Goal: Task Accomplishment & Management: Complete application form

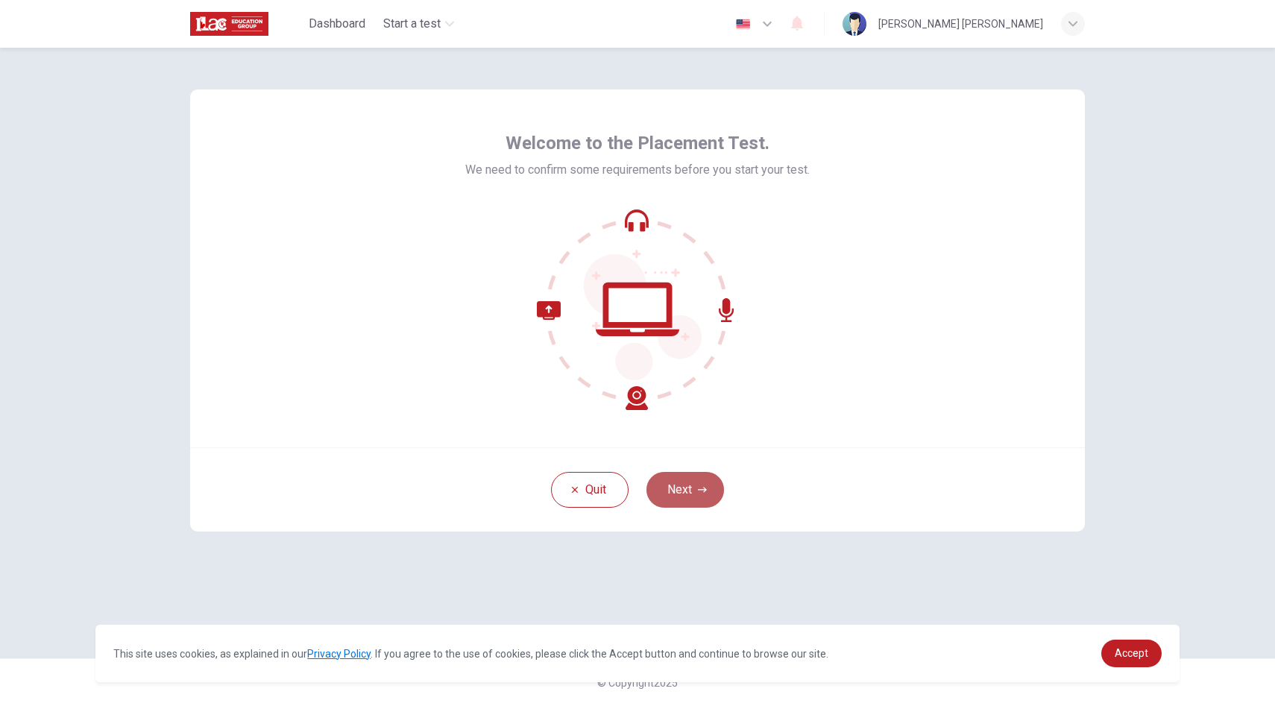
click at [681, 485] on button "Next" at bounding box center [686, 490] width 78 height 36
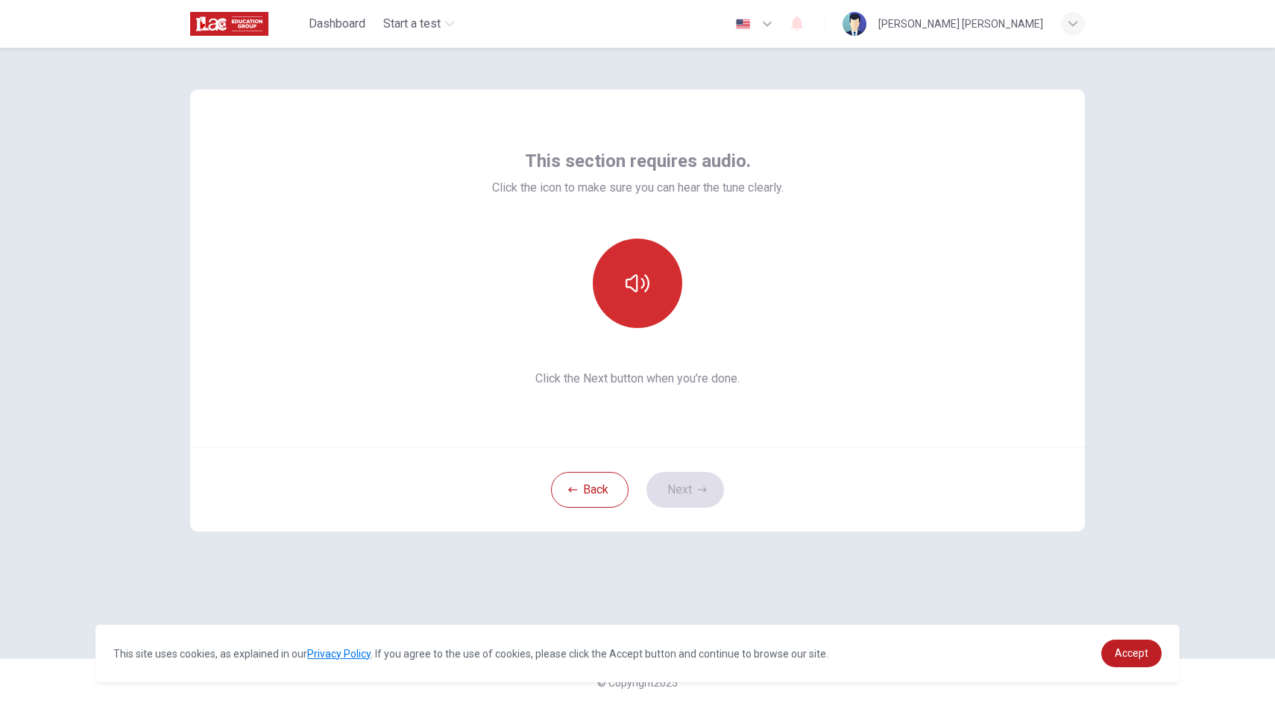
click at [659, 265] on button "button" at bounding box center [637, 283] width 89 height 89
click at [1124, 655] on span "Accept" at bounding box center [1132, 653] width 34 height 12
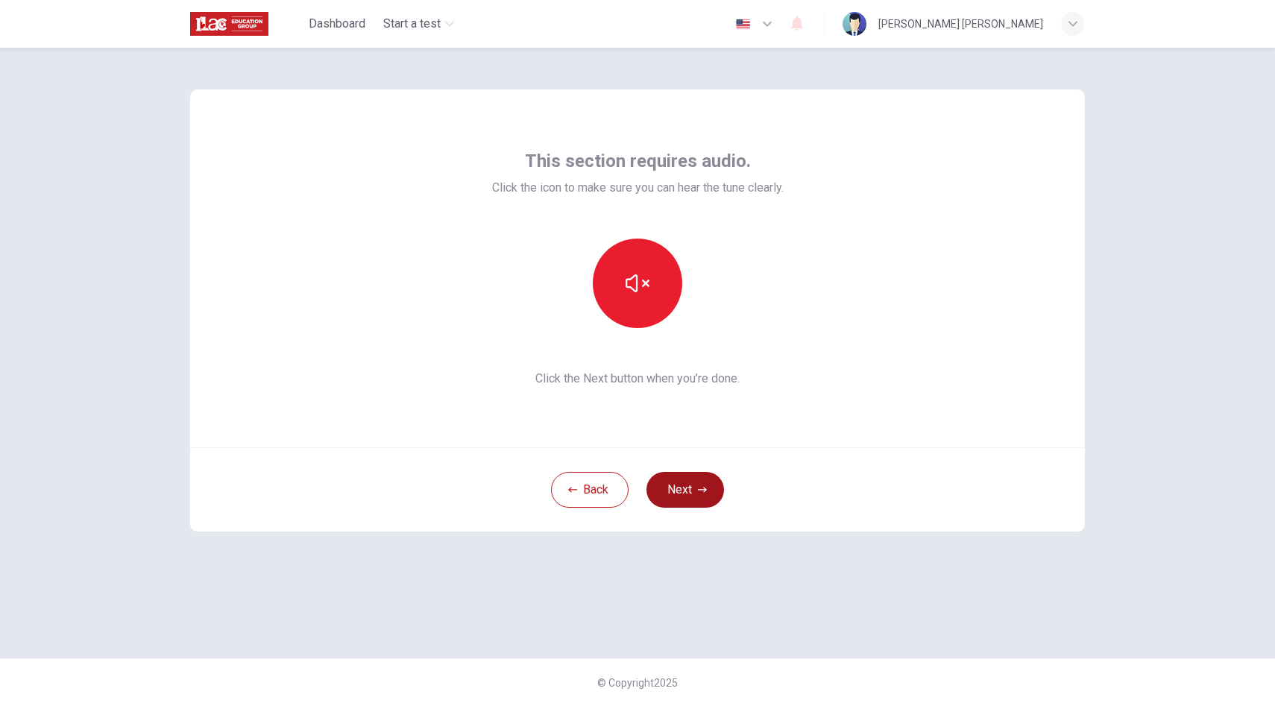
click at [702, 488] on icon "button" at bounding box center [702, 489] width 9 height 9
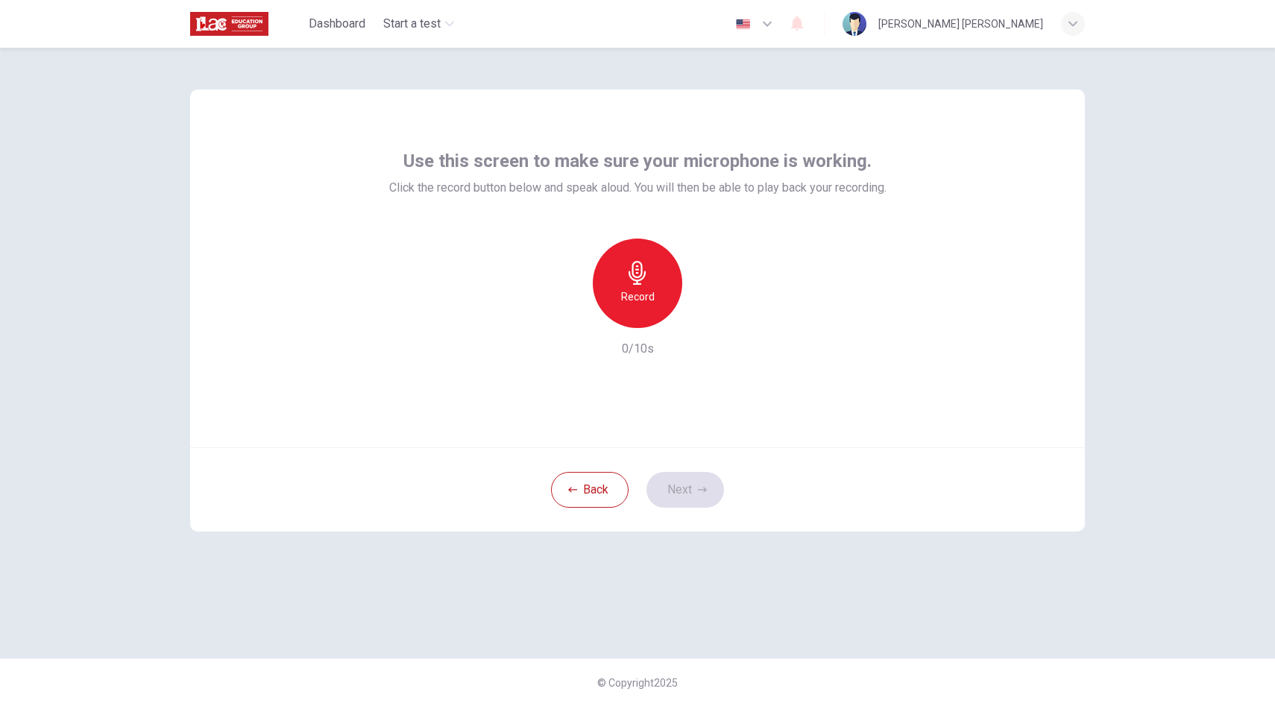
click at [644, 286] on div "Record" at bounding box center [637, 283] width 89 height 89
click at [638, 306] on div "Stop" at bounding box center [637, 283] width 89 height 89
click at [685, 477] on button "Next" at bounding box center [686, 490] width 78 height 36
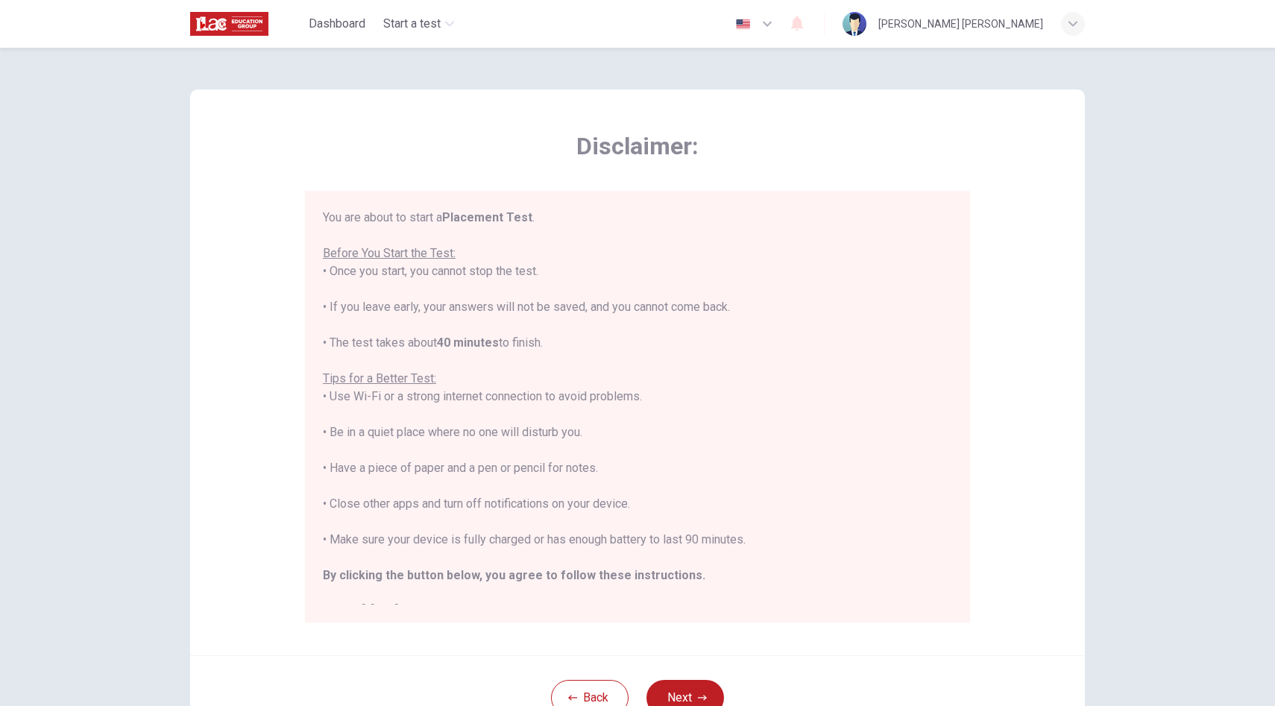
scroll to position [17, 0]
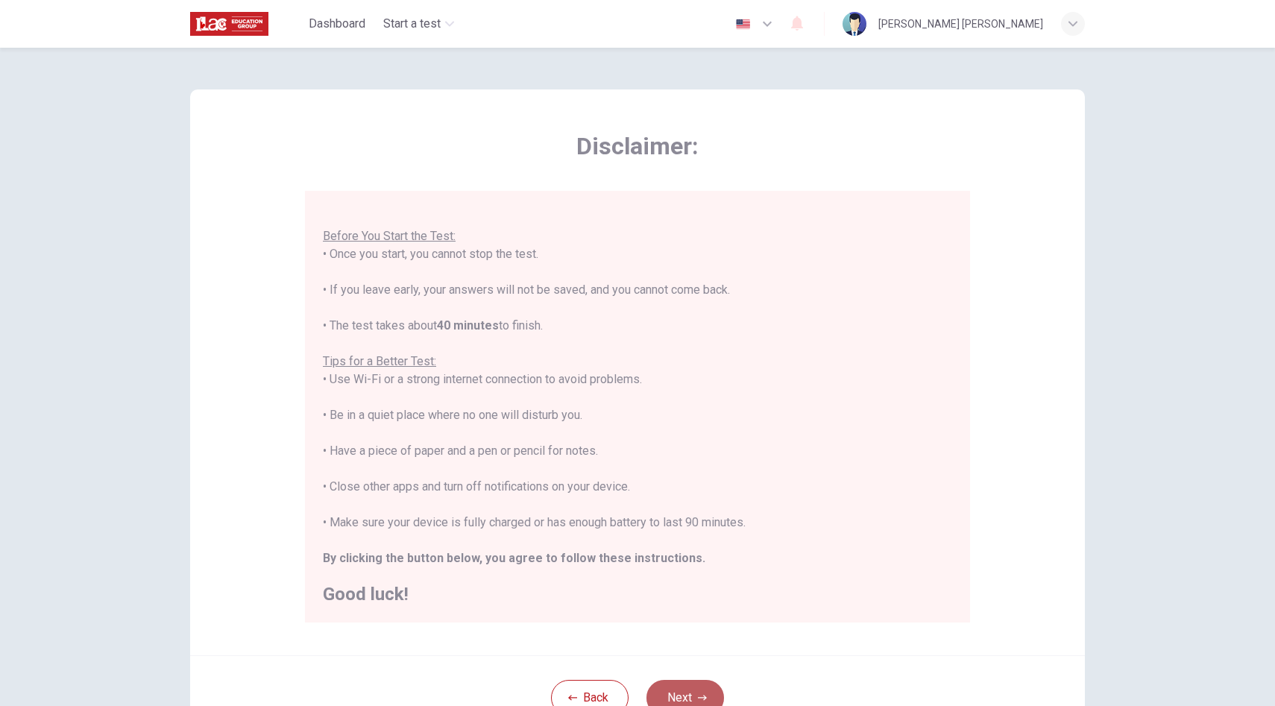
click at [685, 691] on button "Next" at bounding box center [686, 698] width 78 height 36
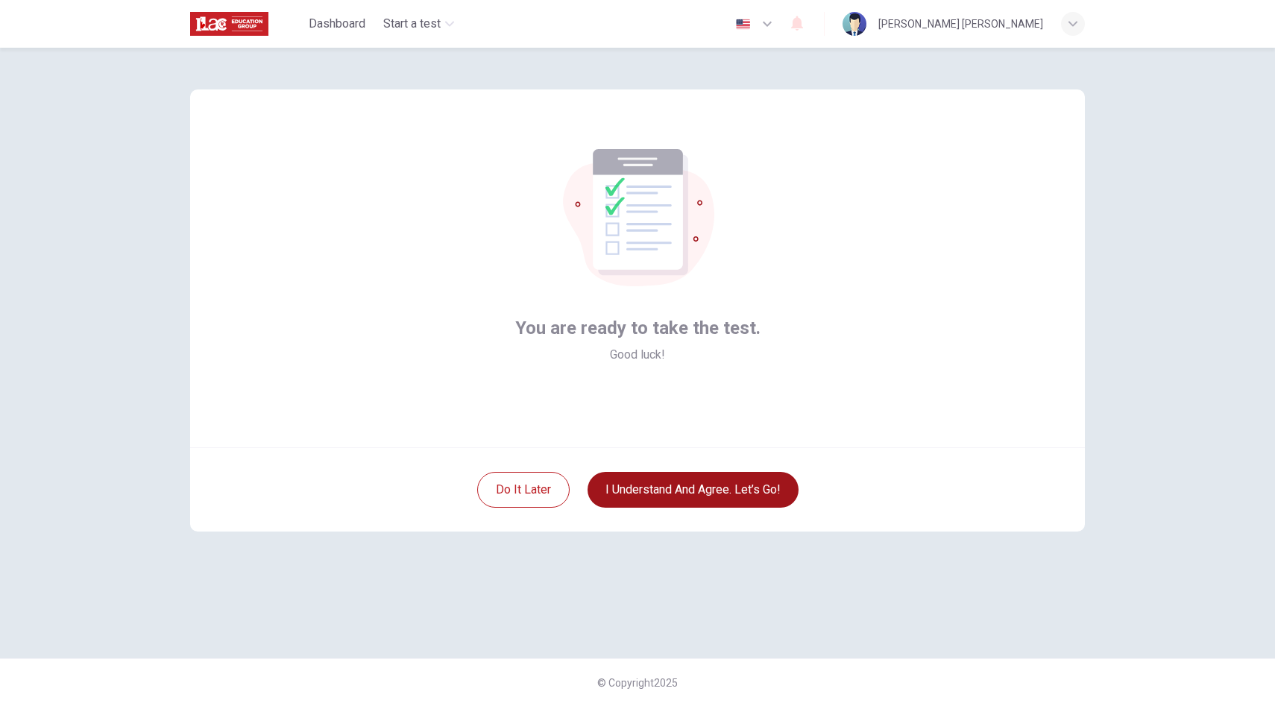
click at [683, 492] on button "I understand and agree. Let’s go!" at bounding box center [693, 490] width 211 height 36
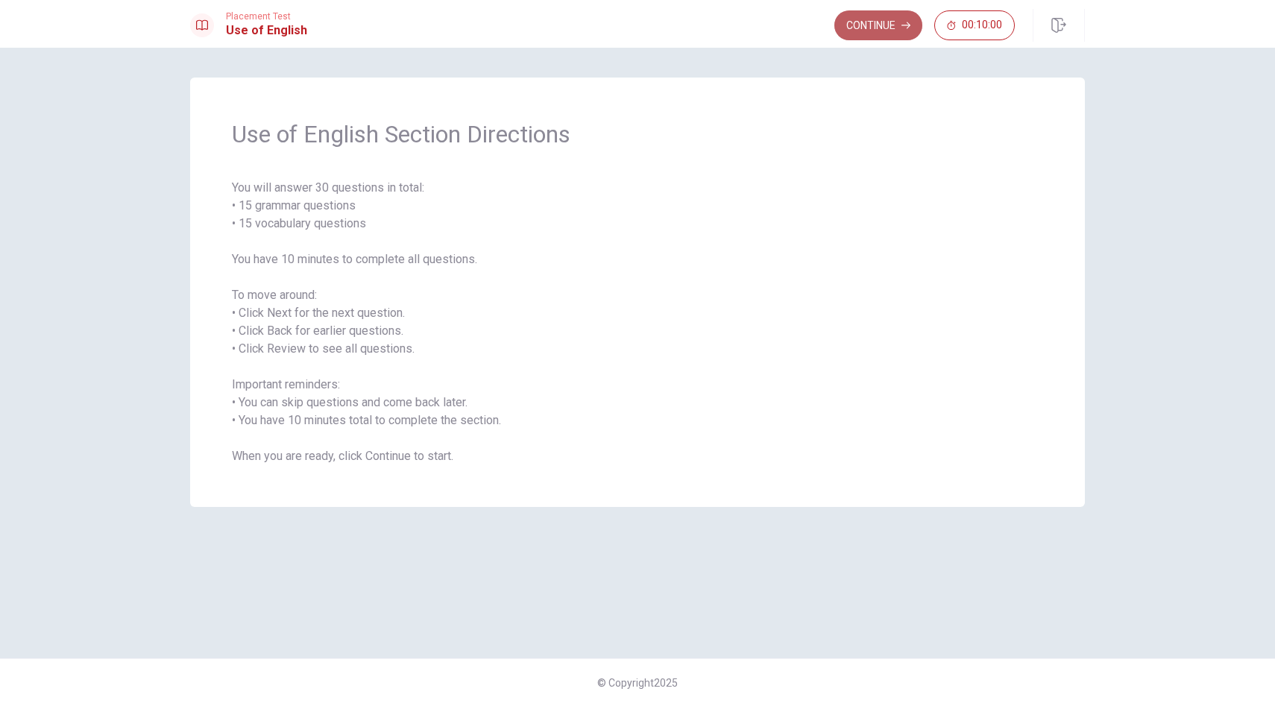
click at [845, 33] on button "Continue" at bounding box center [878, 25] width 88 height 30
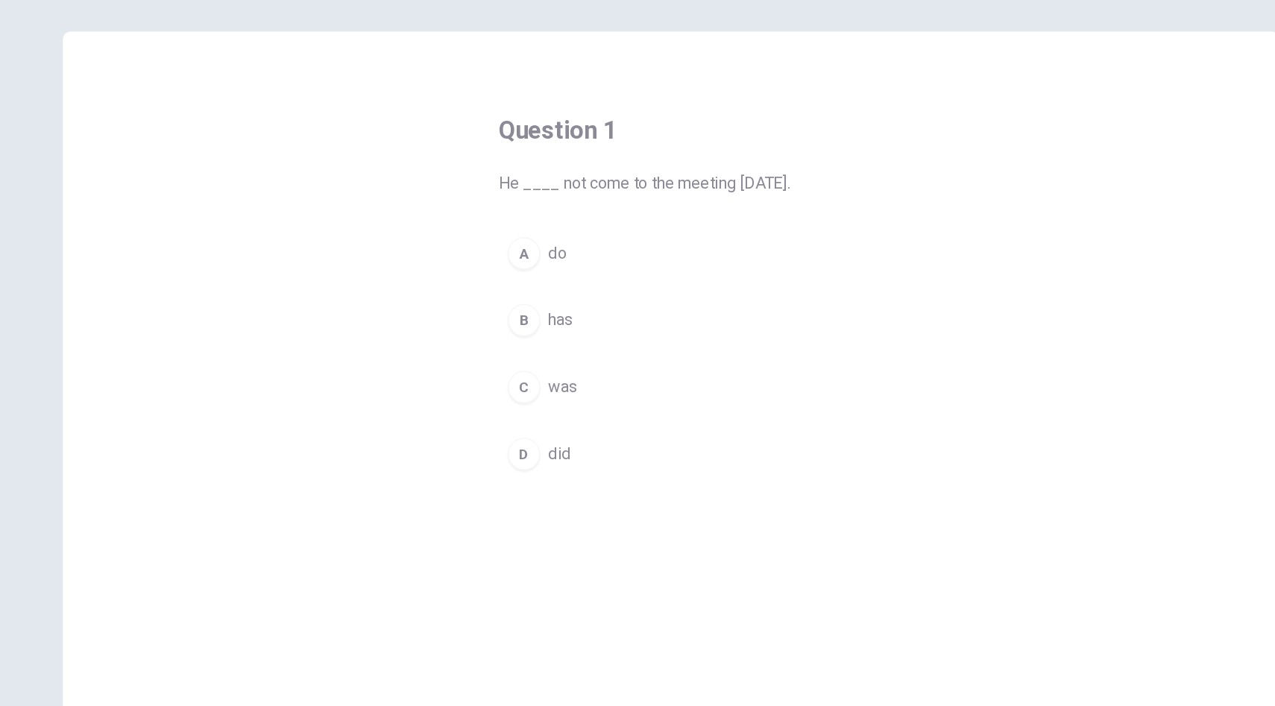
click at [530, 396] on div "D" at bounding box center [530, 389] width 24 height 24
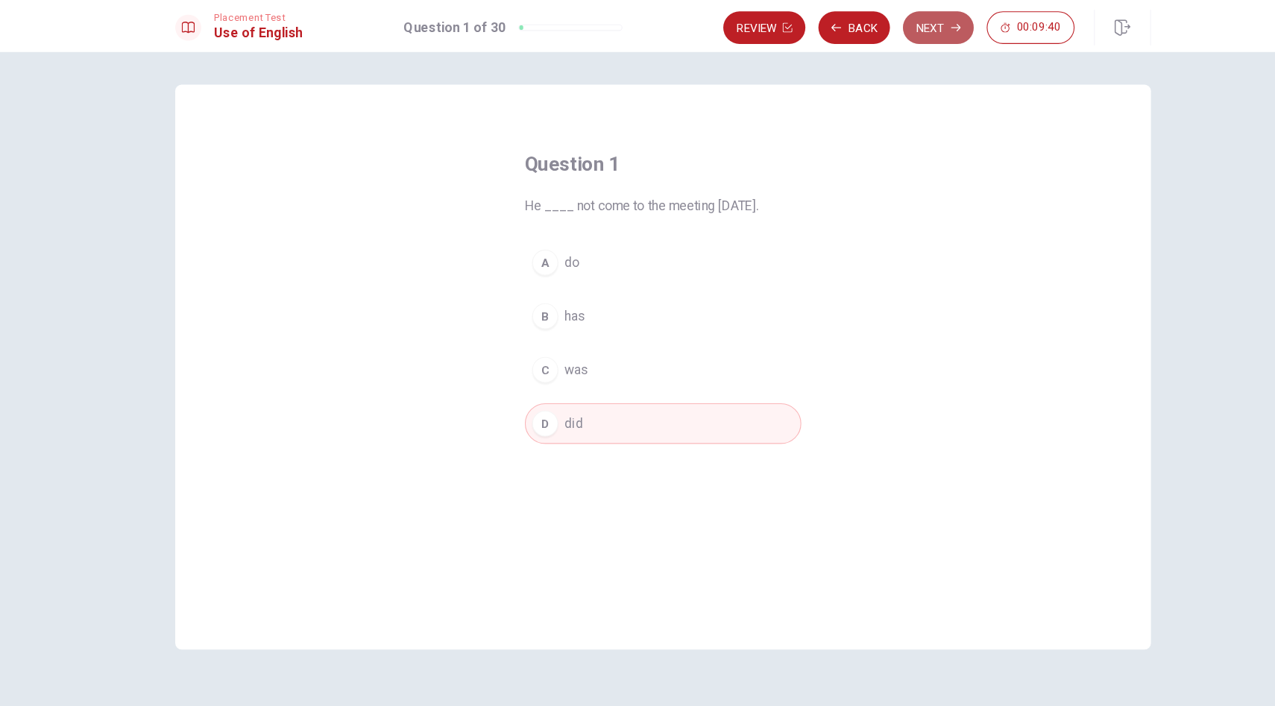
click at [893, 30] on button "Next" at bounding box center [890, 25] width 65 height 30
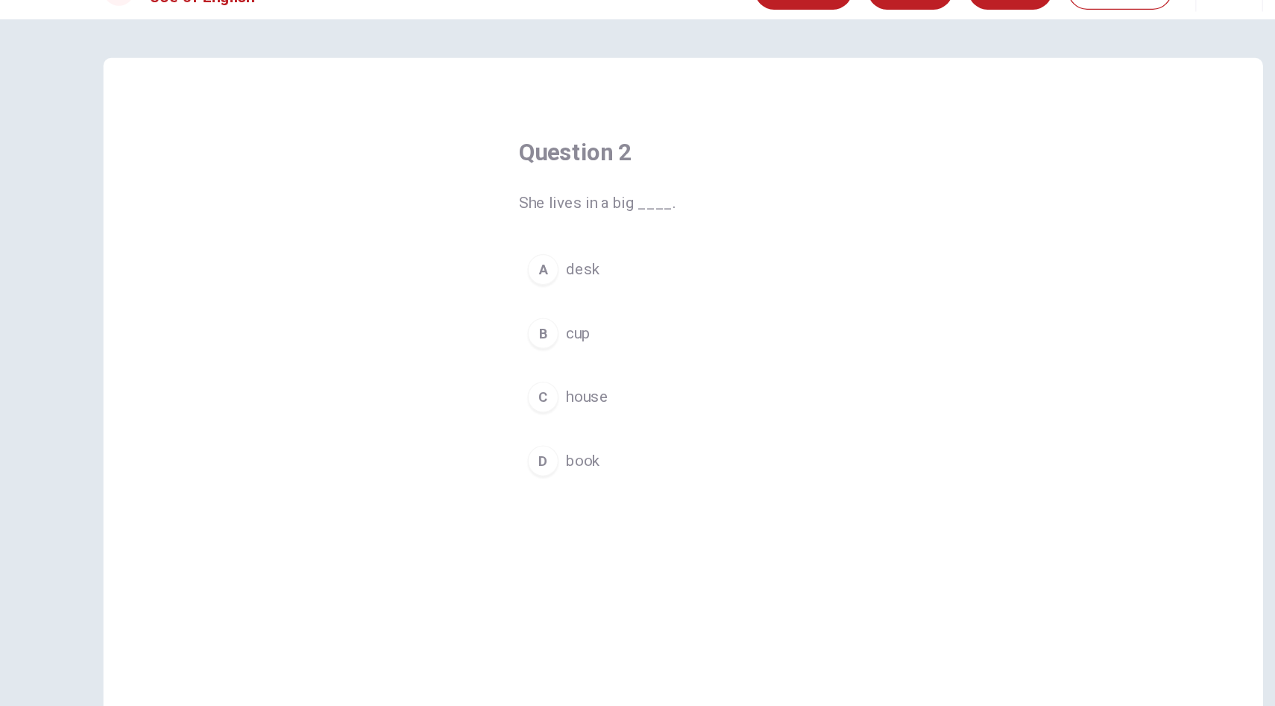
click at [521, 364] on div "A desk B cup C house D book" at bounding box center [638, 314] width 254 height 185
click at [533, 336] on div "C" at bounding box center [530, 339] width 24 height 24
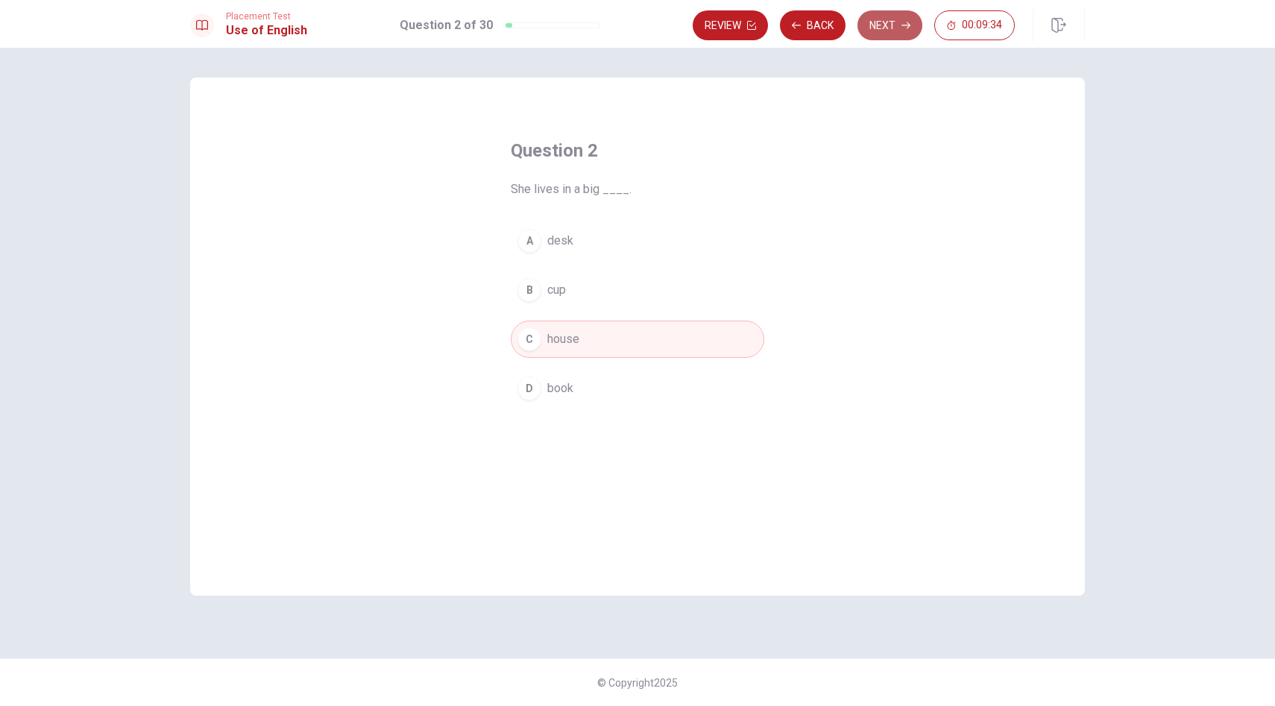
click at [909, 21] on icon "button" at bounding box center [906, 25] width 9 height 9
click at [545, 244] on button "A coffee" at bounding box center [638, 240] width 254 height 37
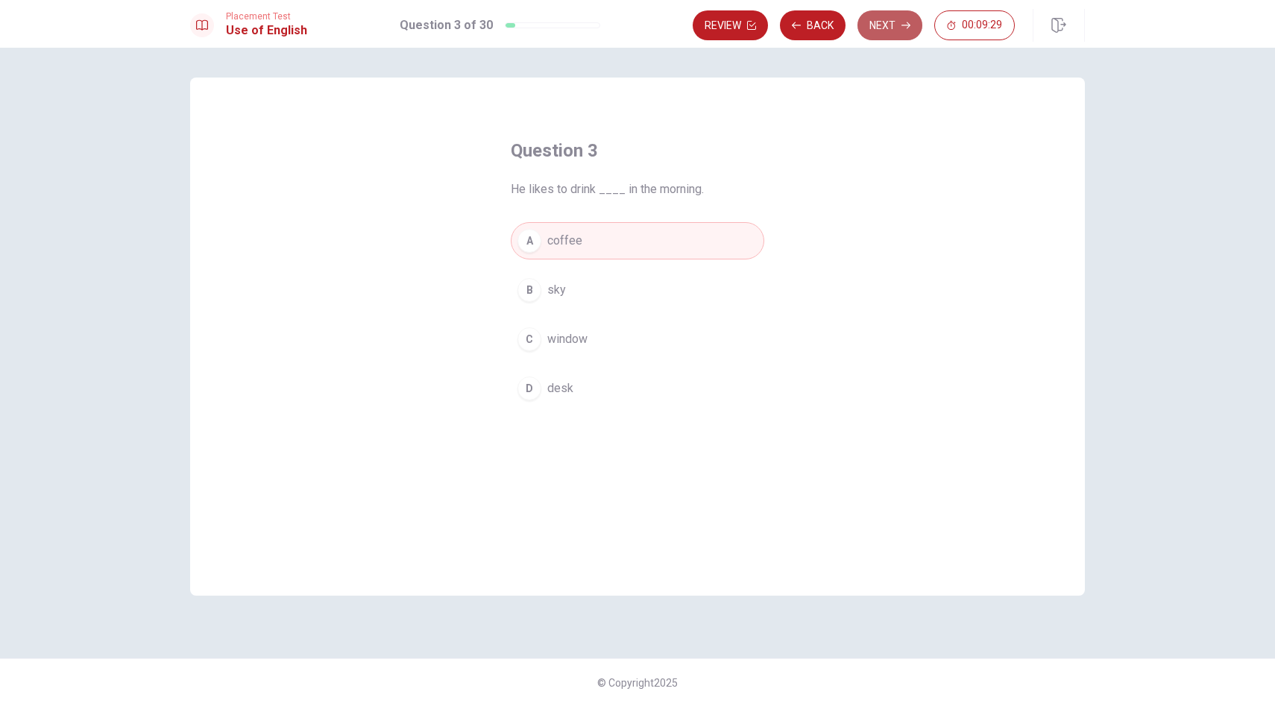
click at [881, 34] on button "Next" at bounding box center [890, 25] width 65 height 30
click at [570, 242] on span "finishes" at bounding box center [568, 241] width 42 height 18
click at [907, 26] on icon "button" at bounding box center [906, 25] width 9 height 9
click at [555, 380] on span "library" at bounding box center [563, 389] width 32 height 18
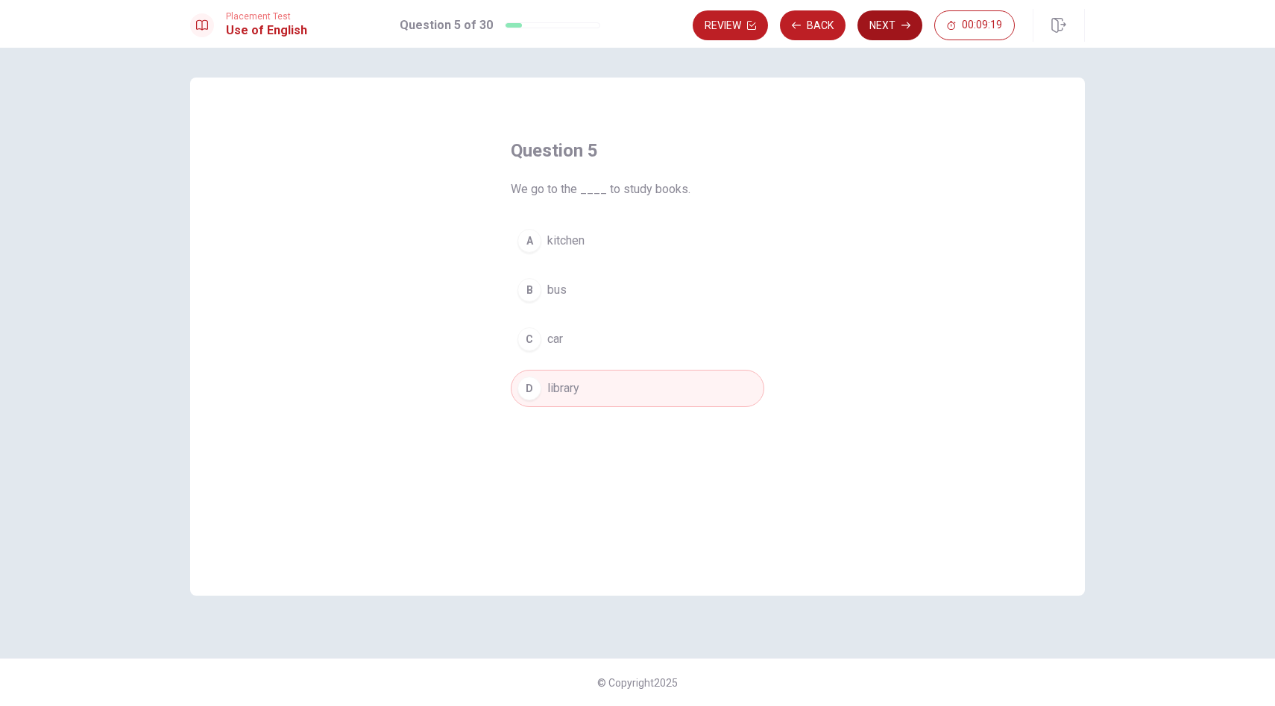
click at [905, 25] on icon "button" at bounding box center [906, 25] width 9 height 9
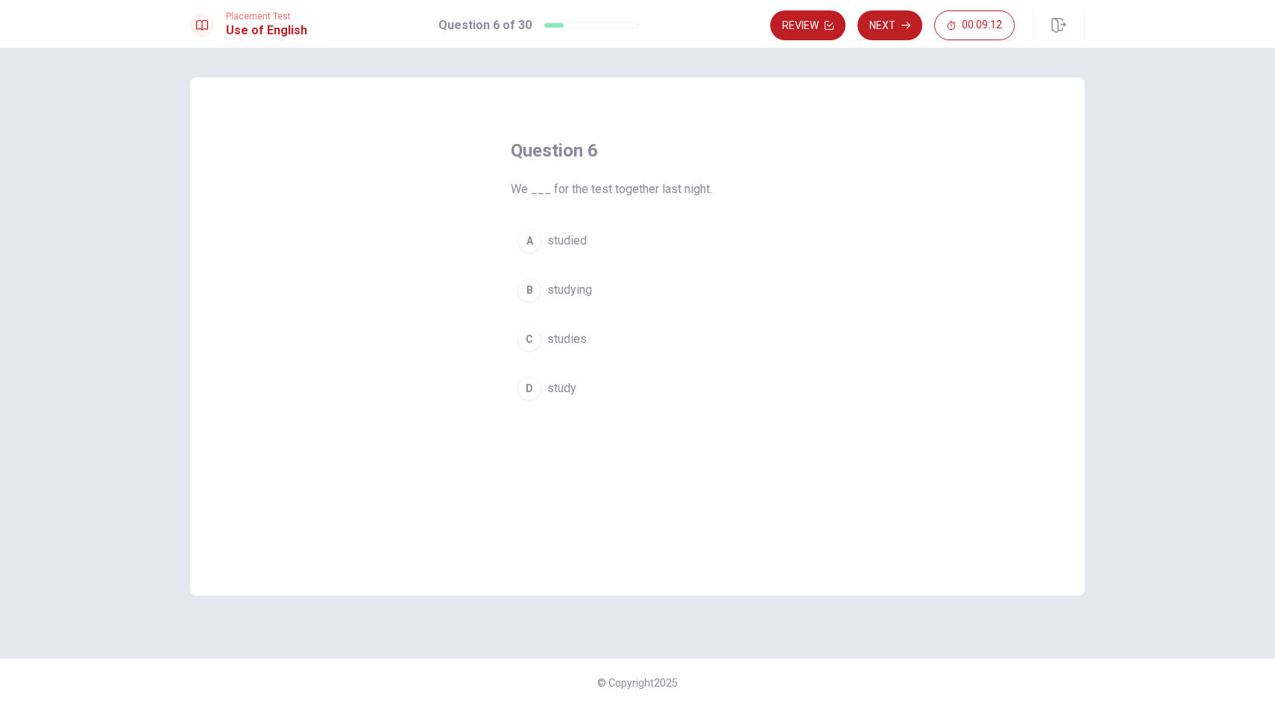
click at [533, 240] on div "A" at bounding box center [530, 241] width 24 height 24
click at [907, 19] on button "Next" at bounding box center [890, 25] width 65 height 30
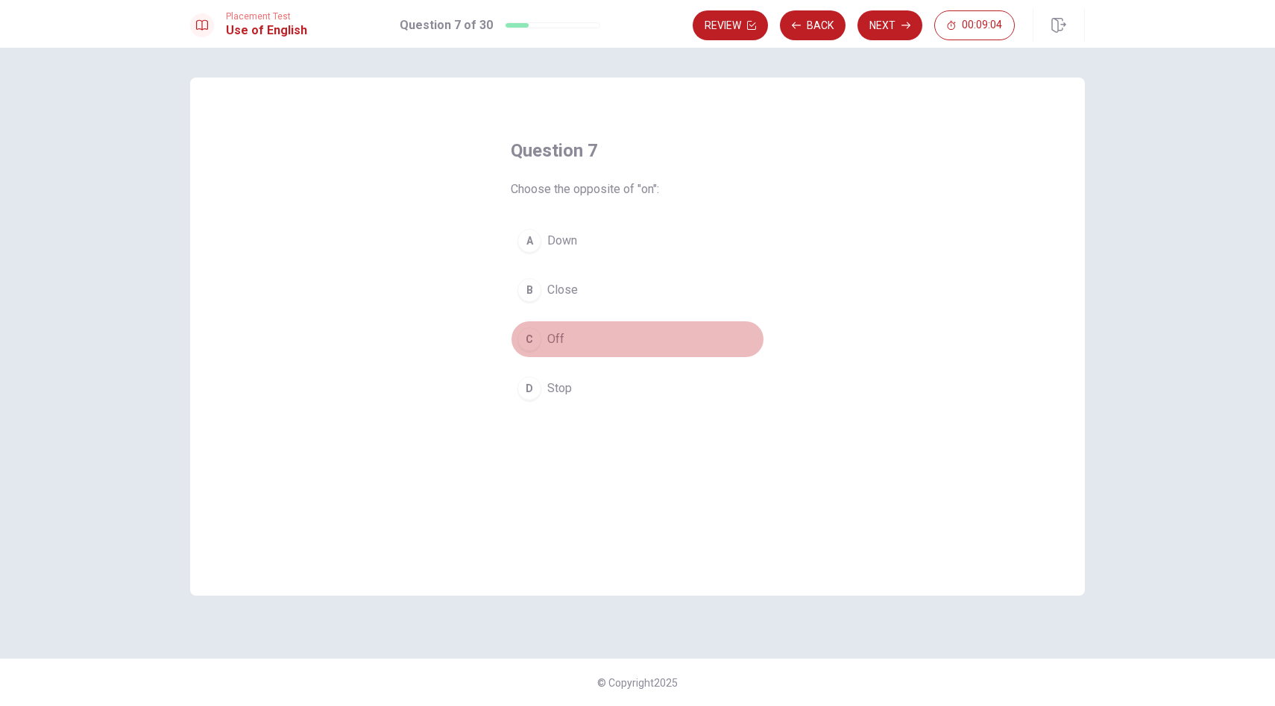
click at [528, 339] on div "C" at bounding box center [530, 339] width 24 height 24
click at [901, 19] on button "Next" at bounding box center [890, 25] width 65 height 30
click at [550, 283] on span "Sick" at bounding box center [558, 290] width 22 height 18
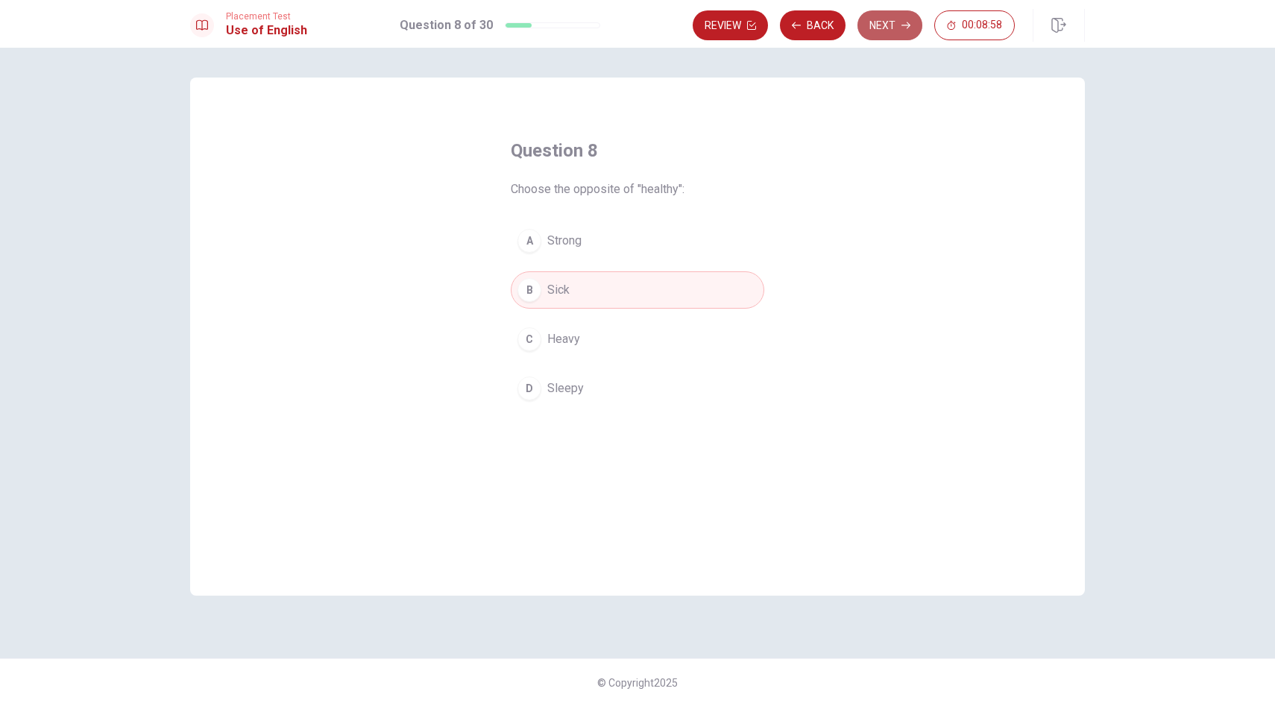
click at [895, 31] on button "Next" at bounding box center [890, 25] width 65 height 30
click at [537, 335] on div "C" at bounding box center [530, 339] width 24 height 24
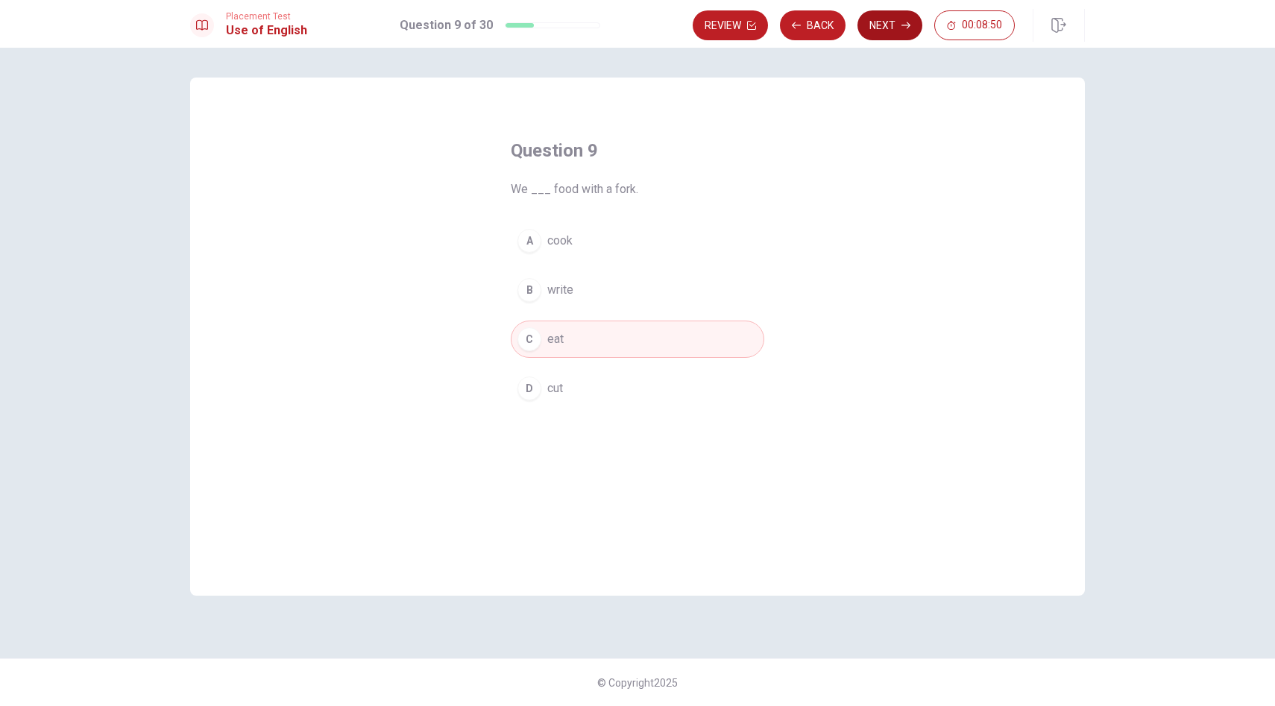
click at [905, 31] on button "Next" at bounding box center [890, 25] width 65 height 30
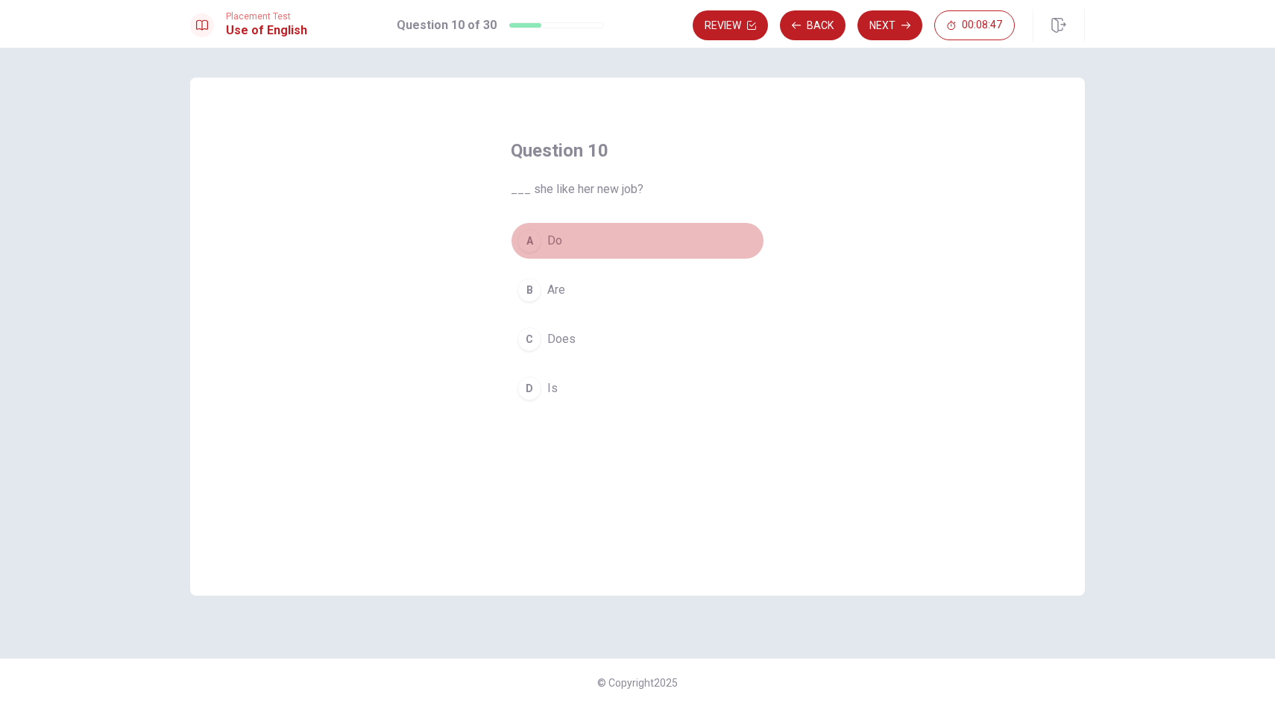
click at [518, 247] on button "A Do" at bounding box center [638, 240] width 254 height 37
click at [534, 329] on div "C" at bounding box center [530, 339] width 24 height 24
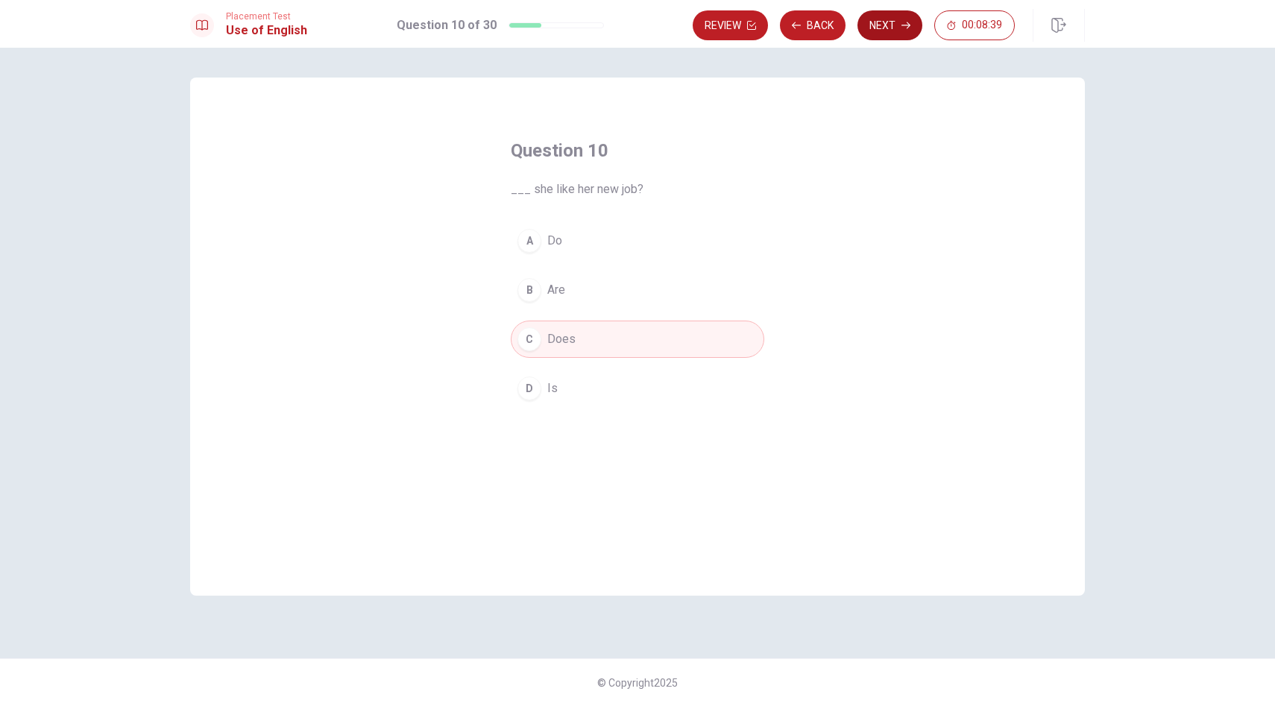
click at [893, 28] on button "Next" at bounding box center [890, 25] width 65 height 30
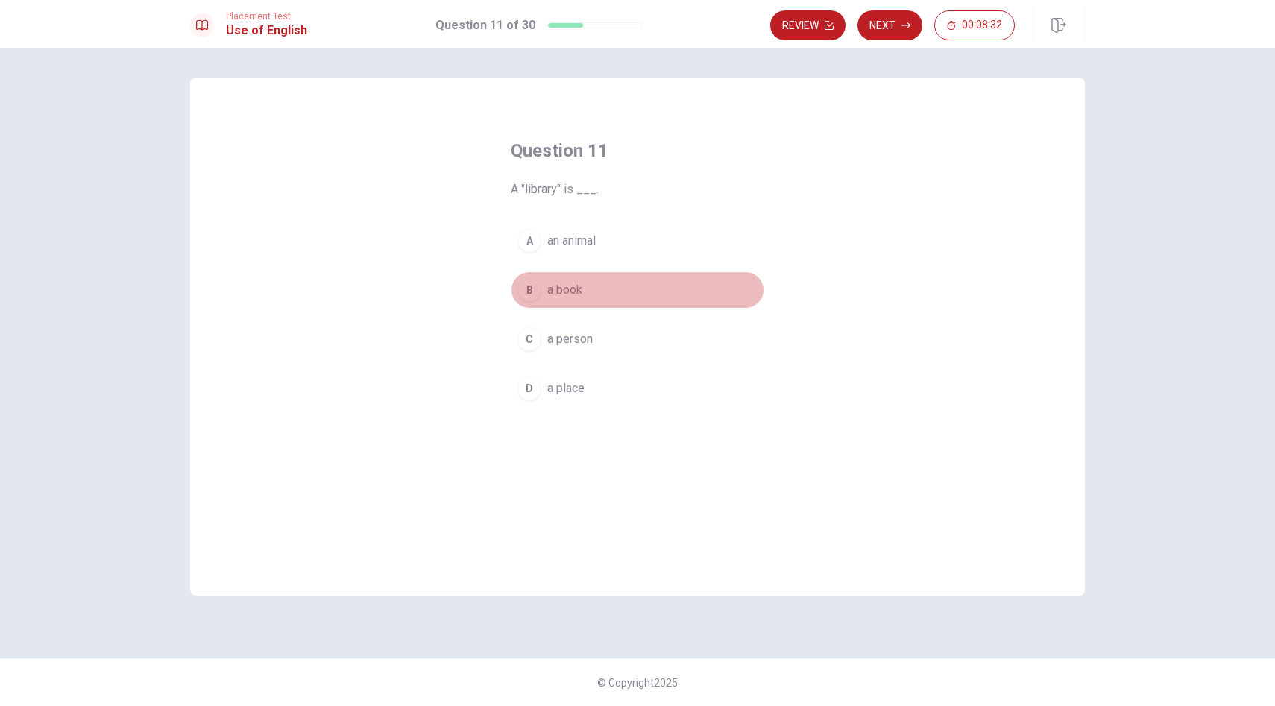
click at [523, 295] on div "B" at bounding box center [530, 290] width 24 height 24
click at [537, 389] on div "D" at bounding box center [530, 389] width 24 height 24
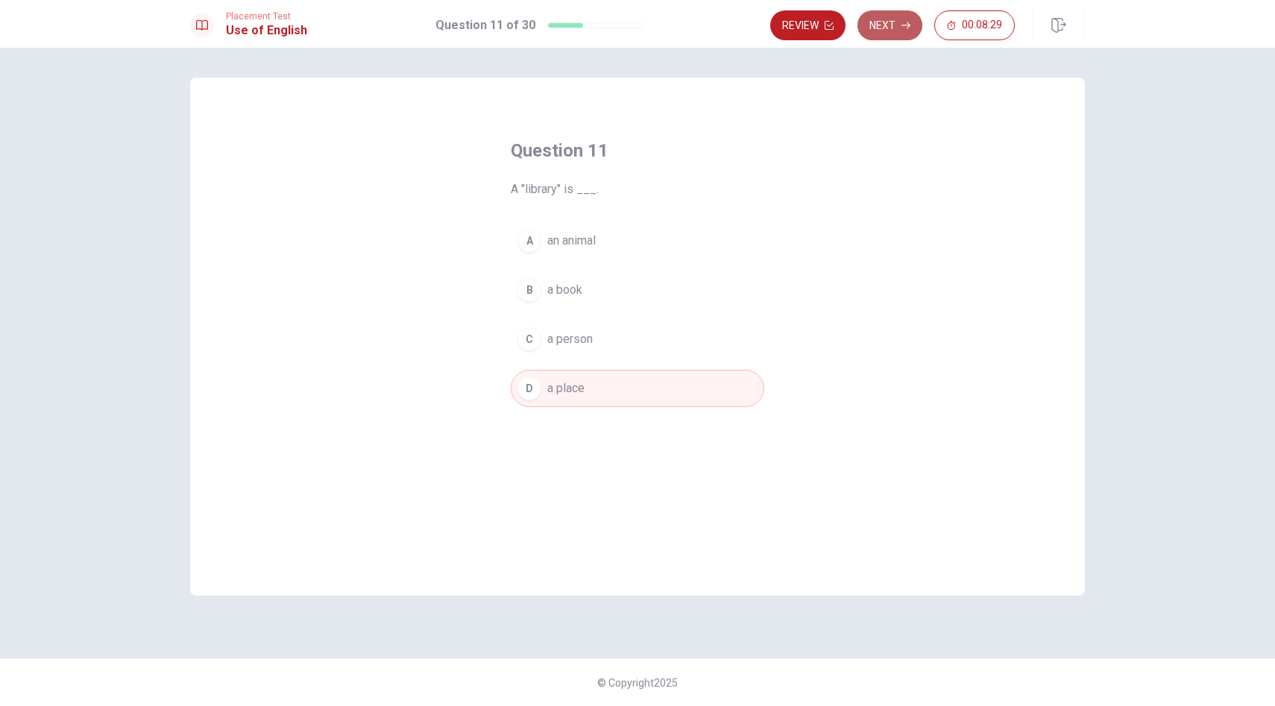
click at [884, 24] on button "Next" at bounding box center [890, 25] width 65 height 30
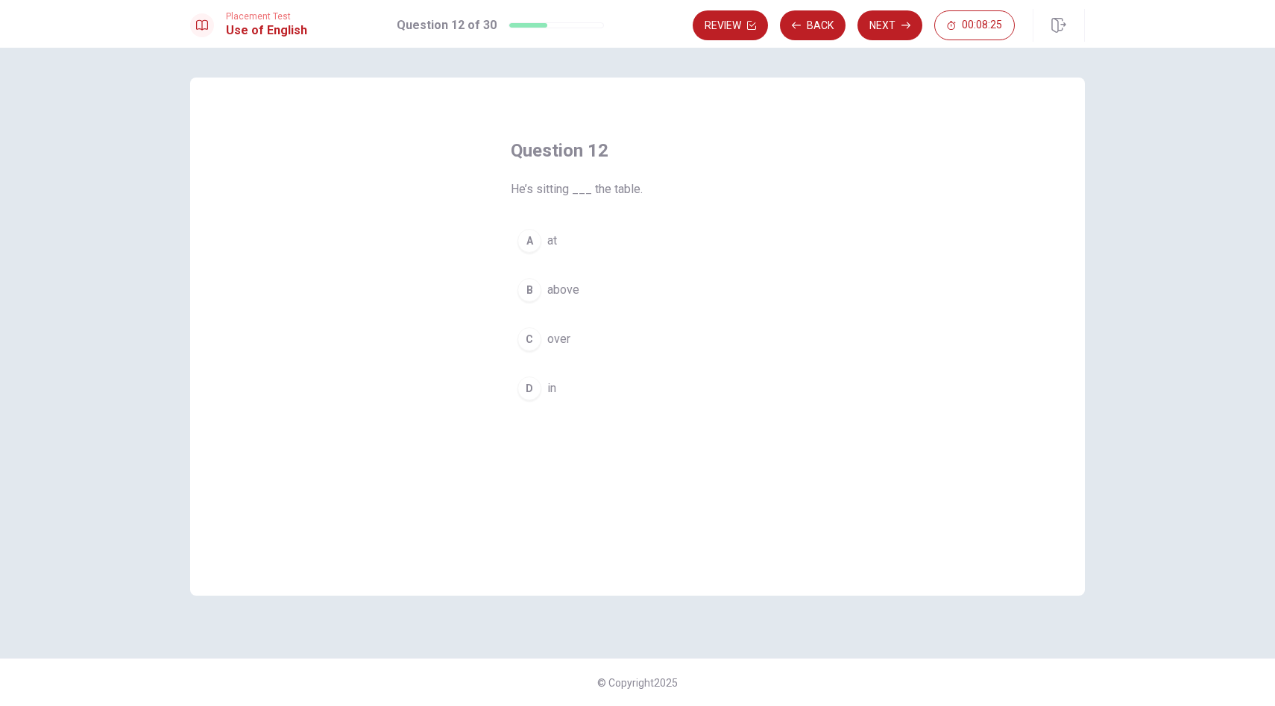
click at [541, 245] on button "A at" at bounding box center [638, 240] width 254 height 37
click at [538, 388] on div "D" at bounding box center [530, 389] width 24 height 24
click at [535, 339] on div "C" at bounding box center [530, 339] width 24 height 24
click at [535, 298] on div "B" at bounding box center [530, 290] width 24 height 24
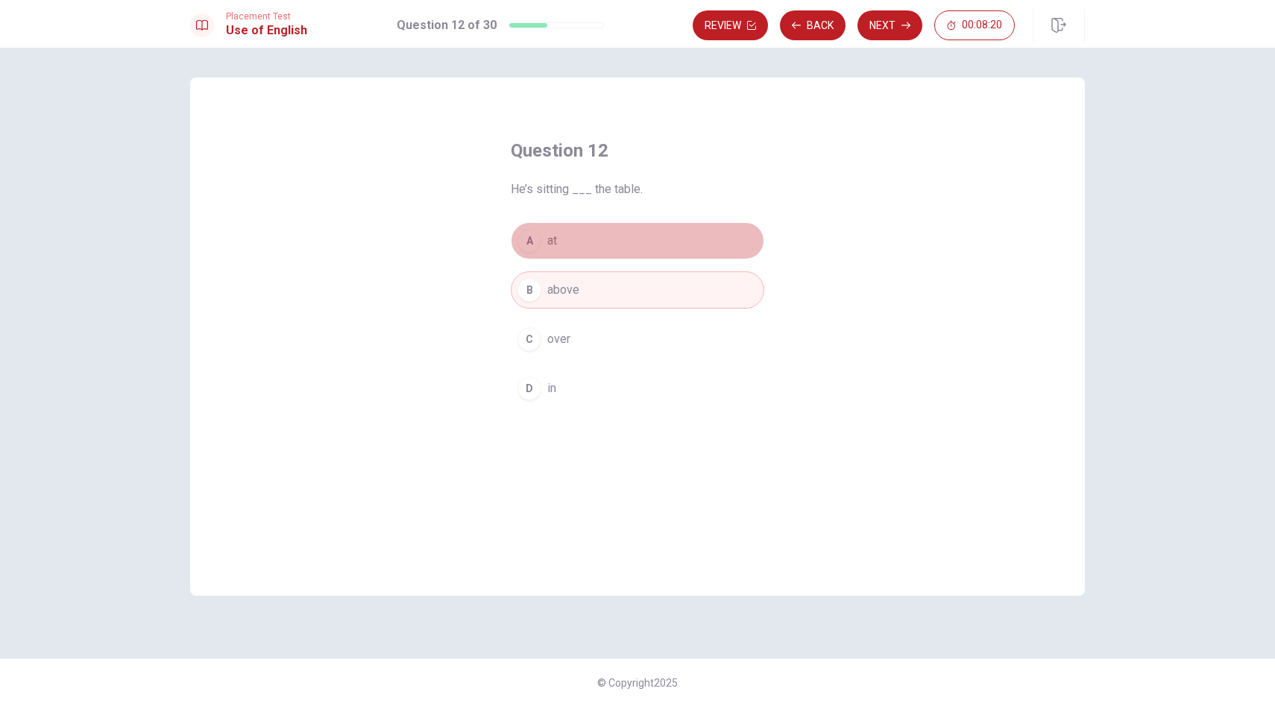
click at [547, 237] on button "A at" at bounding box center [638, 240] width 254 height 37
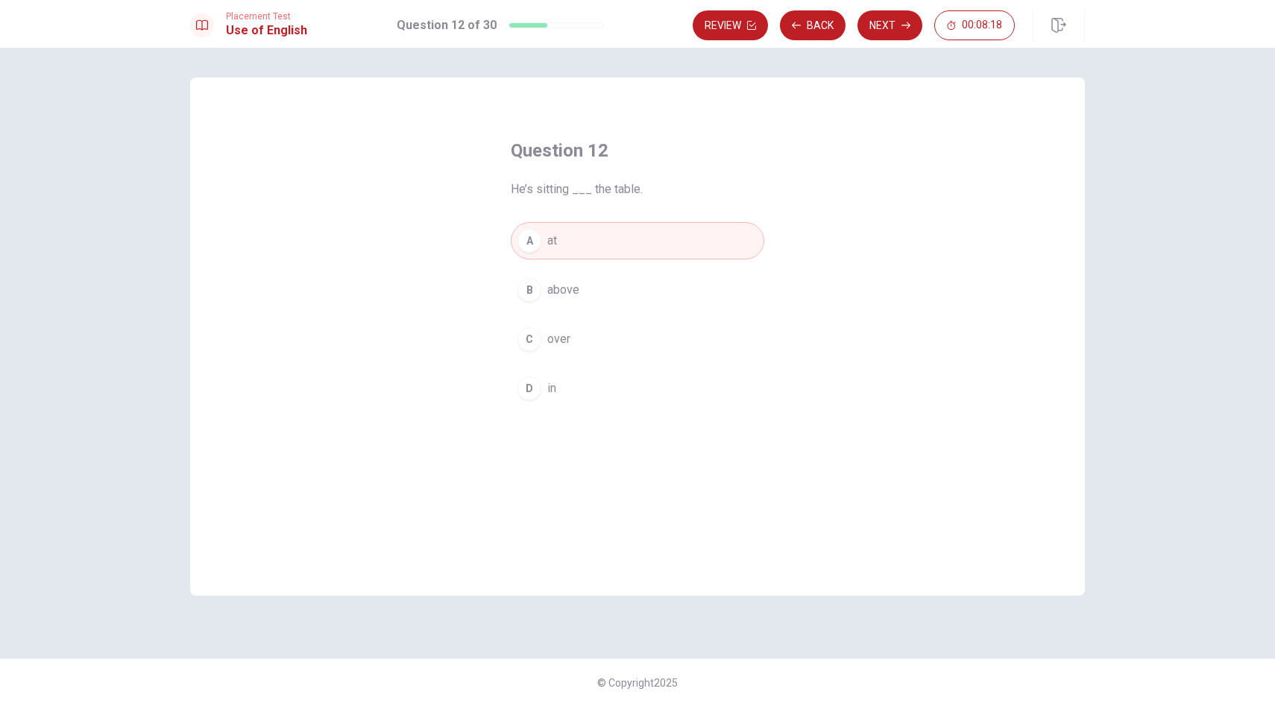
click at [559, 380] on button "D in" at bounding box center [638, 388] width 254 height 37
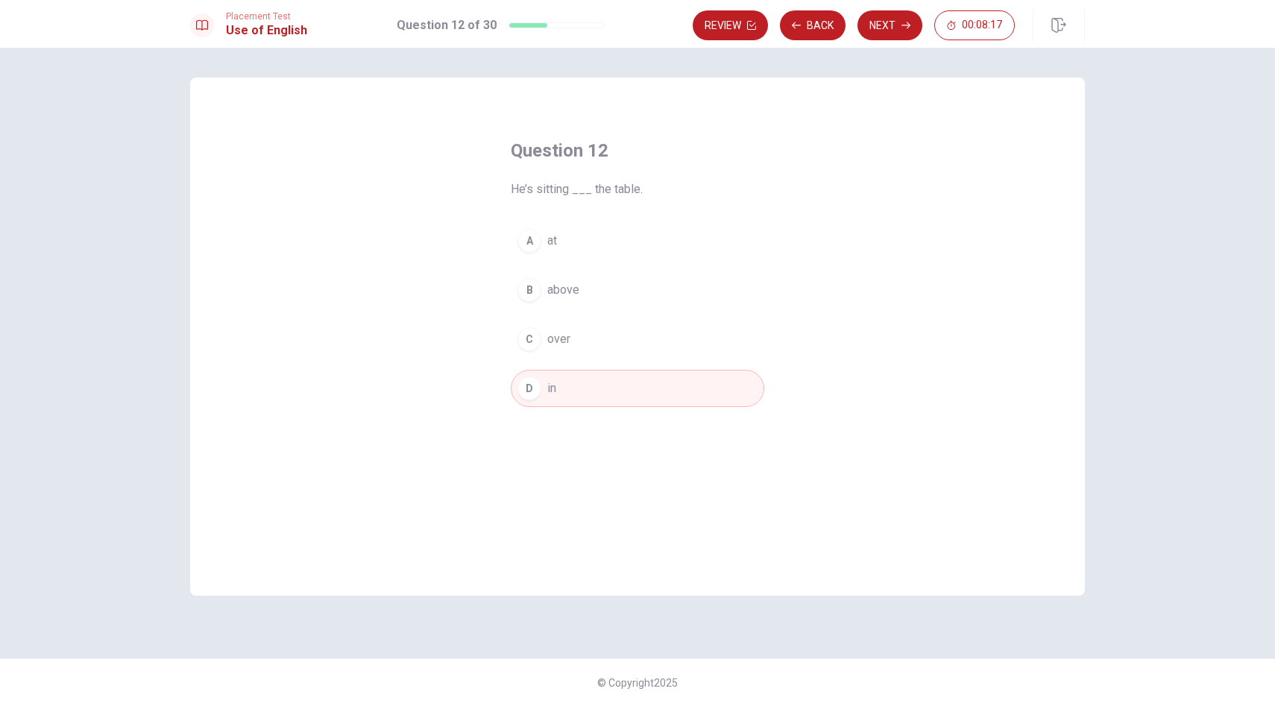
click at [569, 241] on button "A at" at bounding box center [638, 240] width 254 height 37
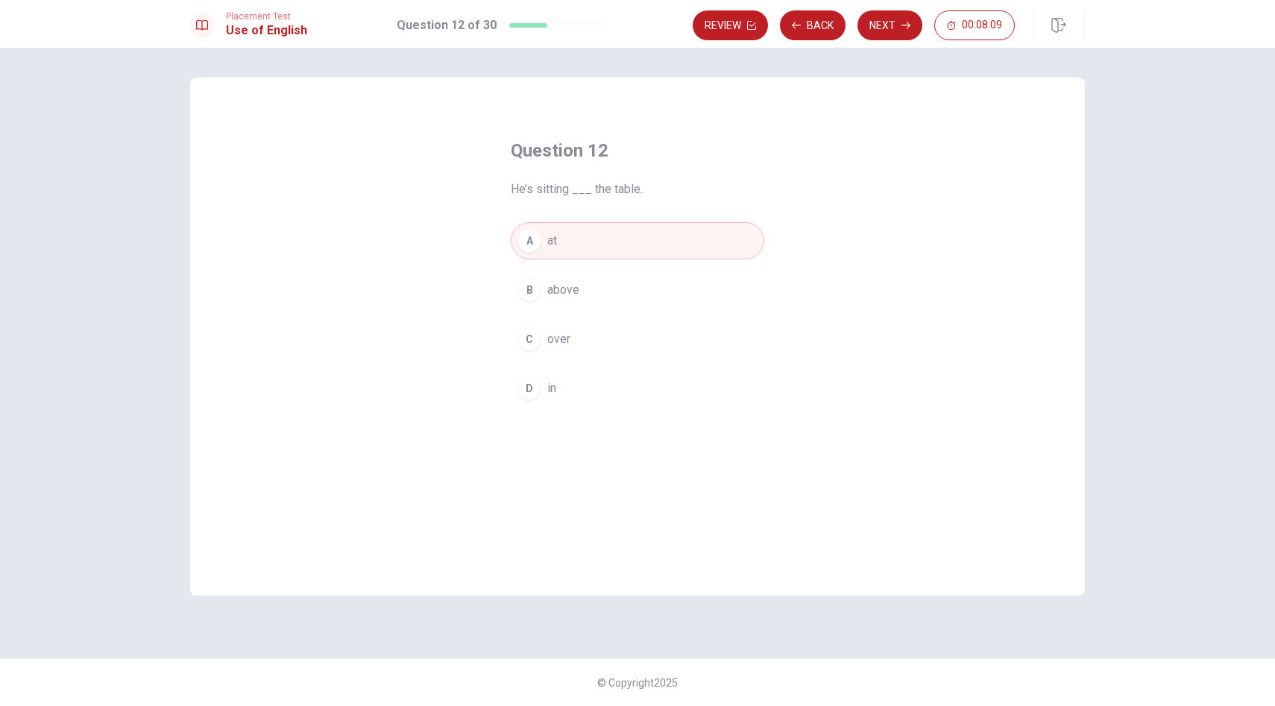
click at [534, 396] on div "D" at bounding box center [530, 389] width 24 height 24
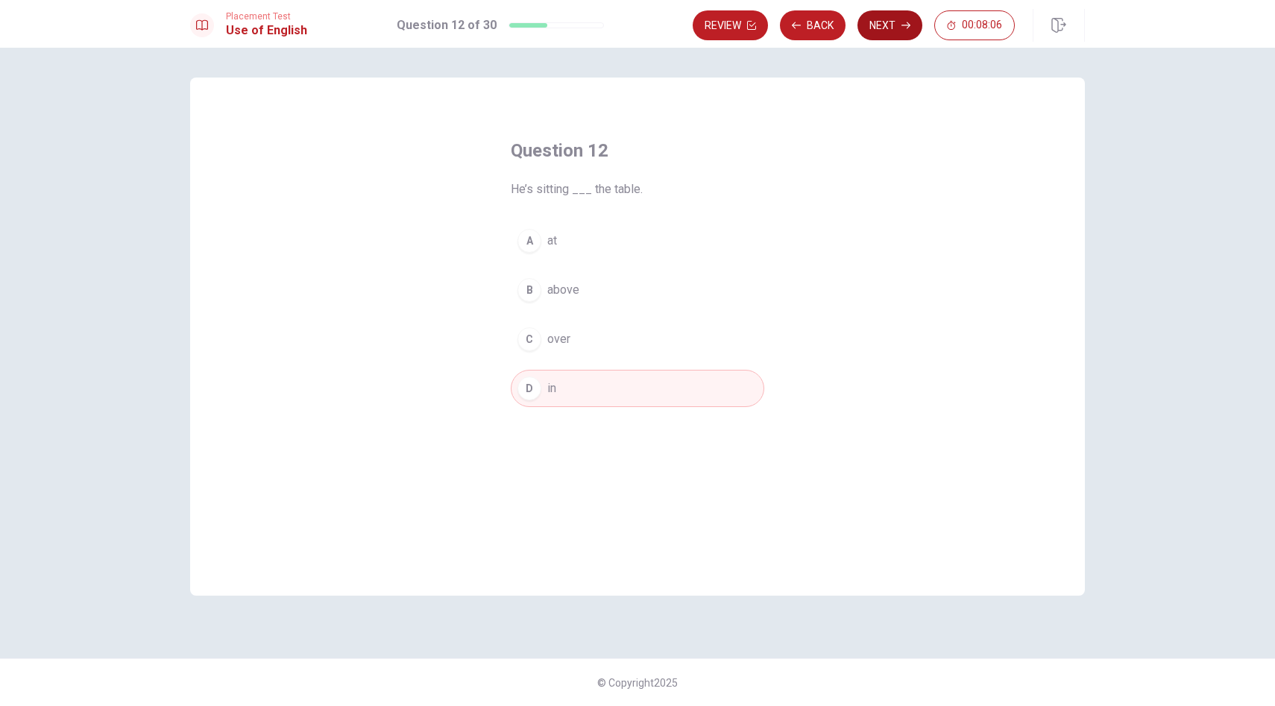
click at [898, 25] on button "Next" at bounding box center [890, 25] width 65 height 30
click at [535, 345] on div "C" at bounding box center [530, 339] width 24 height 24
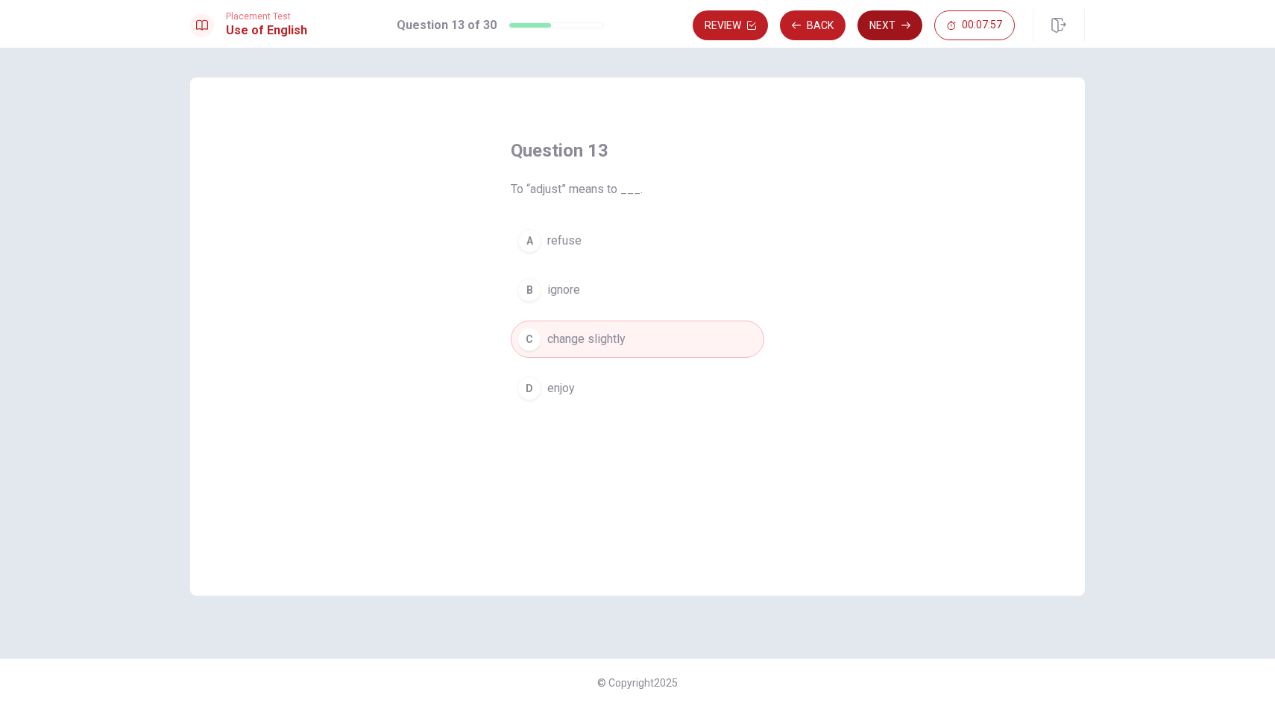
click at [900, 31] on button "Next" at bounding box center [890, 25] width 65 height 30
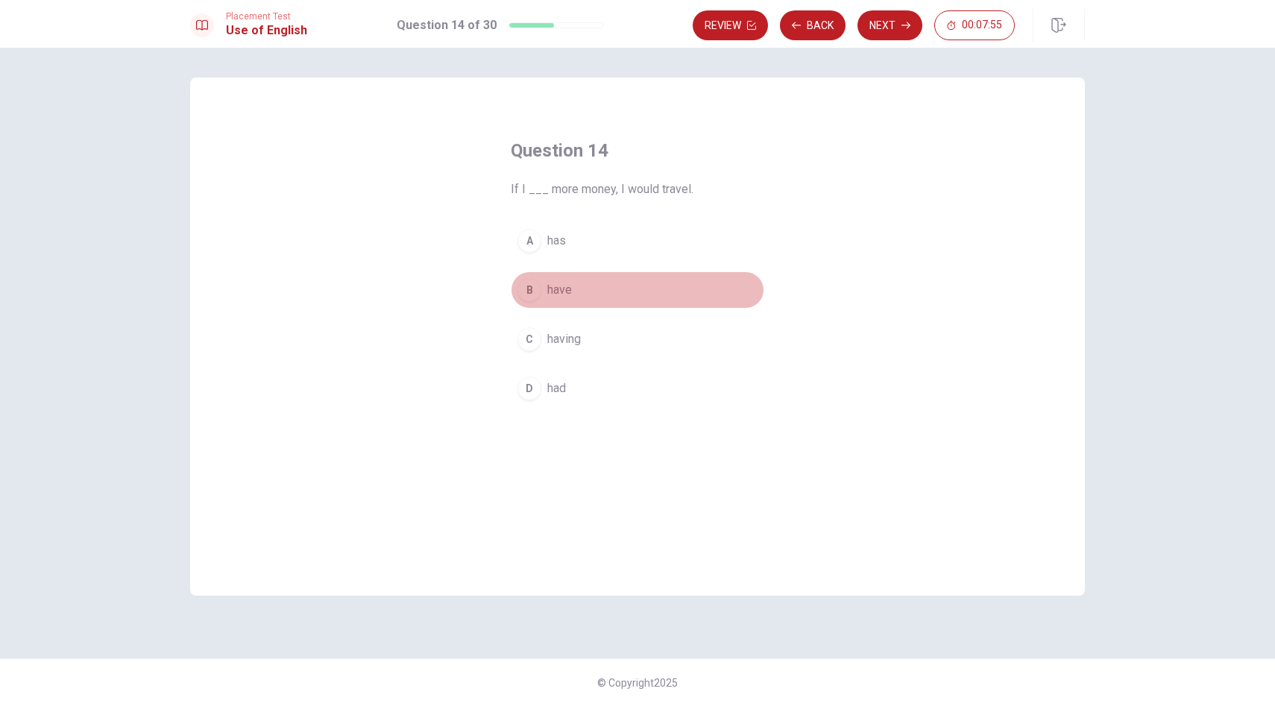
click at [535, 295] on div "B" at bounding box center [530, 290] width 24 height 24
click at [538, 241] on div "A" at bounding box center [530, 241] width 24 height 24
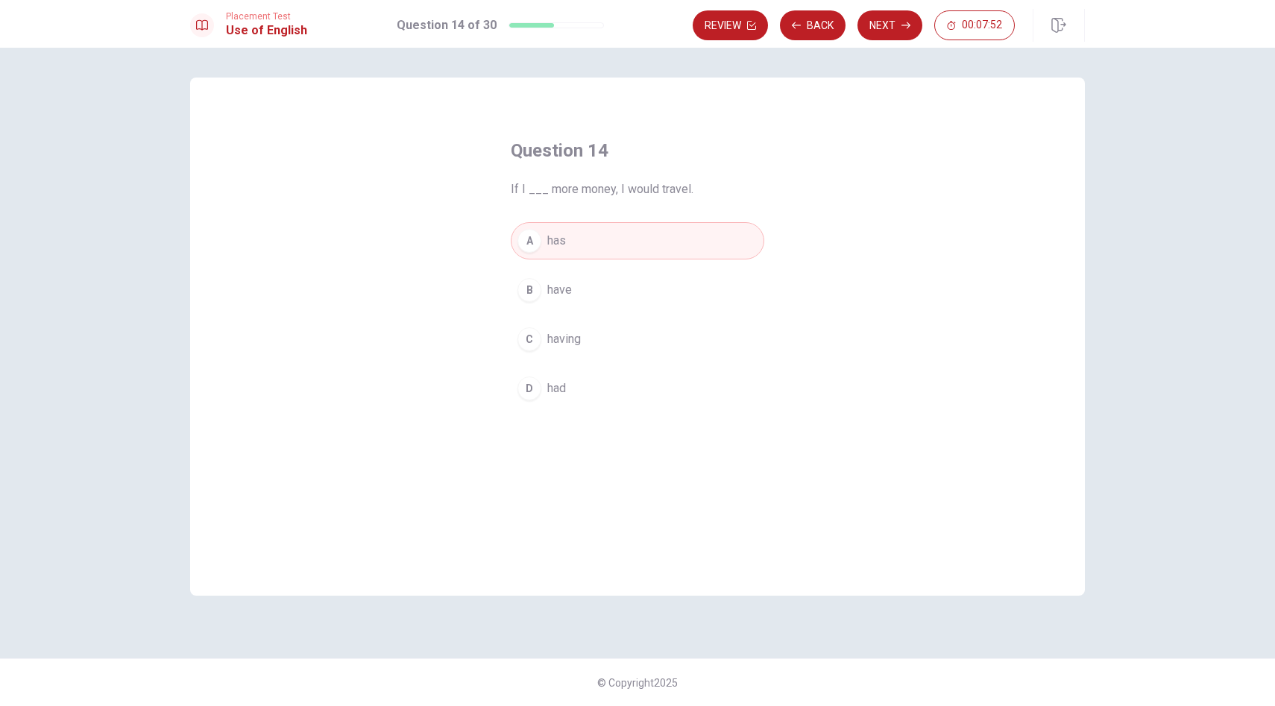
click at [538, 387] on div "D" at bounding box center [530, 389] width 24 height 24
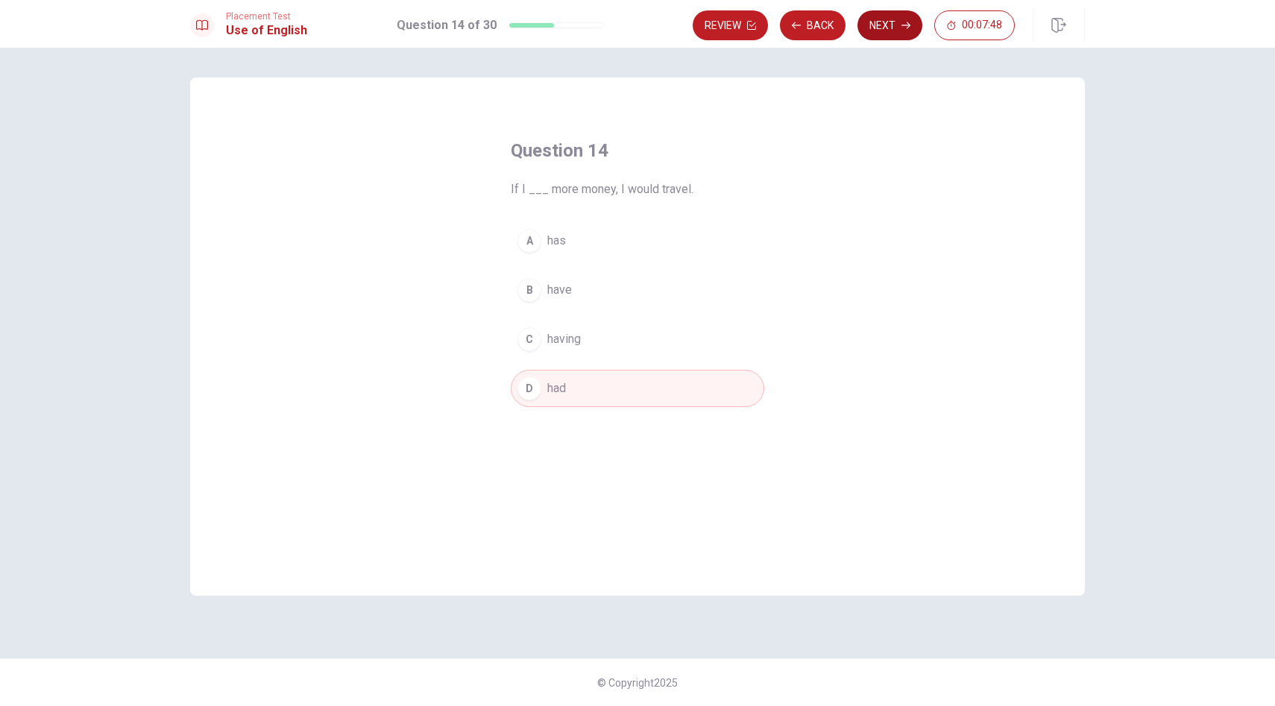
click at [876, 29] on button "Next" at bounding box center [890, 25] width 65 height 30
click at [527, 299] on div "B" at bounding box center [530, 290] width 24 height 24
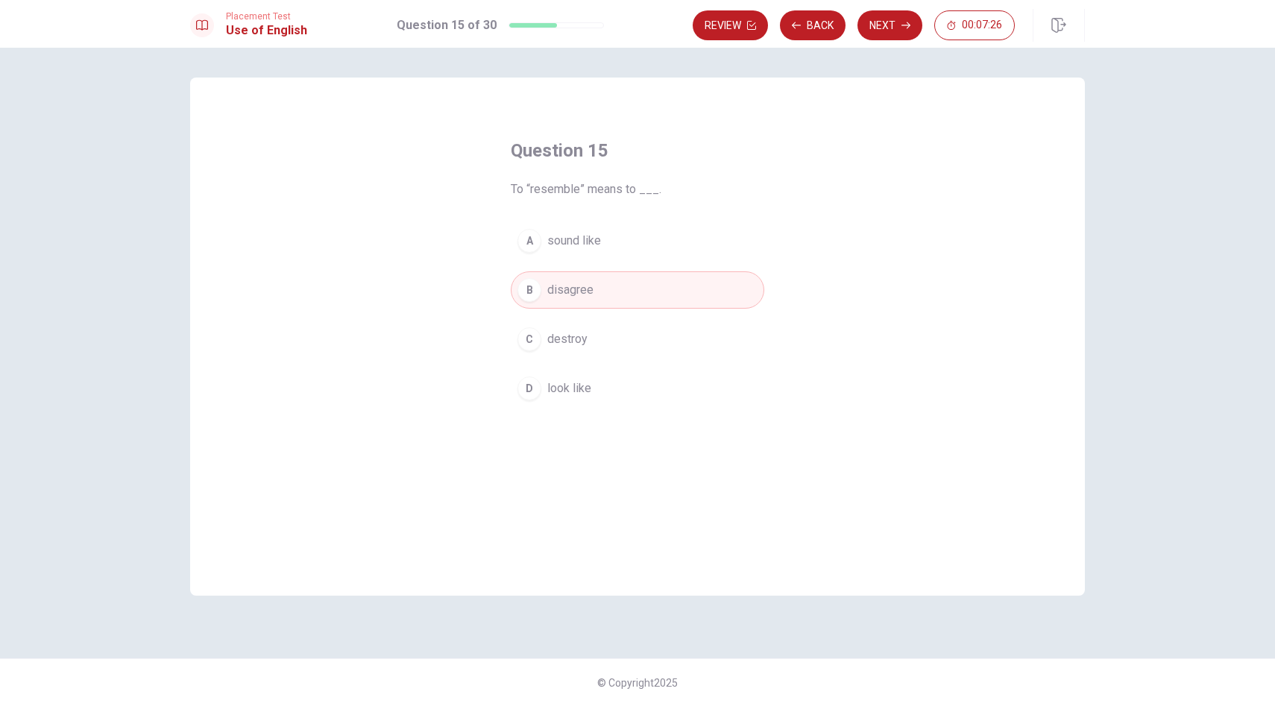
click at [571, 316] on div "A sound like B disagree C destroy D look like" at bounding box center [638, 314] width 254 height 185
click at [568, 343] on span "destroy" at bounding box center [567, 339] width 40 height 18
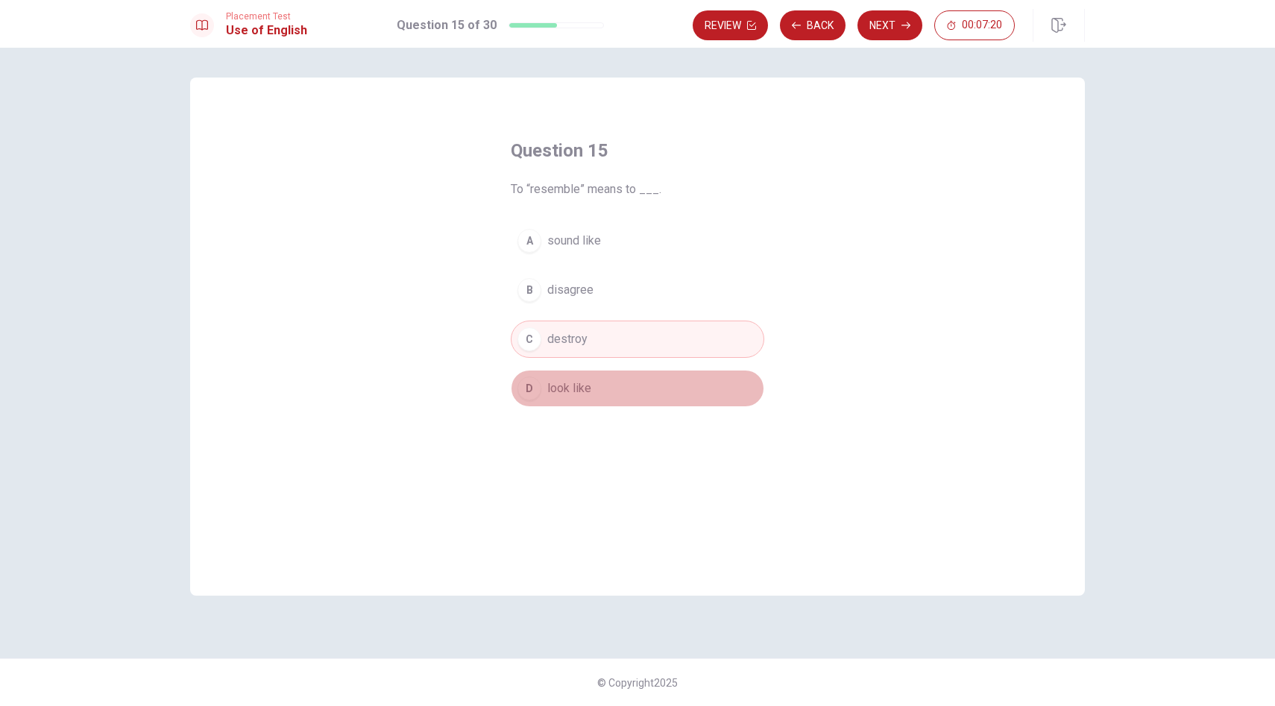
click at [566, 391] on span "look like" at bounding box center [569, 389] width 44 height 18
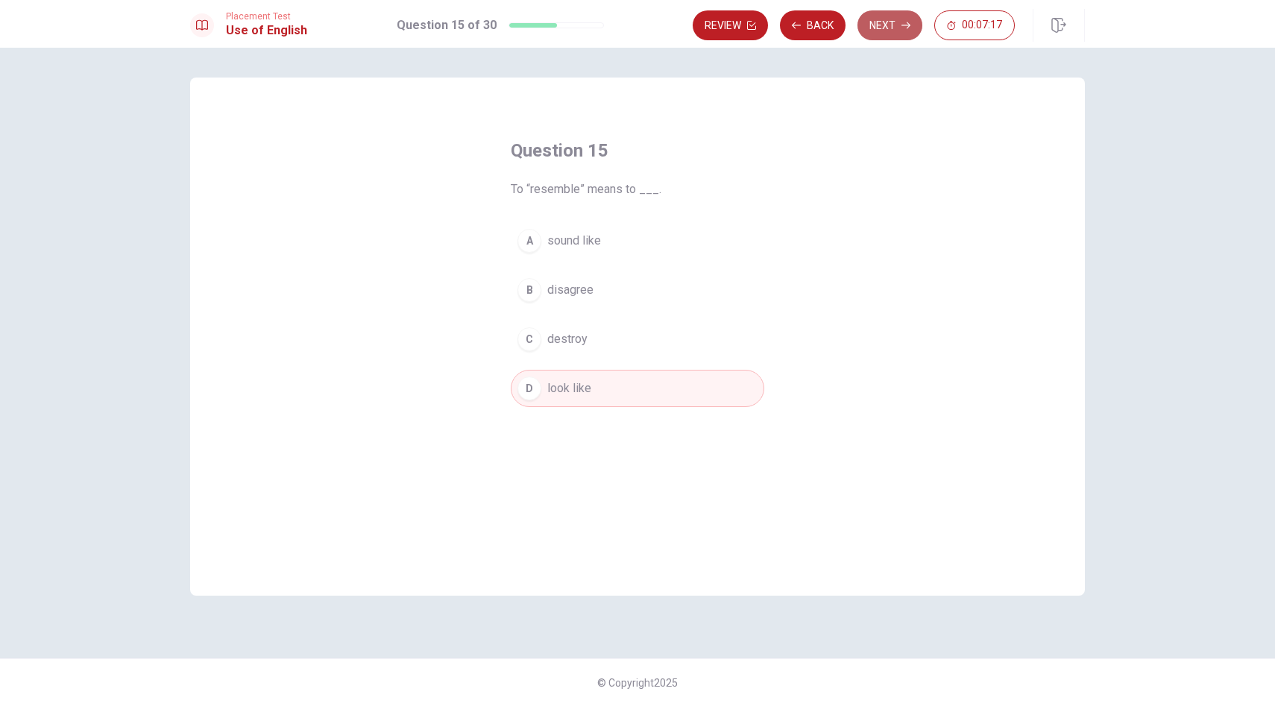
click at [889, 29] on button "Next" at bounding box center [890, 25] width 65 height 30
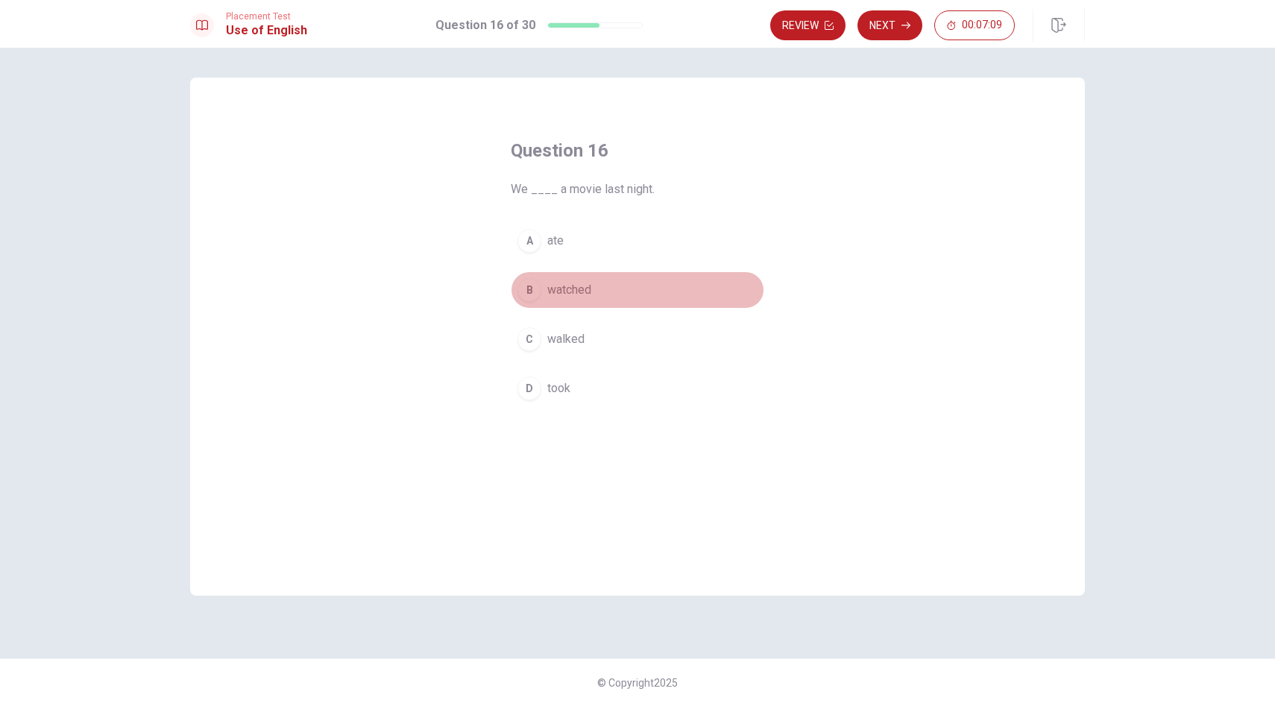
click at [550, 294] on span "watched" at bounding box center [569, 290] width 44 height 18
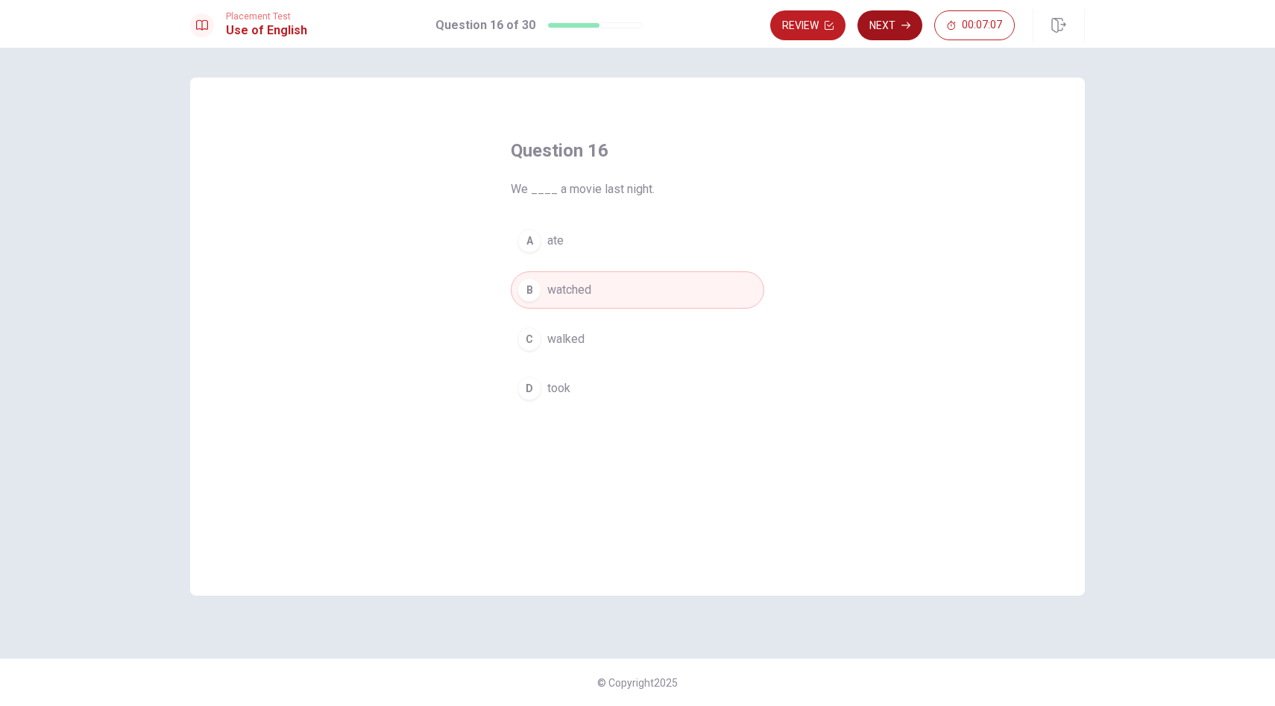
click at [885, 21] on button "Next" at bounding box center [890, 25] width 65 height 30
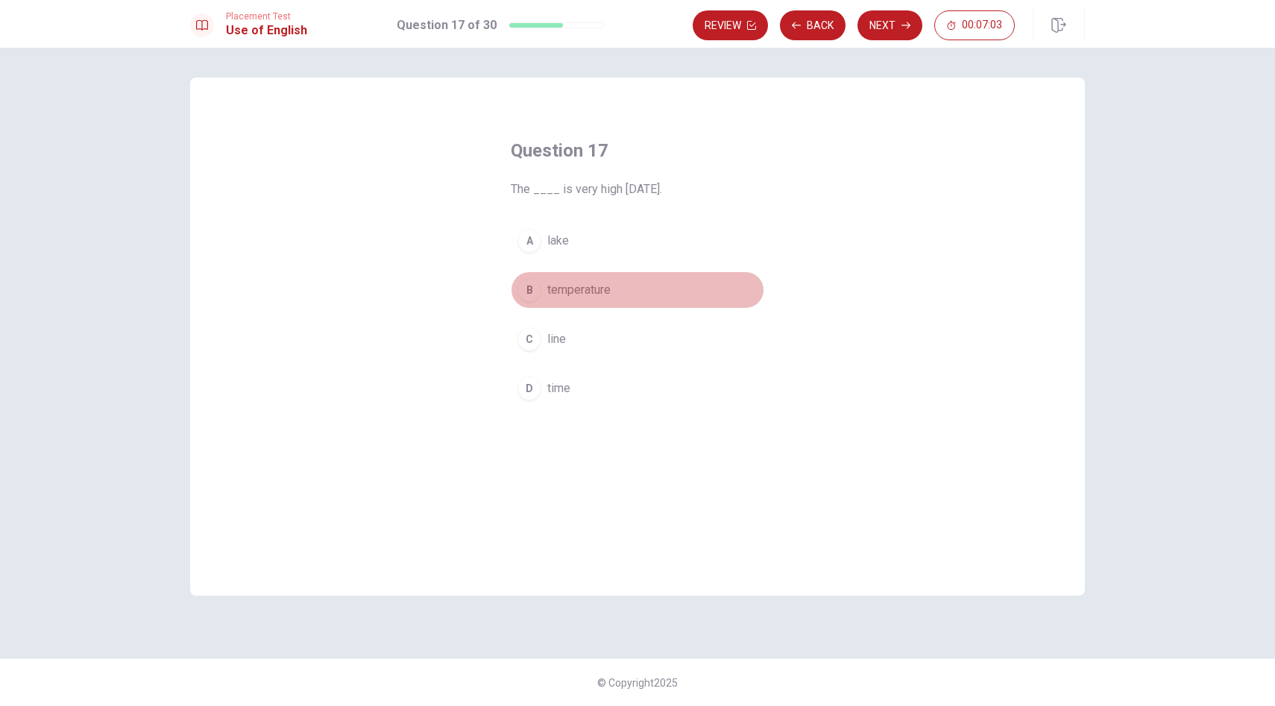
click at [547, 295] on button "B temperature" at bounding box center [638, 289] width 254 height 37
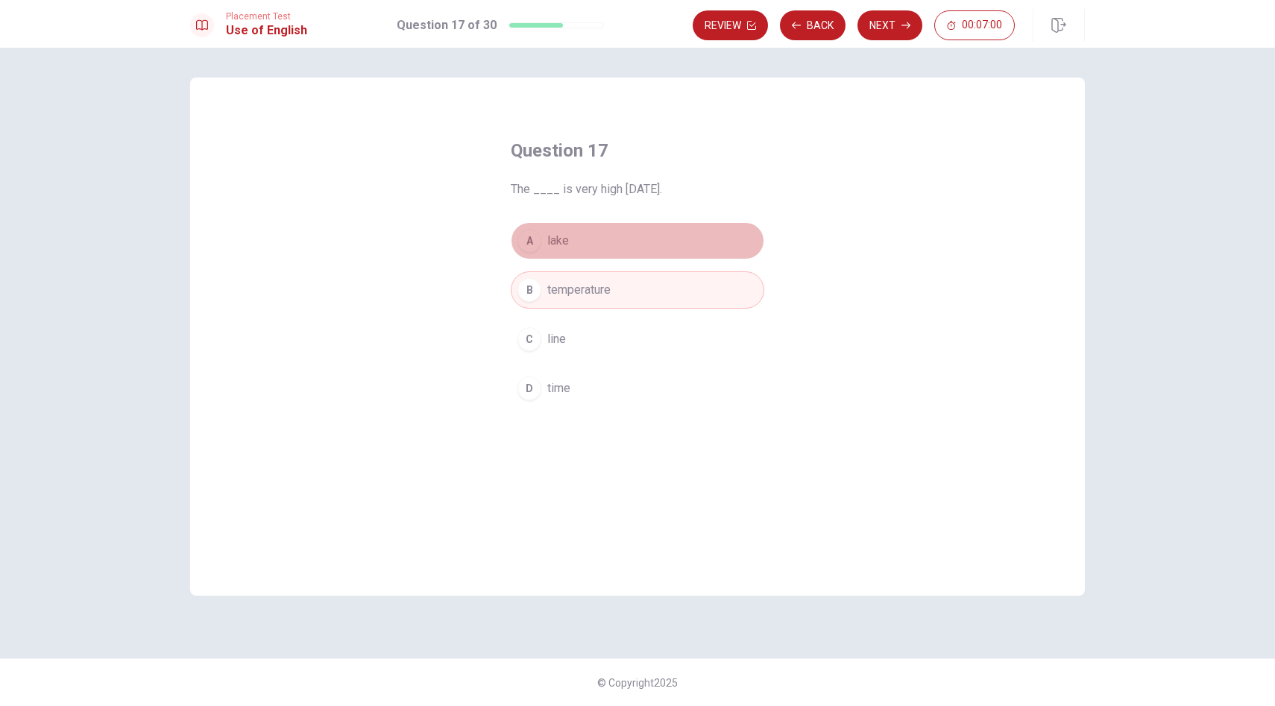
click at [626, 240] on button "A lake" at bounding box center [638, 240] width 254 height 37
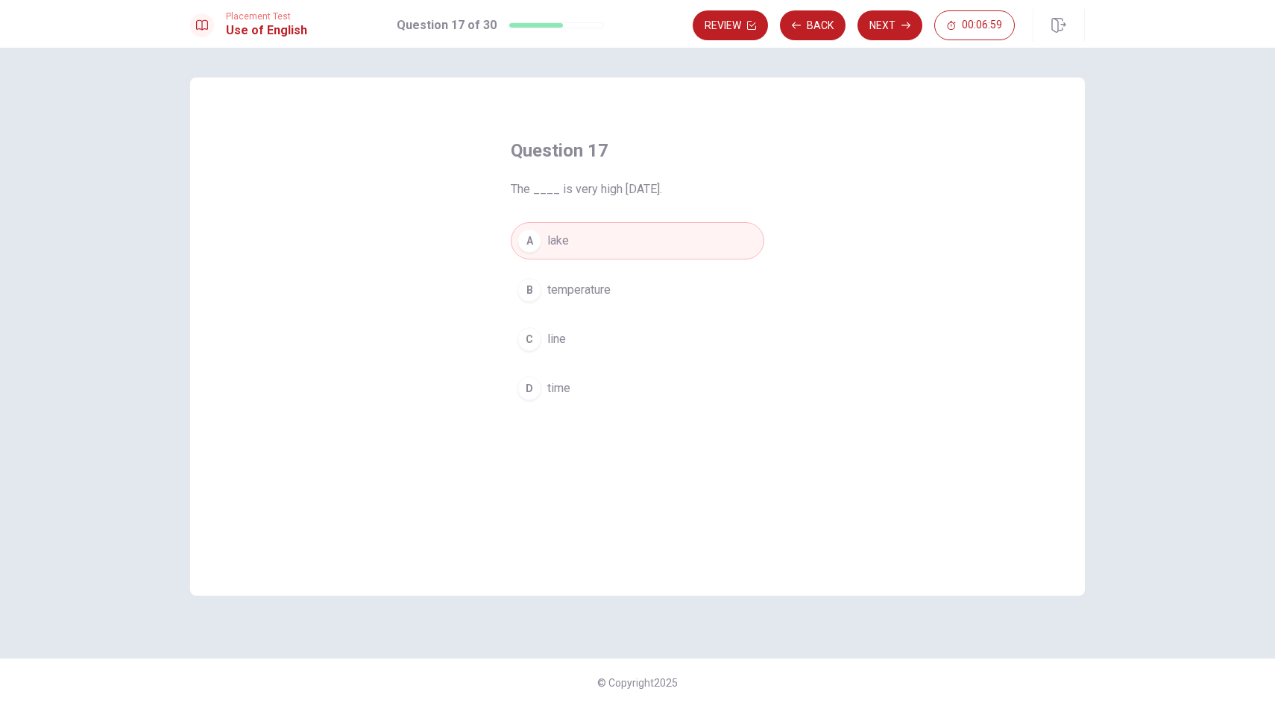
click at [596, 345] on button "C line" at bounding box center [638, 339] width 254 height 37
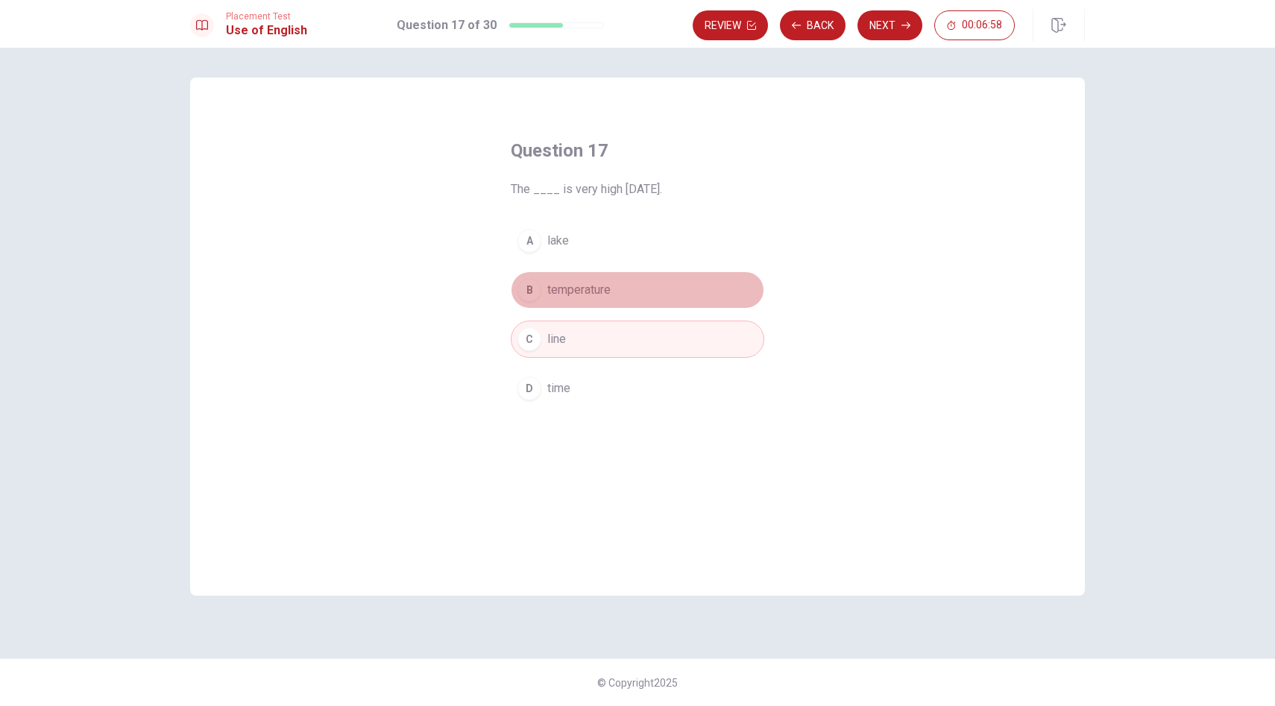
click at [611, 283] on span "temperature" at bounding box center [578, 290] width 63 height 18
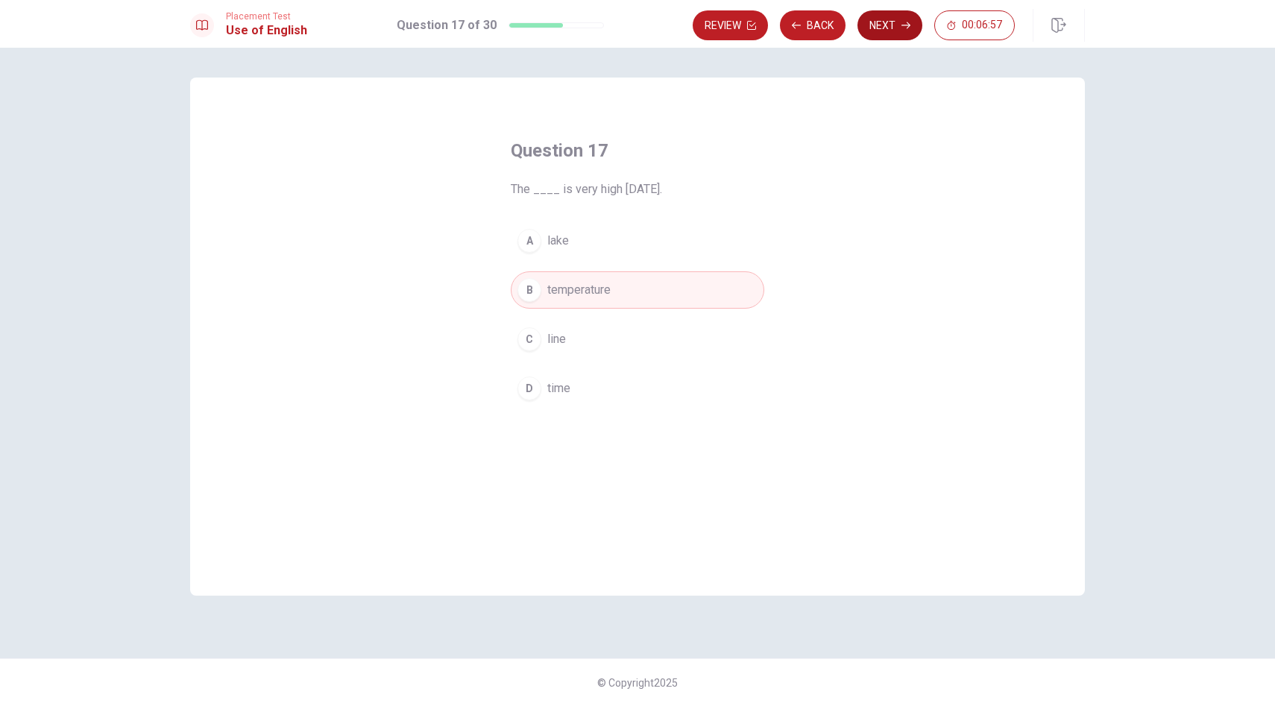
click at [872, 33] on button "Next" at bounding box center [890, 25] width 65 height 30
click at [559, 393] on span "had" at bounding box center [556, 389] width 19 height 18
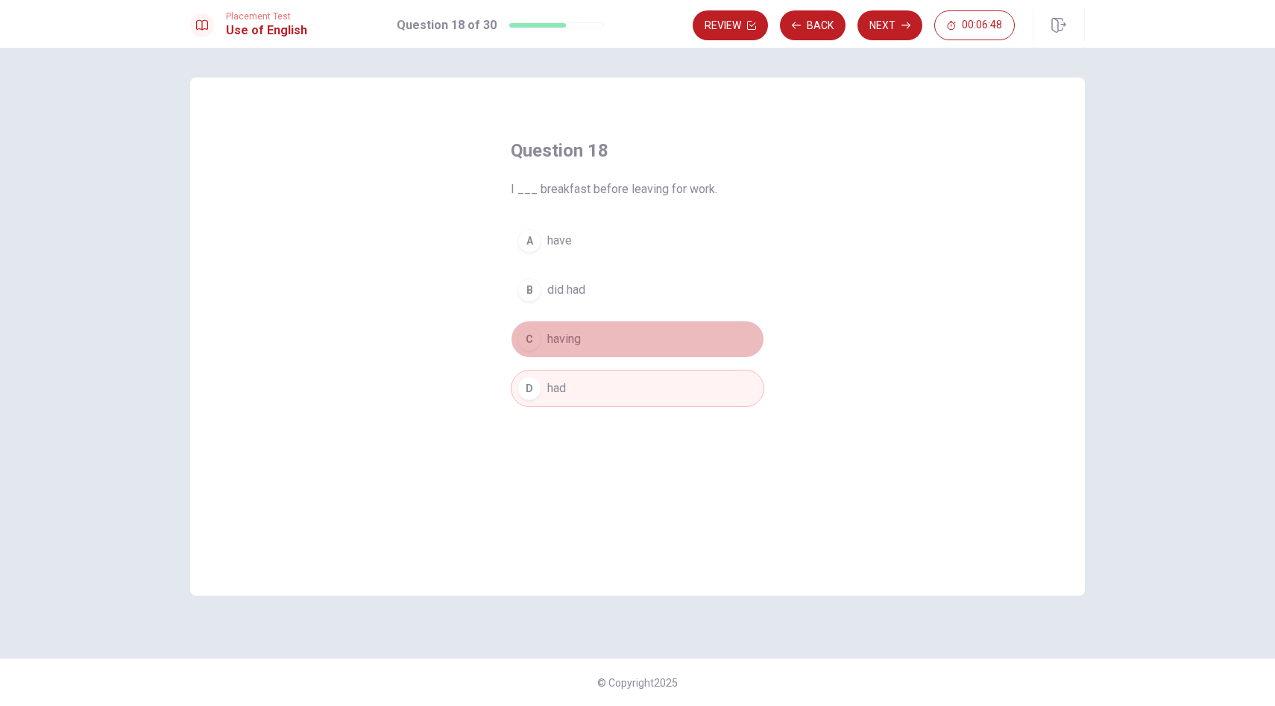
click at [584, 343] on button "C having" at bounding box center [638, 339] width 254 height 37
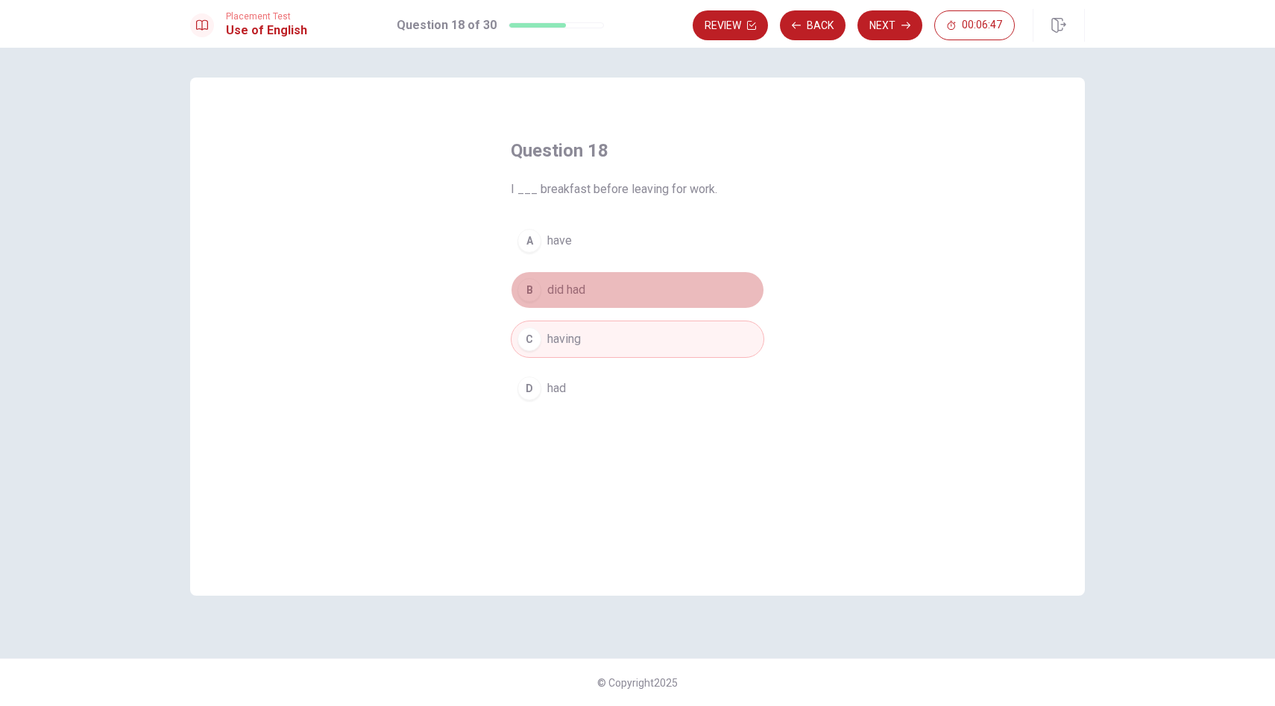
click at [596, 291] on button "B did had" at bounding box center [638, 289] width 254 height 37
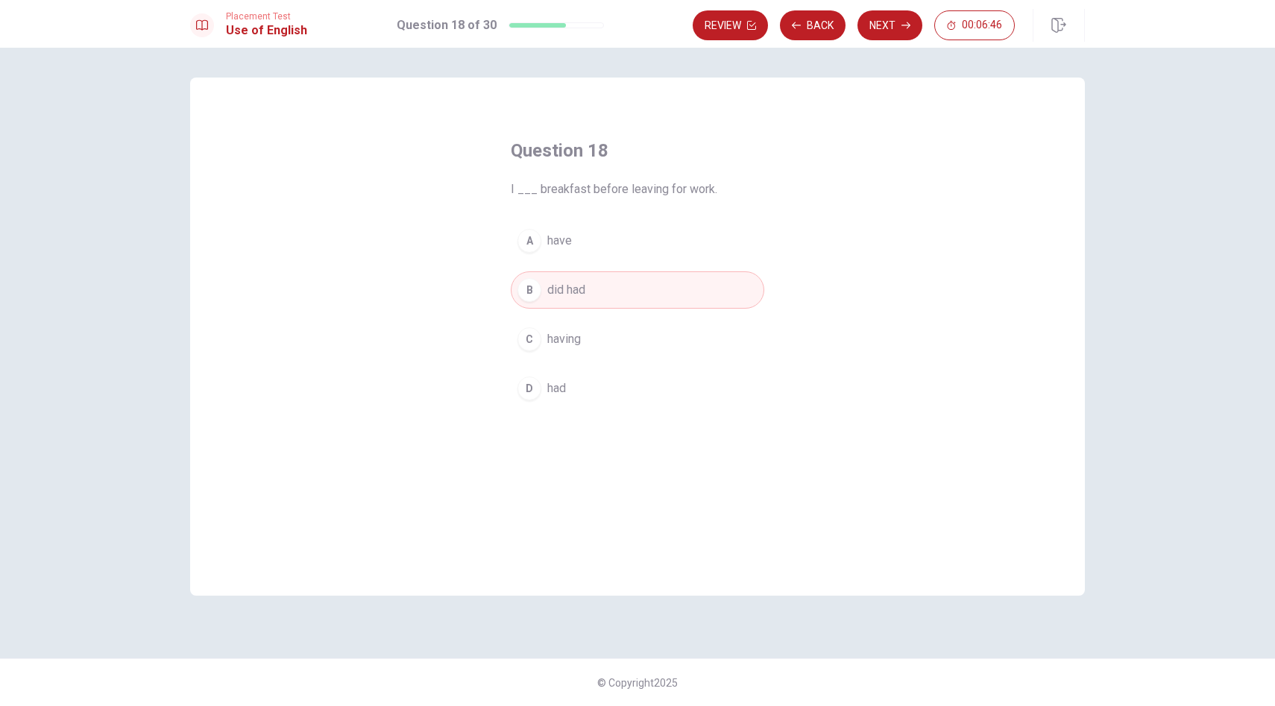
click at [586, 396] on button "D had" at bounding box center [638, 388] width 254 height 37
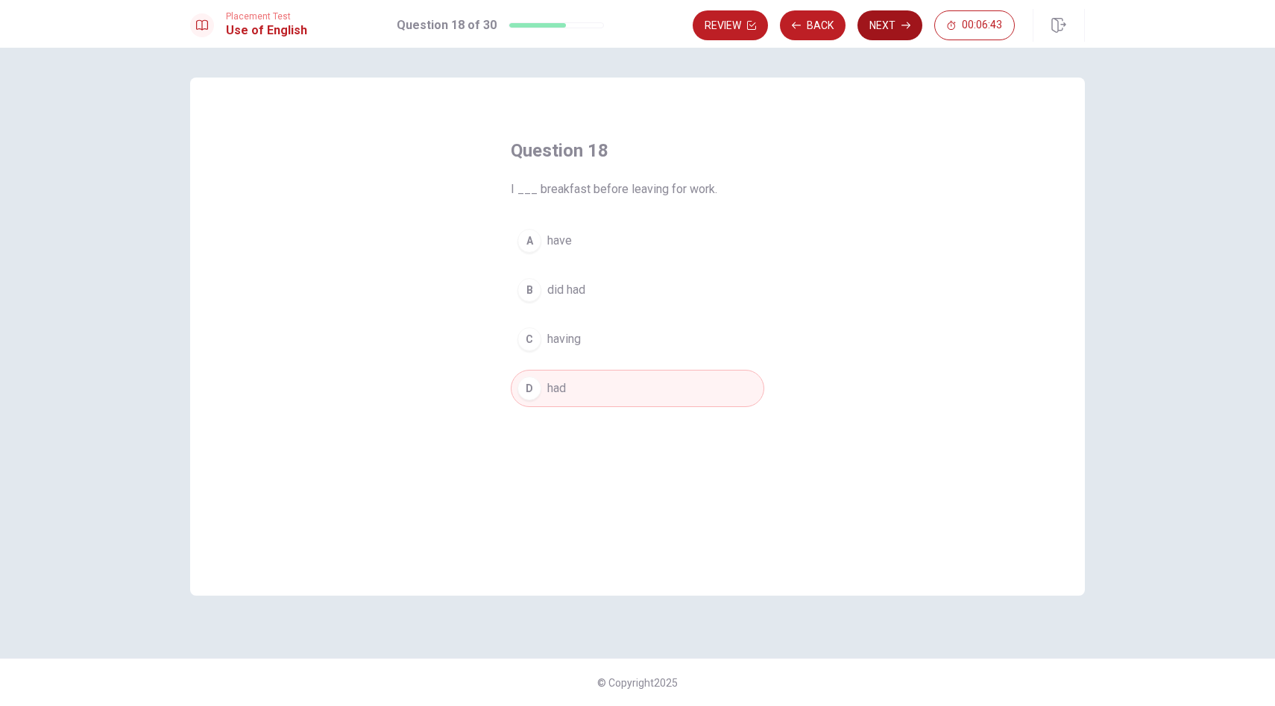
click at [895, 28] on button "Next" at bounding box center [890, 25] width 65 height 30
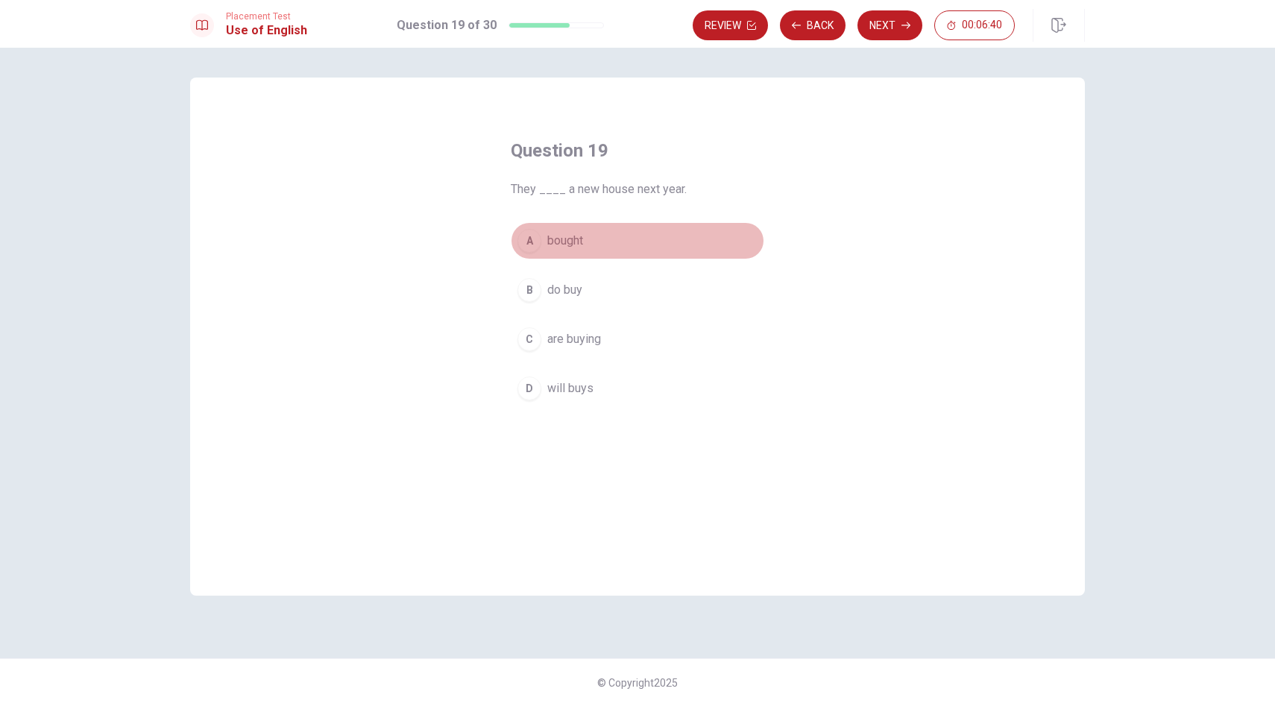
click at [559, 258] on button "A bought" at bounding box center [638, 240] width 254 height 37
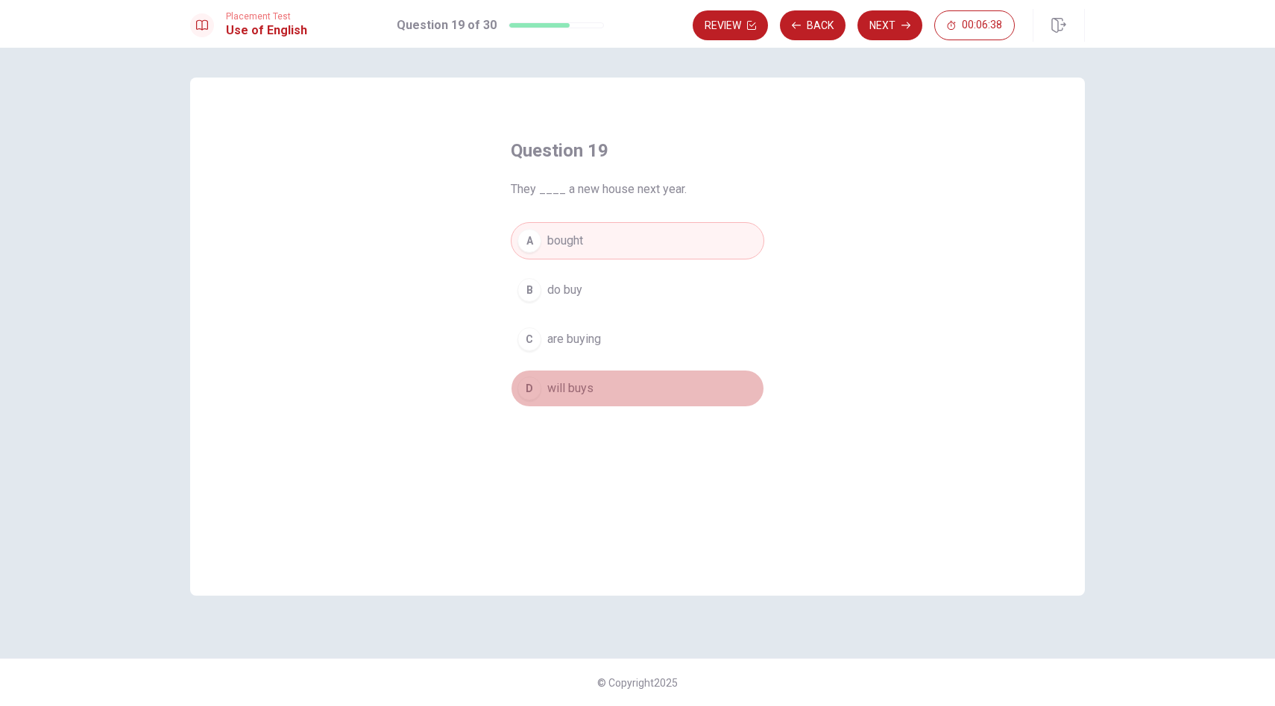
click at [570, 385] on span "will buys" at bounding box center [570, 389] width 46 height 18
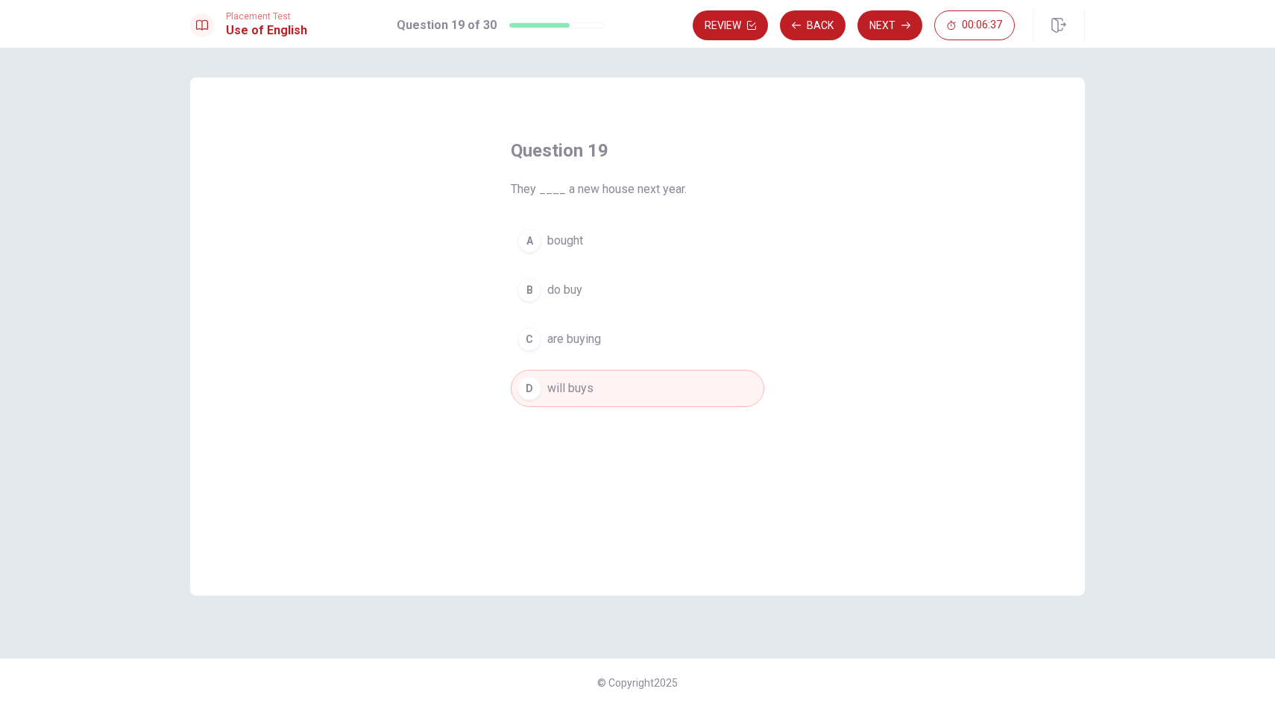
click at [613, 298] on button "B do buy" at bounding box center [638, 289] width 254 height 37
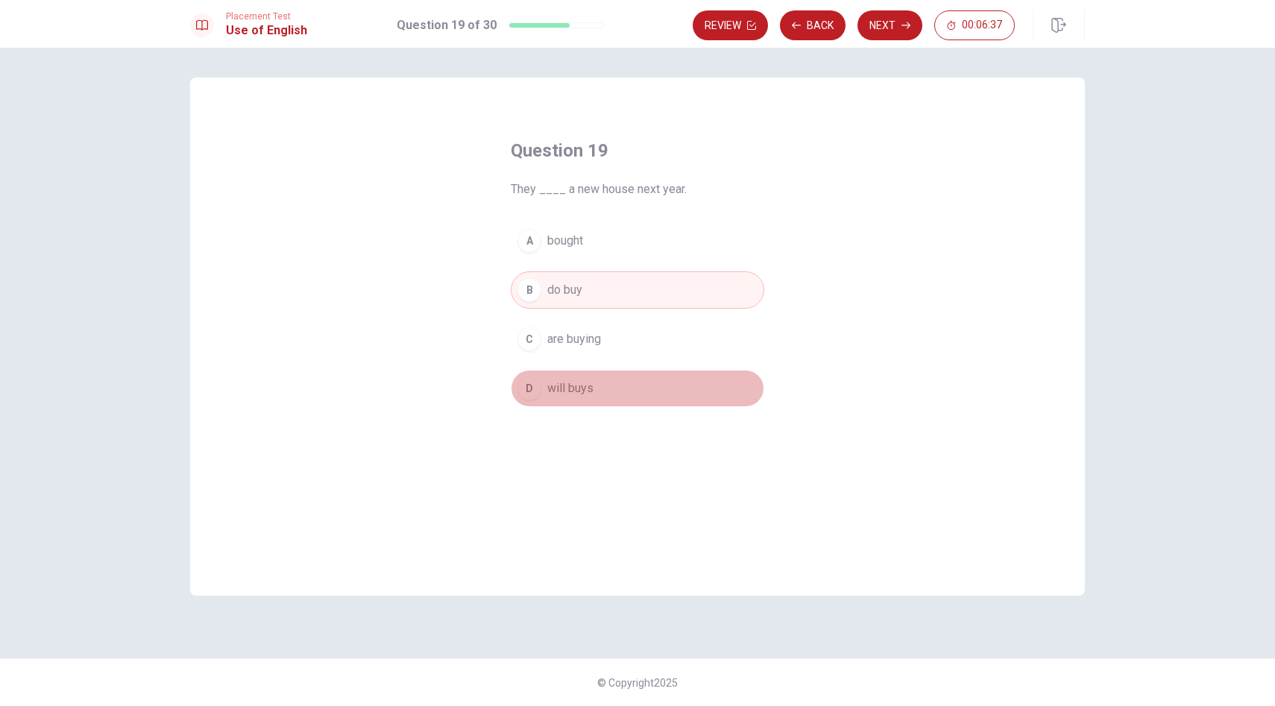
click at [583, 391] on span "will buys" at bounding box center [570, 389] width 46 height 18
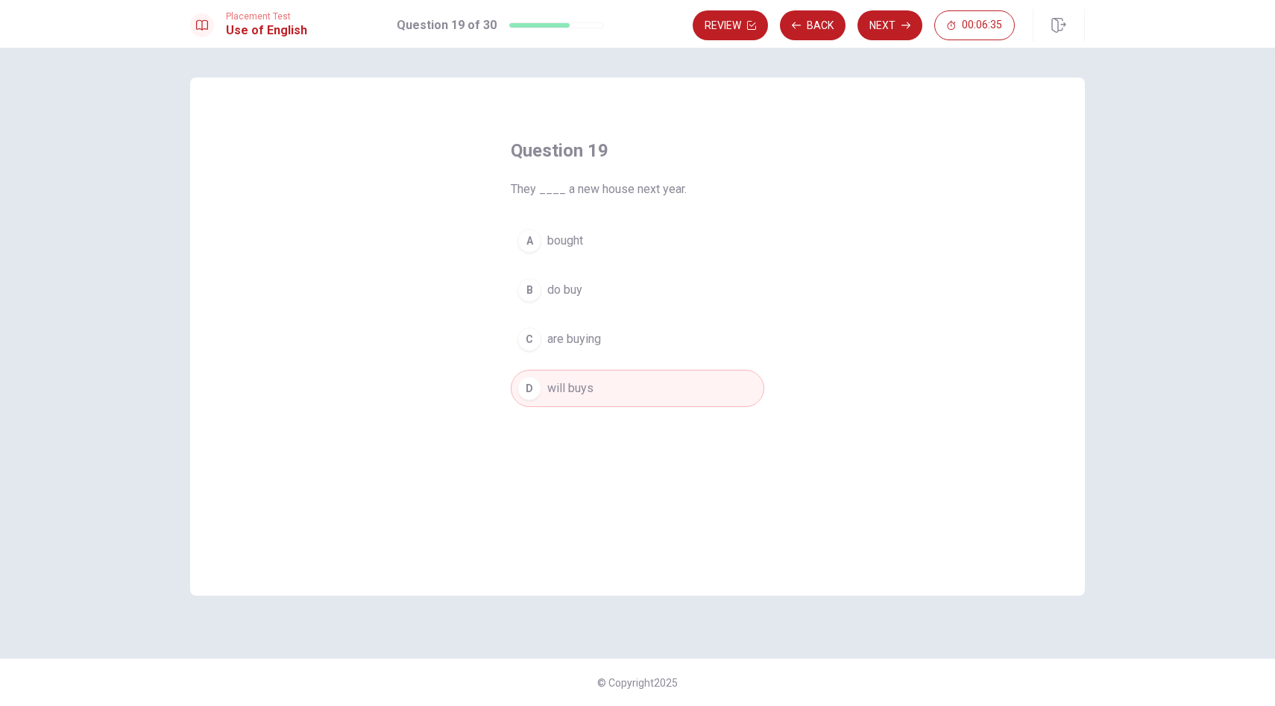
click at [624, 334] on button "C are buying" at bounding box center [638, 339] width 254 height 37
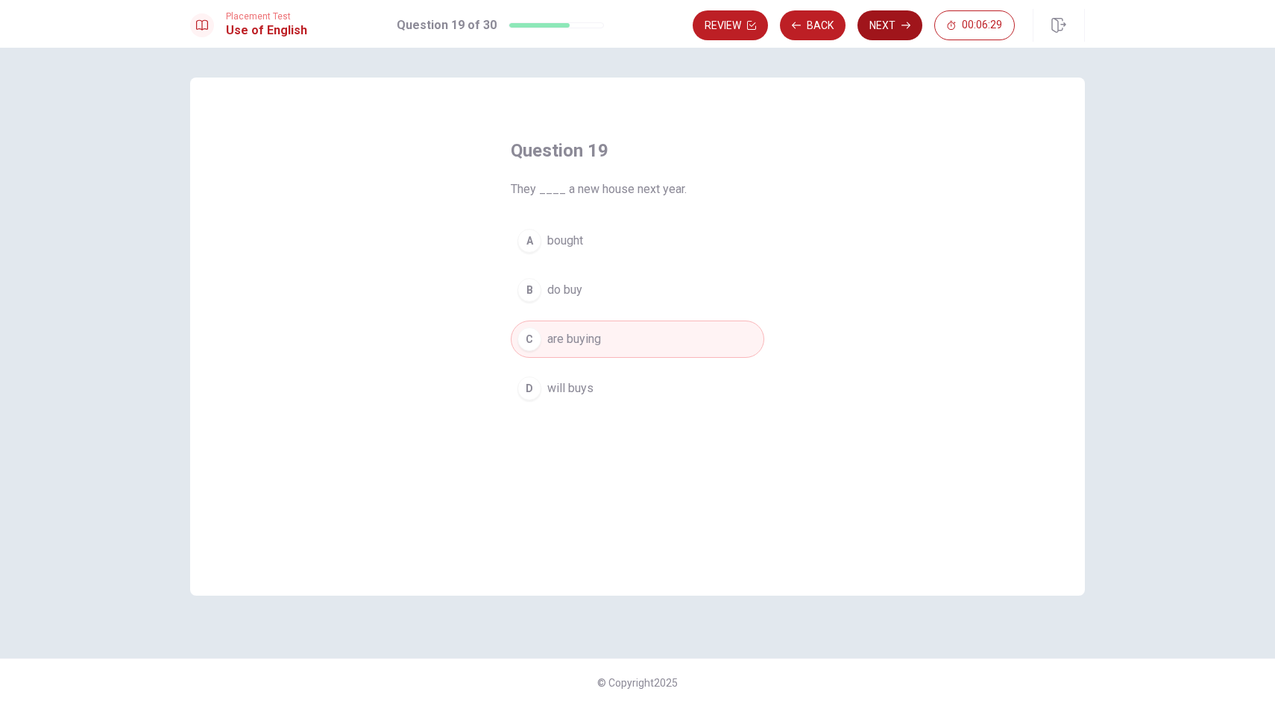
click at [894, 28] on button "Next" at bounding box center [890, 25] width 65 height 30
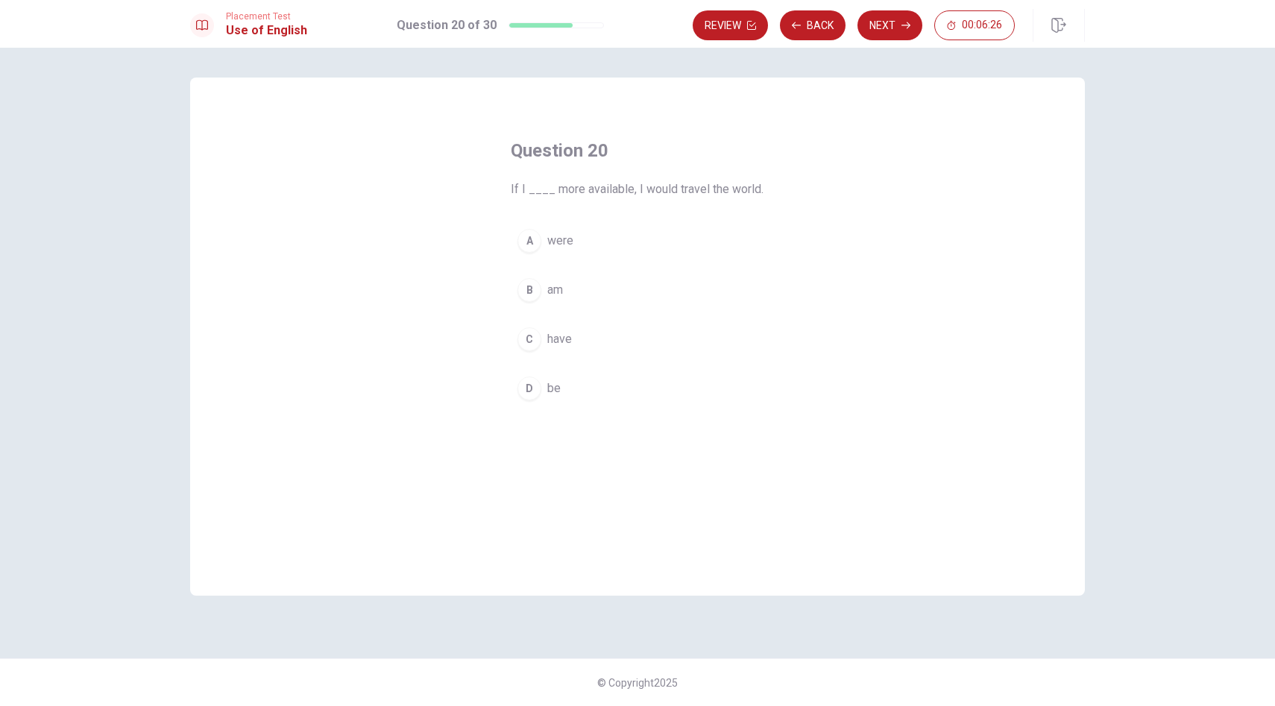
click at [556, 248] on span "were" at bounding box center [560, 241] width 26 height 18
click at [578, 287] on button "B am" at bounding box center [638, 289] width 254 height 37
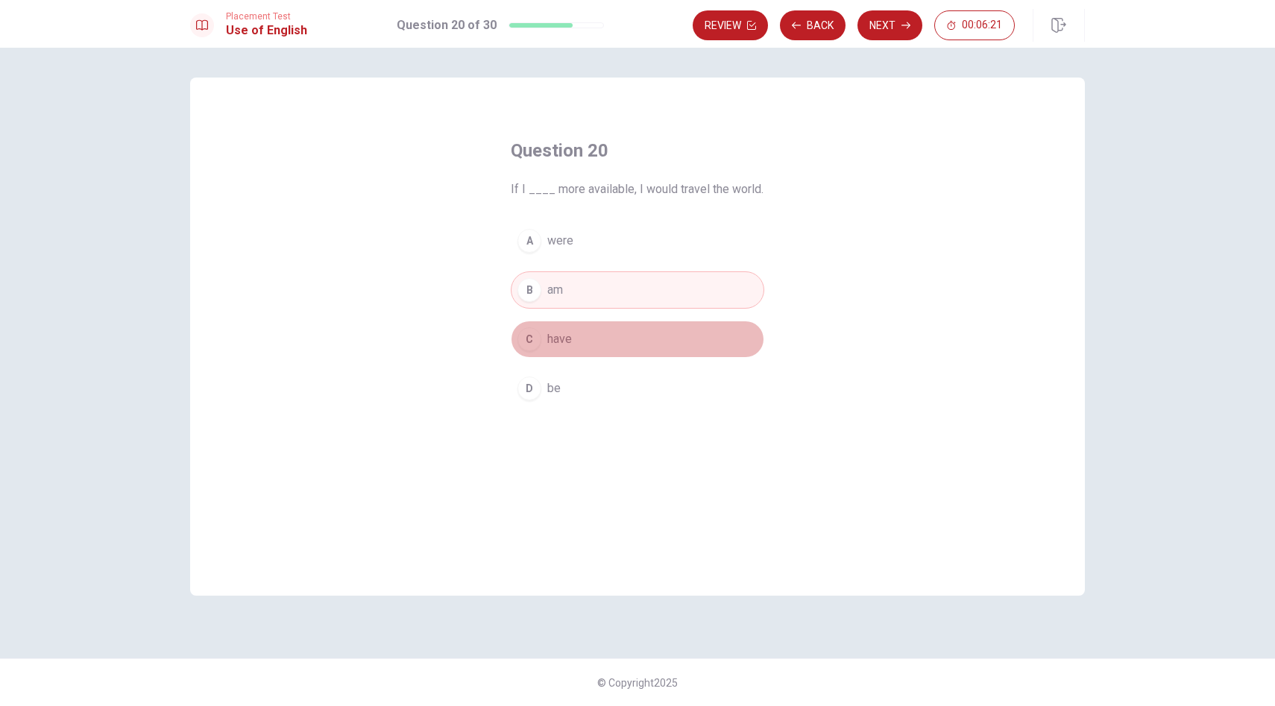
click at [563, 344] on span "have" at bounding box center [559, 339] width 25 height 18
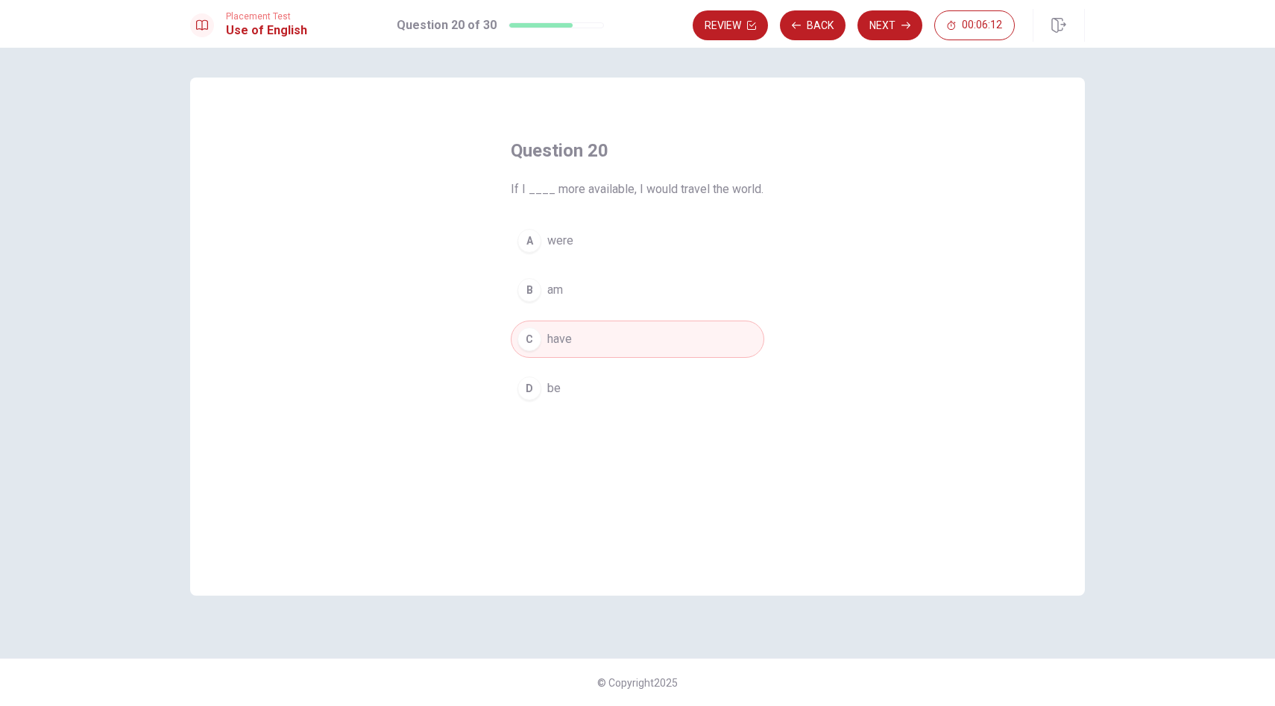
click at [570, 376] on button "D be" at bounding box center [638, 388] width 254 height 37
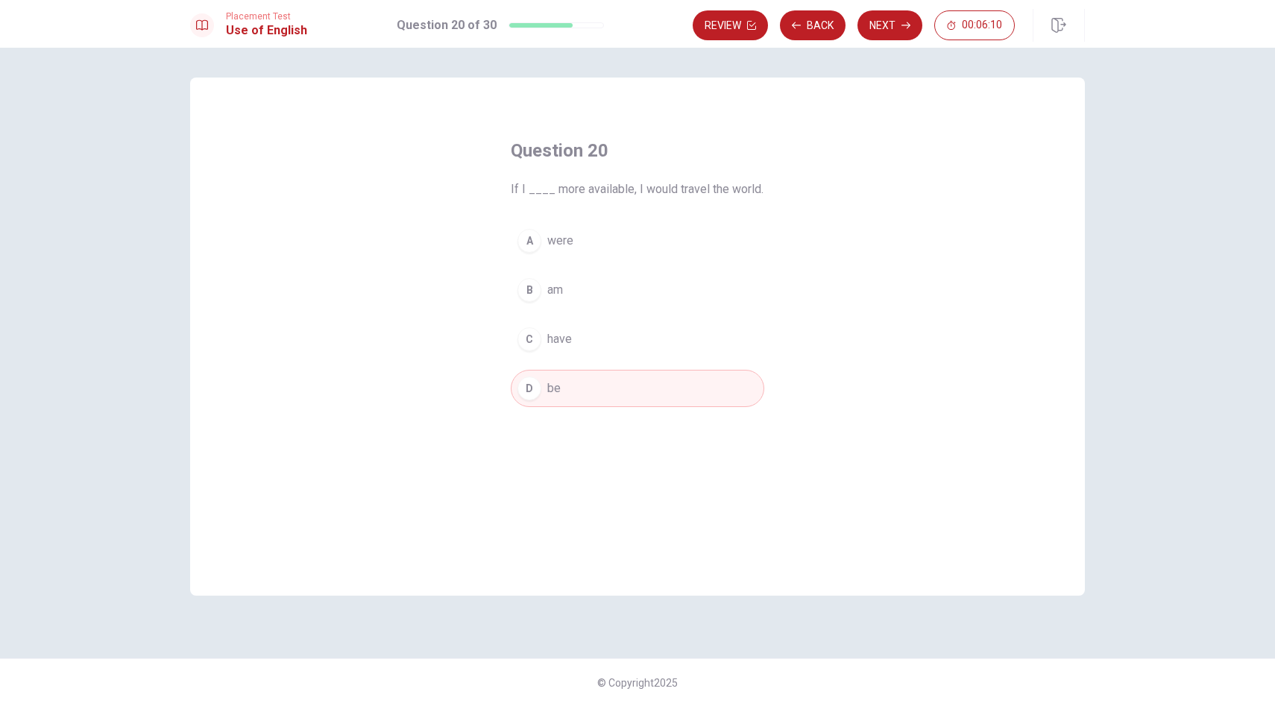
click at [600, 240] on button "A were" at bounding box center [638, 240] width 254 height 37
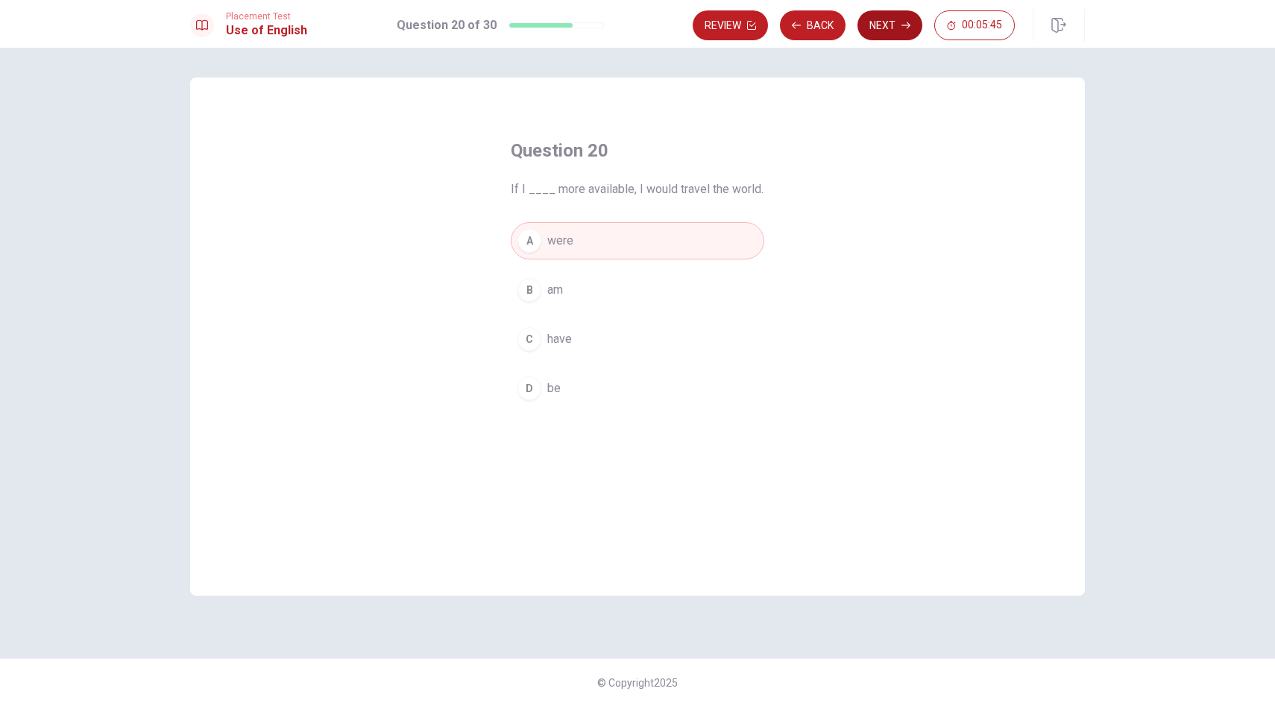
click at [895, 31] on button "Next" at bounding box center [890, 25] width 65 height 30
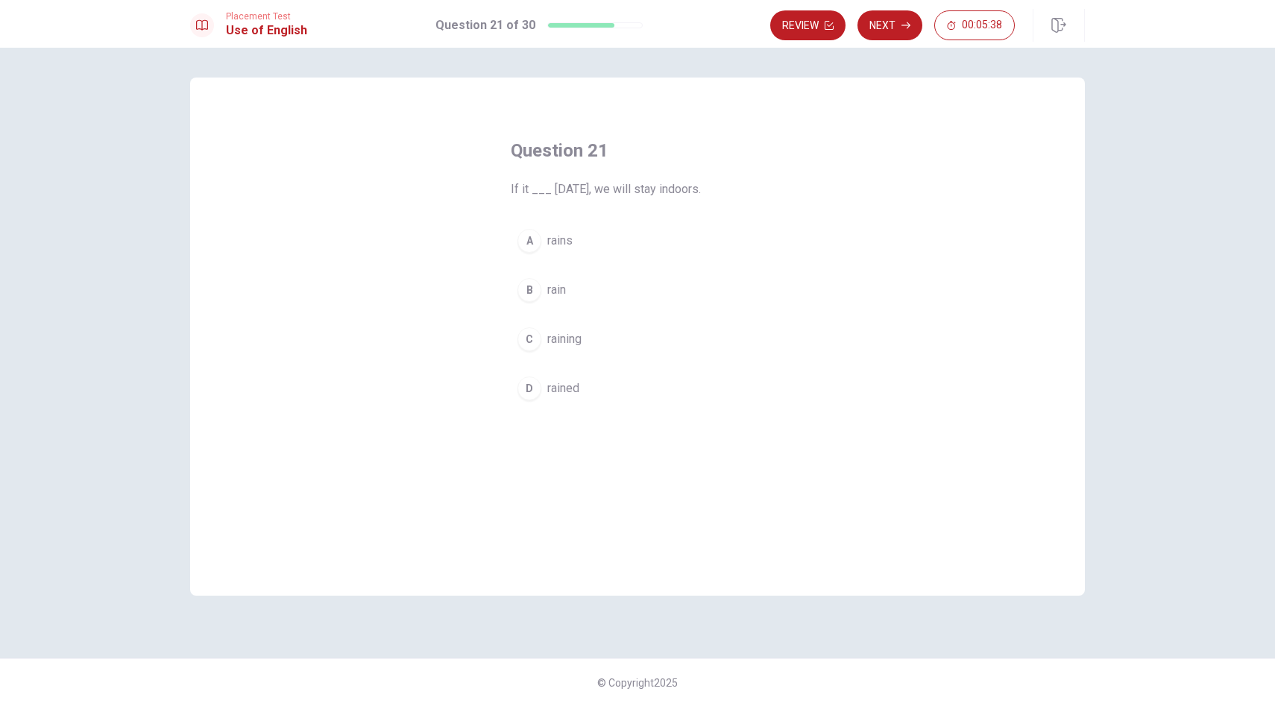
click at [561, 239] on span "rains" at bounding box center [559, 241] width 25 height 18
click at [899, 31] on button "Next" at bounding box center [890, 25] width 65 height 30
click at [543, 301] on button "B called" at bounding box center [638, 289] width 254 height 37
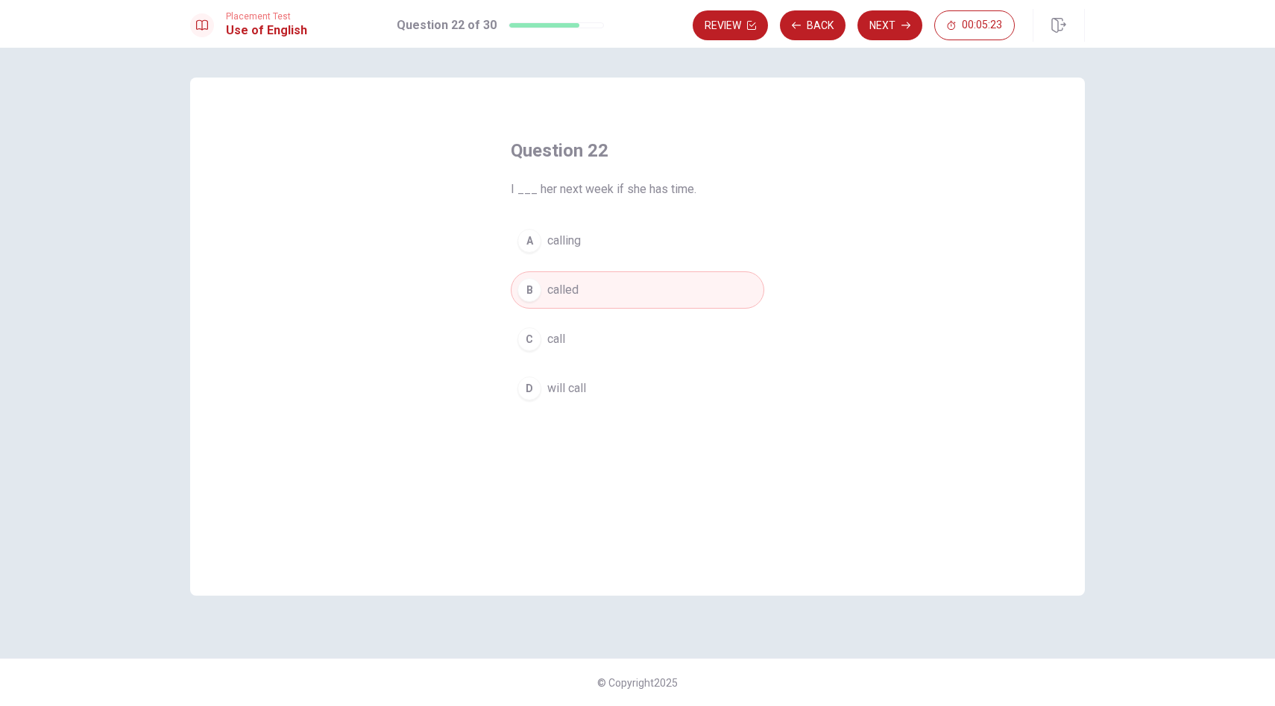
click at [555, 394] on span "will call" at bounding box center [566, 389] width 39 height 18
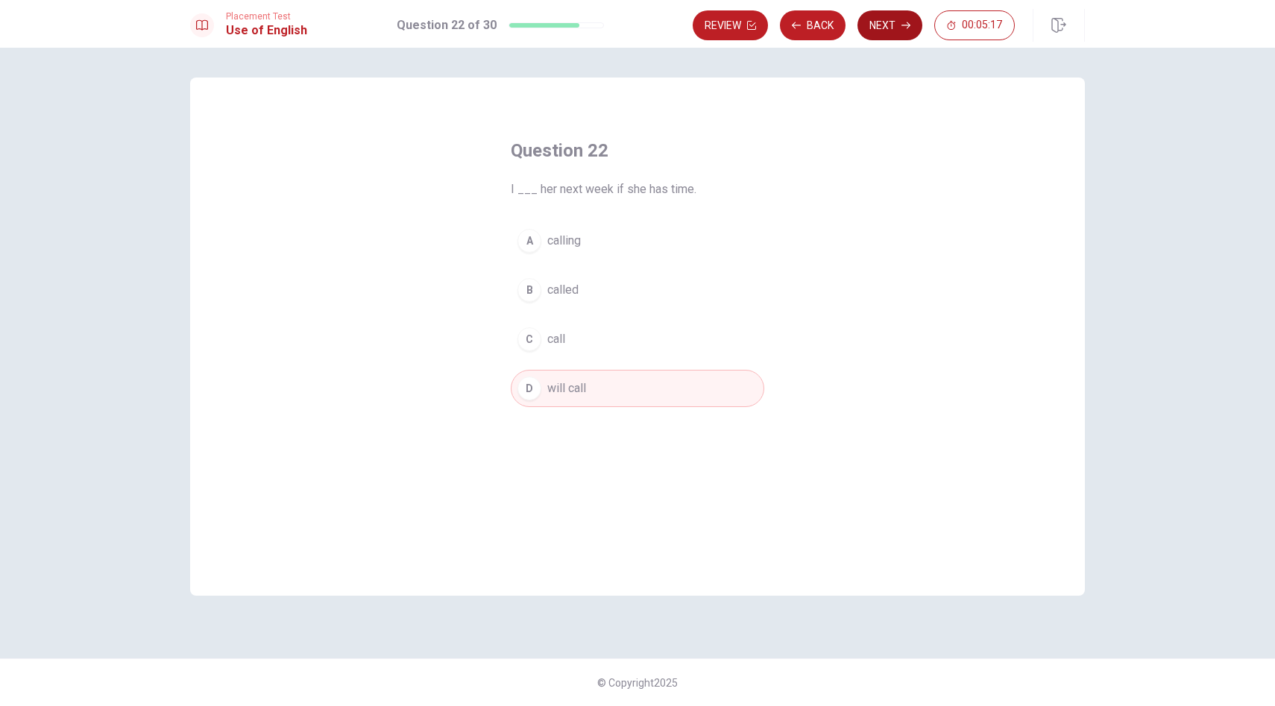
click at [887, 28] on button "Next" at bounding box center [890, 25] width 65 height 30
click at [552, 240] on span "when will" at bounding box center [571, 241] width 48 height 18
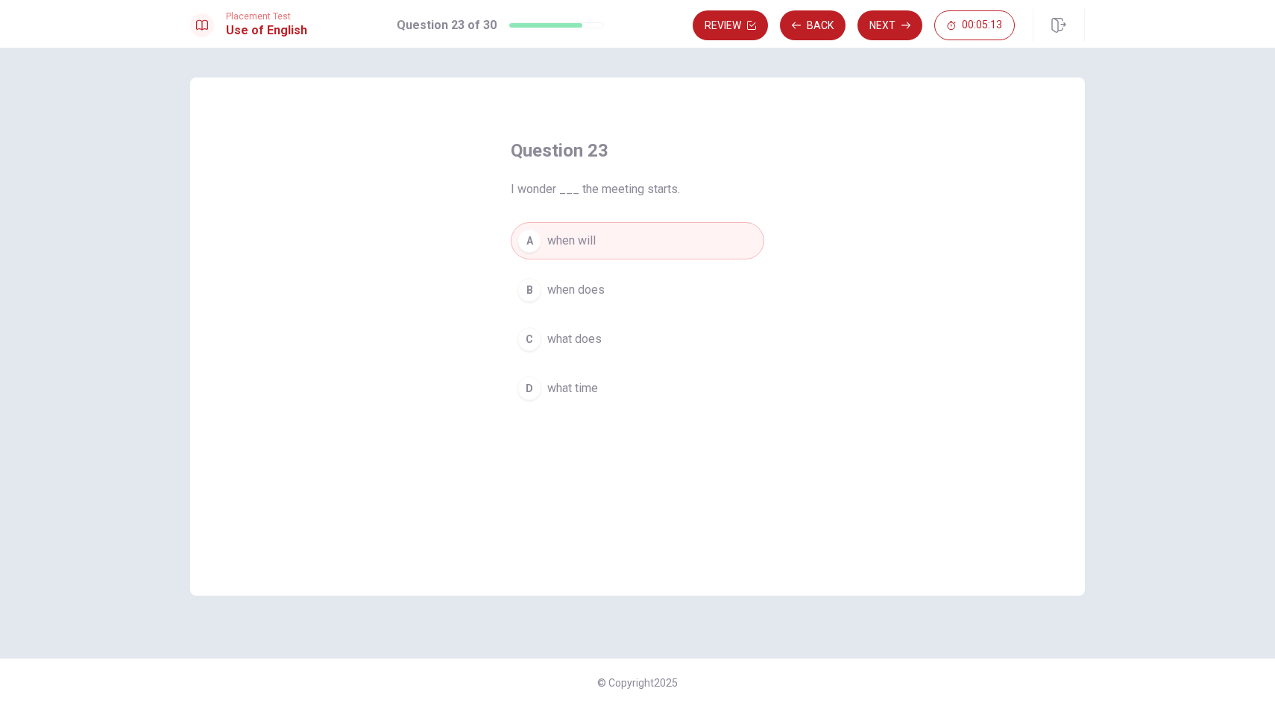
click at [551, 303] on button "B when does" at bounding box center [638, 289] width 254 height 37
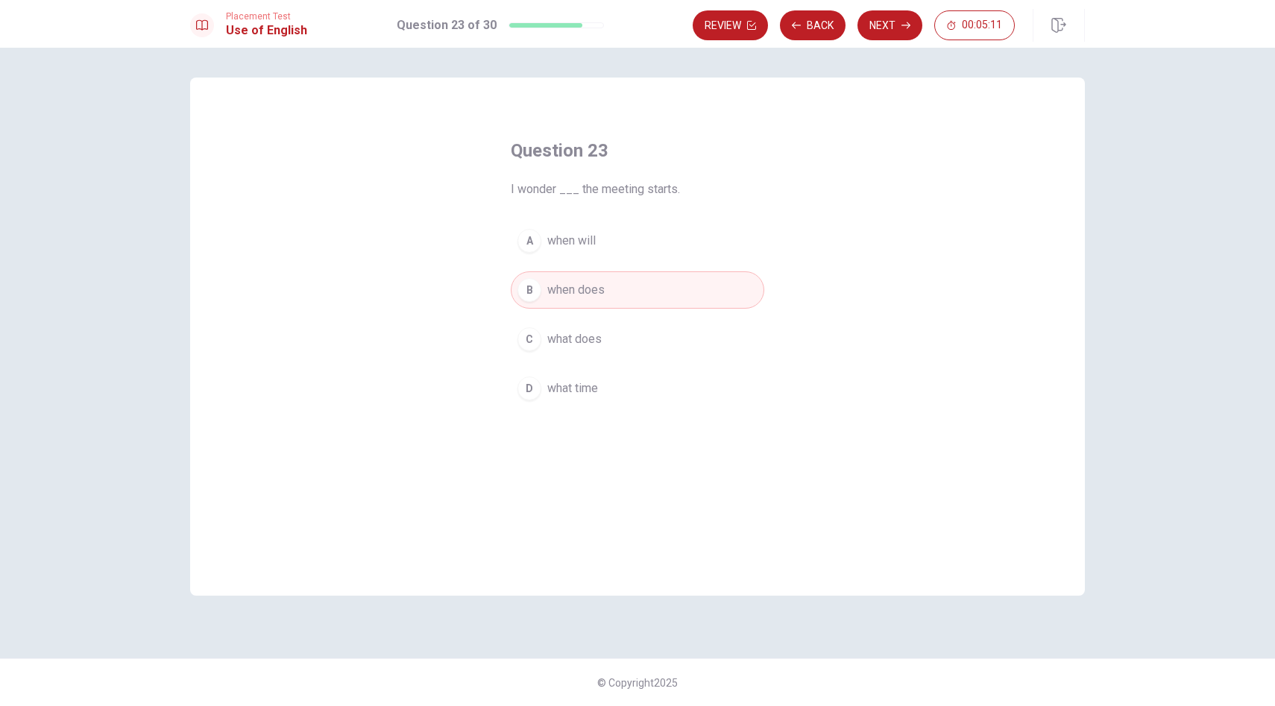
click at [556, 390] on span "what time" at bounding box center [572, 389] width 51 height 18
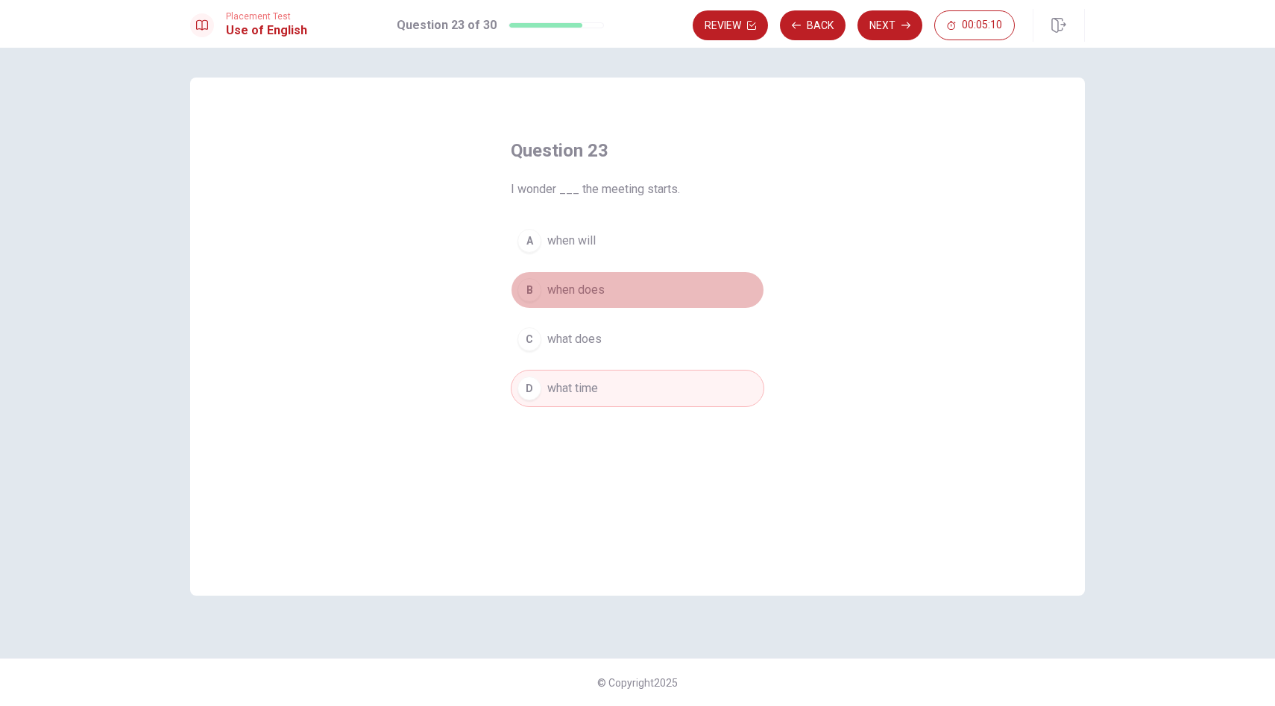
click at [567, 288] on span "when does" at bounding box center [575, 290] width 57 height 18
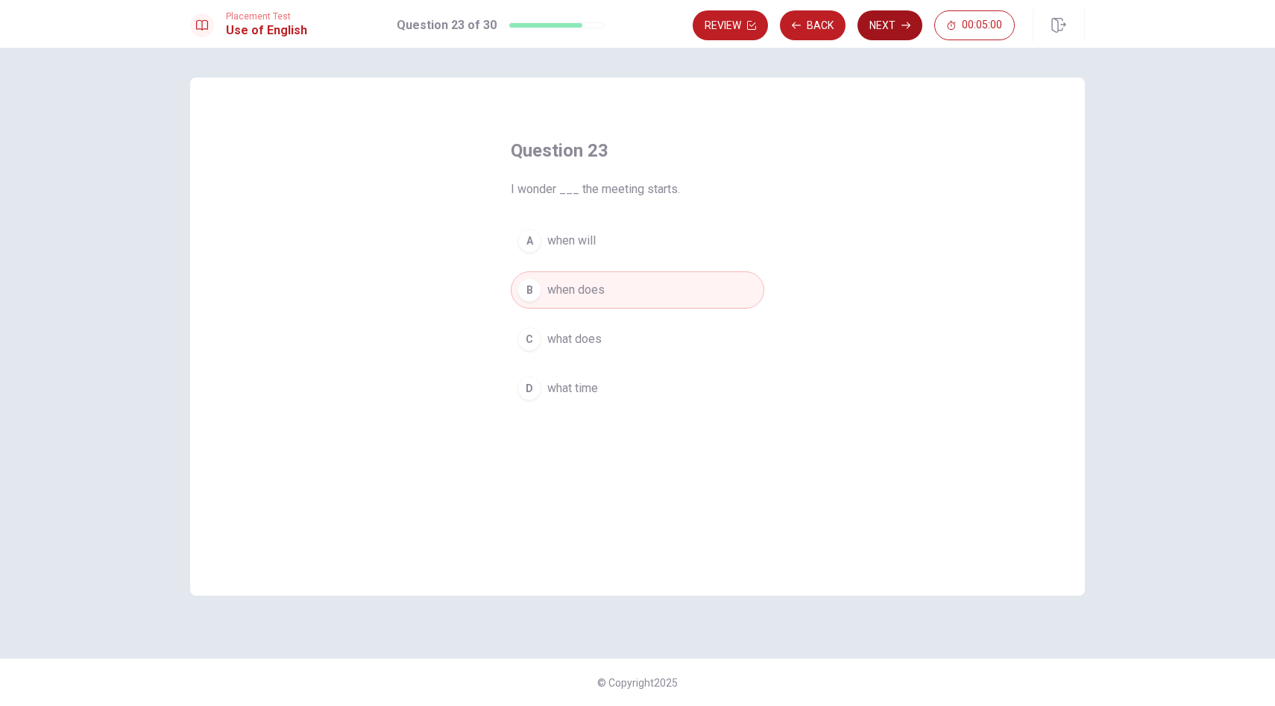
click at [868, 27] on button "Next" at bounding box center [890, 25] width 65 height 30
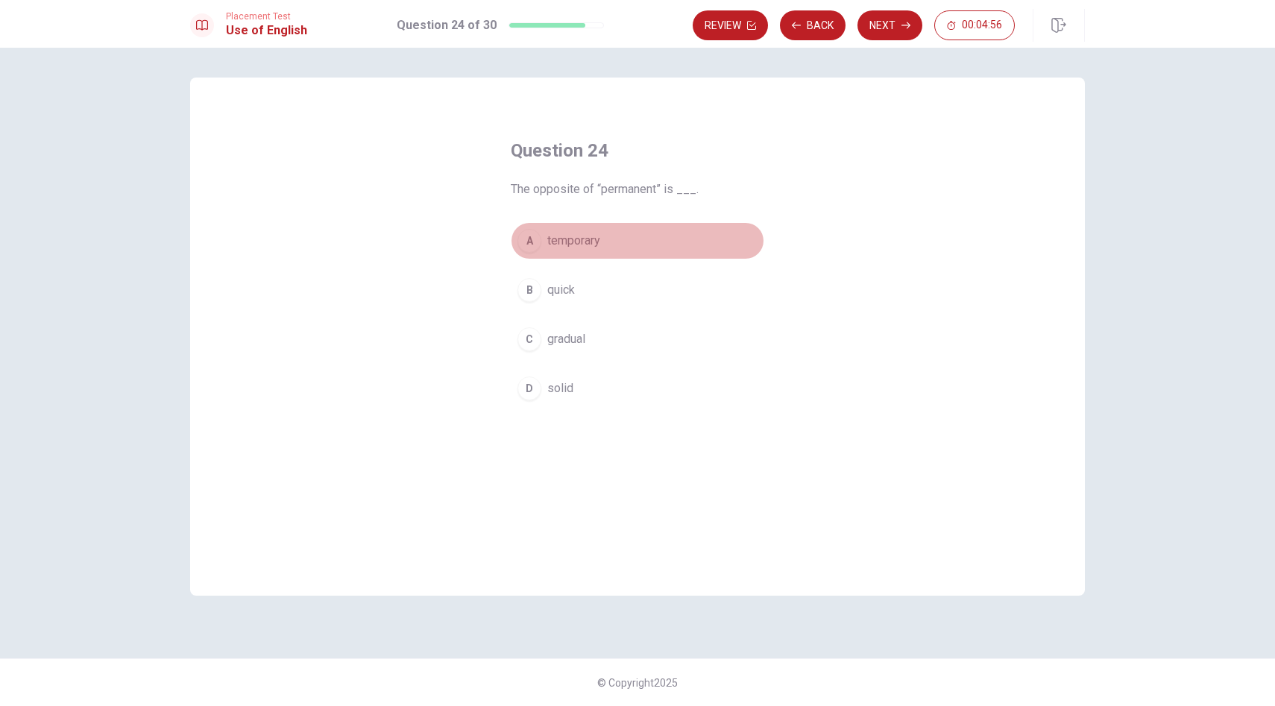
click at [588, 245] on span "temporary" at bounding box center [573, 241] width 53 height 18
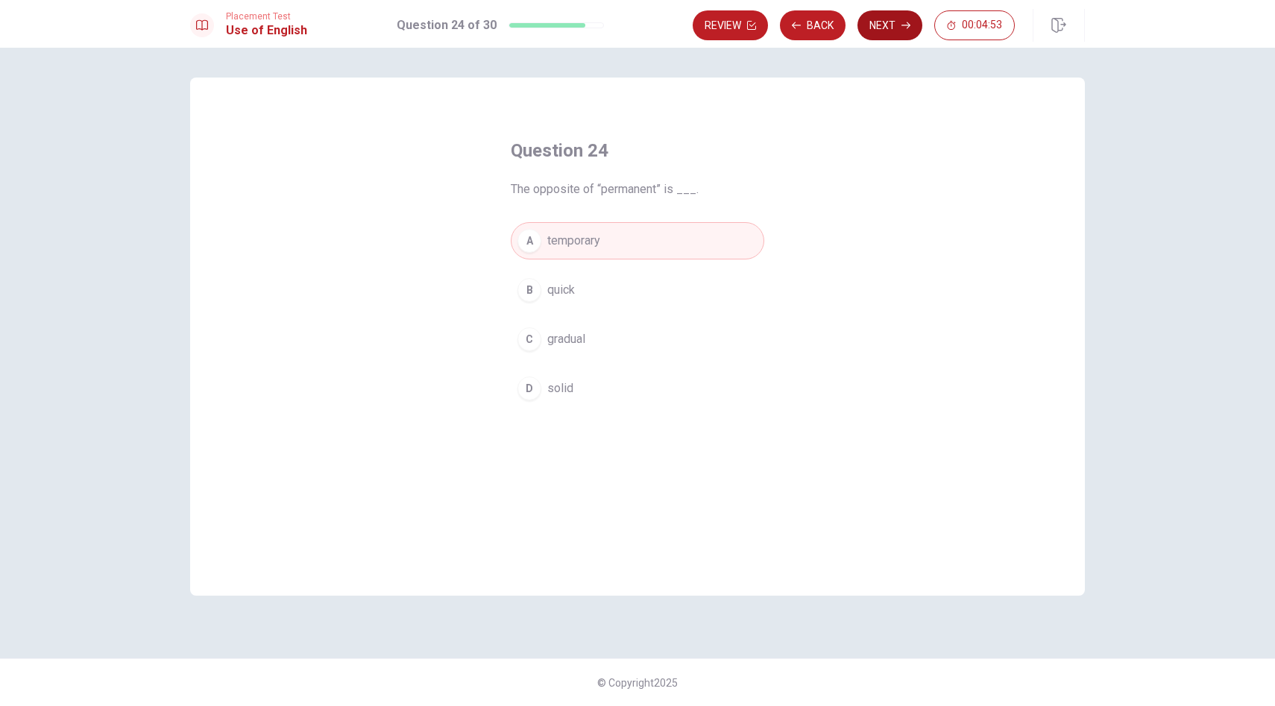
click at [906, 29] on icon "button" at bounding box center [906, 25] width 9 height 9
click at [559, 383] on span "limit it" at bounding box center [563, 389] width 32 height 18
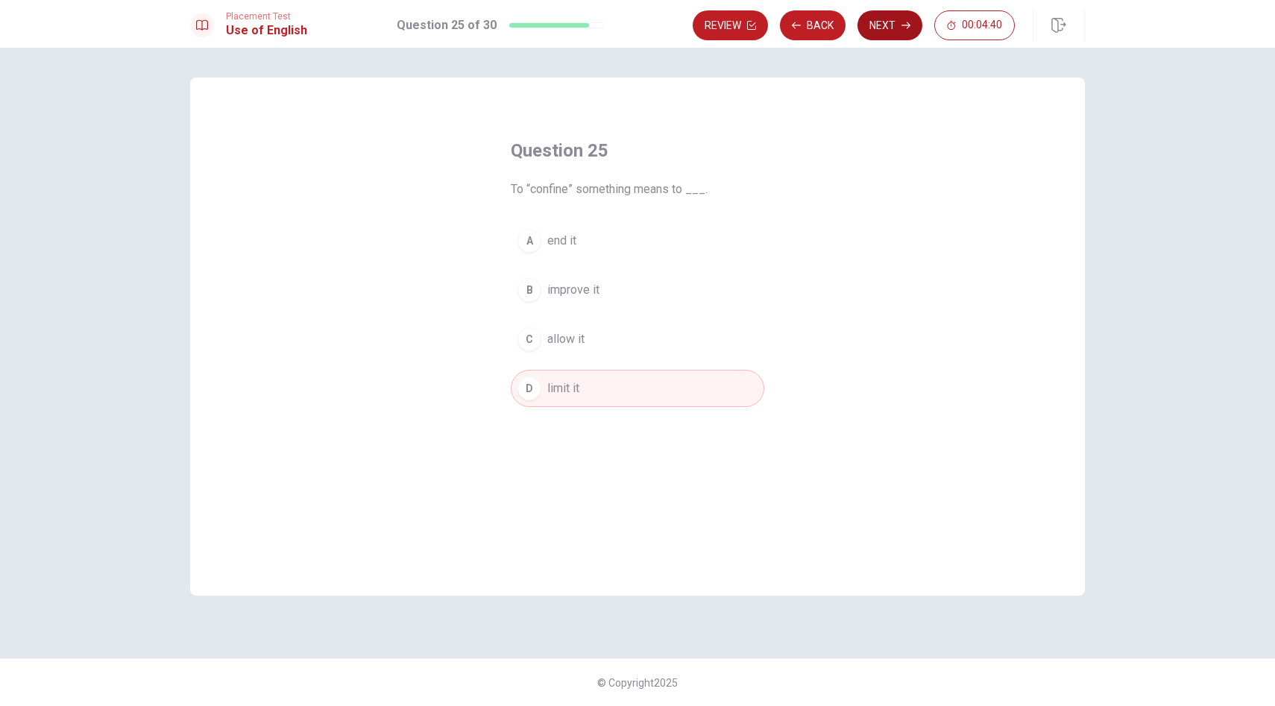
click at [890, 24] on button "Next" at bounding box center [890, 25] width 65 height 30
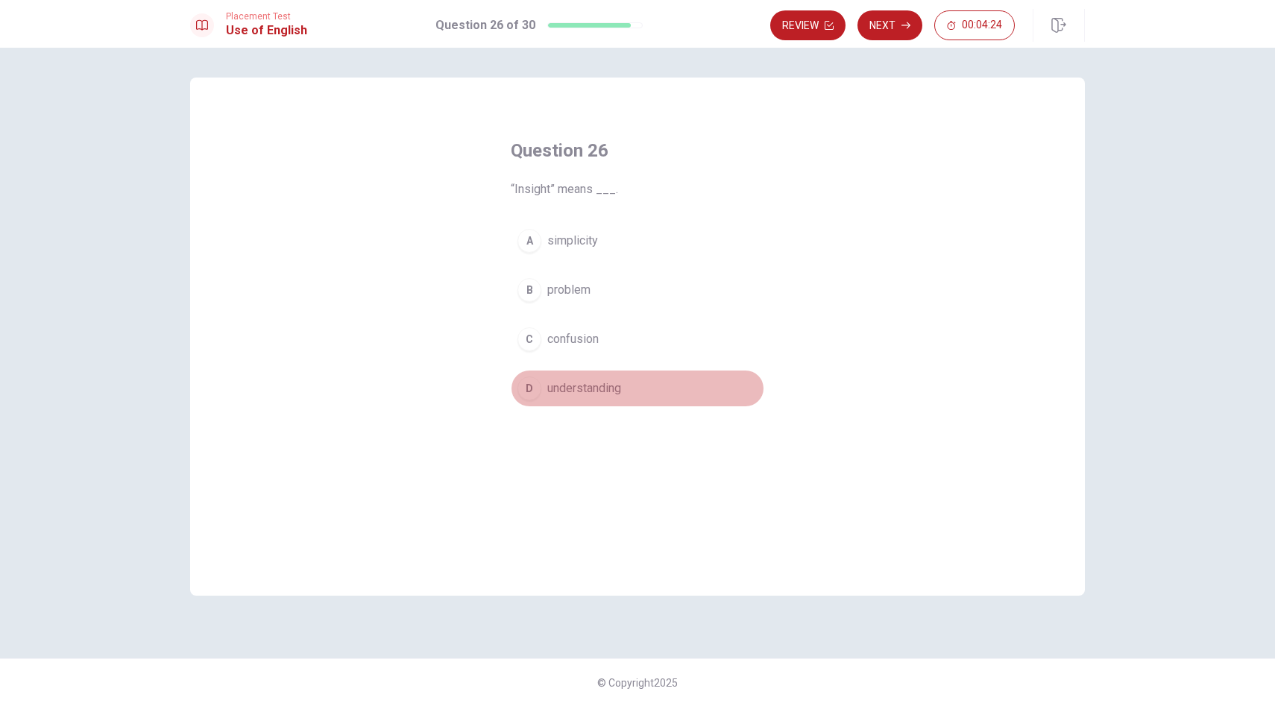
click at [553, 383] on span "understanding" at bounding box center [584, 389] width 74 height 18
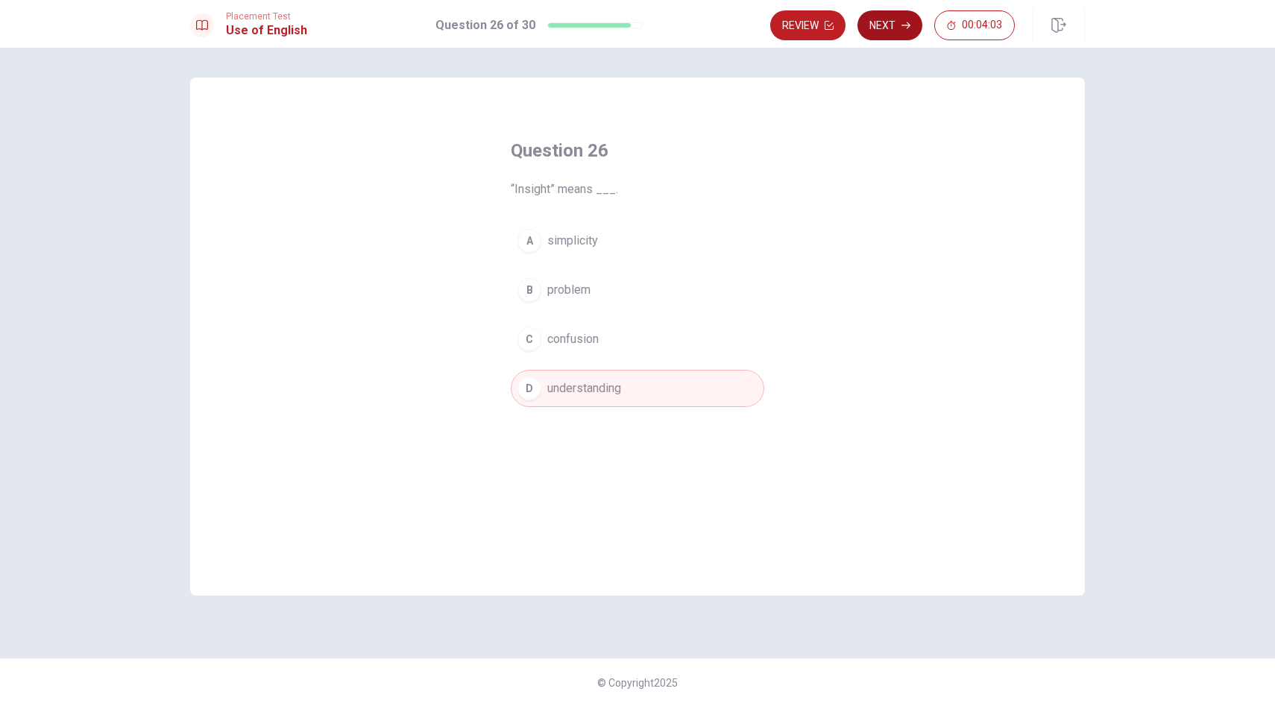
click at [884, 22] on button "Next" at bounding box center [890, 25] width 65 height 30
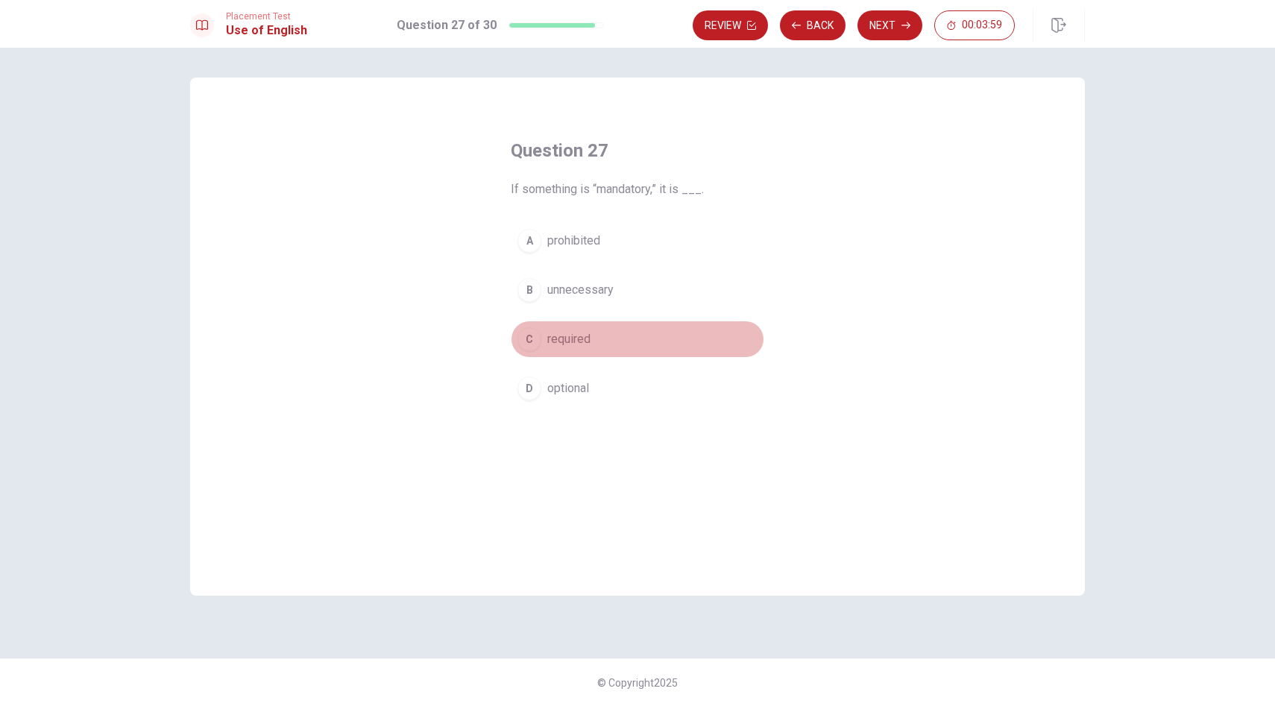
click at [567, 346] on span "required" at bounding box center [568, 339] width 43 height 18
click at [888, 24] on button "Next" at bounding box center [890, 25] width 65 height 30
click at [554, 241] on span "reduce" at bounding box center [565, 241] width 36 height 18
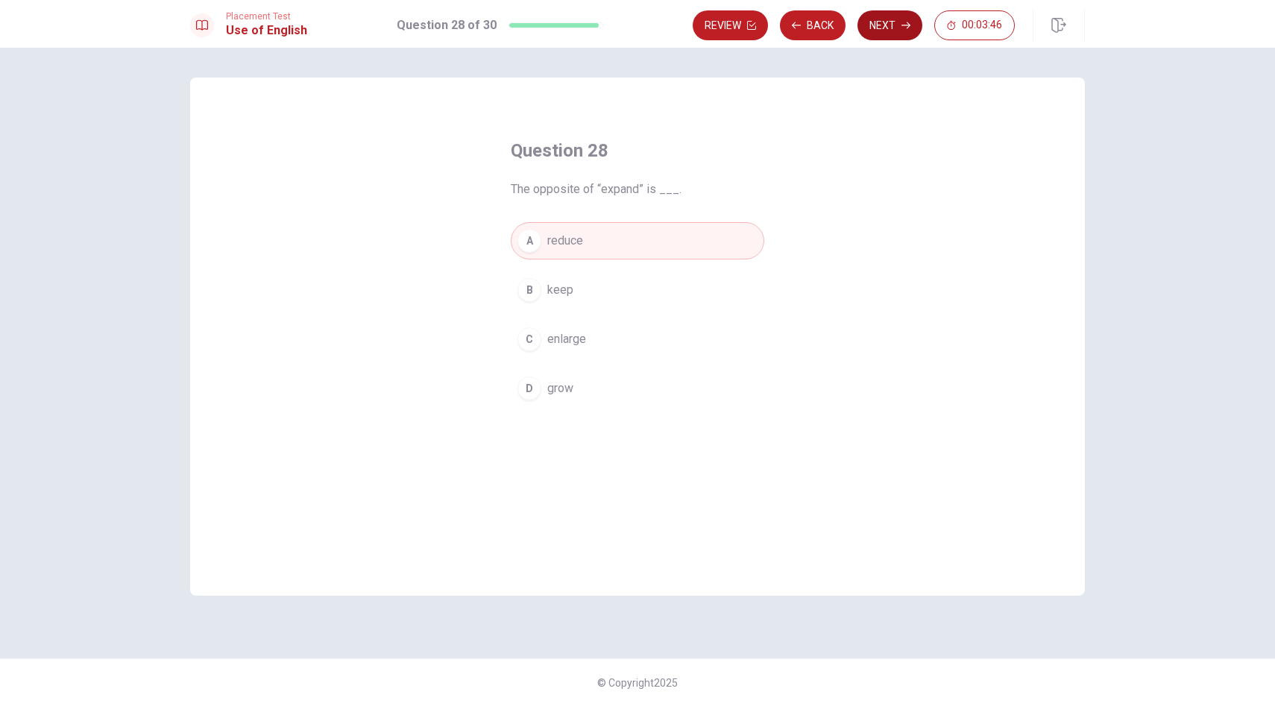
click at [874, 25] on button "Next" at bounding box center [890, 25] width 65 height 30
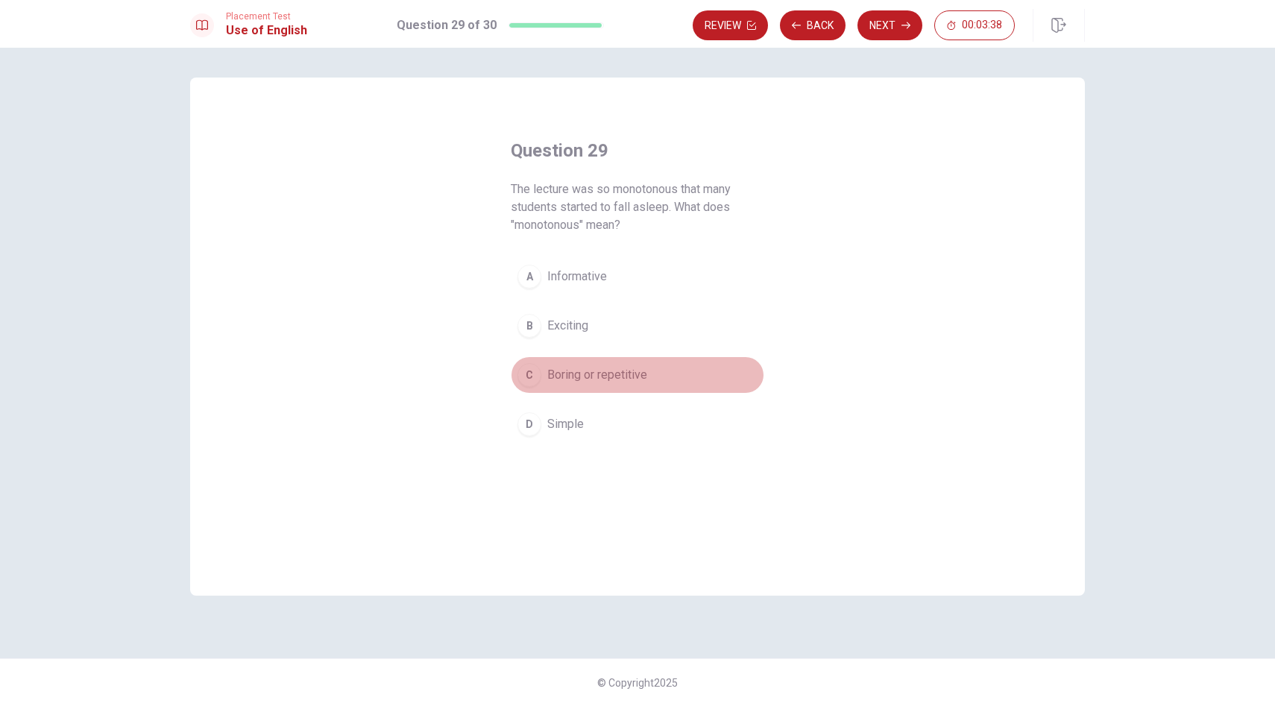
click at [570, 386] on button "C Boring or repetitive" at bounding box center [638, 374] width 254 height 37
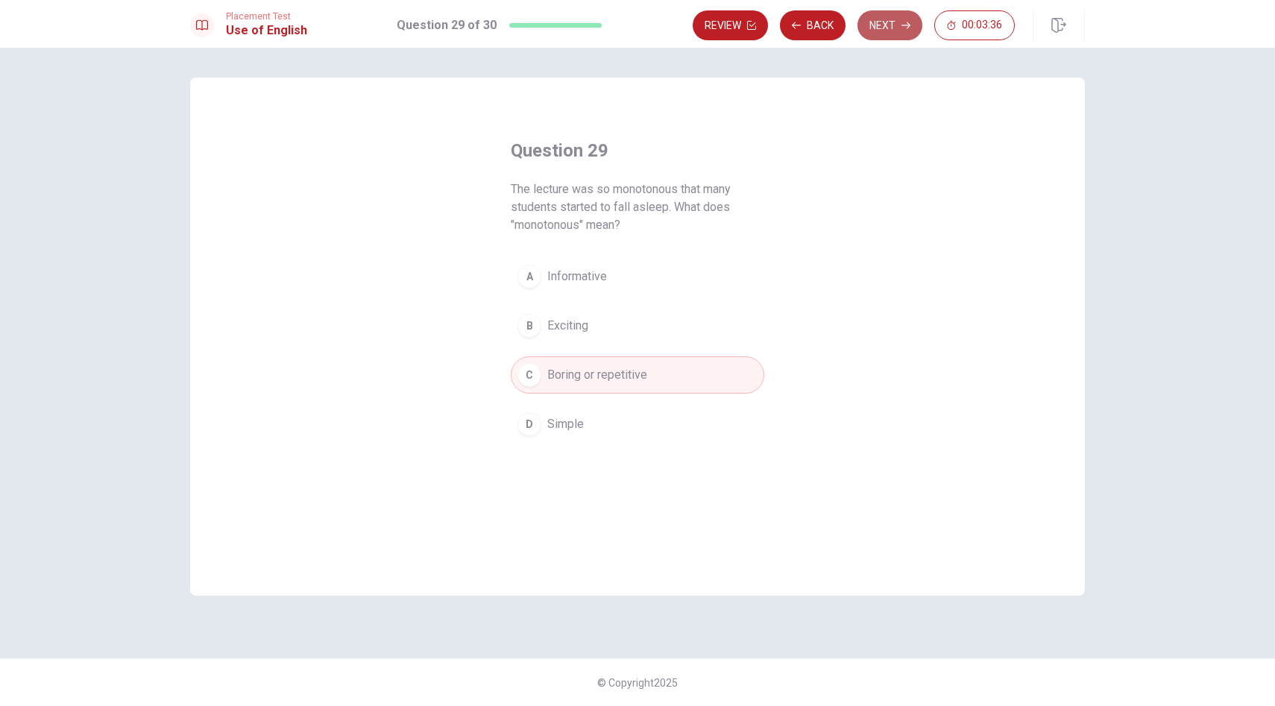
click at [887, 27] on button "Next" at bounding box center [890, 25] width 65 height 30
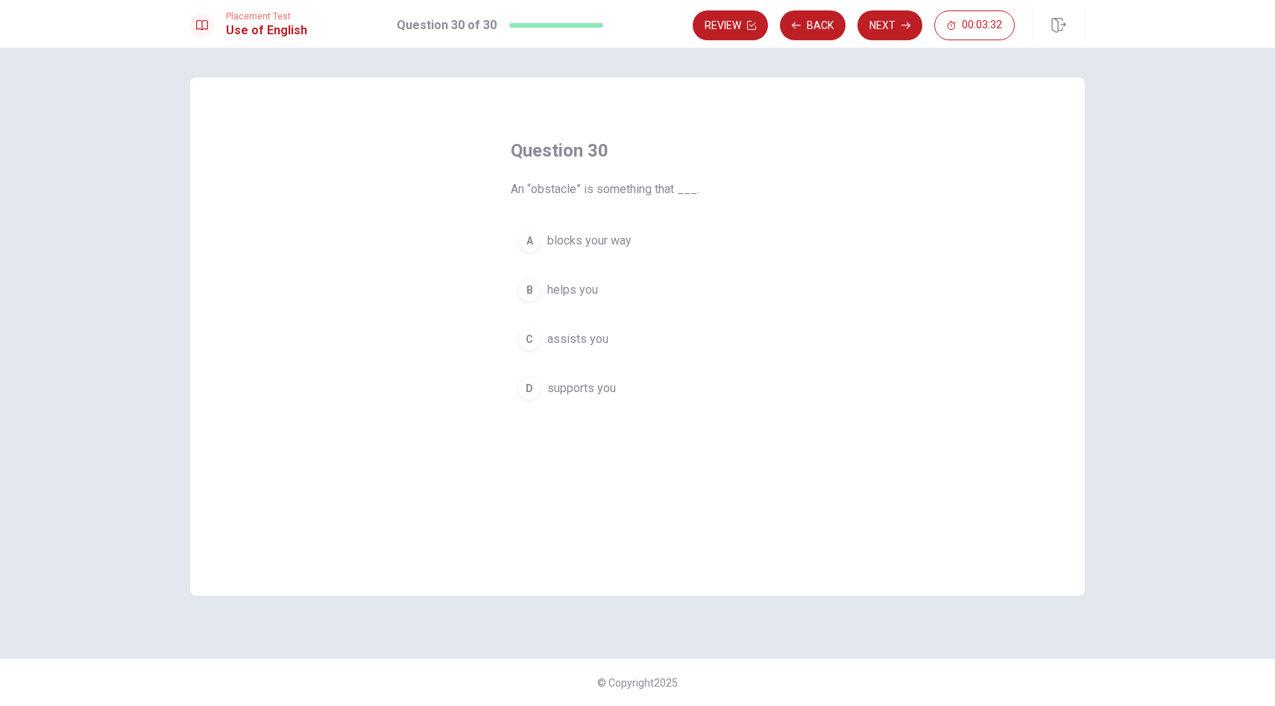
click at [586, 244] on span "blocks your way" at bounding box center [589, 241] width 84 height 18
click at [896, 26] on button "Next" at bounding box center [890, 25] width 65 height 30
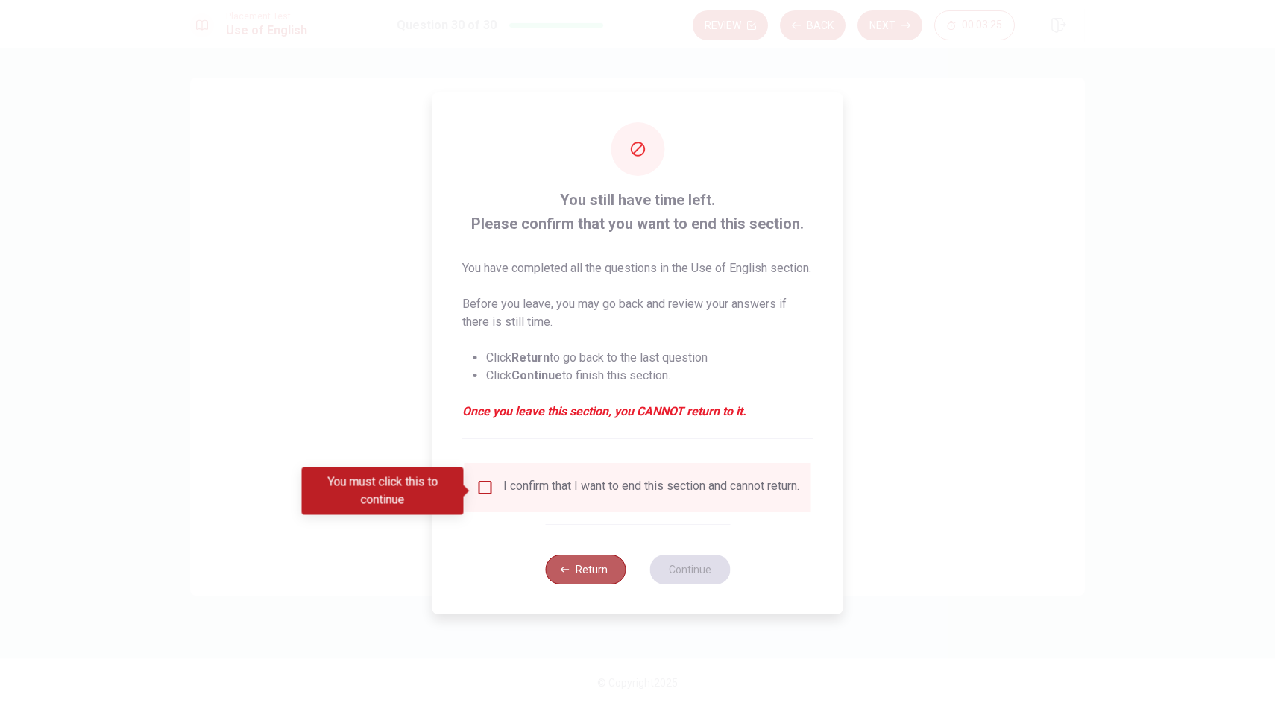
click at [579, 574] on button "Return" at bounding box center [585, 570] width 81 height 30
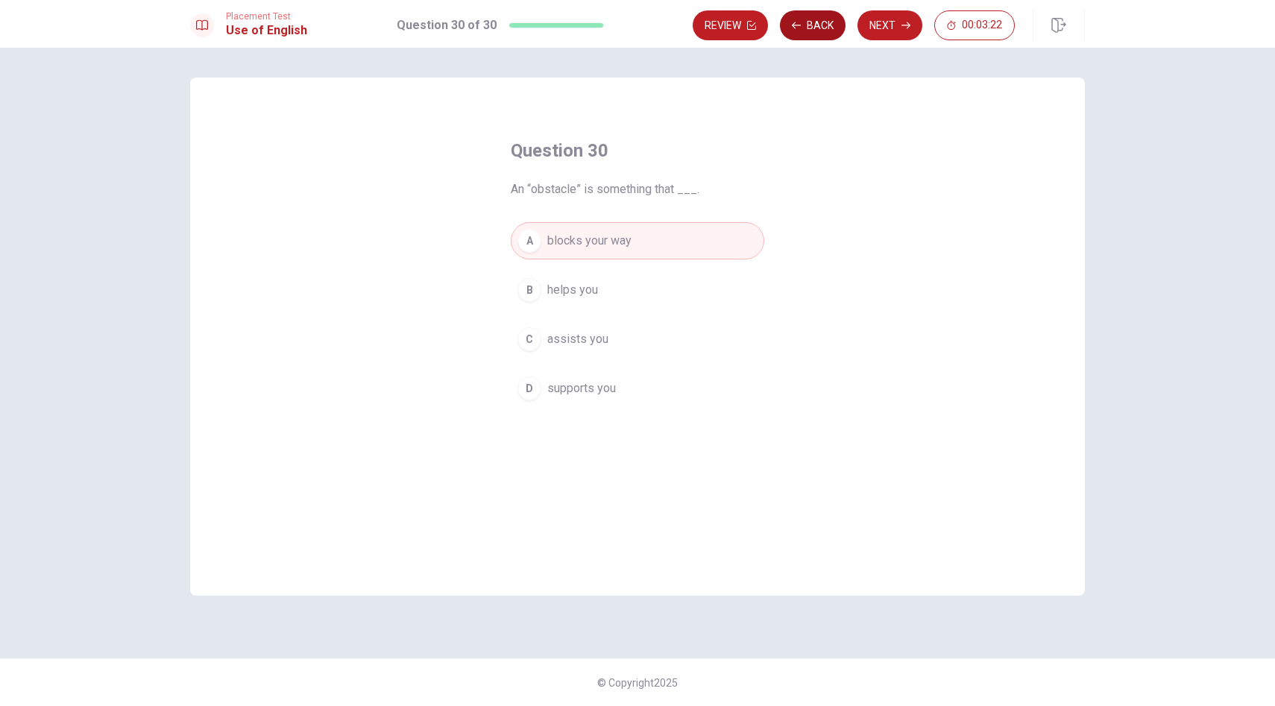
click at [826, 28] on button "Back" at bounding box center [813, 25] width 66 height 30
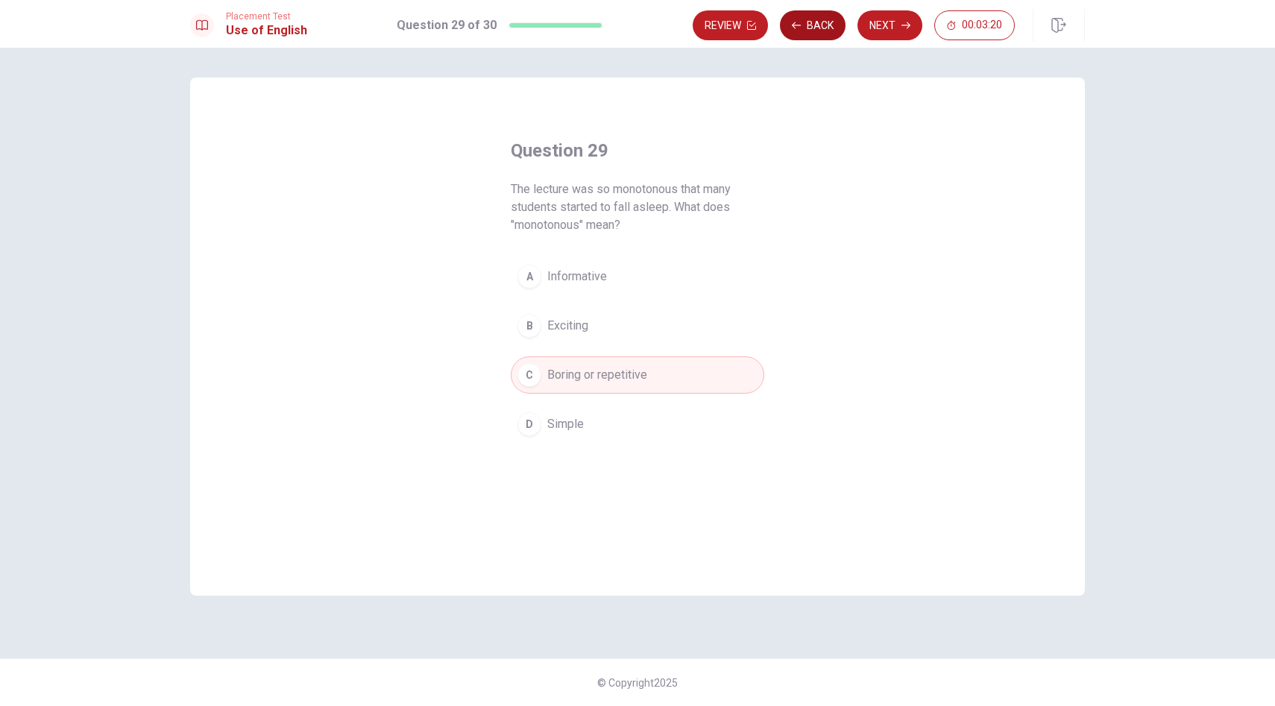
click at [826, 28] on button "Back" at bounding box center [813, 25] width 66 height 30
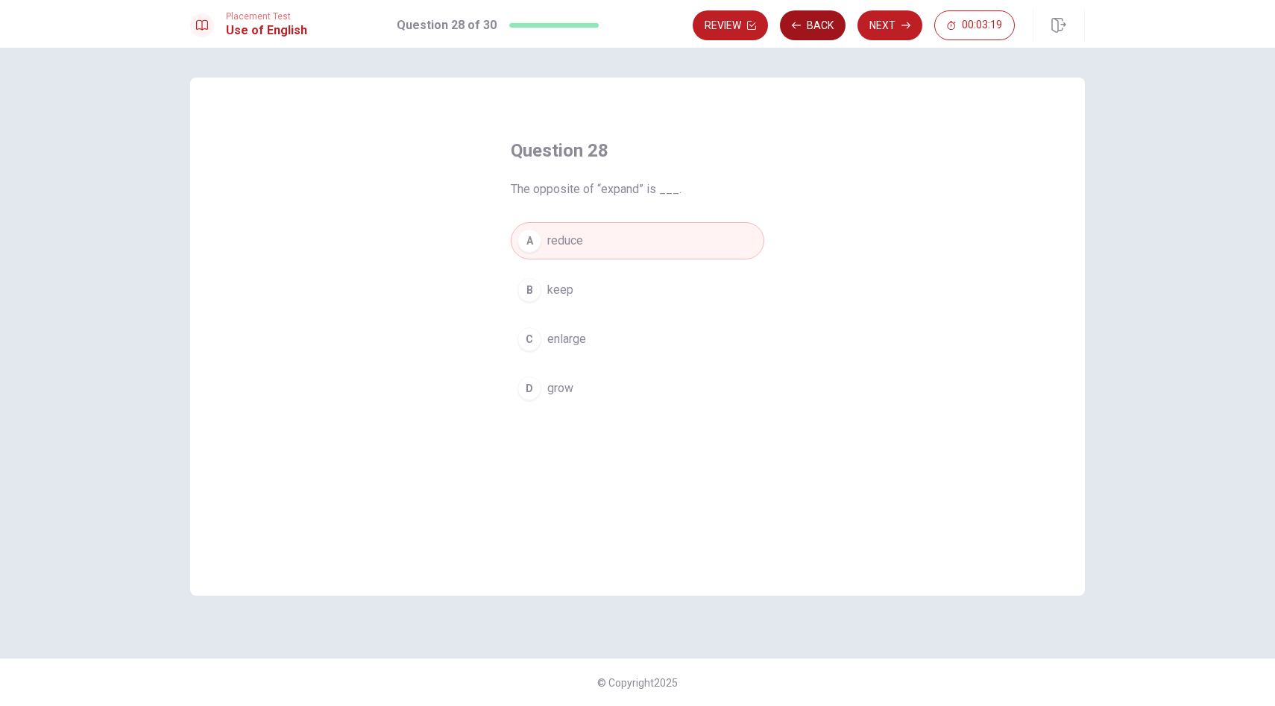
click at [826, 28] on button "Back" at bounding box center [813, 25] width 66 height 30
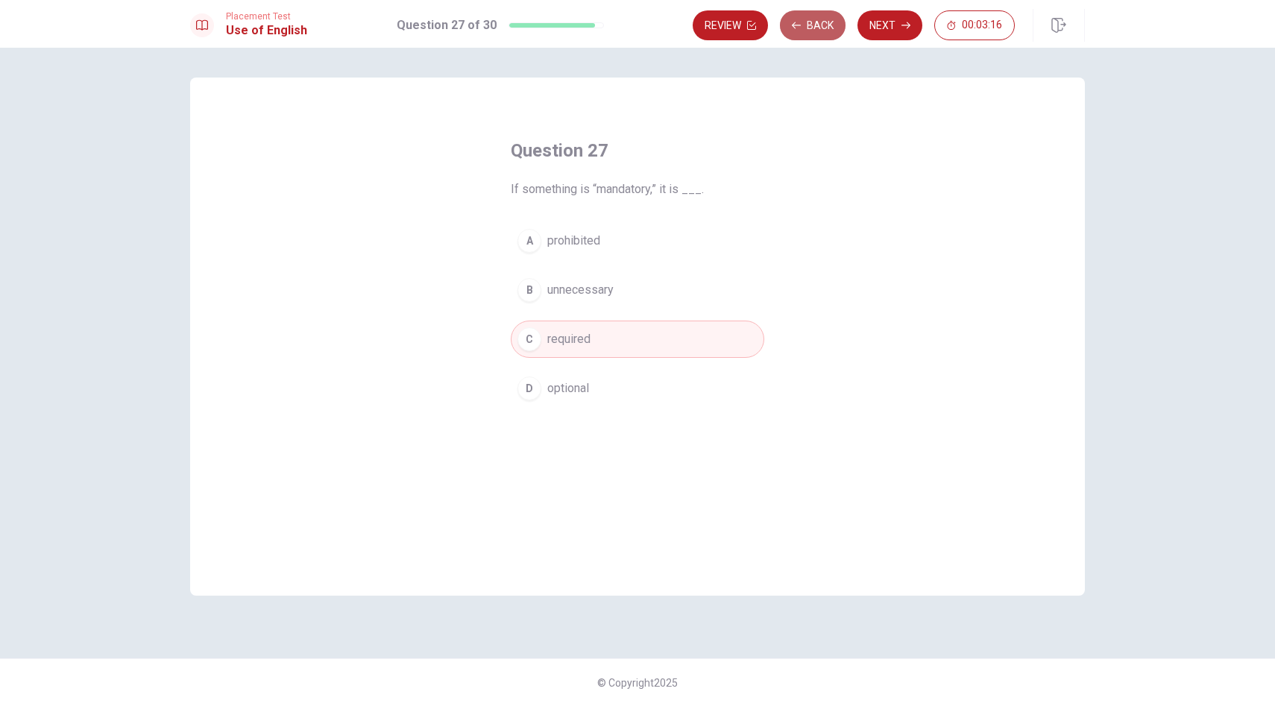
click at [826, 28] on button "Back" at bounding box center [813, 25] width 66 height 30
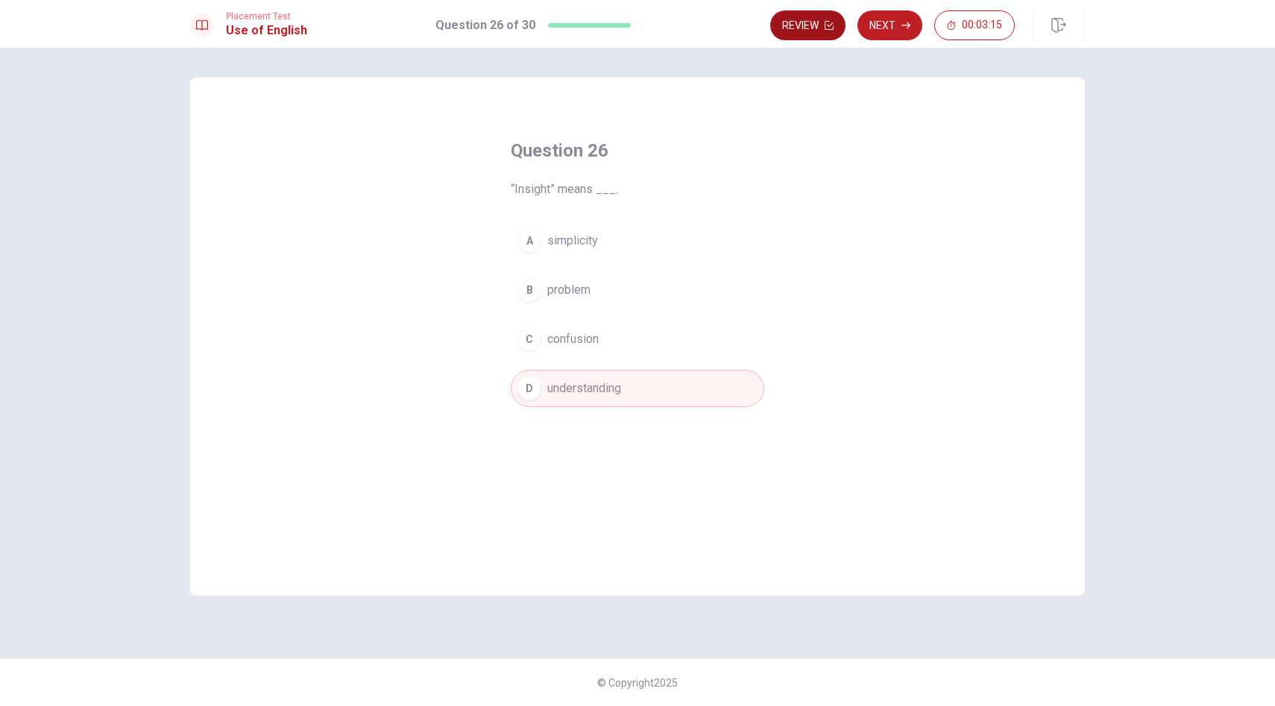
click at [826, 27] on icon "button" at bounding box center [829, 25] width 9 height 9
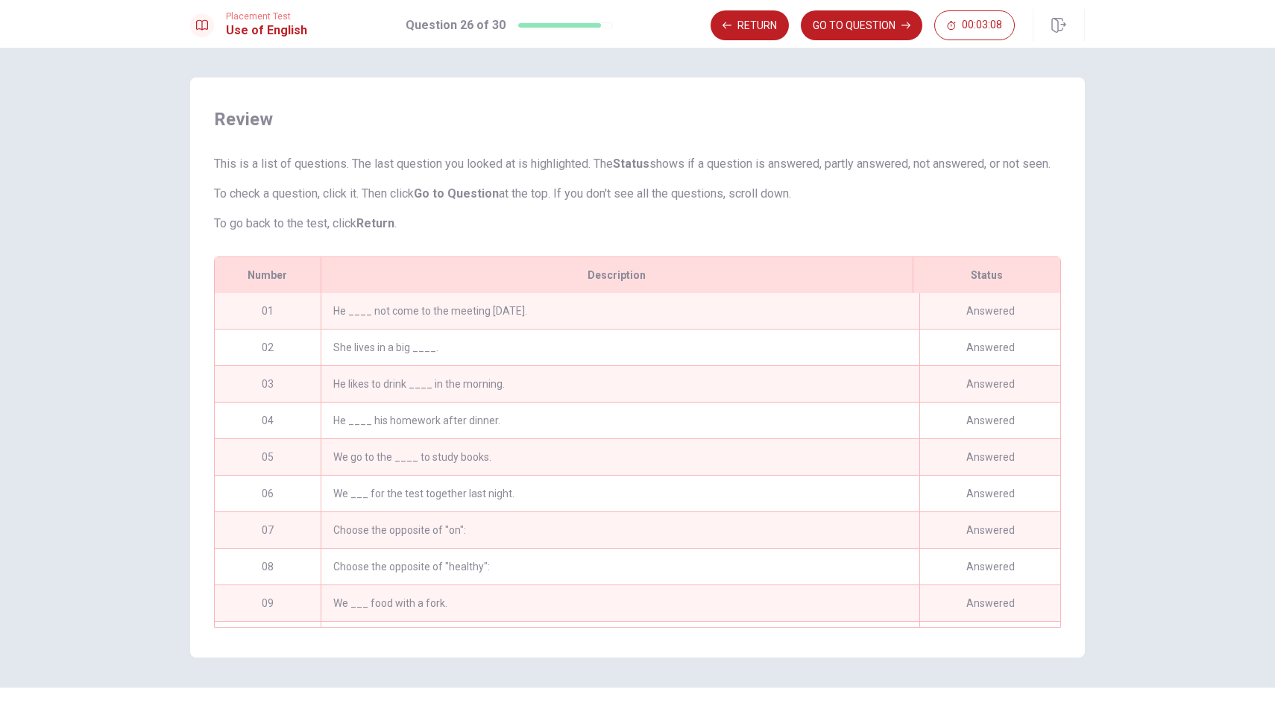
click at [634, 327] on div "He ____ not come to the meeting yesterday." at bounding box center [620, 311] width 599 height 36
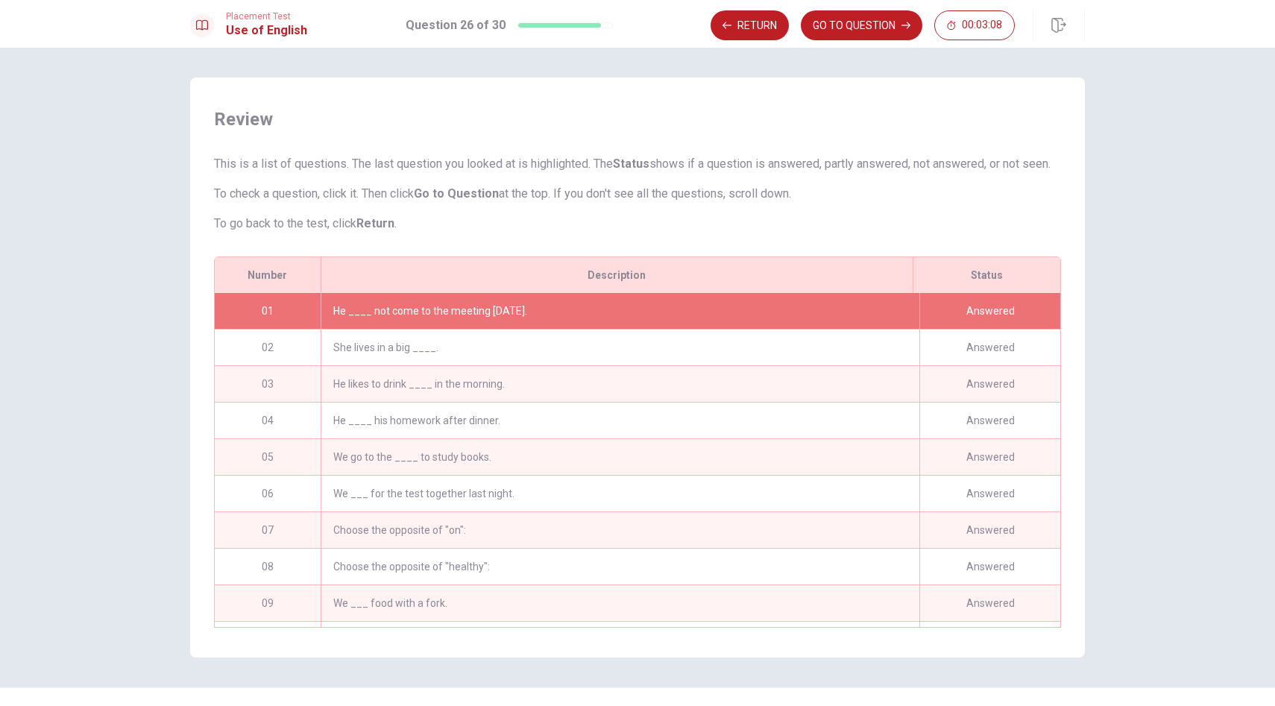
click at [634, 327] on div "He ____ not come to the meeting yesterday." at bounding box center [620, 311] width 599 height 36
click at [828, 25] on button "GO TO QUESTION" at bounding box center [862, 25] width 122 height 30
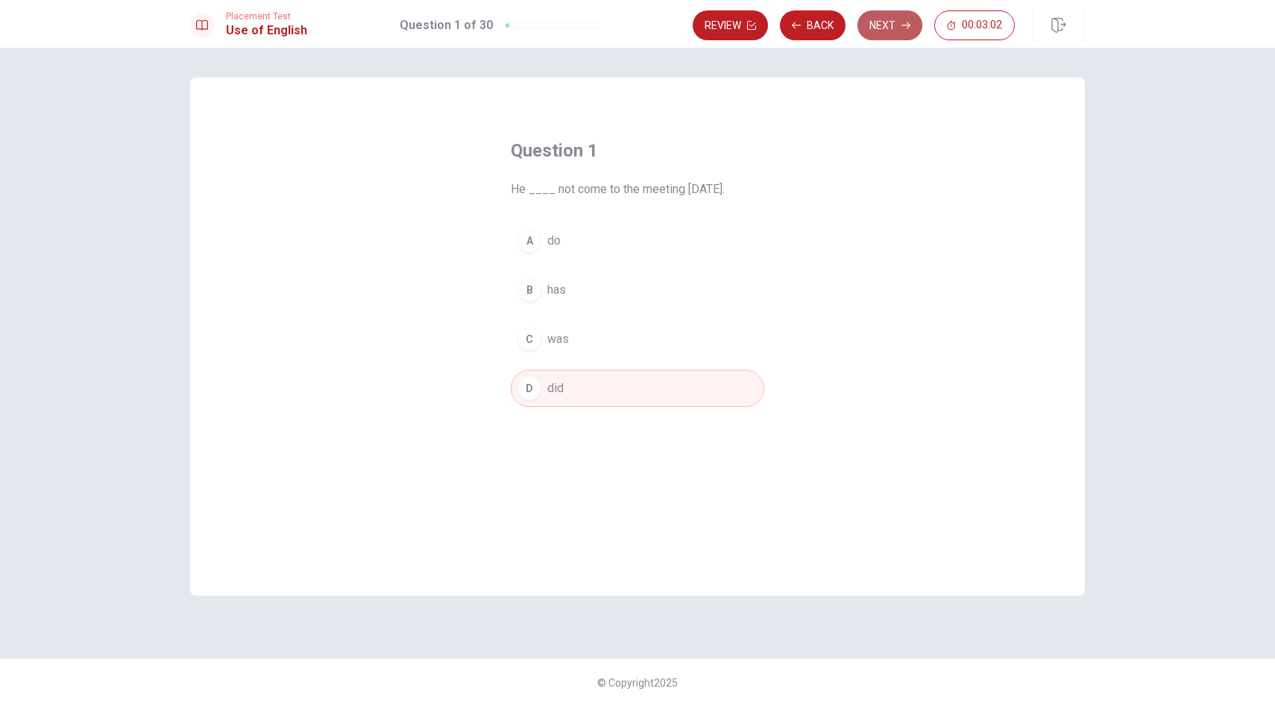
click at [896, 19] on button "Next" at bounding box center [890, 25] width 65 height 30
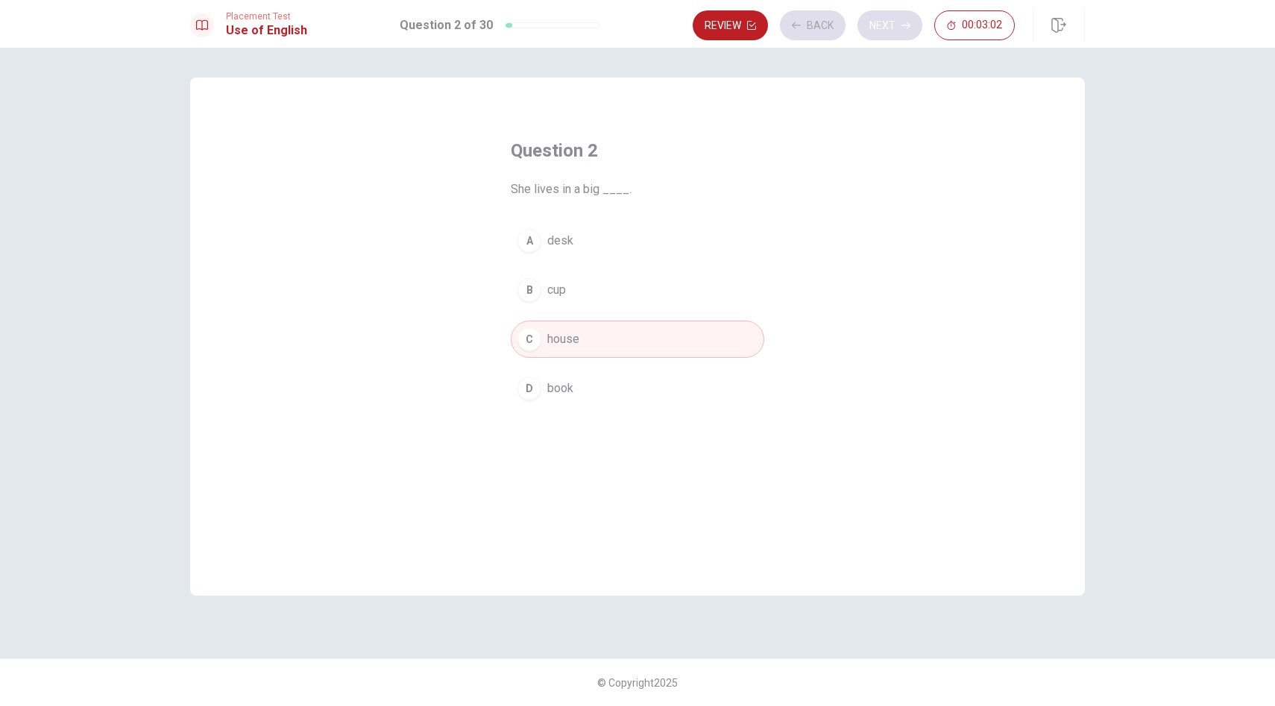
click at [896, 19] on div "Review Back Next 00:03:02" at bounding box center [854, 25] width 322 height 30
click at [881, 23] on button "Next" at bounding box center [890, 25] width 65 height 30
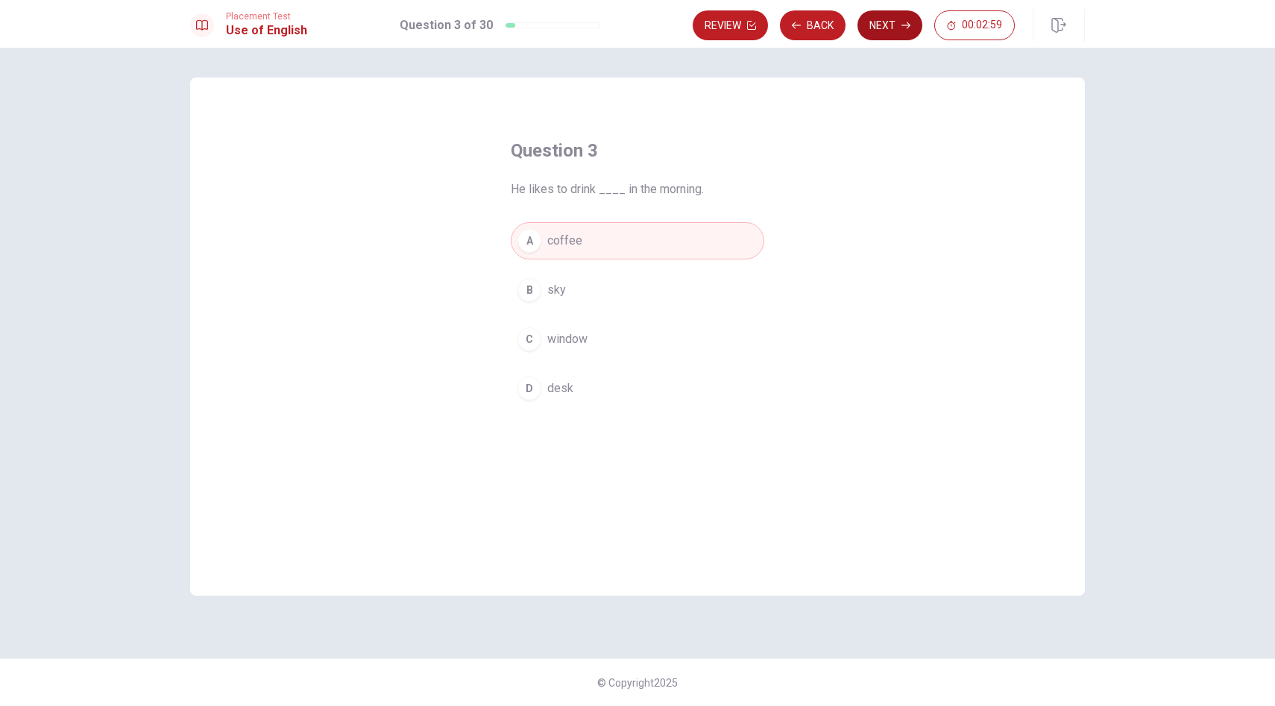
click at [899, 18] on button "Next" at bounding box center [890, 25] width 65 height 30
click at [888, 29] on button "Next" at bounding box center [890, 25] width 65 height 30
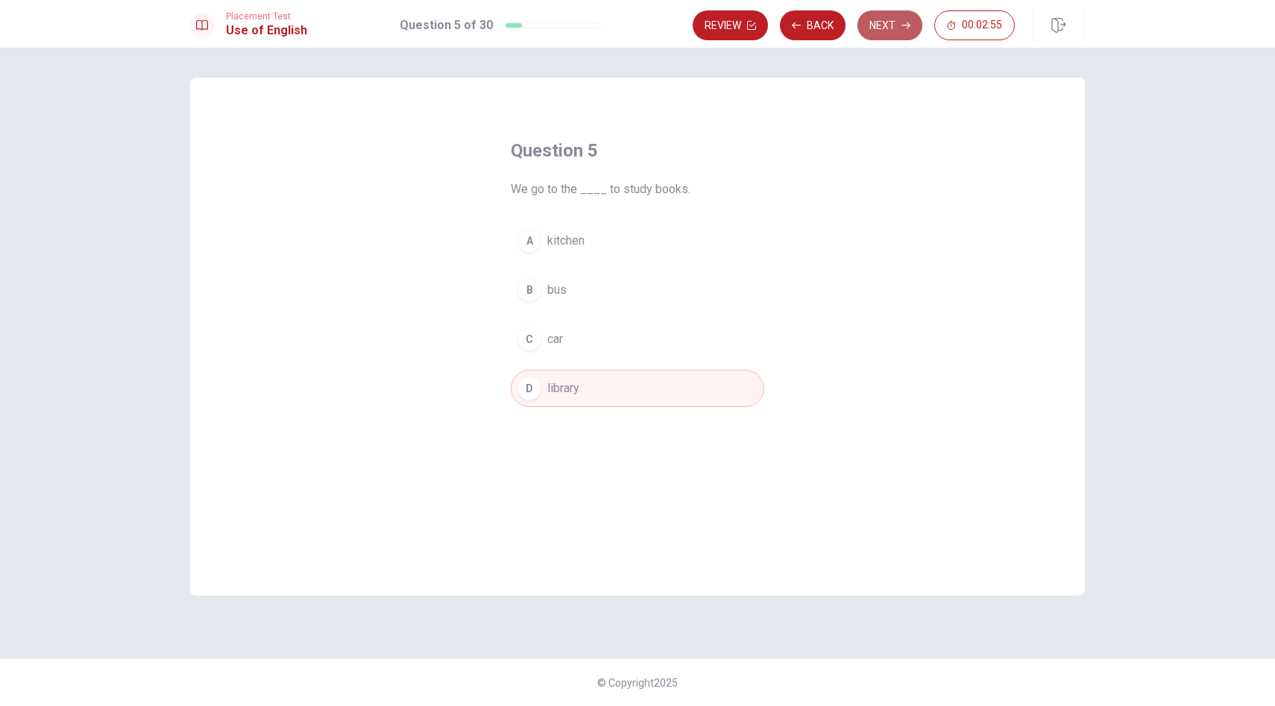
click at [890, 28] on button "Next" at bounding box center [890, 25] width 65 height 30
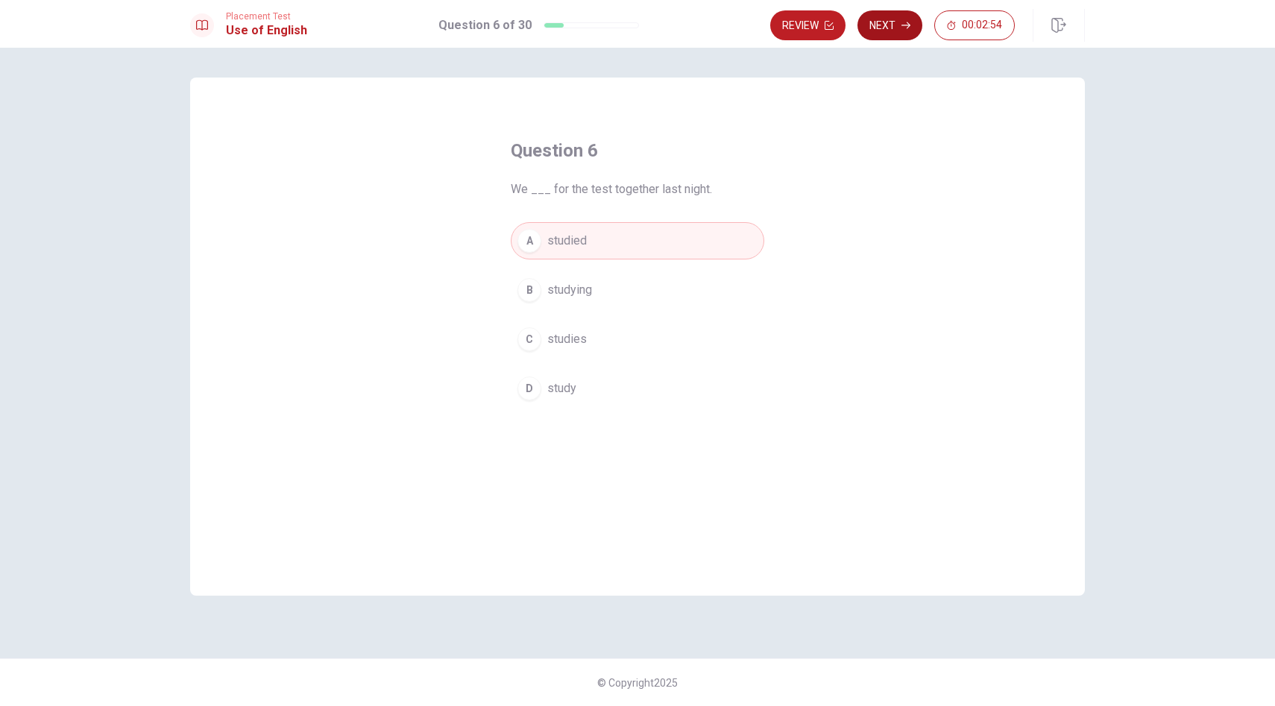
click at [904, 31] on button "Next" at bounding box center [890, 25] width 65 height 30
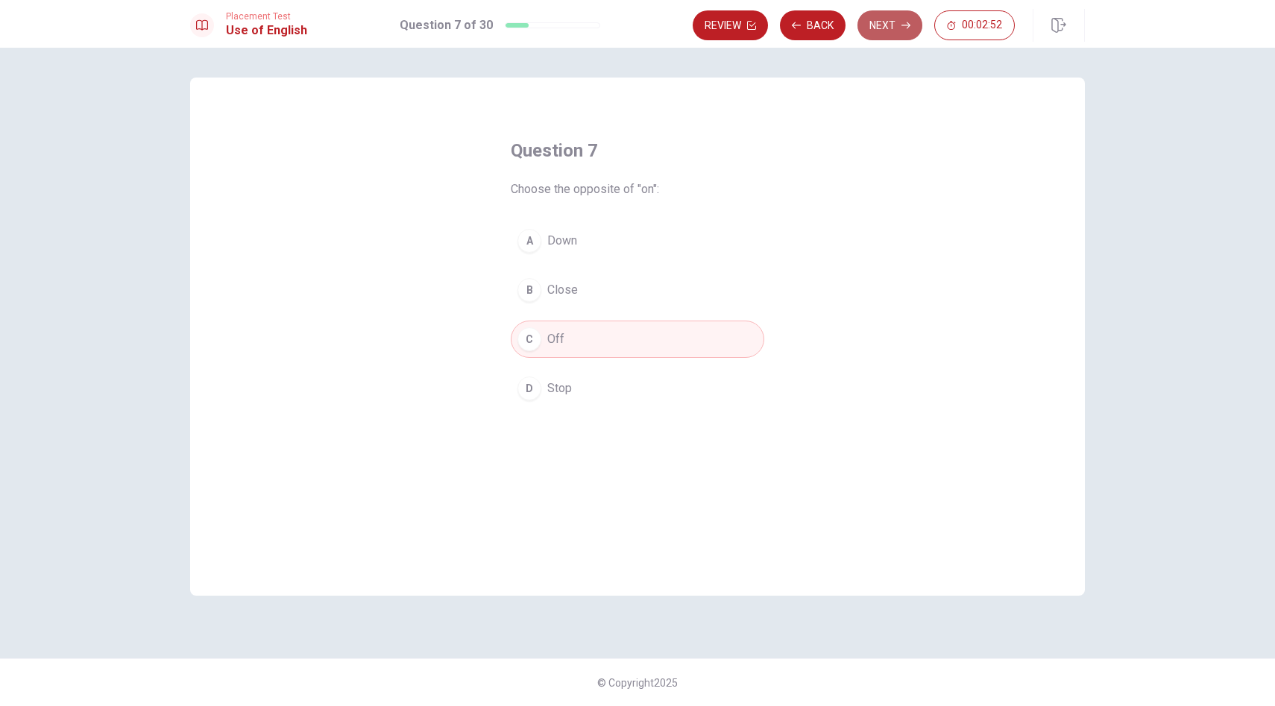
click at [882, 21] on button "Next" at bounding box center [890, 25] width 65 height 30
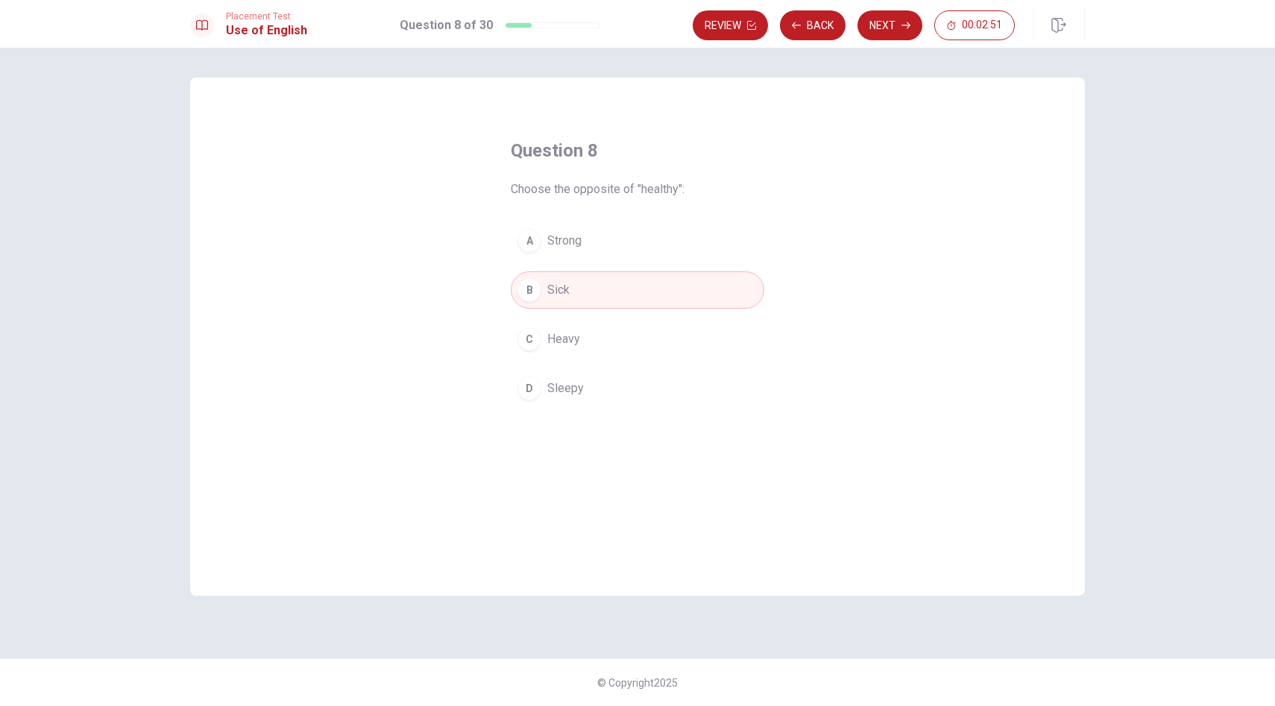
click at [887, 25] on button "Next" at bounding box center [890, 25] width 65 height 30
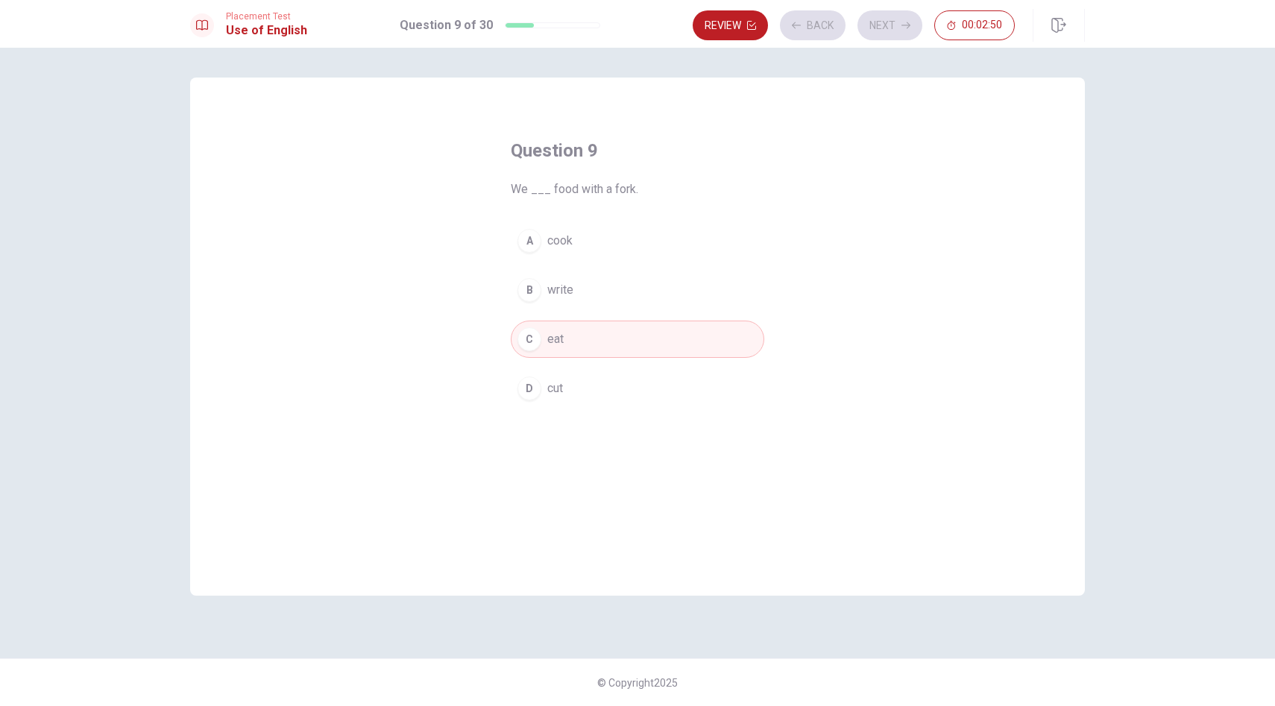
click at [887, 25] on div "Review Back Next 00:02:50" at bounding box center [854, 25] width 322 height 30
click at [892, 19] on button "Next" at bounding box center [890, 25] width 65 height 30
click at [892, 20] on div "Review Back Next 00:02:49" at bounding box center [854, 25] width 322 height 30
click at [751, 26] on icon "button" at bounding box center [751, 25] width 9 height 9
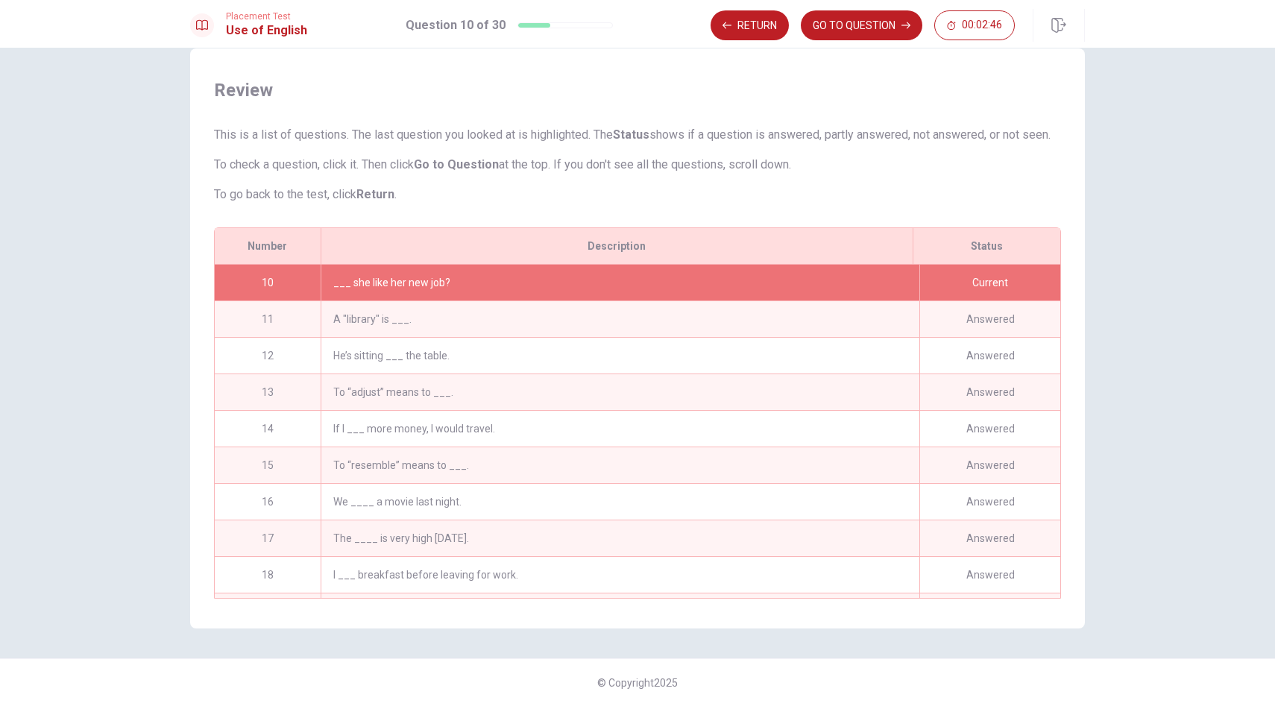
scroll to position [761, 0]
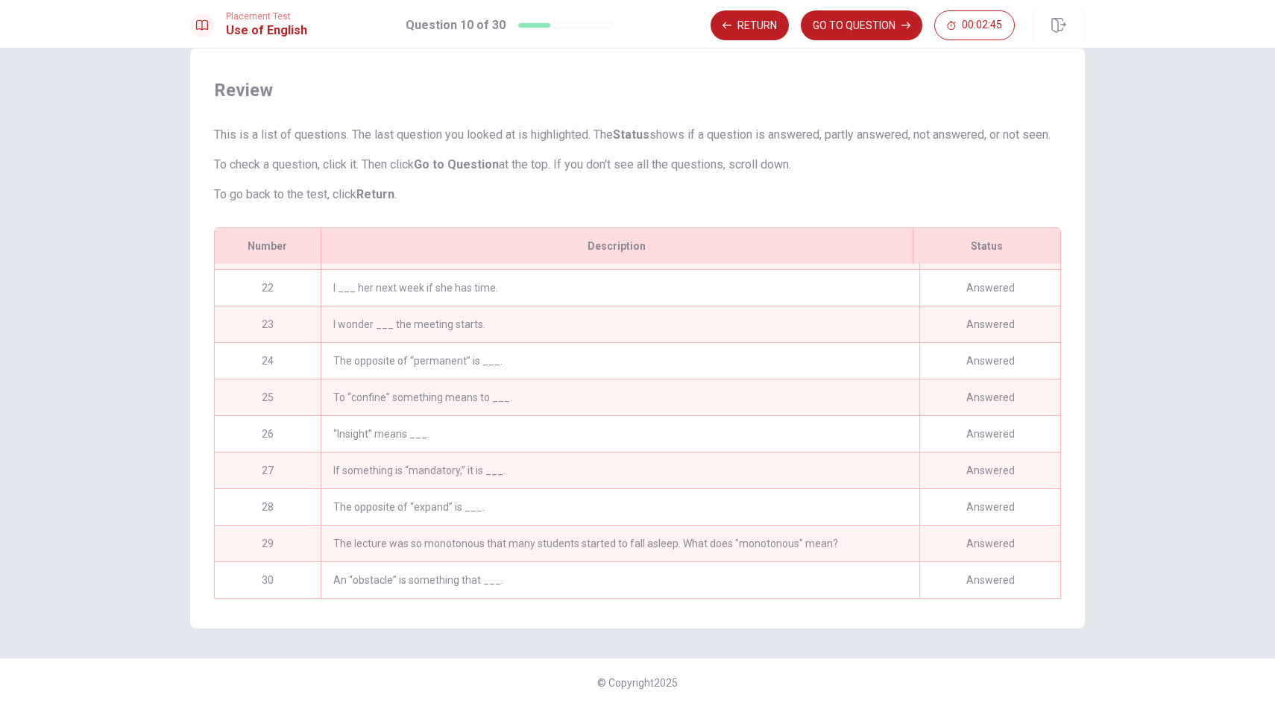
click at [466, 592] on div "An “obstacle” is something that ___." at bounding box center [620, 580] width 599 height 36
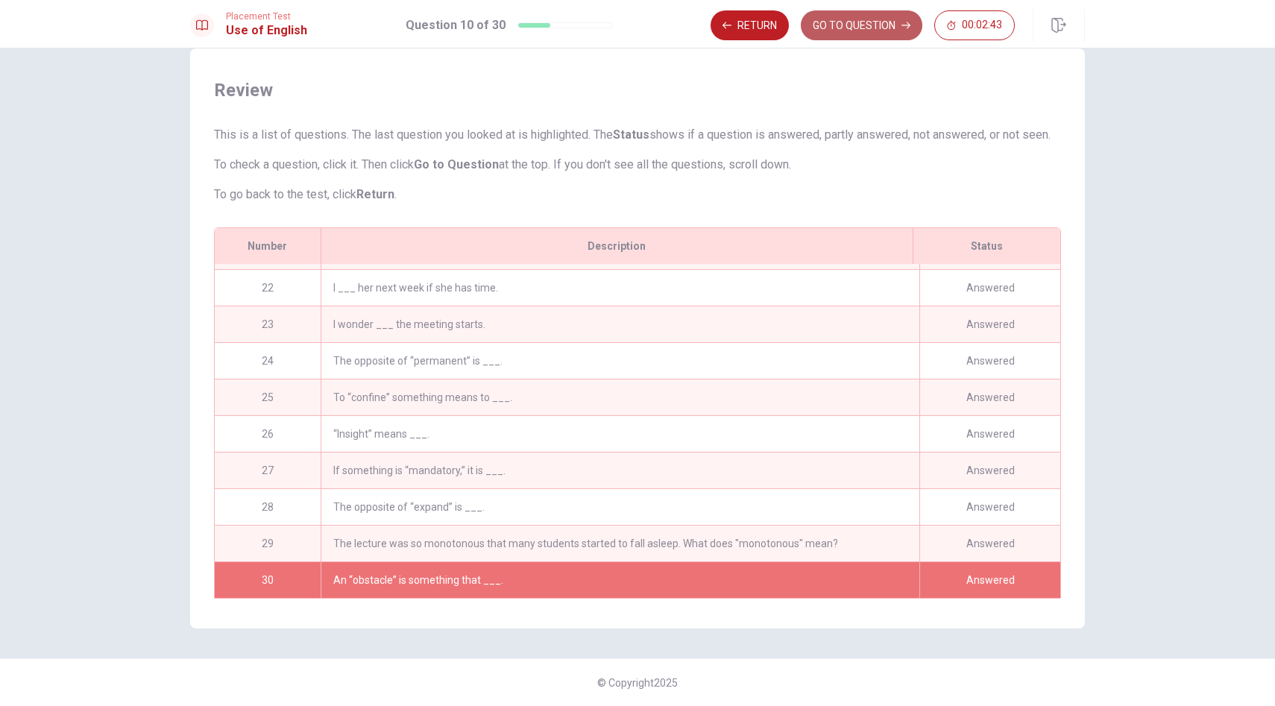
click at [865, 32] on button "GO TO QUESTION" at bounding box center [862, 25] width 122 height 30
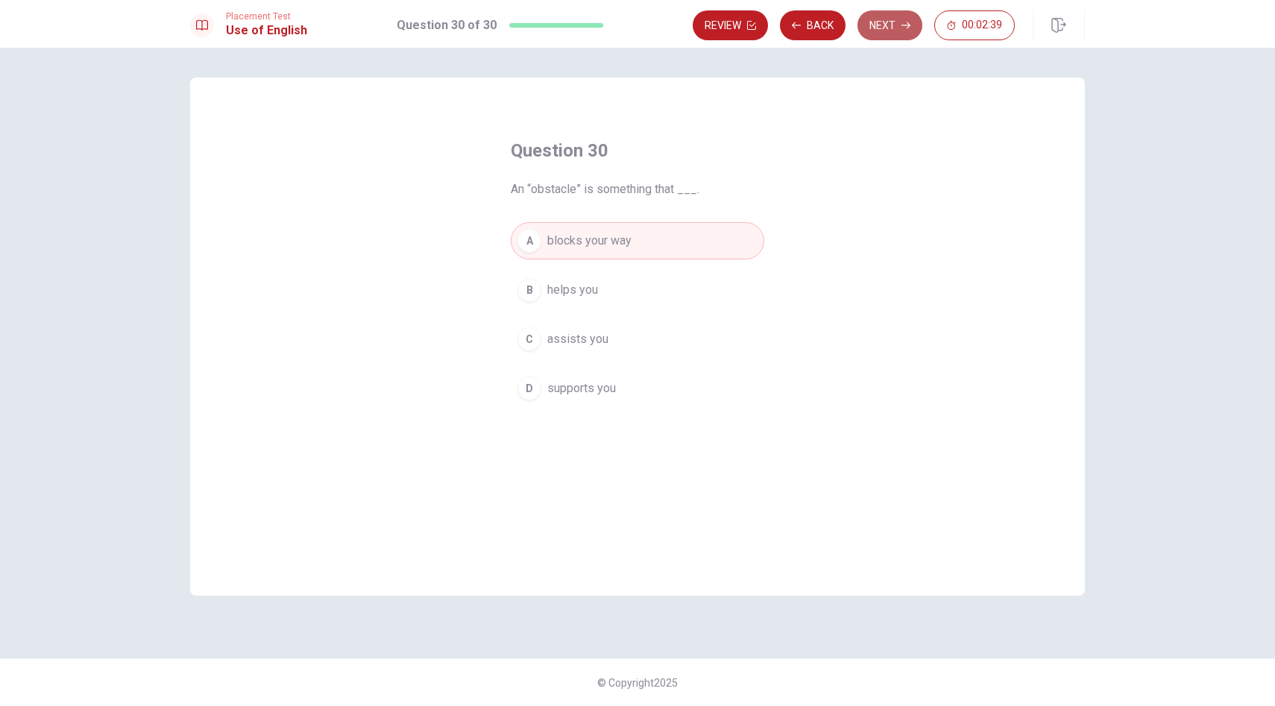
click at [894, 28] on button "Next" at bounding box center [890, 25] width 65 height 30
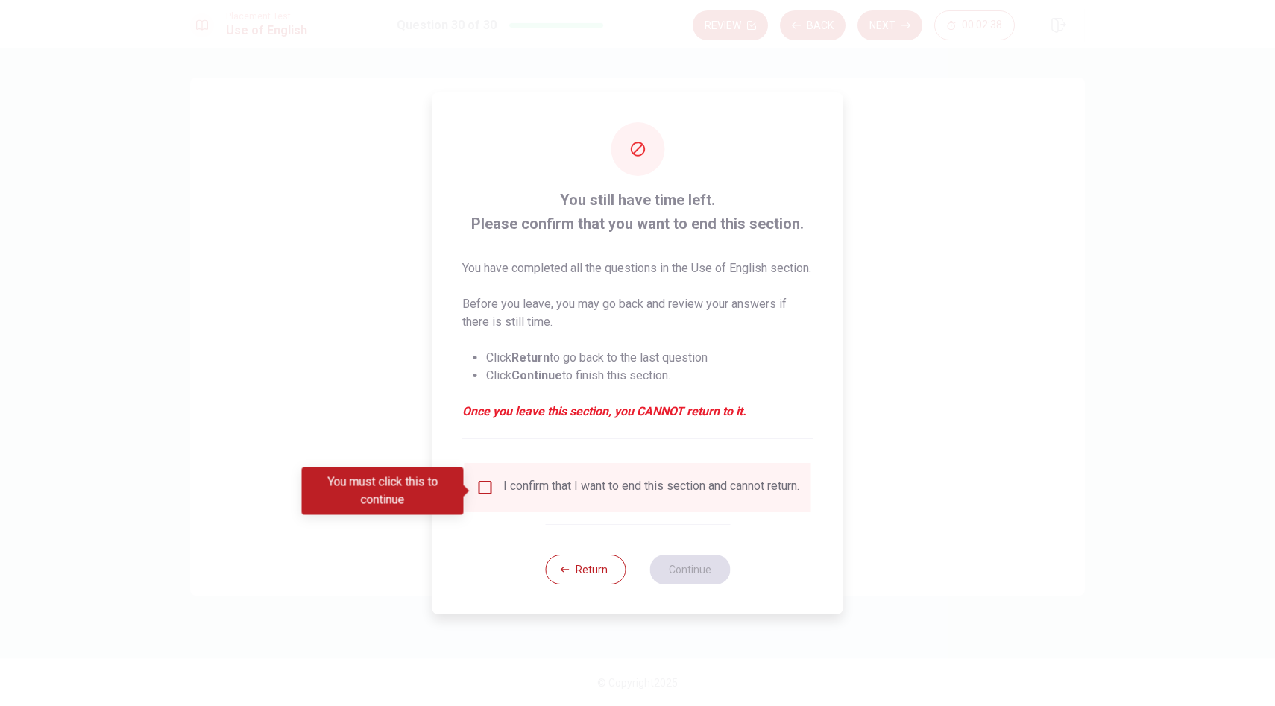
click at [480, 492] on input "You must click this to continue" at bounding box center [485, 488] width 18 height 18
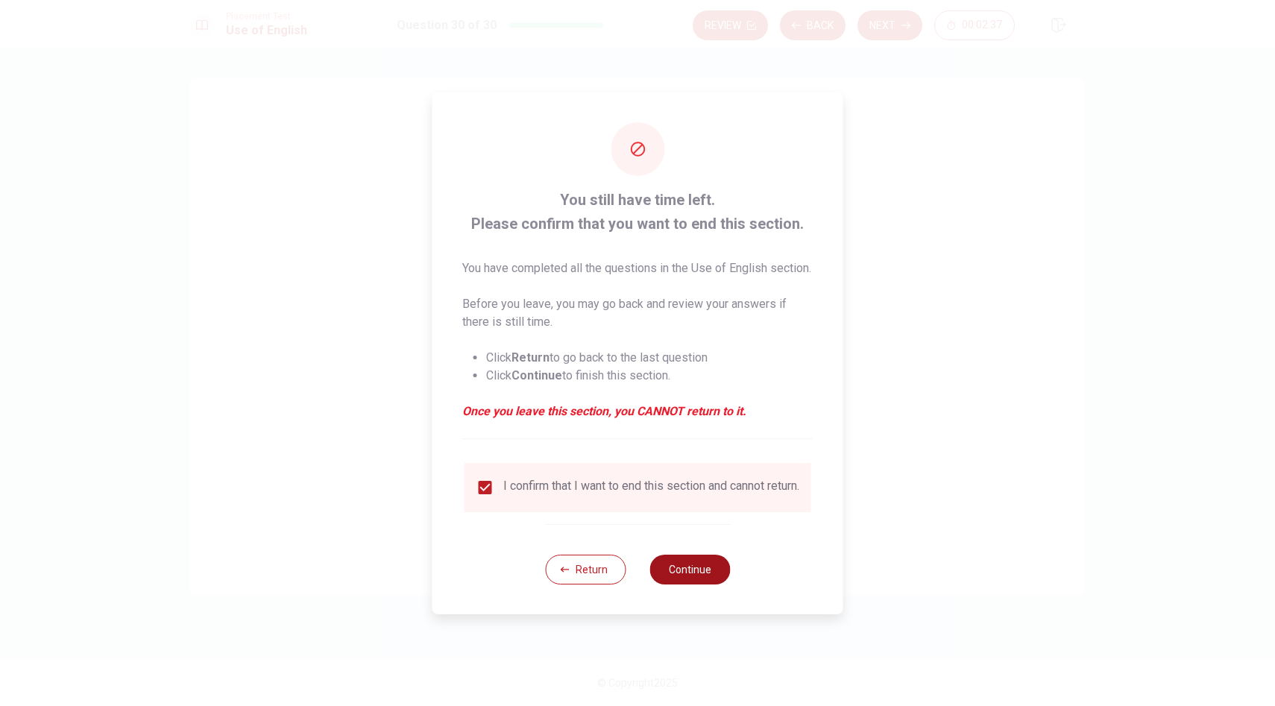
click at [703, 573] on button "Continue" at bounding box center [689, 570] width 81 height 30
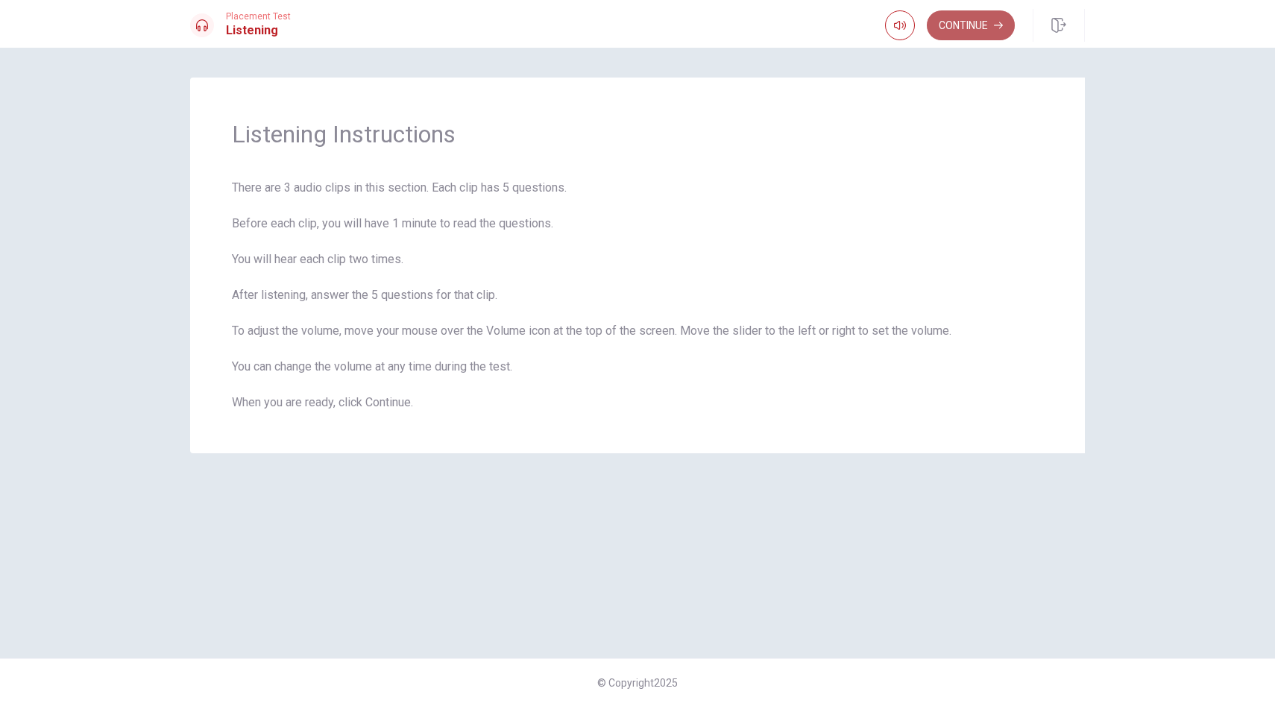
click at [978, 19] on button "Continue" at bounding box center [971, 25] width 88 height 30
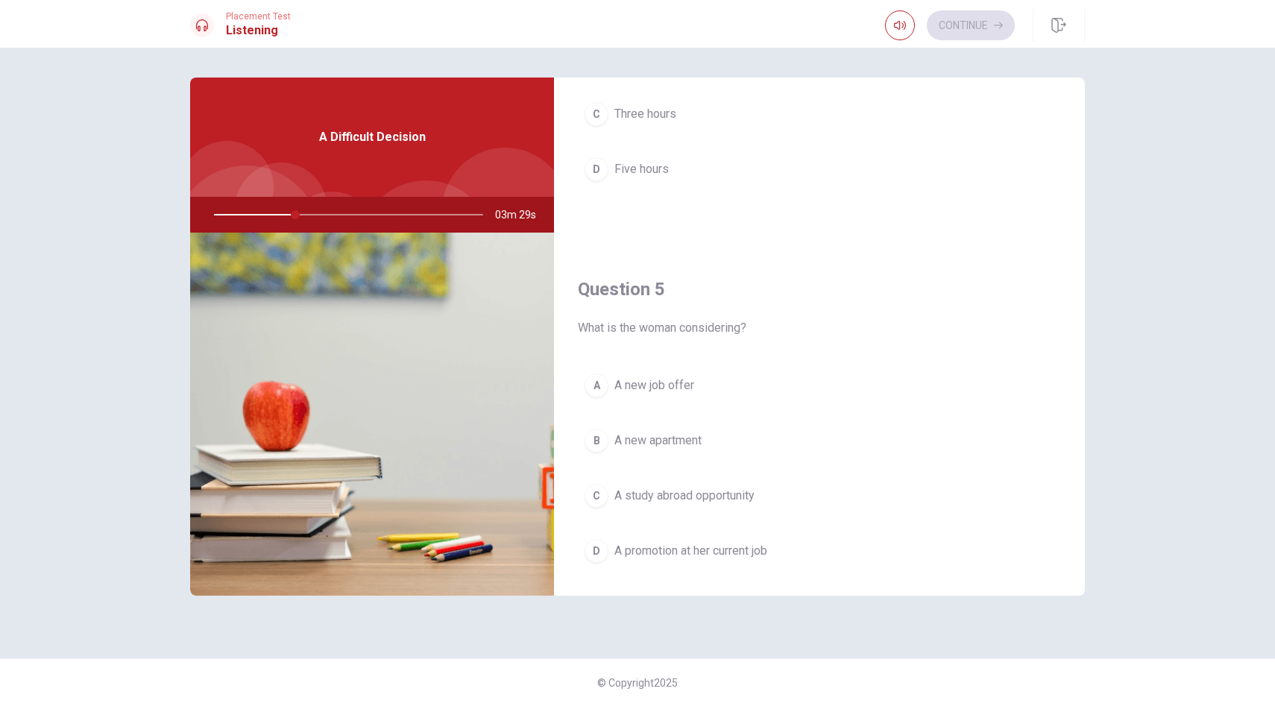
scroll to position [1391, 0]
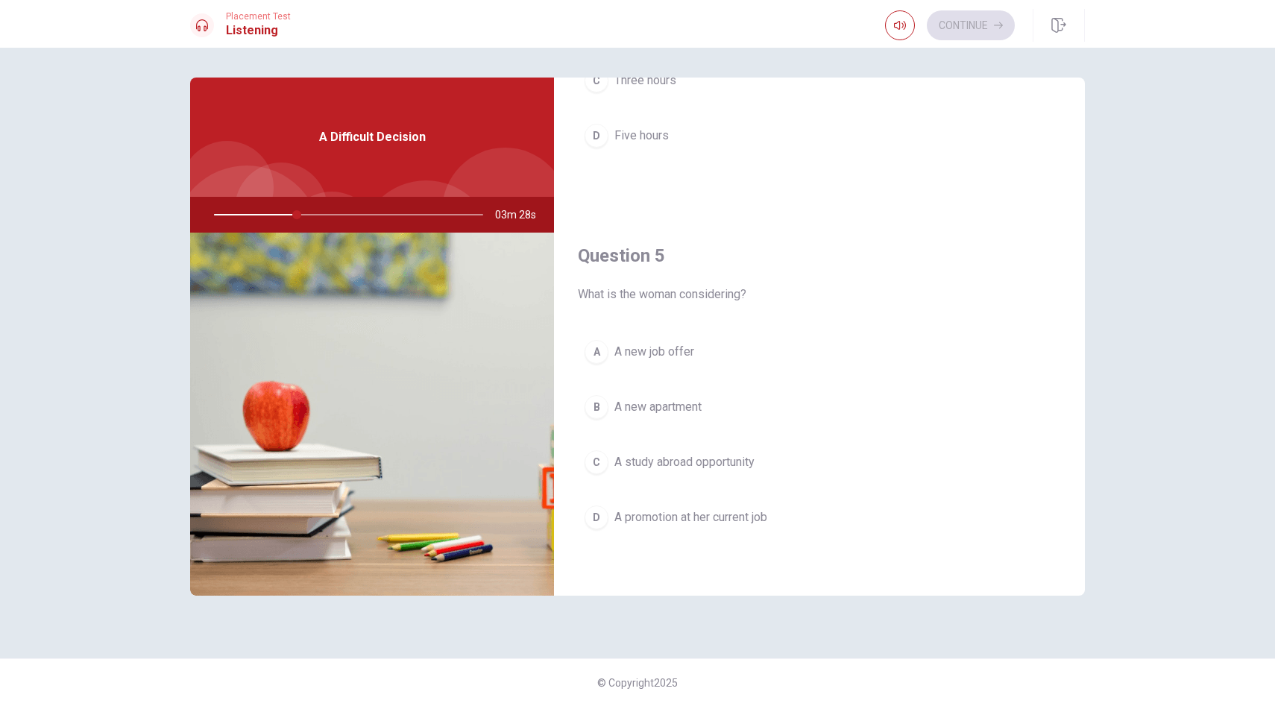
click at [651, 517] on span "A promotion at her current job" at bounding box center [690, 518] width 153 height 18
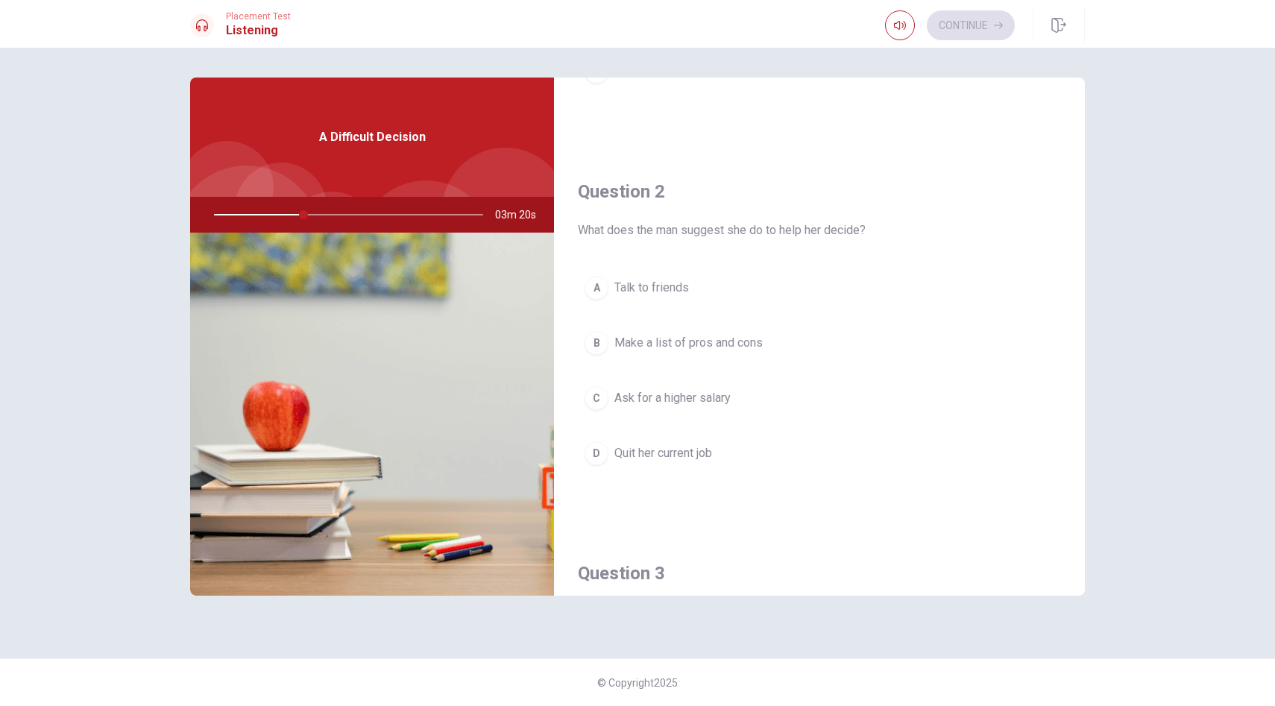
scroll to position [0, 0]
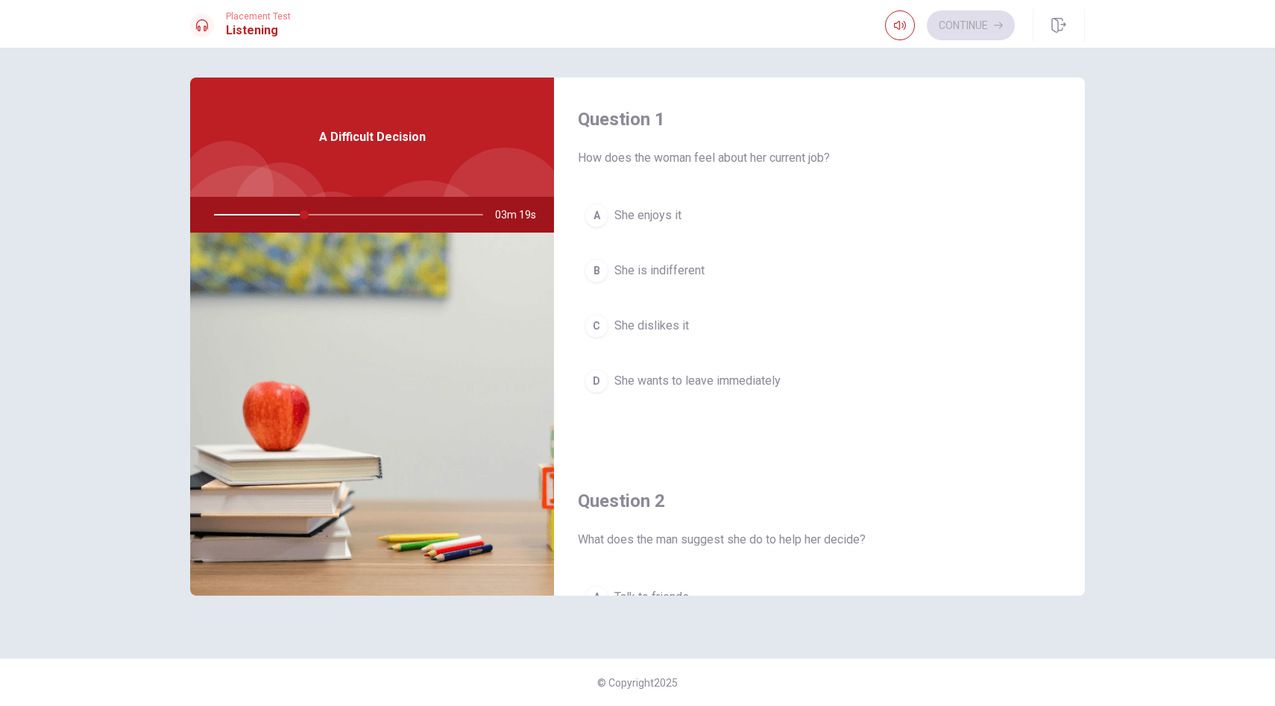
type input "34"
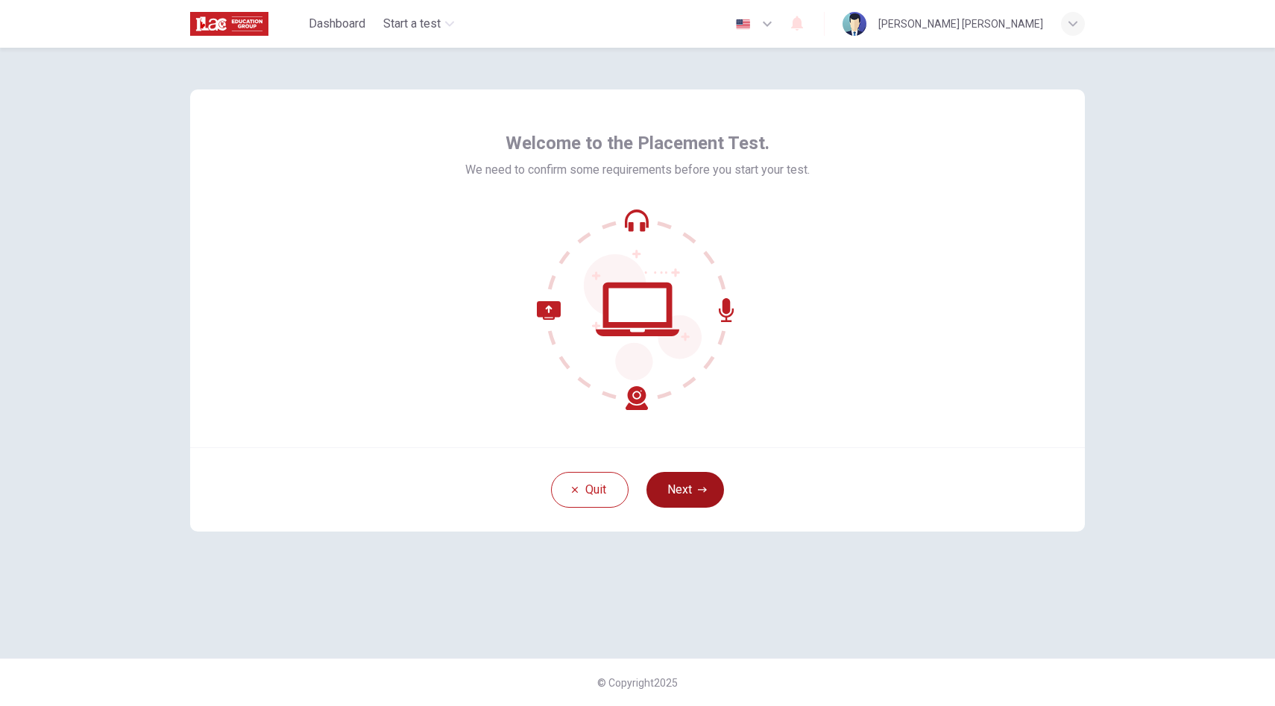
click at [662, 487] on button "Next" at bounding box center [686, 490] width 78 height 36
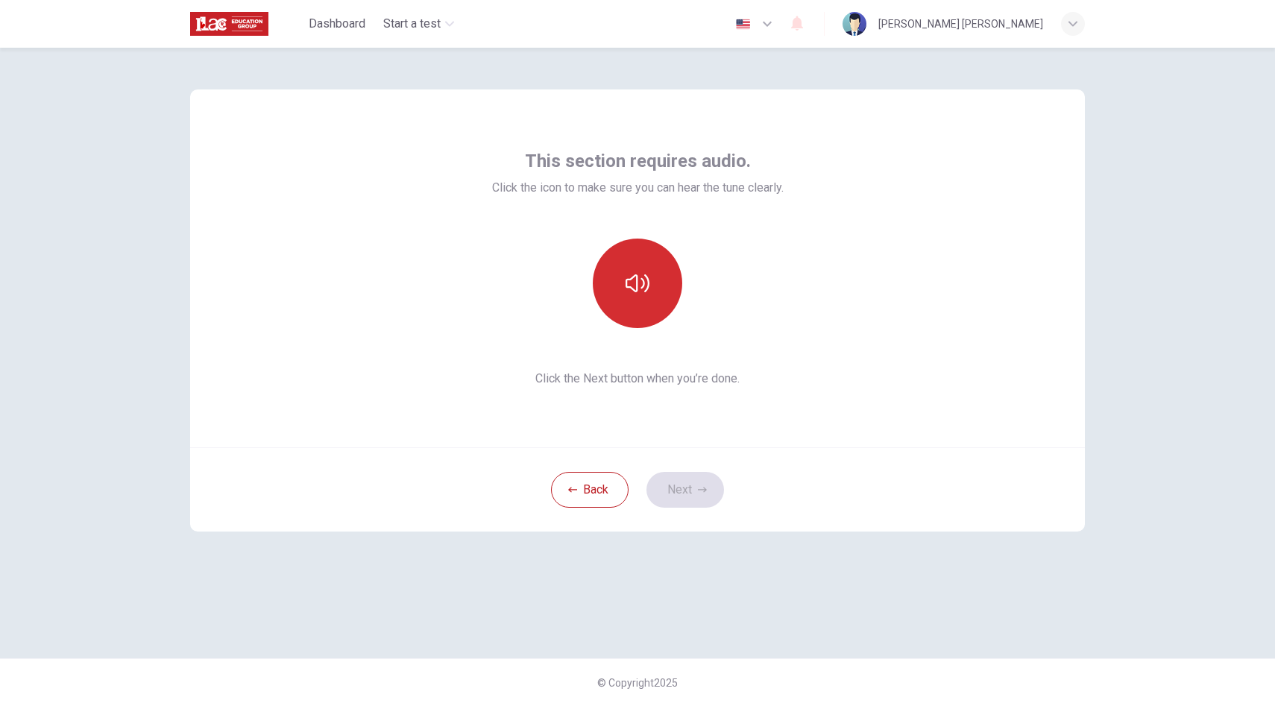
click at [641, 295] on icon "button" at bounding box center [638, 283] width 24 height 24
click at [691, 479] on button "Next" at bounding box center [686, 490] width 78 height 36
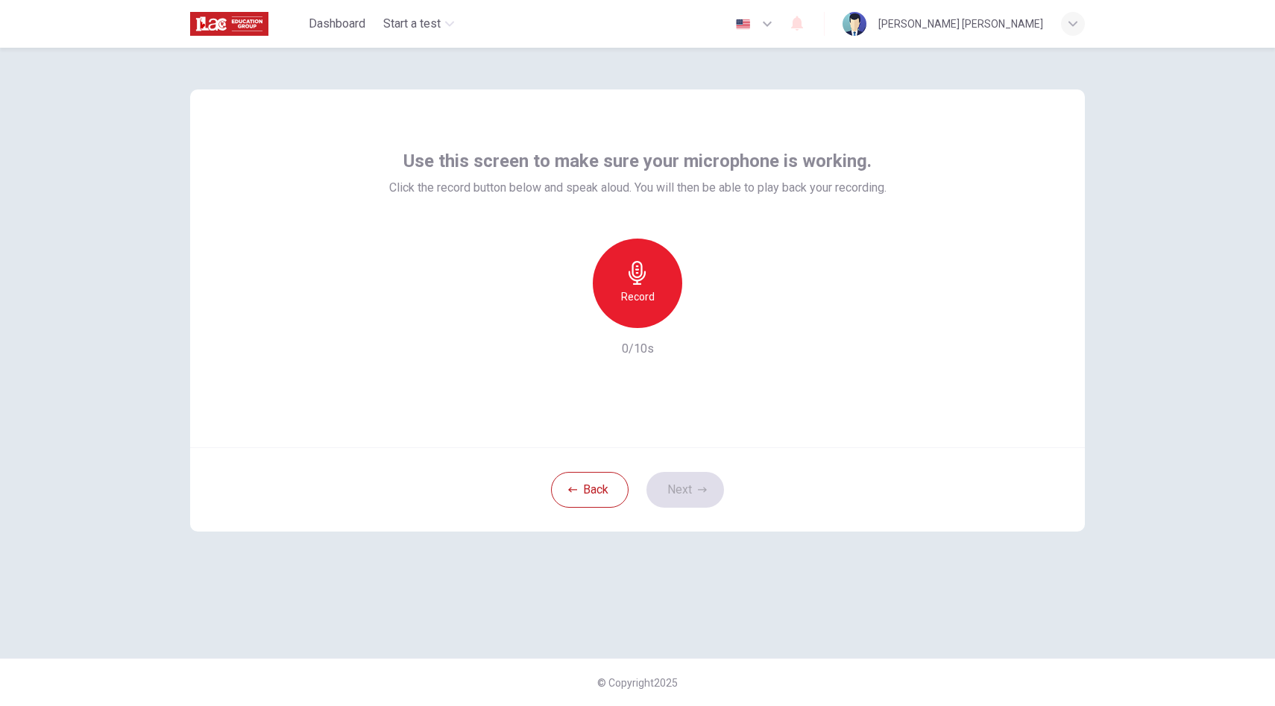
click at [650, 320] on div "Record" at bounding box center [637, 283] width 89 height 89
click at [645, 281] on icon "button" at bounding box center [638, 273] width 24 height 24
click at [705, 487] on icon "button" at bounding box center [702, 489] width 9 height 9
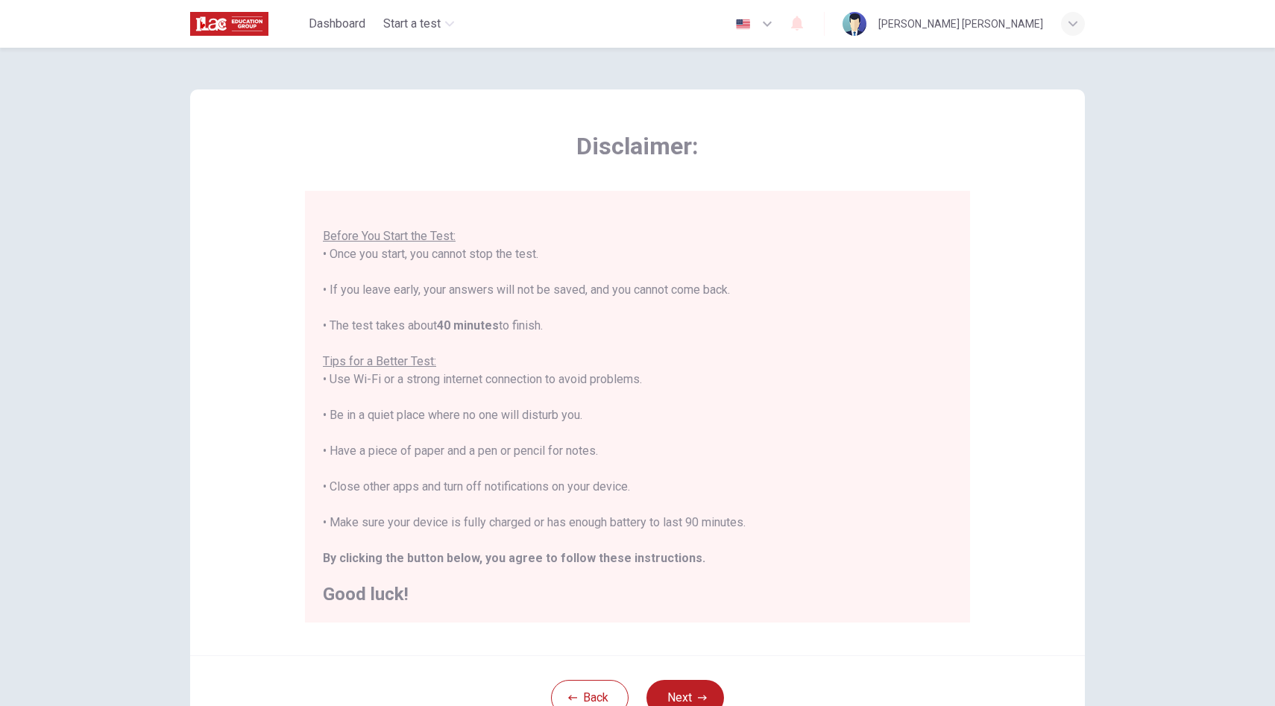
scroll to position [123, 0]
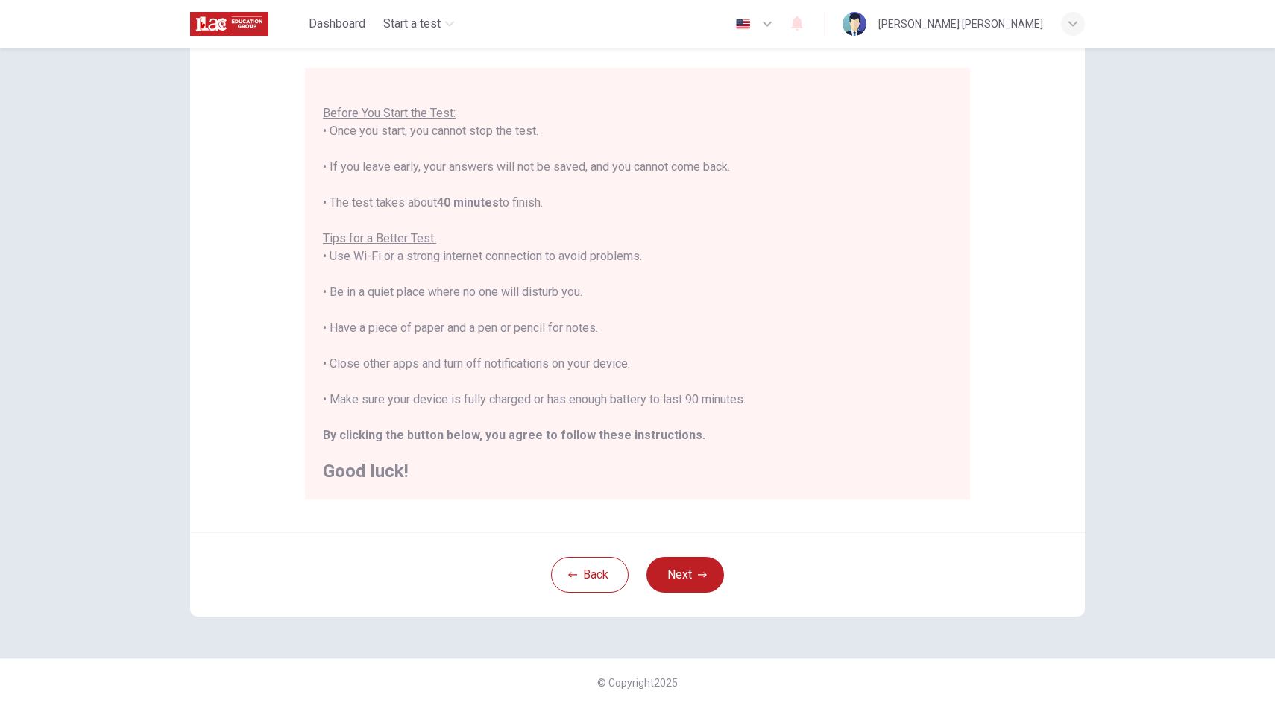
click at [682, 593] on div "Back Next" at bounding box center [637, 574] width 895 height 84
click at [688, 578] on button "Next" at bounding box center [686, 575] width 78 height 36
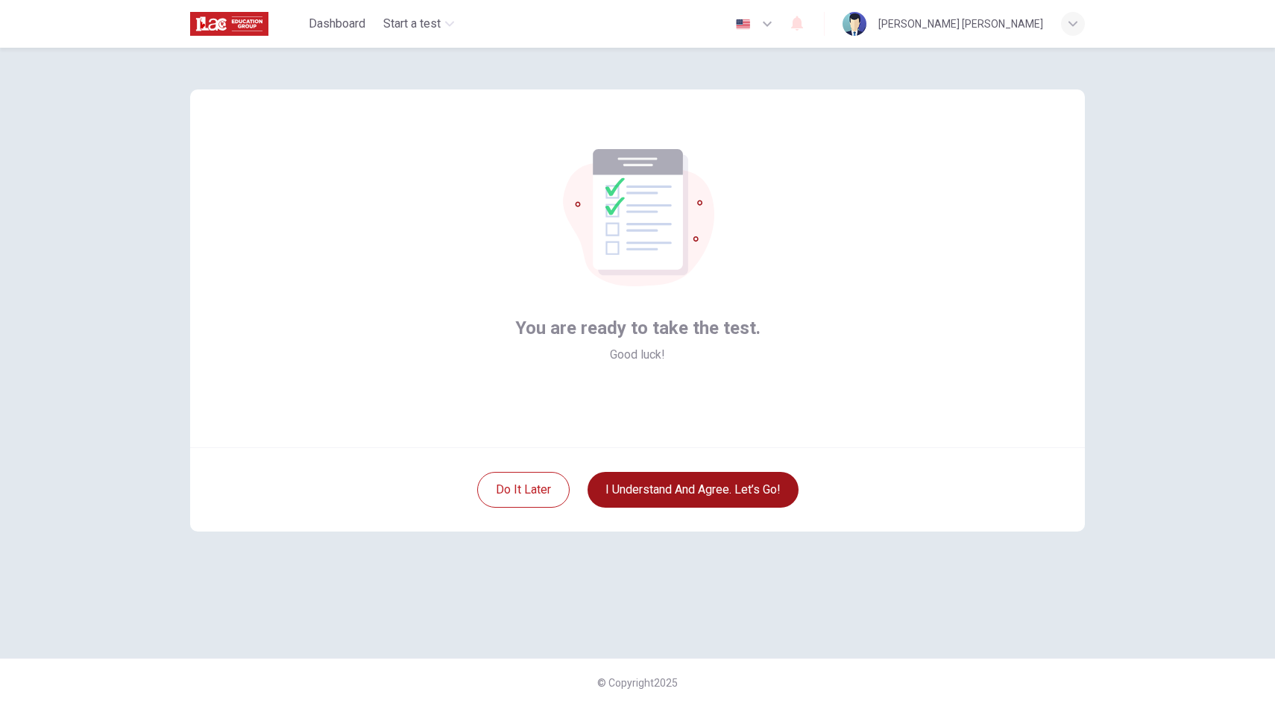
click at [650, 477] on button "I understand and agree. Let’s go!" at bounding box center [693, 490] width 211 height 36
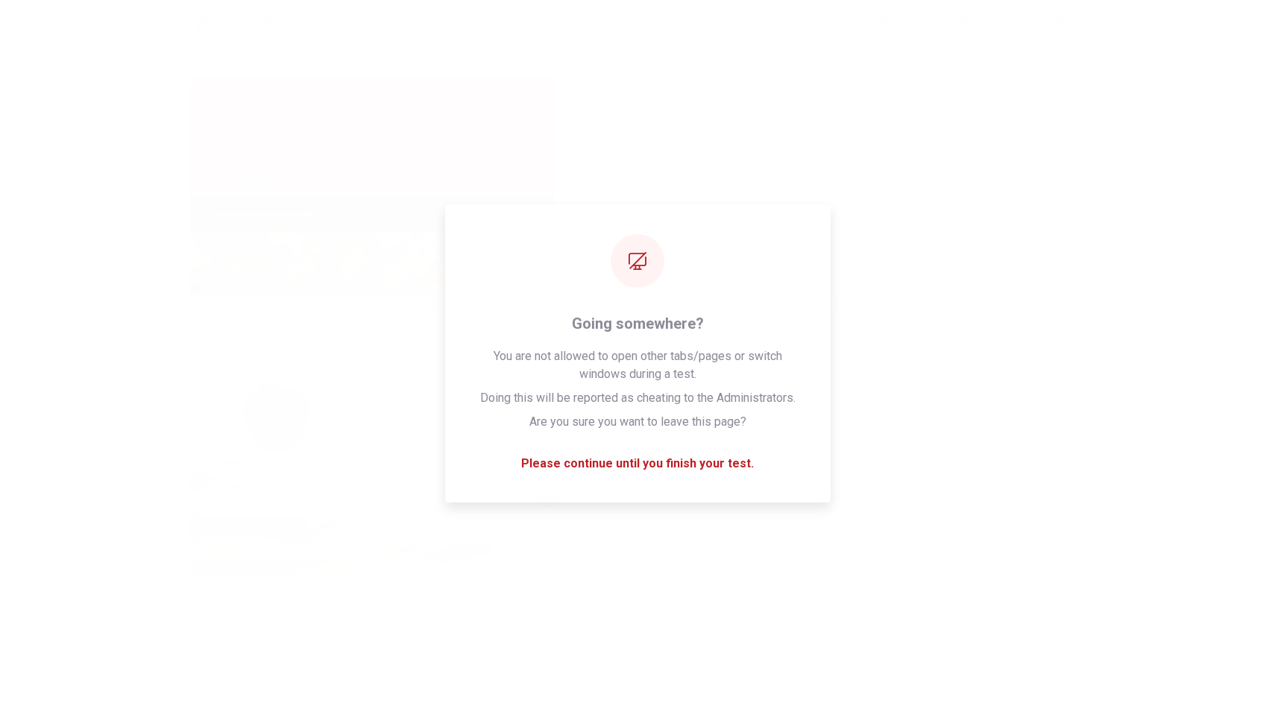
click at [822, 339] on div "Please wait... 100%" at bounding box center [637, 353] width 1275 height 706
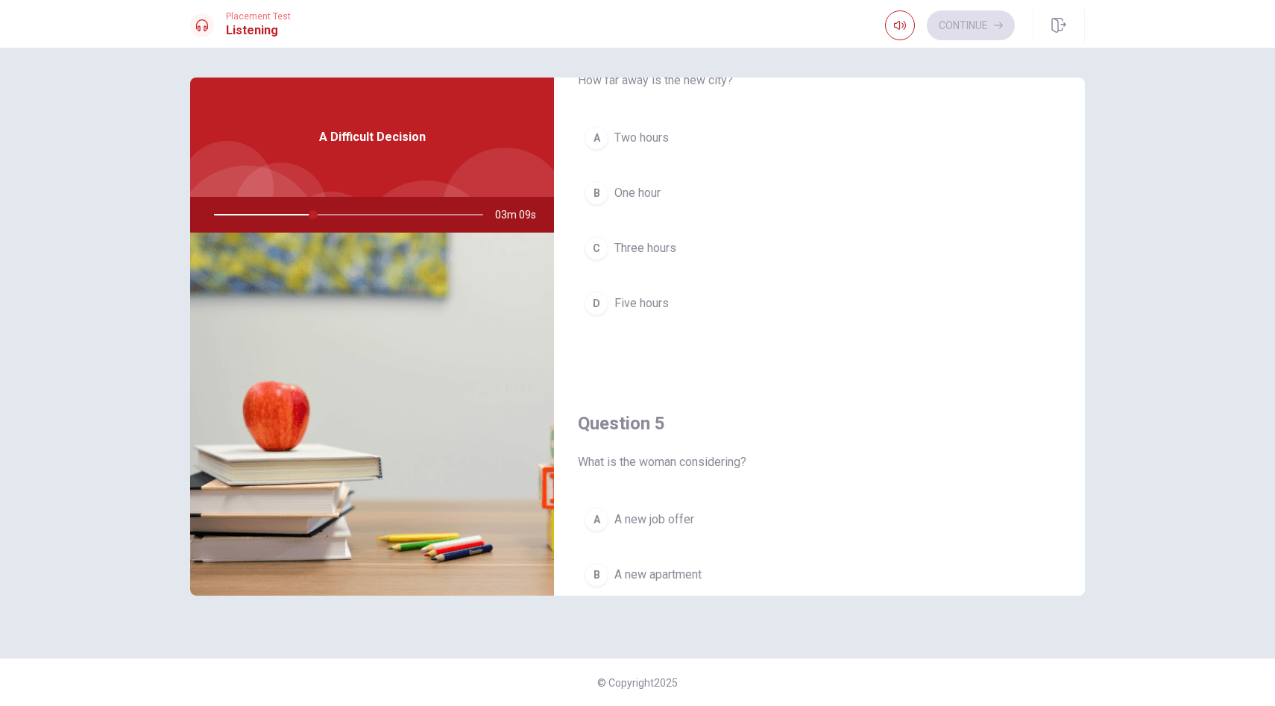
scroll to position [1195, 0]
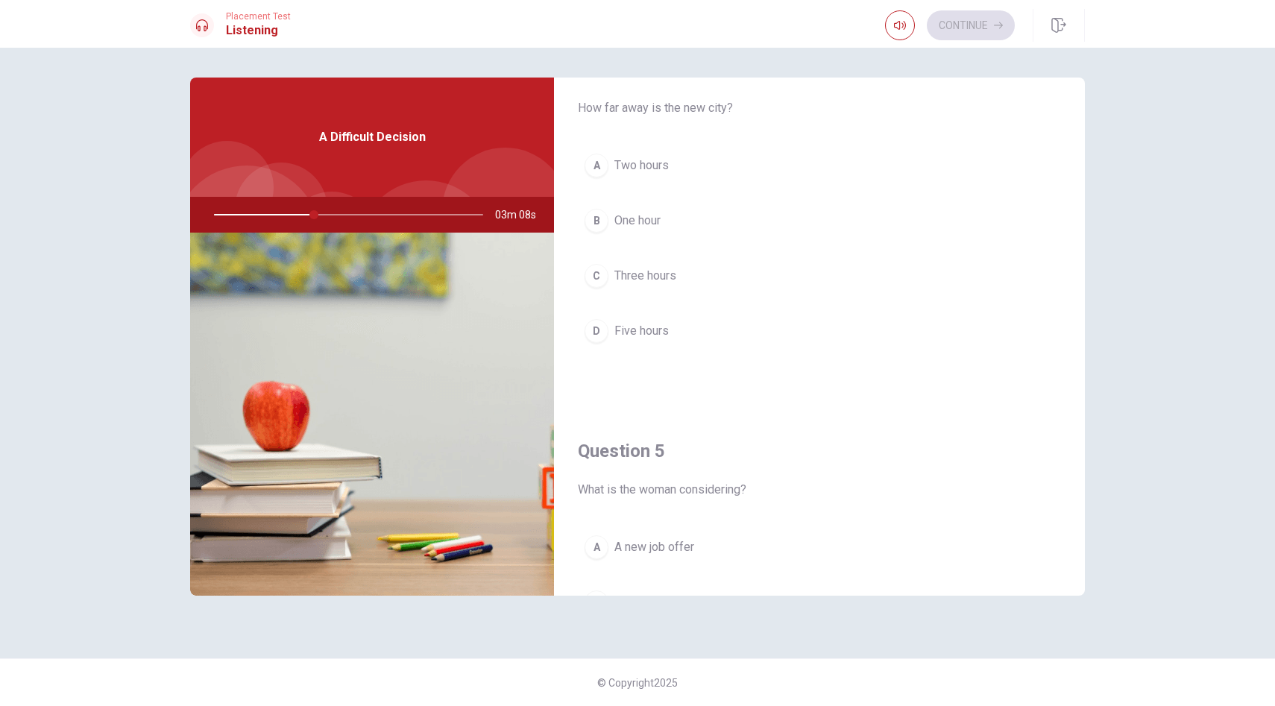
click at [649, 271] on span "Three hours" at bounding box center [645, 276] width 62 height 18
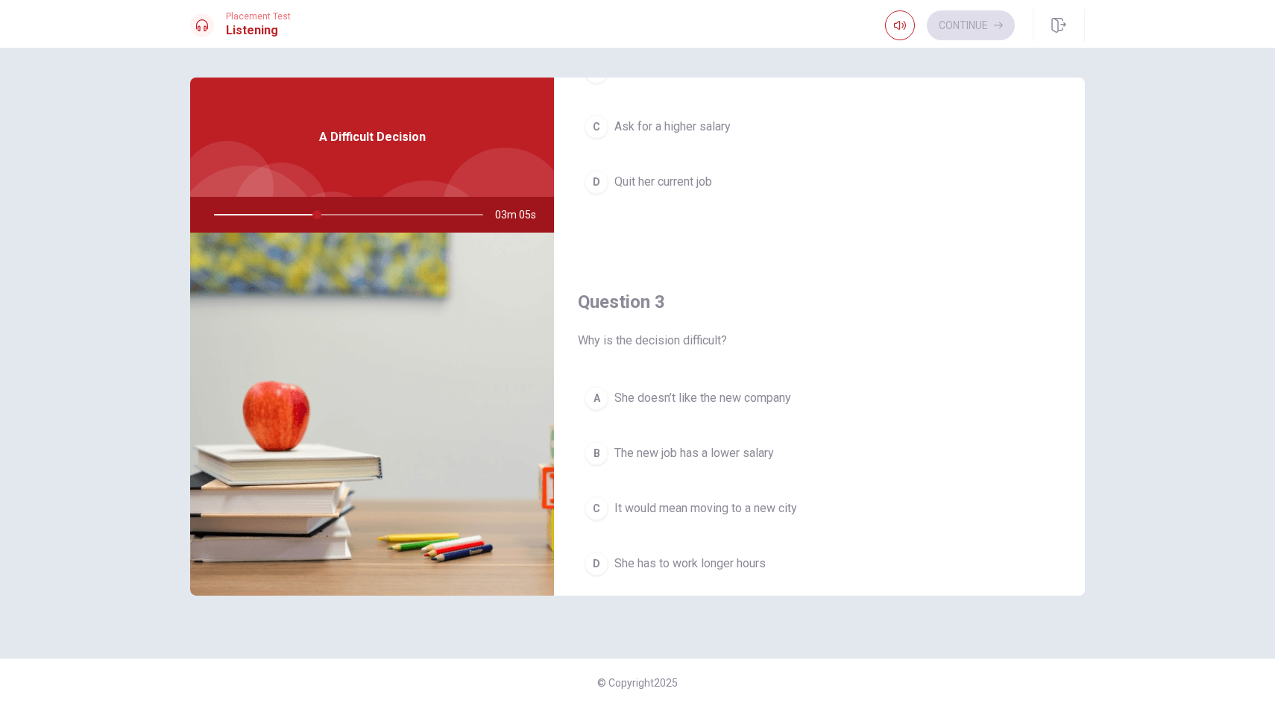
scroll to position [644, 0]
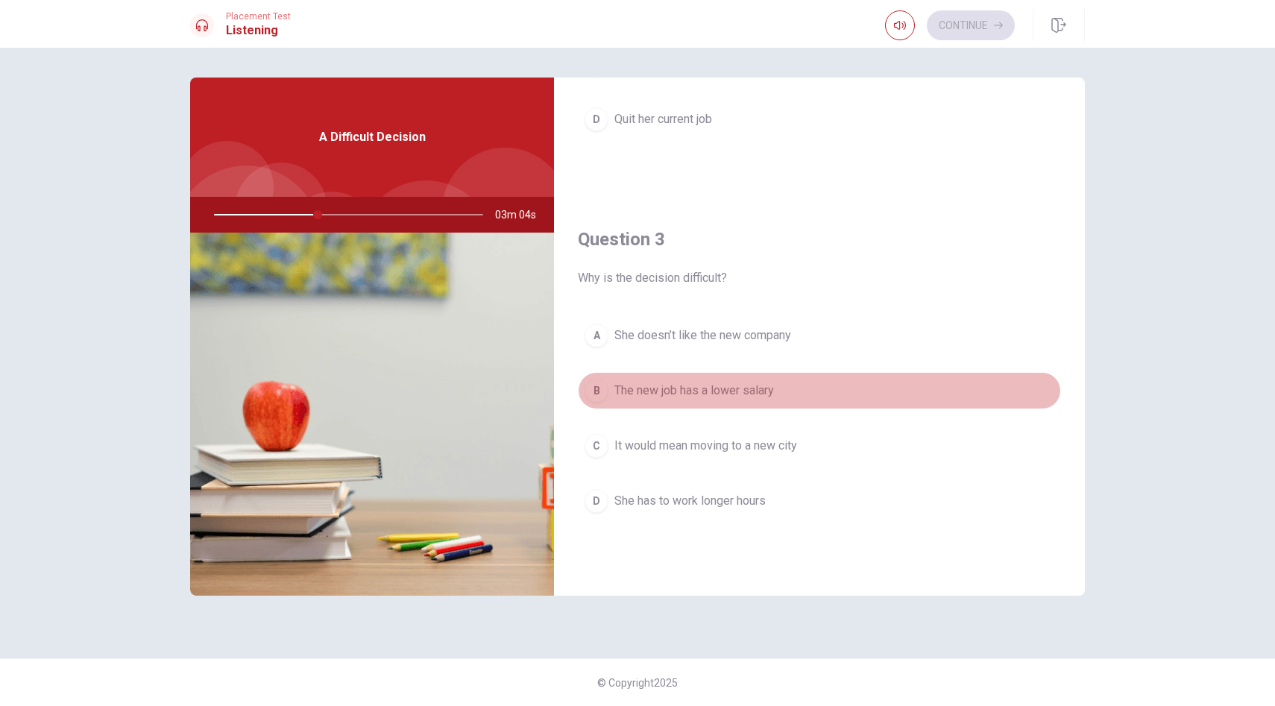
click at [628, 387] on span "The new job has a lower salary" at bounding box center [694, 391] width 160 height 18
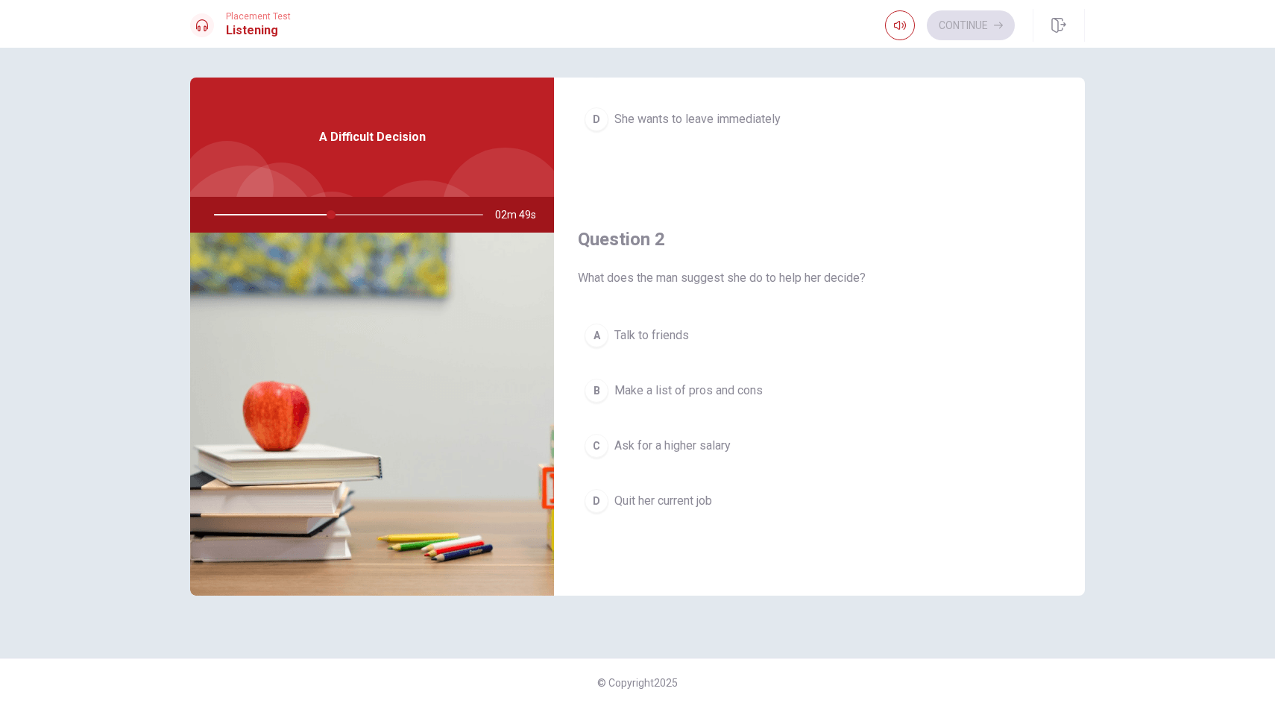
scroll to position [277, 0]
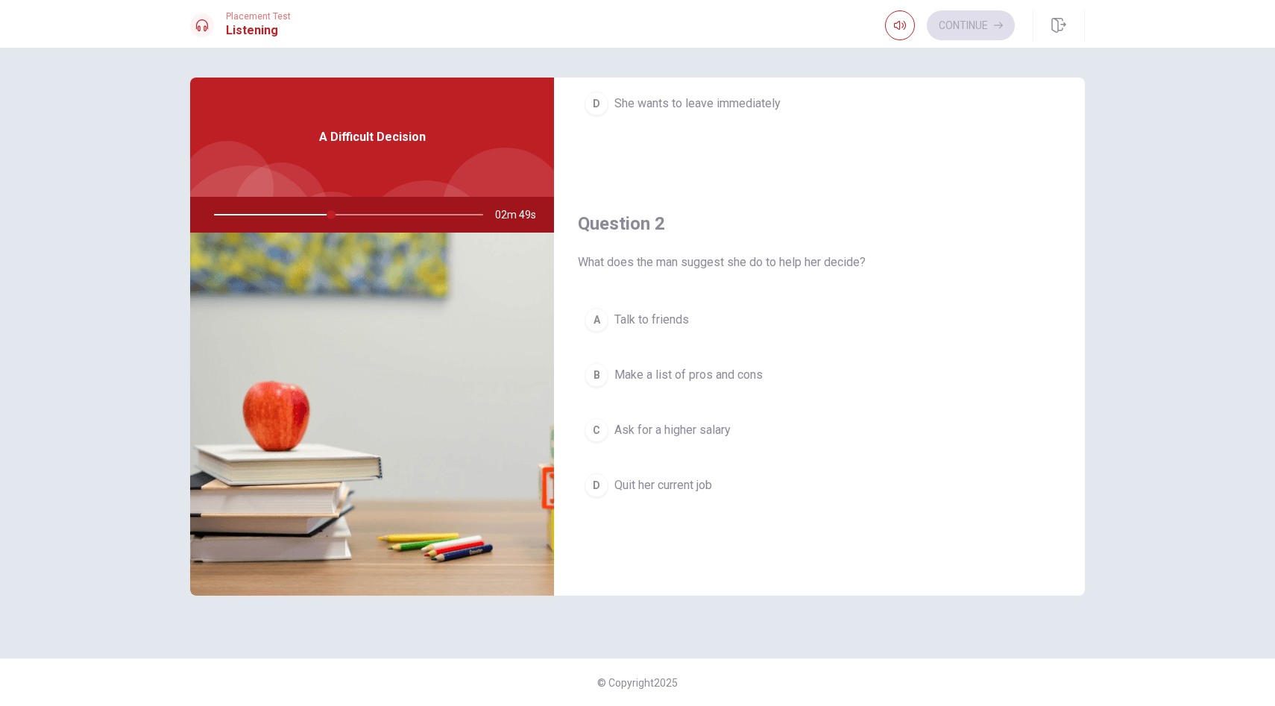
click at [654, 389] on button "B Make a list of pros and cons" at bounding box center [819, 374] width 483 height 37
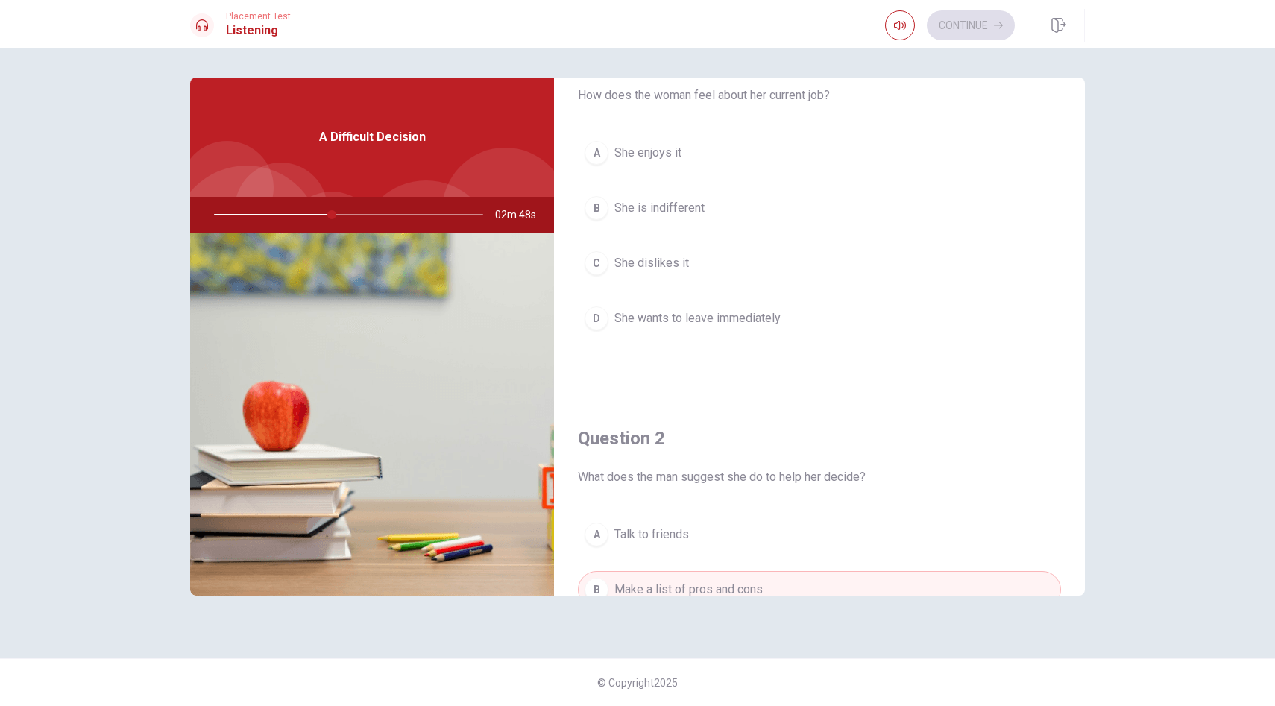
scroll to position [0, 0]
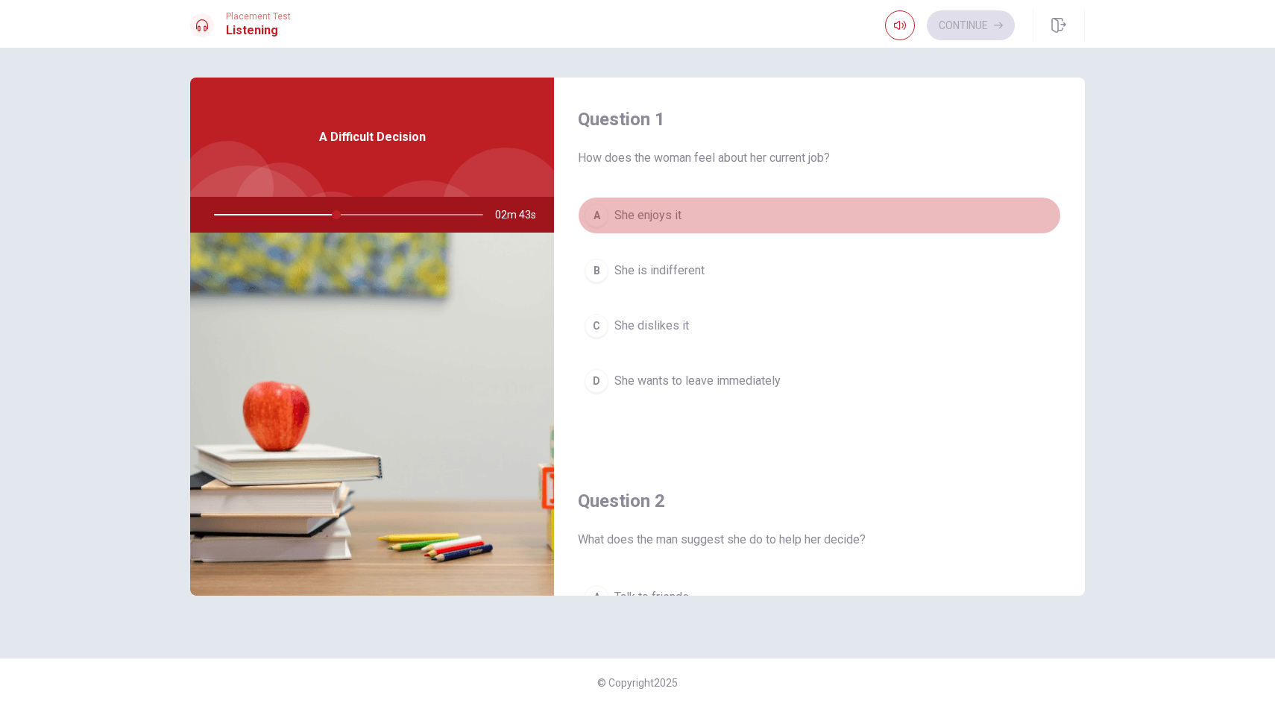
click at [678, 214] on span "She enjoys it" at bounding box center [647, 216] width 67 height 18
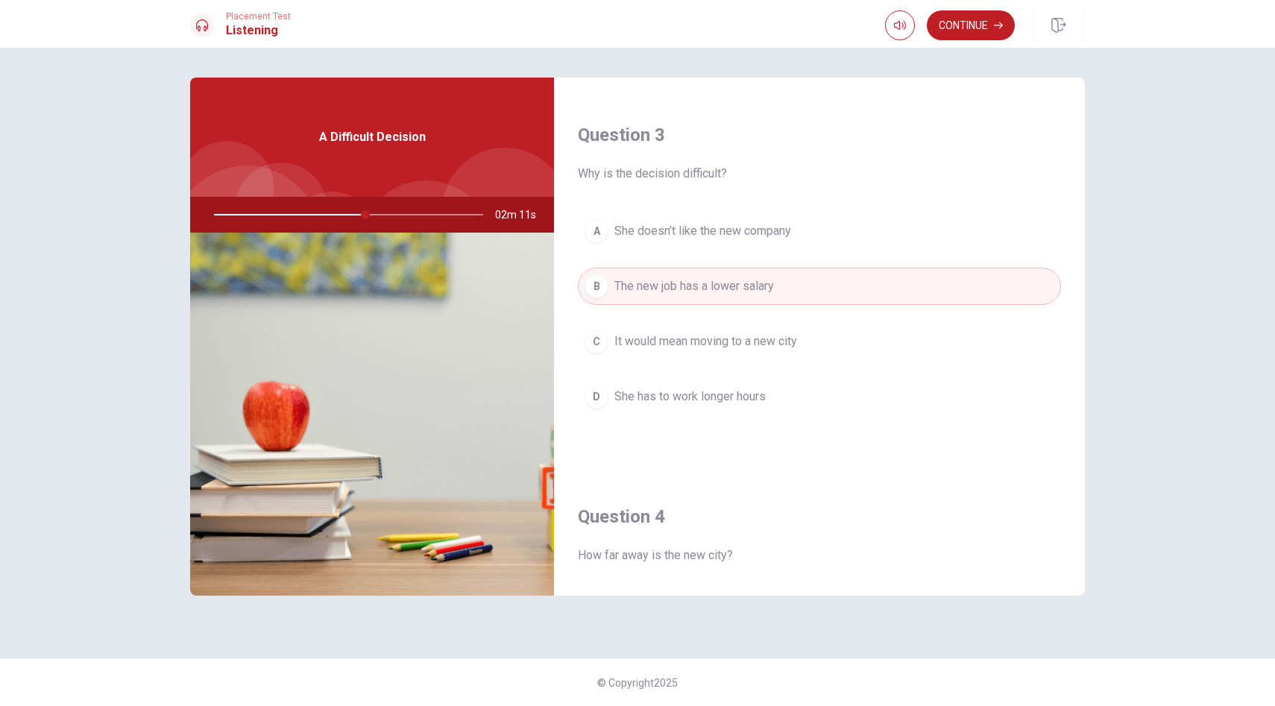
scroll to position [740, 0]
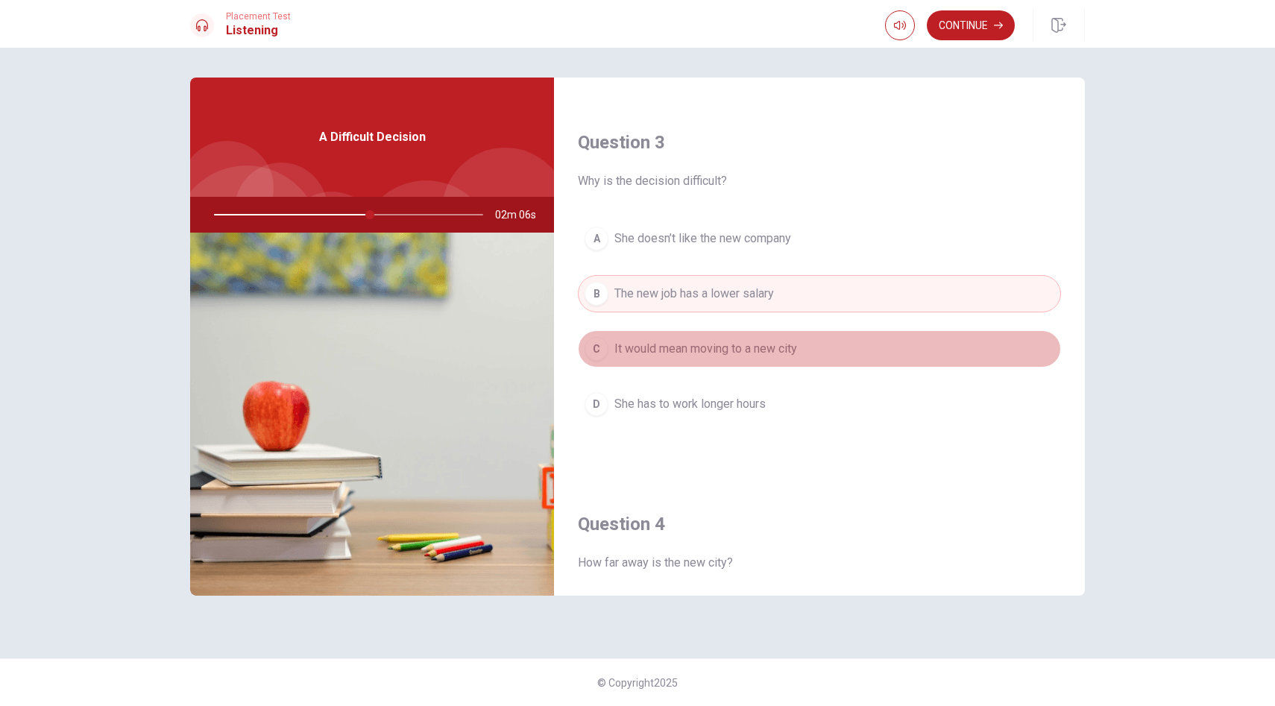
click at [682, 355] on span "It would mean moving to a new city" at bounding box center [705, 349] width 183 height 18
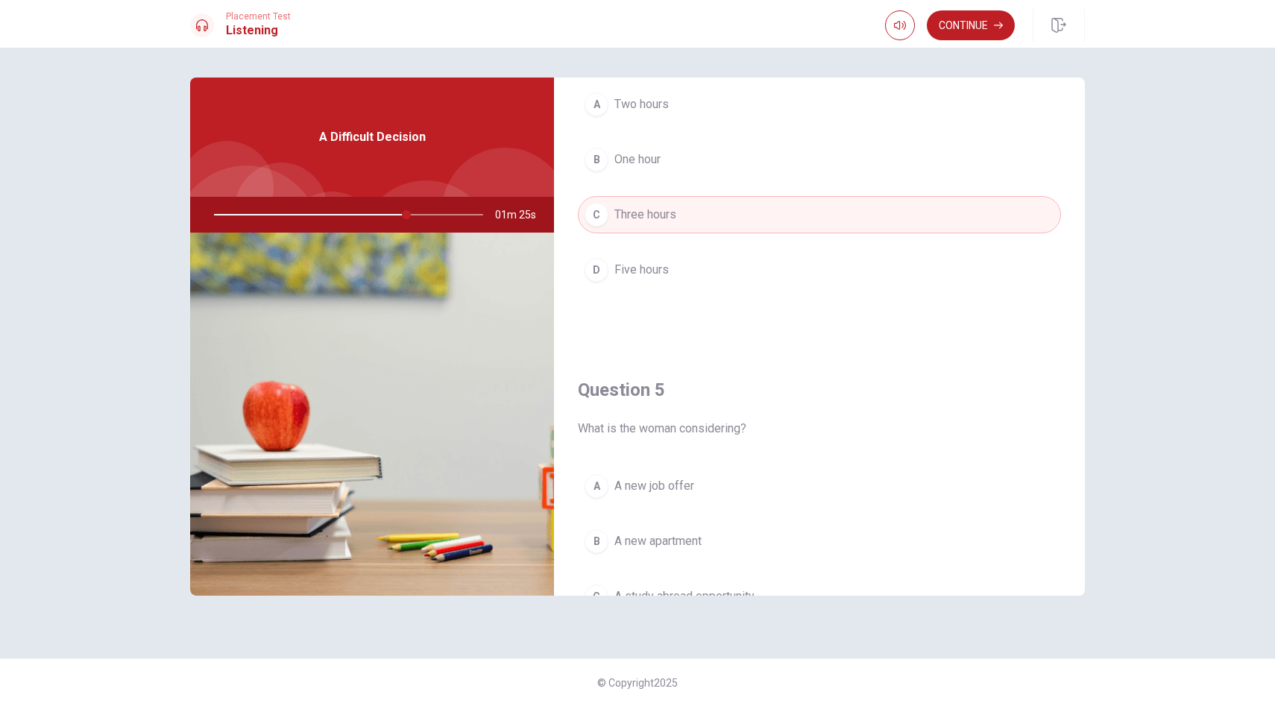
scroll to position [1391, 0]
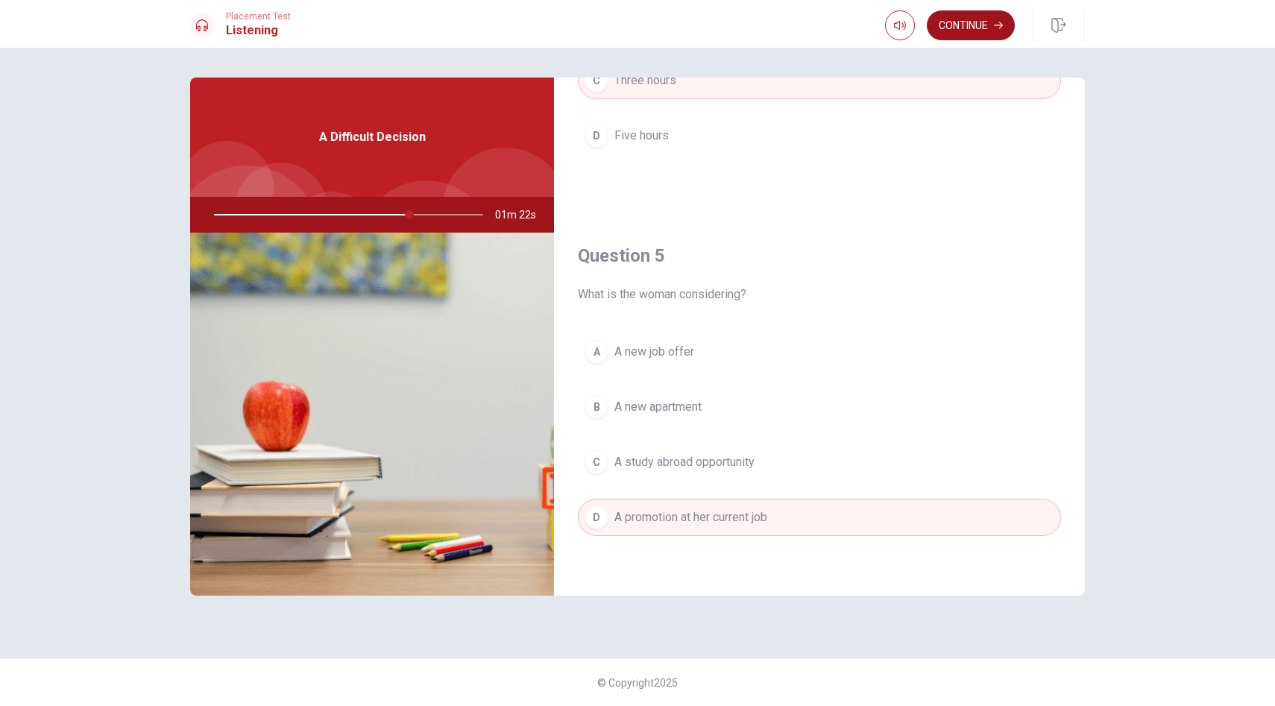
click at [982, 30] on button "Continue" at bounding box center [971, 25] width 88 height 30
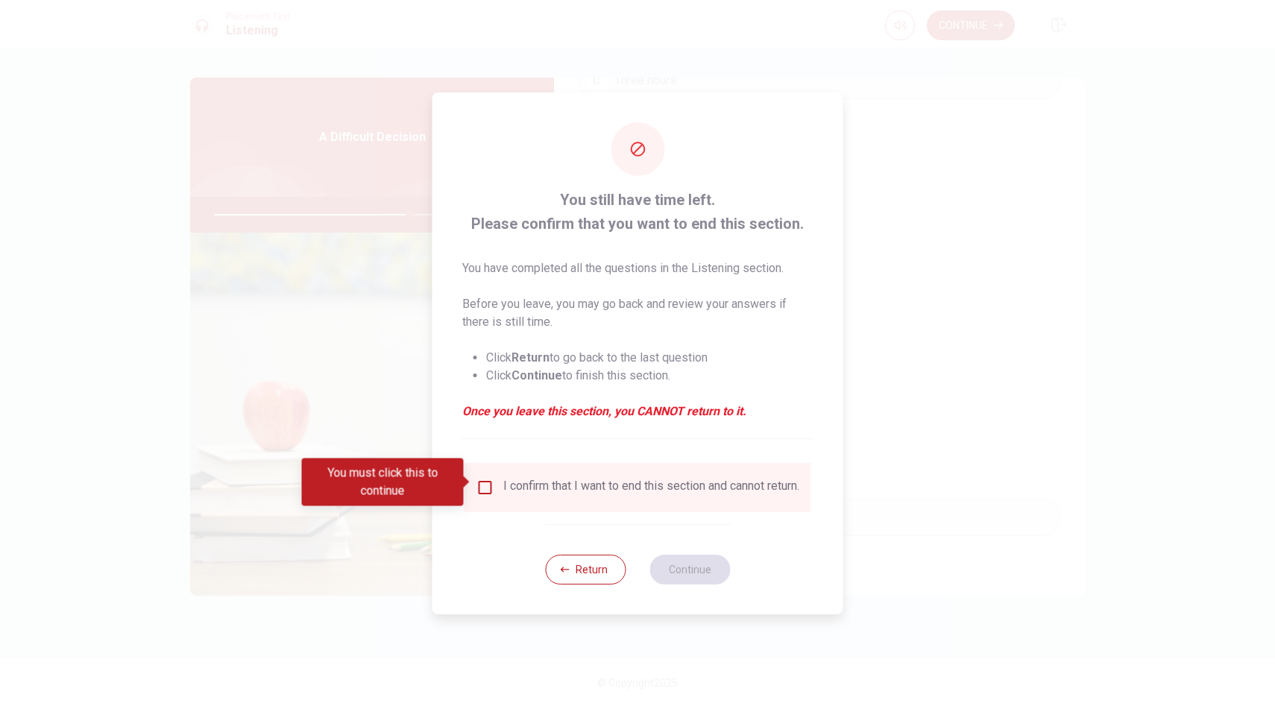
click at [482, 479] on input "You must click this to continue" at bounding box center [485, 488] width 18 height 18
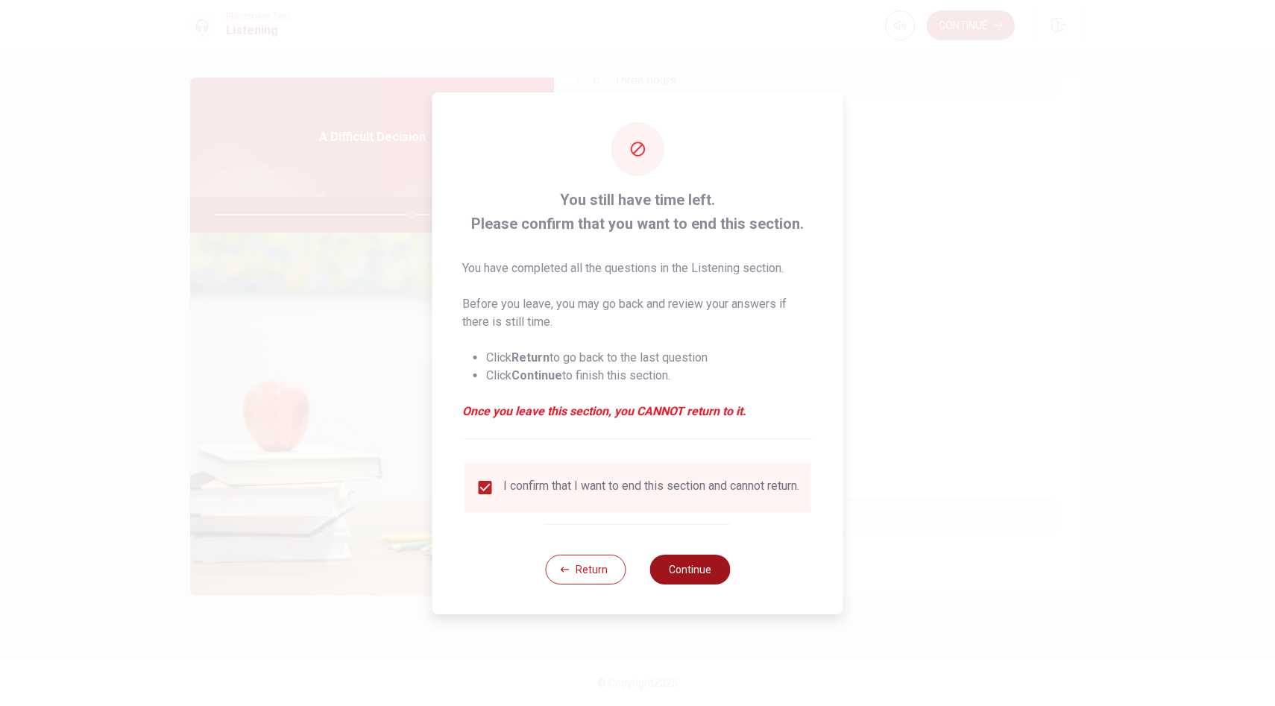
click at [688, 582] on button "Continue" at bounding box center [689, 570] width 81 height 30
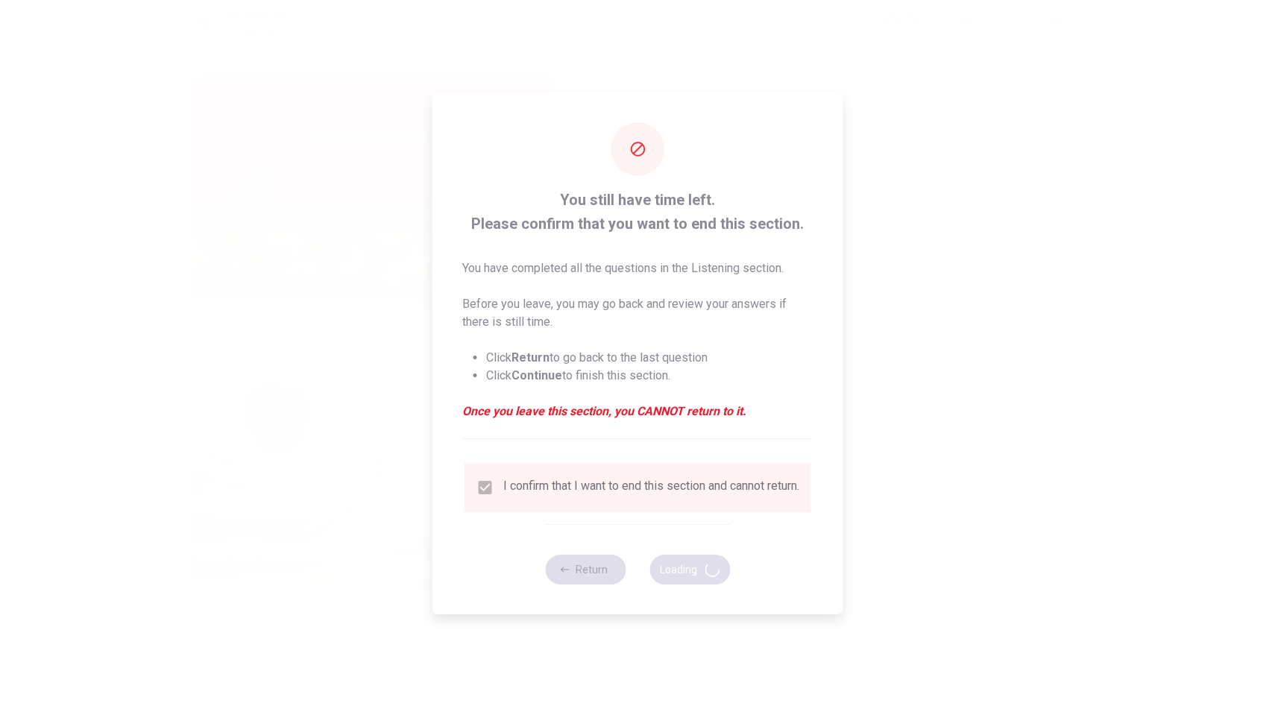
type input "74"
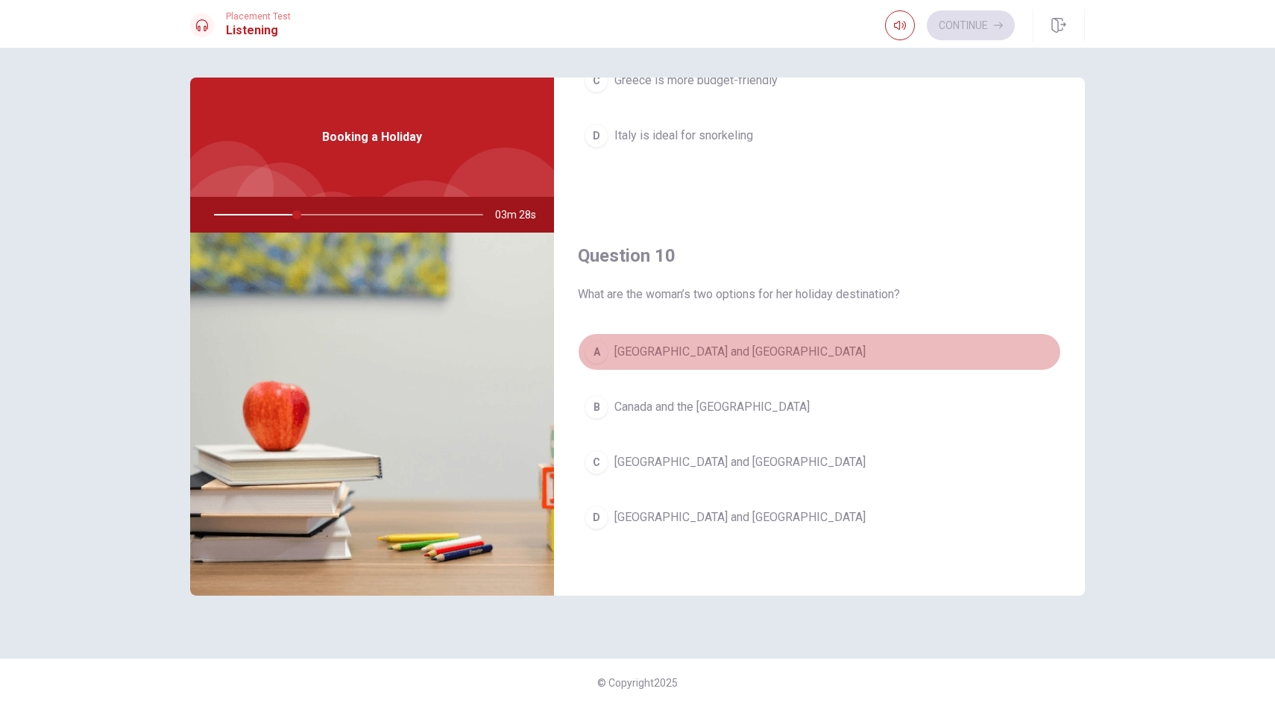
click at [654, 350] on span "[GEOGRAPHIC_DATA] and [GEOGRAPHIC_DATA]" at bounding box center [739, 352] width 251 height 18
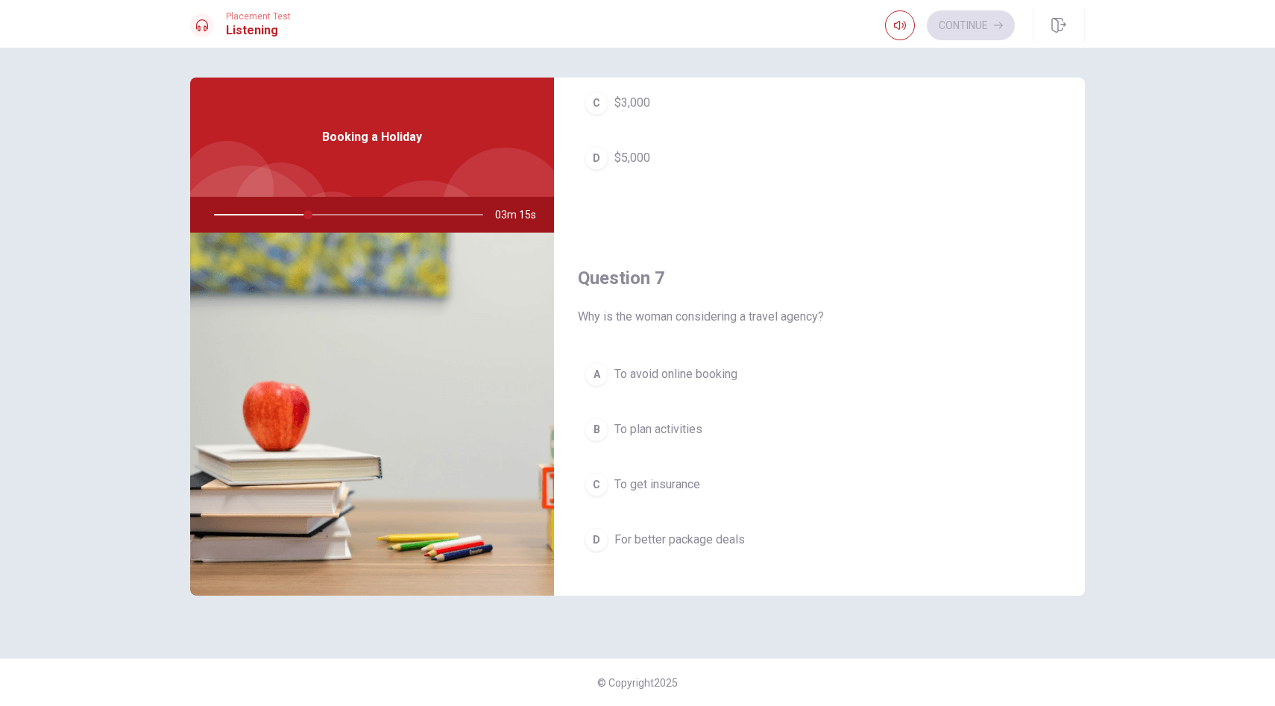
scroll to position [286, 0]
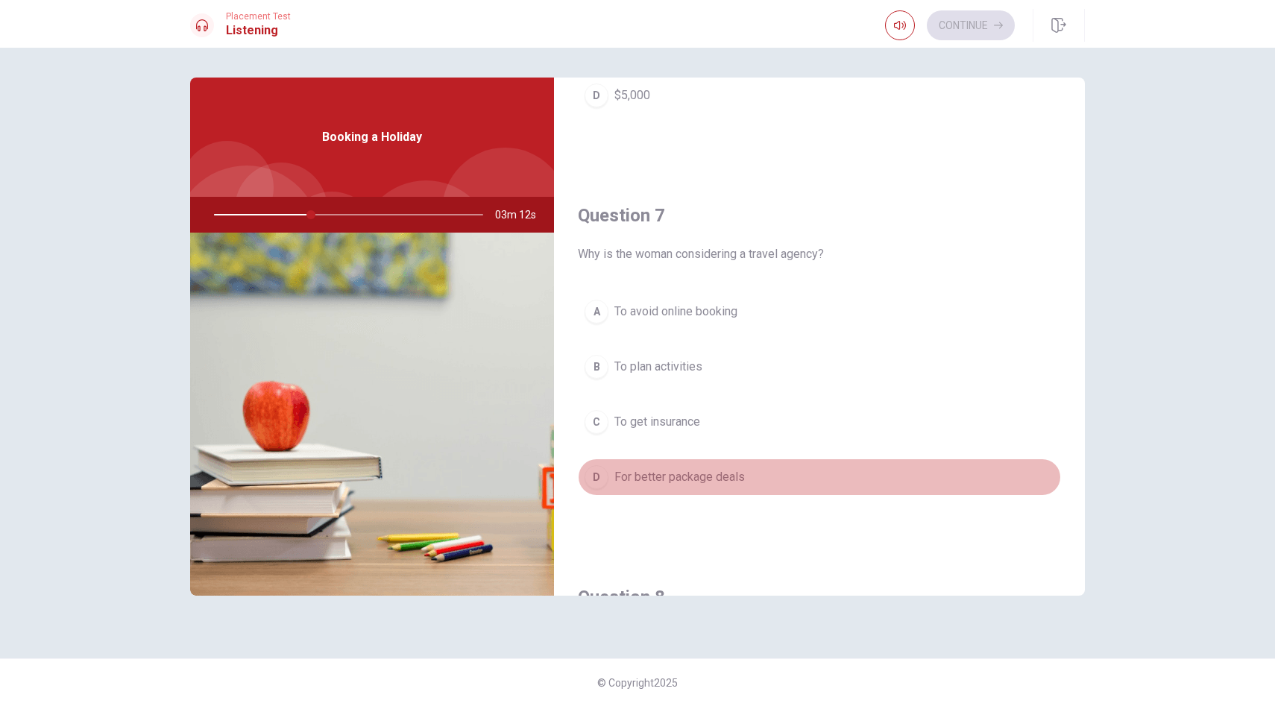
click at [662, 468] on button "D For better package deals" at bounding box center [819, 477] width 483 height 37
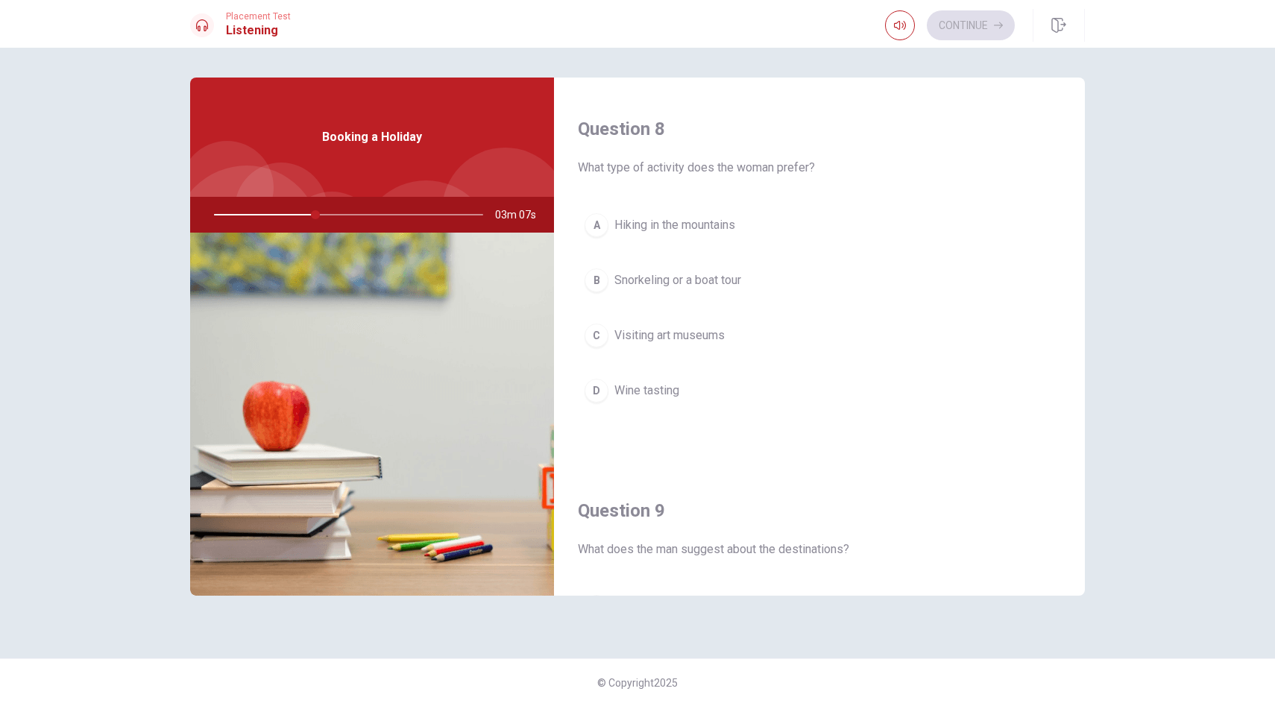
scroll to position [652, 0]
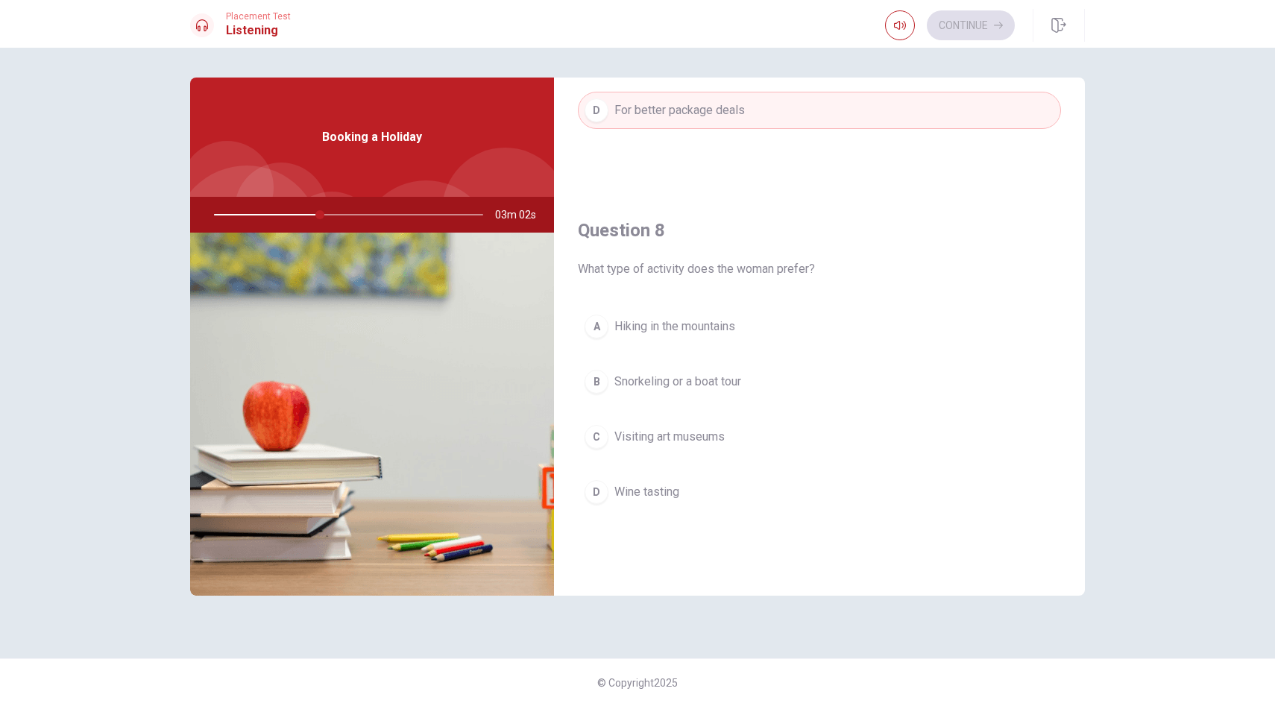
click at [680, 385] on span "Snorkeling or a boat tour" at bounding box center [677, 382] width 127 height 18
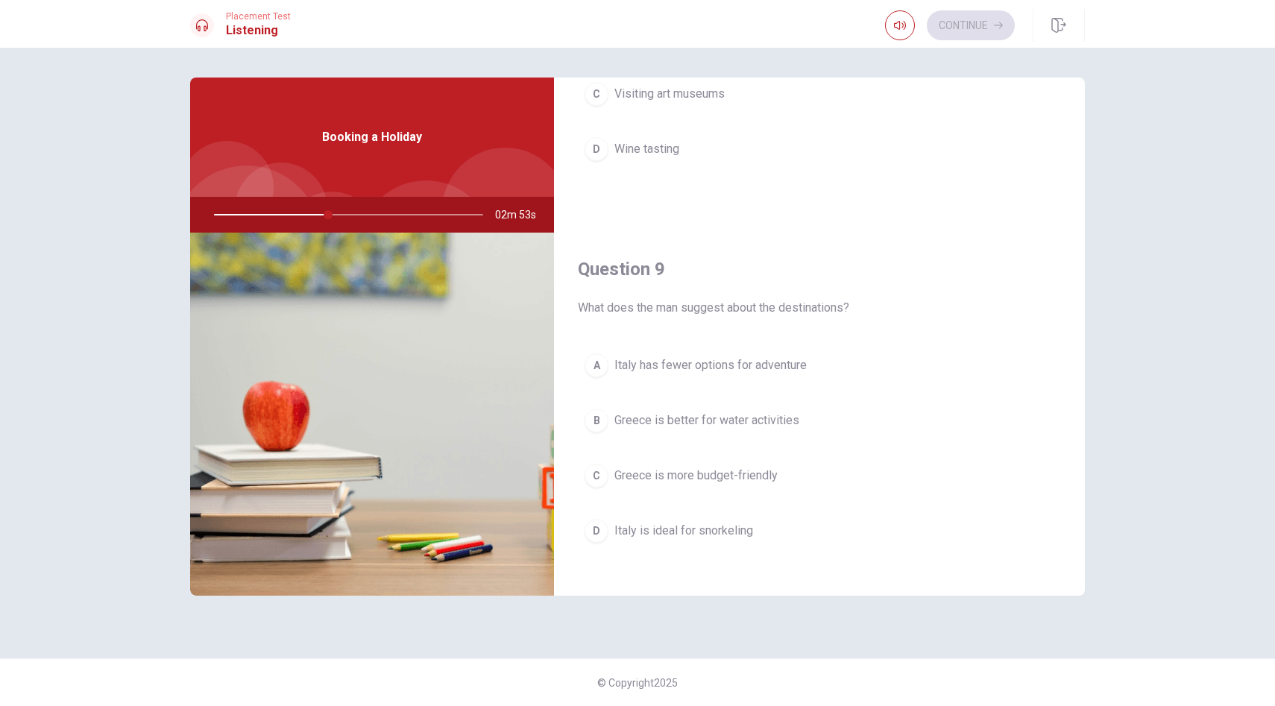
scroll to position [1011, 0]
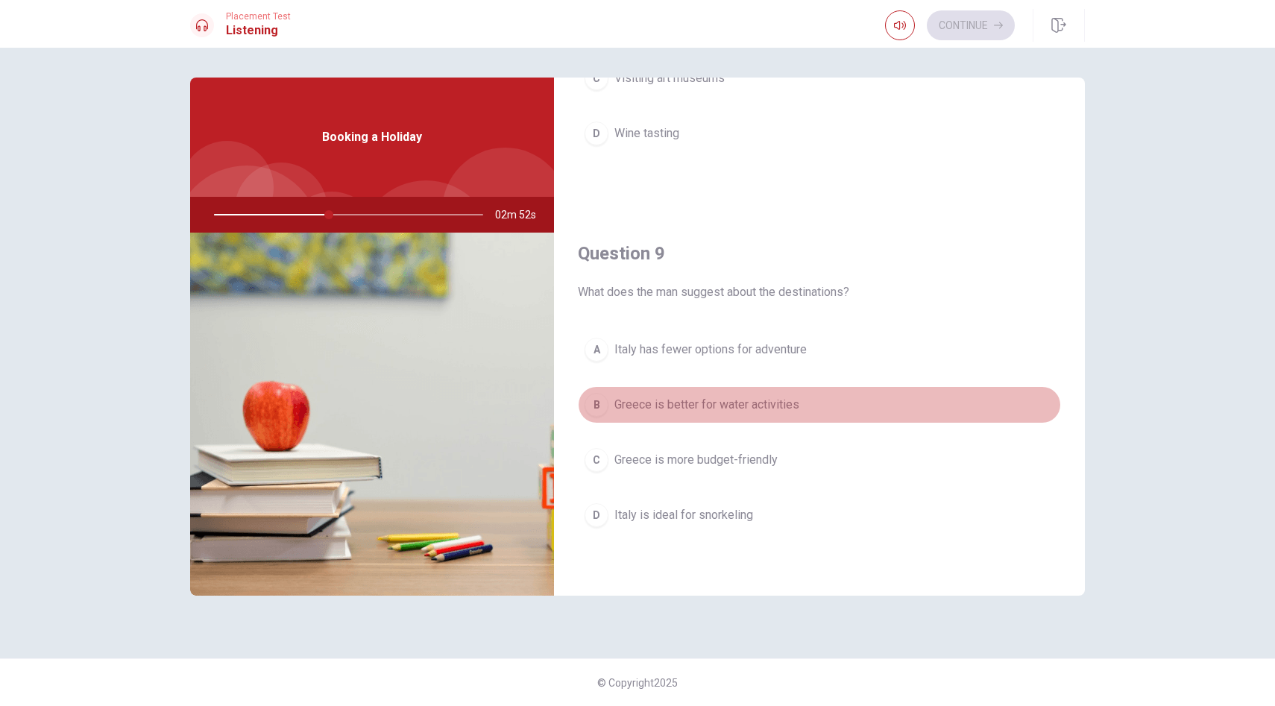
click at [725, 406] on span "Greece is better for water activities" at bounding box center [706, 405] width 185 height 18
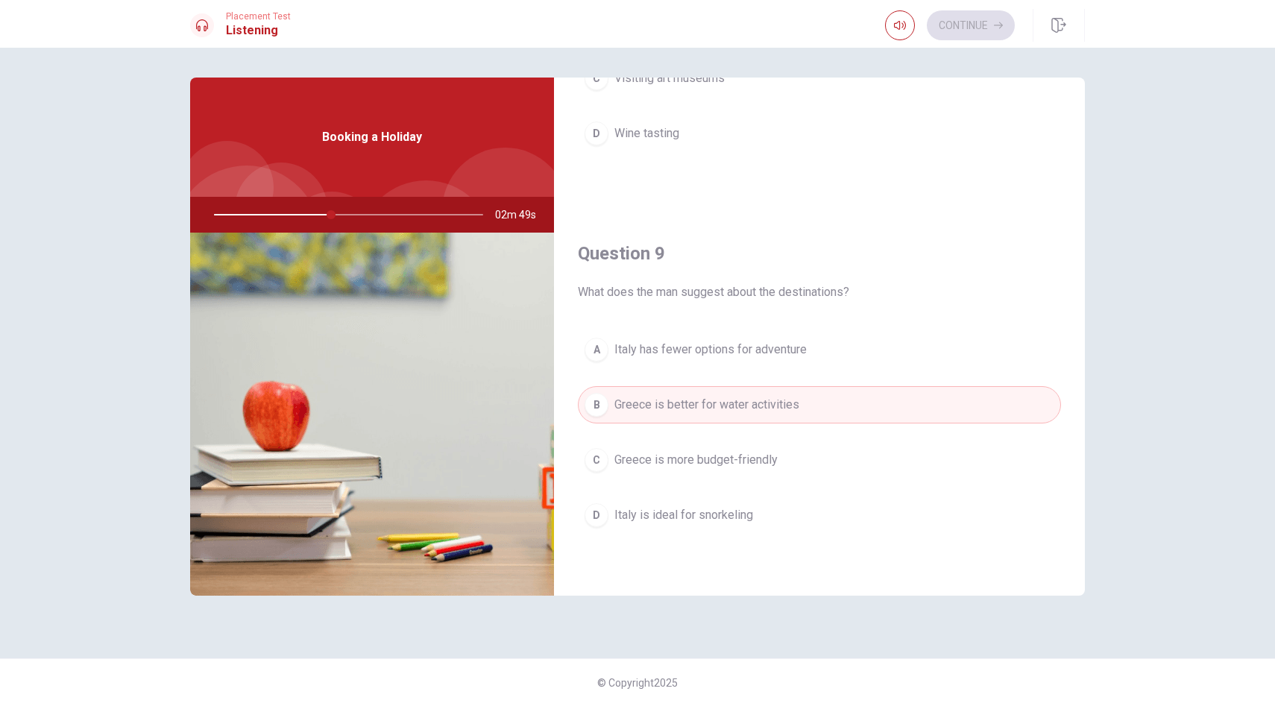
scroll to position [0, 0]
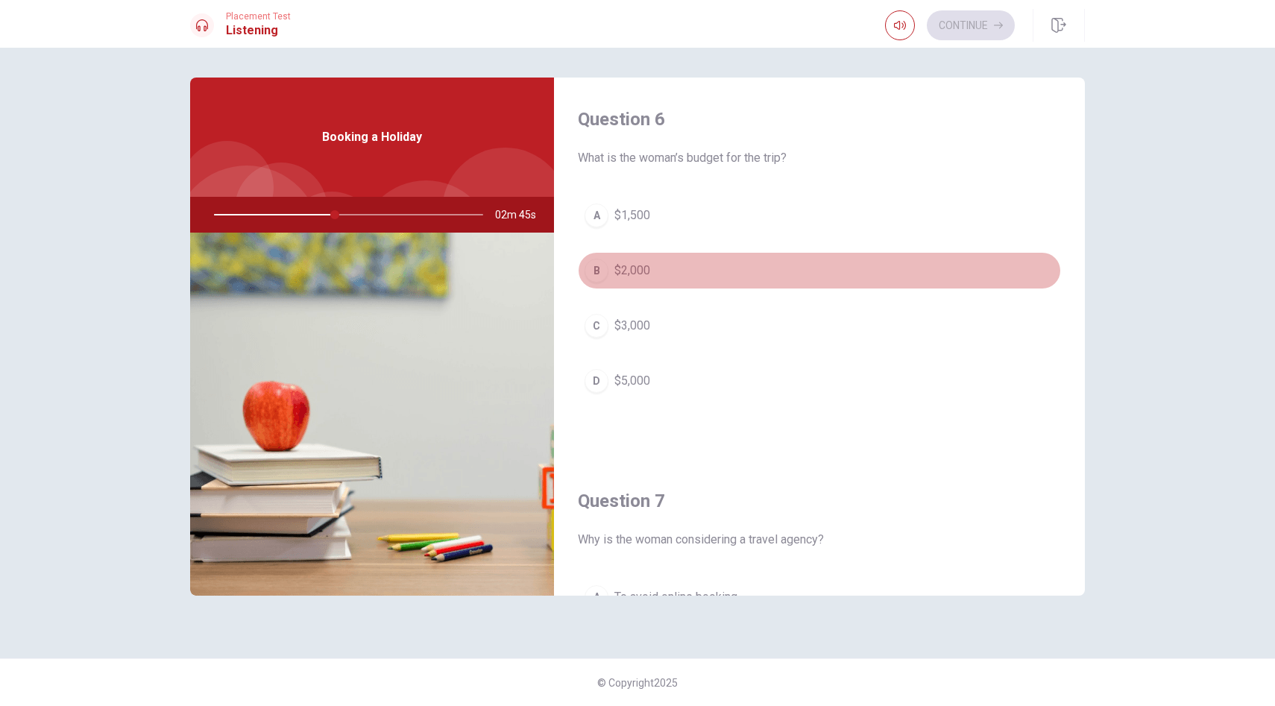
click at [622, 276] on span "$2,000" at bounding box center [632, 271] width 36 height 18
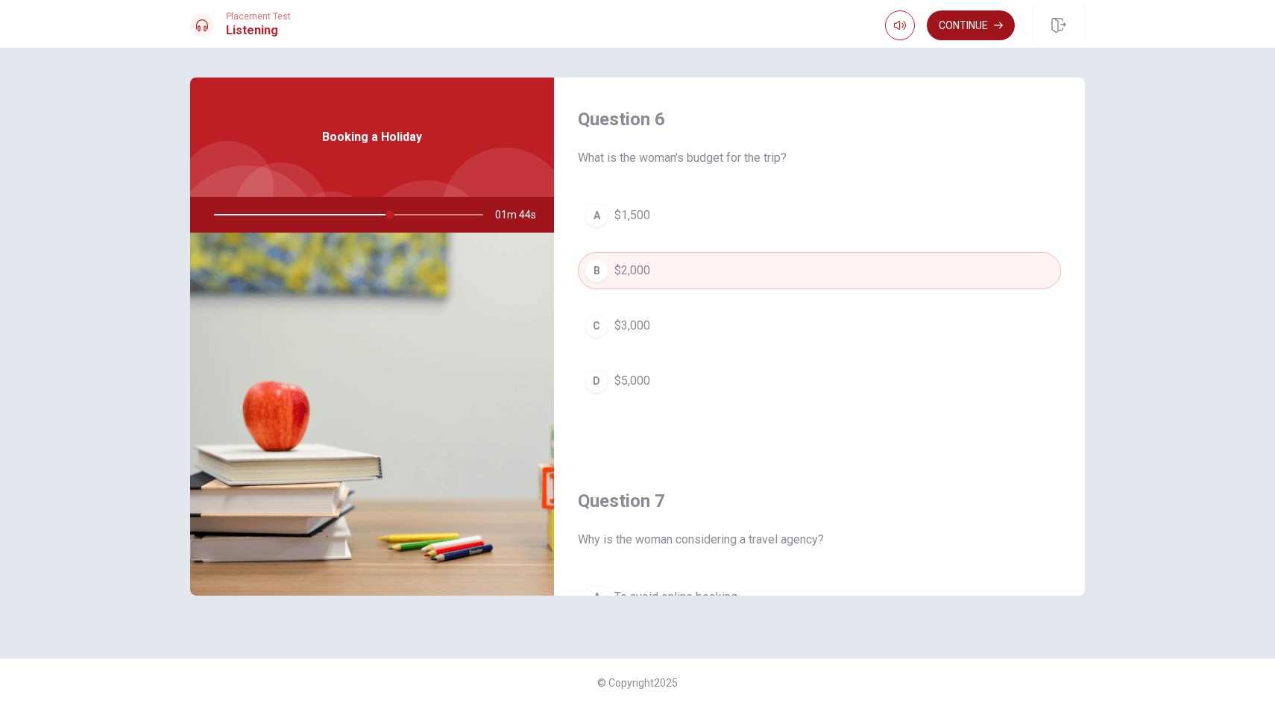
click at [995, 31] on button "Continue" at bounding box center [971, 25] width 88 height 30
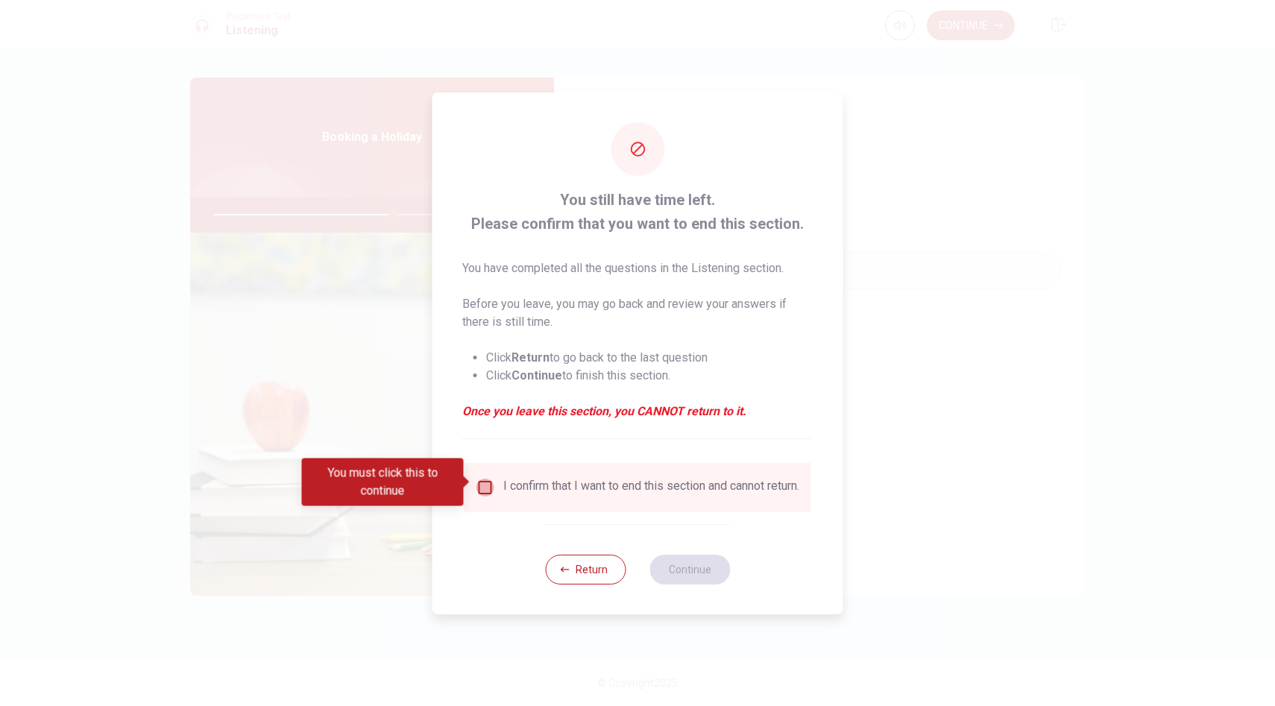
click at [485, 479] on input "You must click this to continue" at bounding box center [485, 488] width 18 height 18
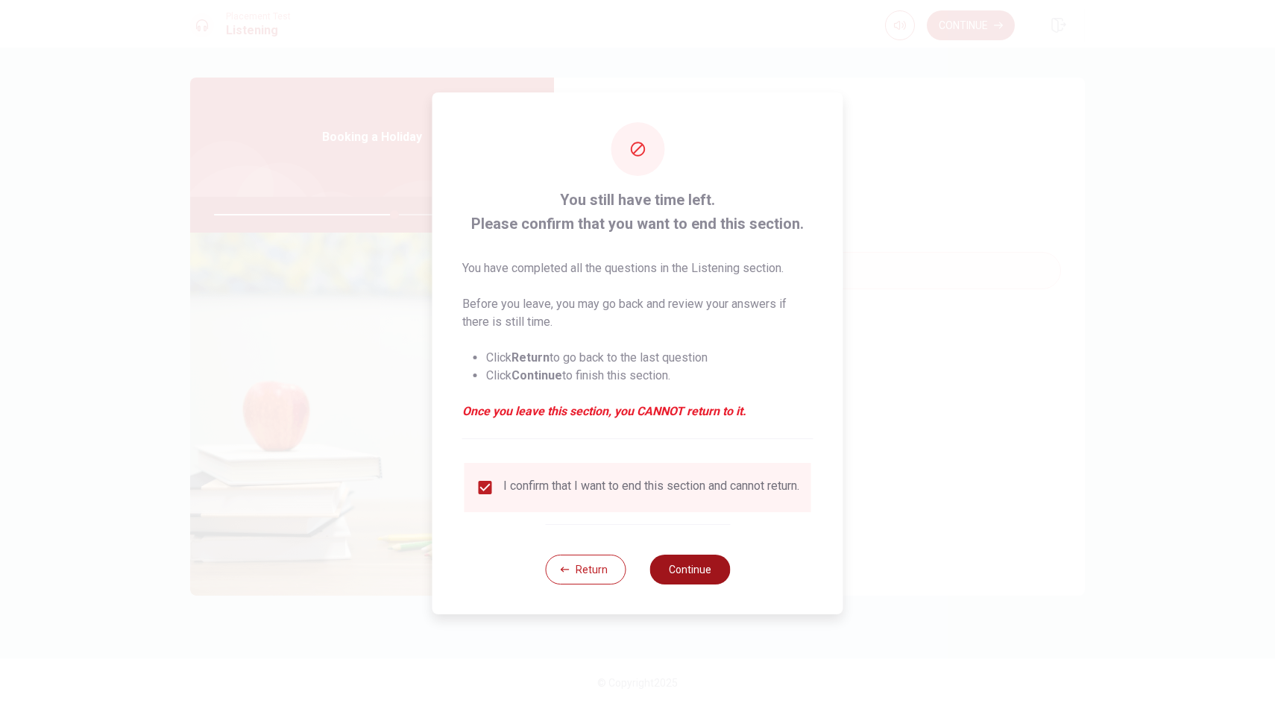
click at [701, 582] on button "Continue" at bounding box center [689, 570] width 81 height 30
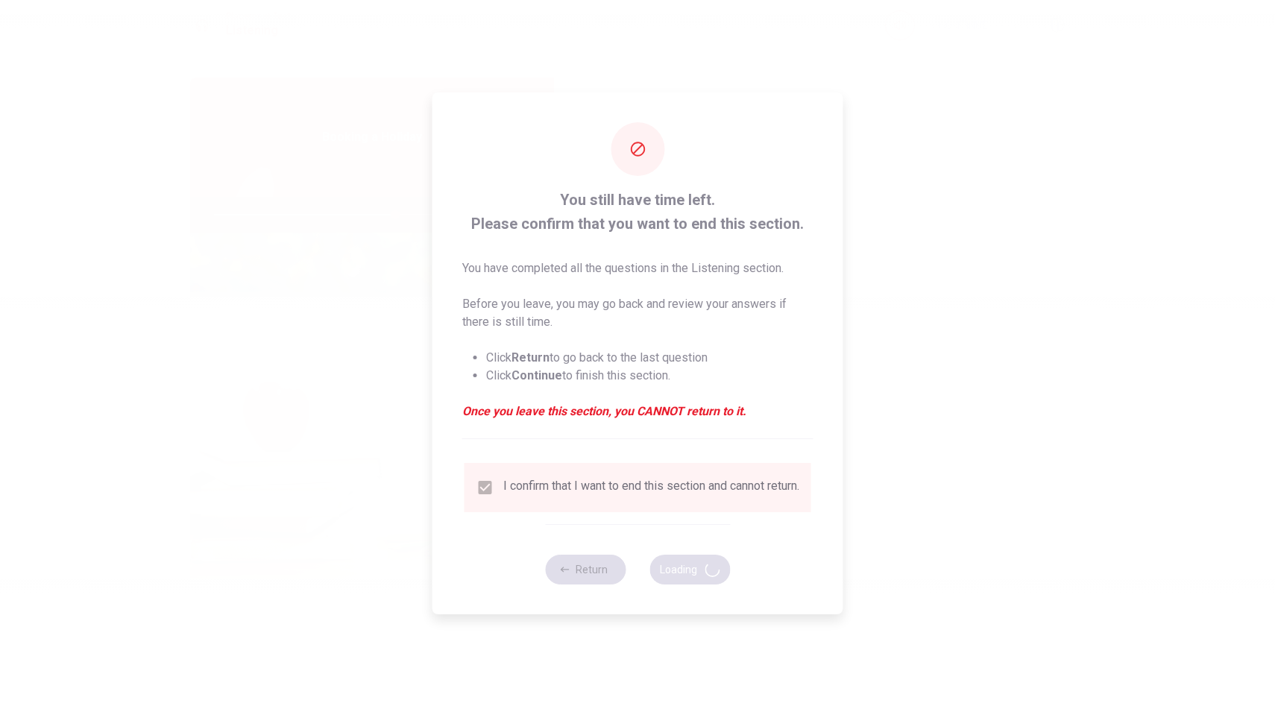
type input "68"
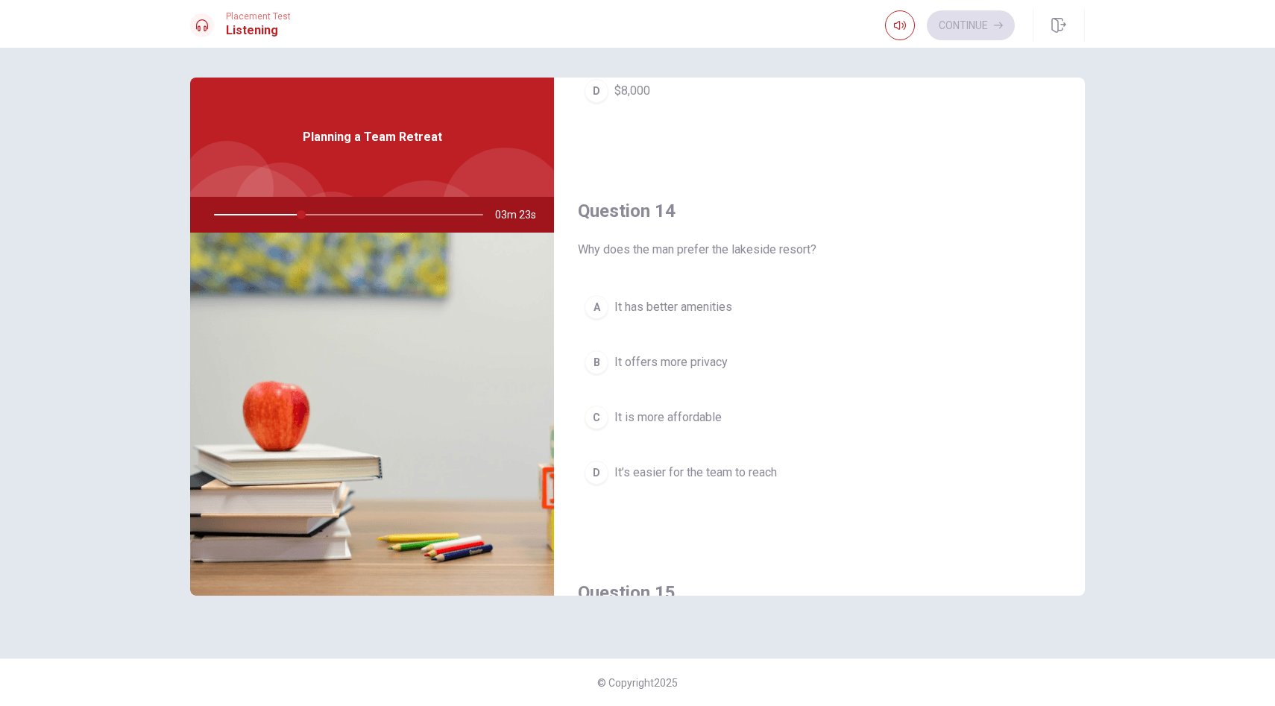
scroll to position [1054, 0]
click at [665, 305] on span "It has better amenities" at bounding box center [673, 307] width 118 height 18
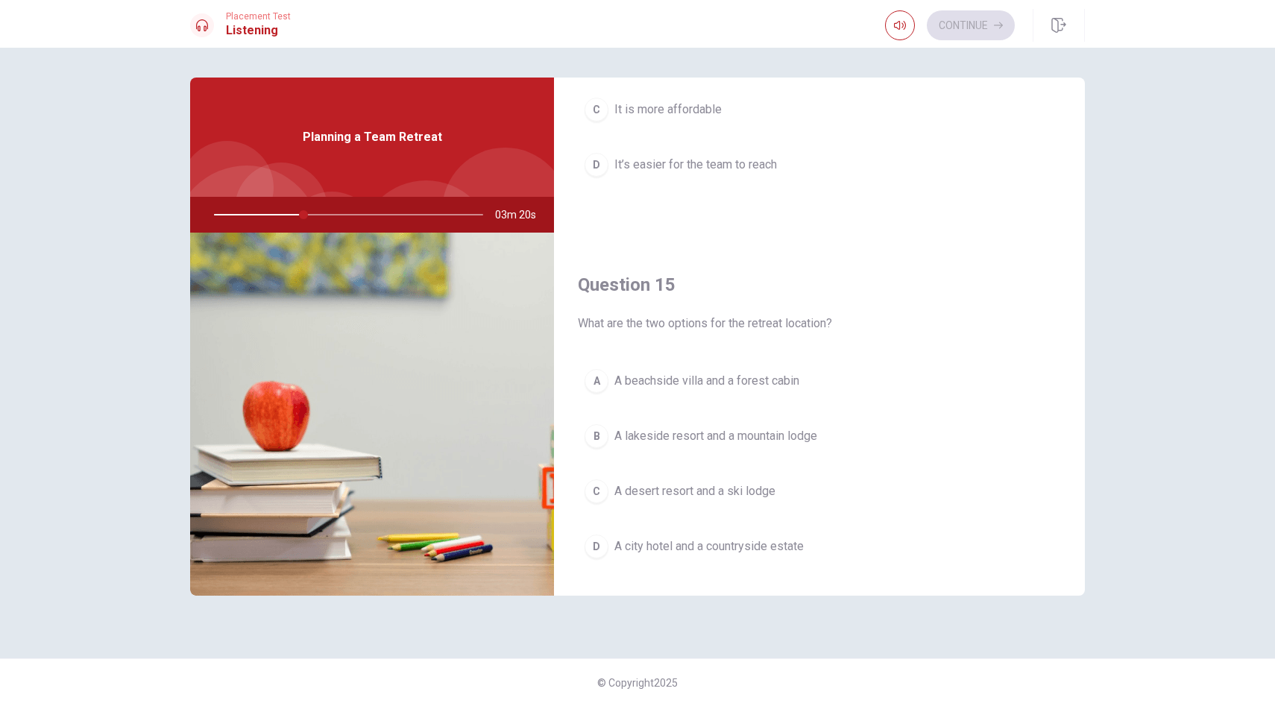
scroll to position [1391, 0]
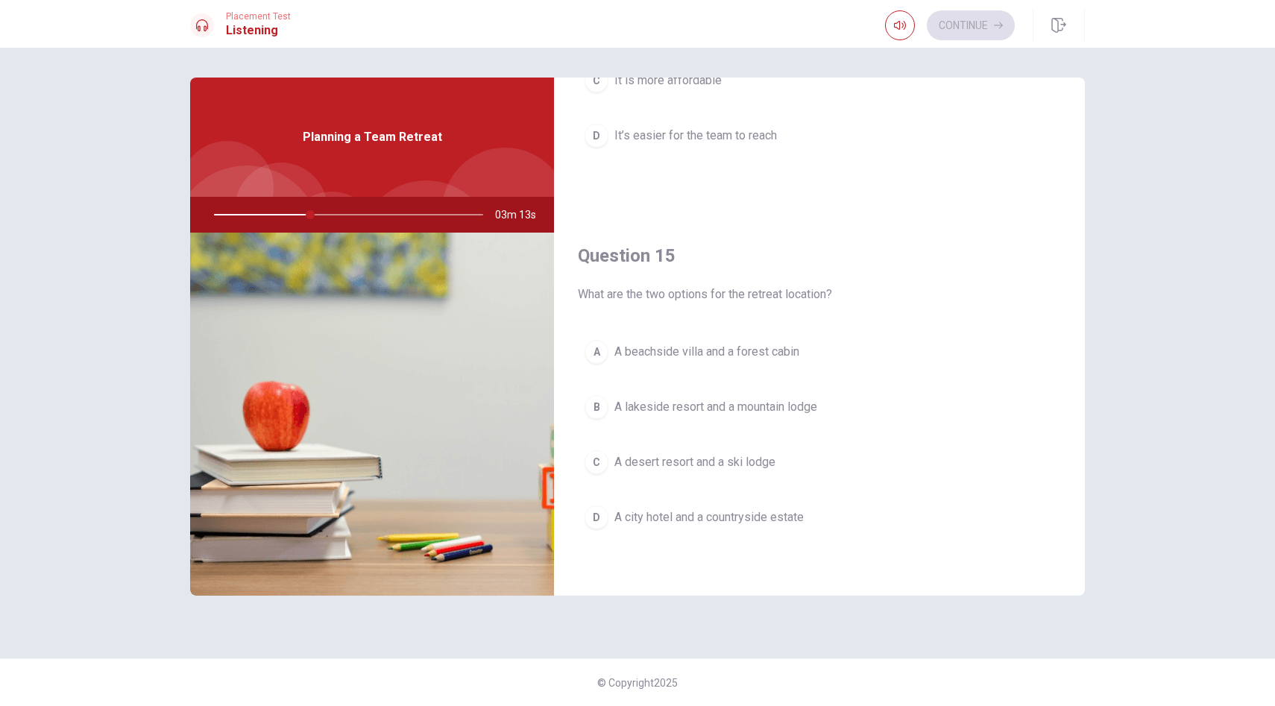
click at [669, 362] on button "A A beachside villa and a forest cabin" at bounding box center [819, 351] width 483 height 37
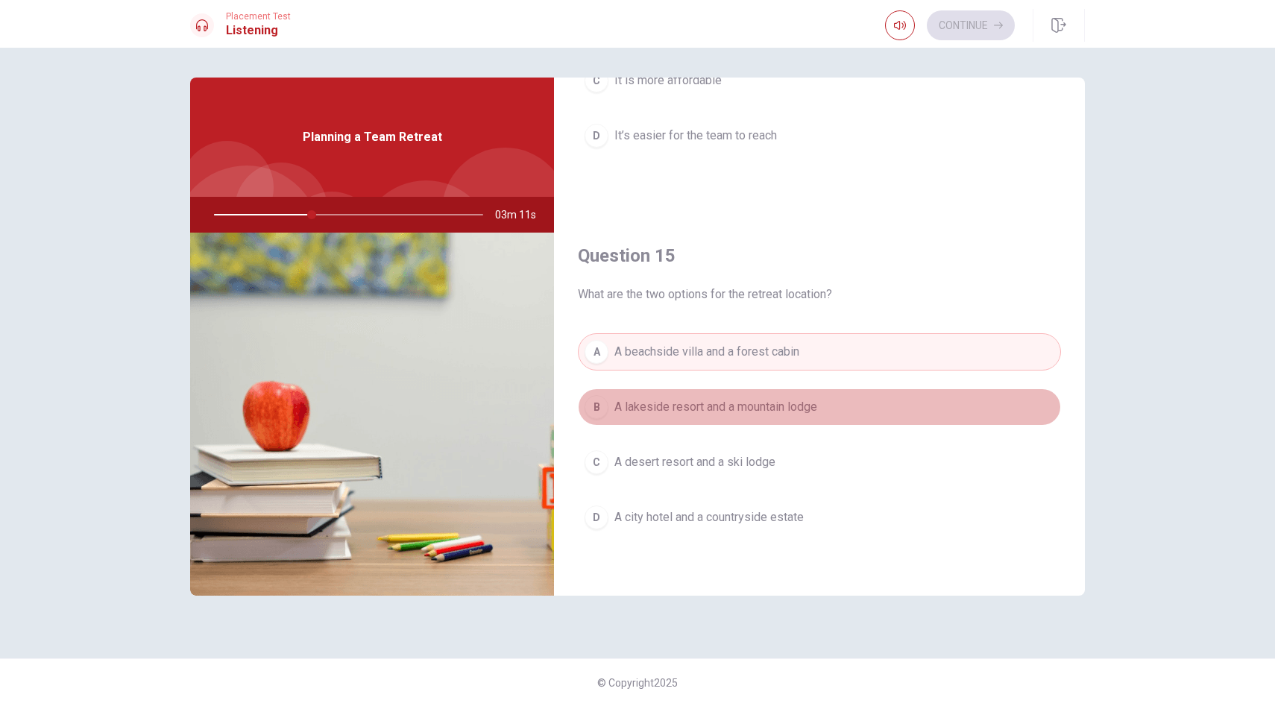
click at [658, 414] on span "A lakeside resort and a mountain lodge" at bounding box center [715, 407] width 203 height 18
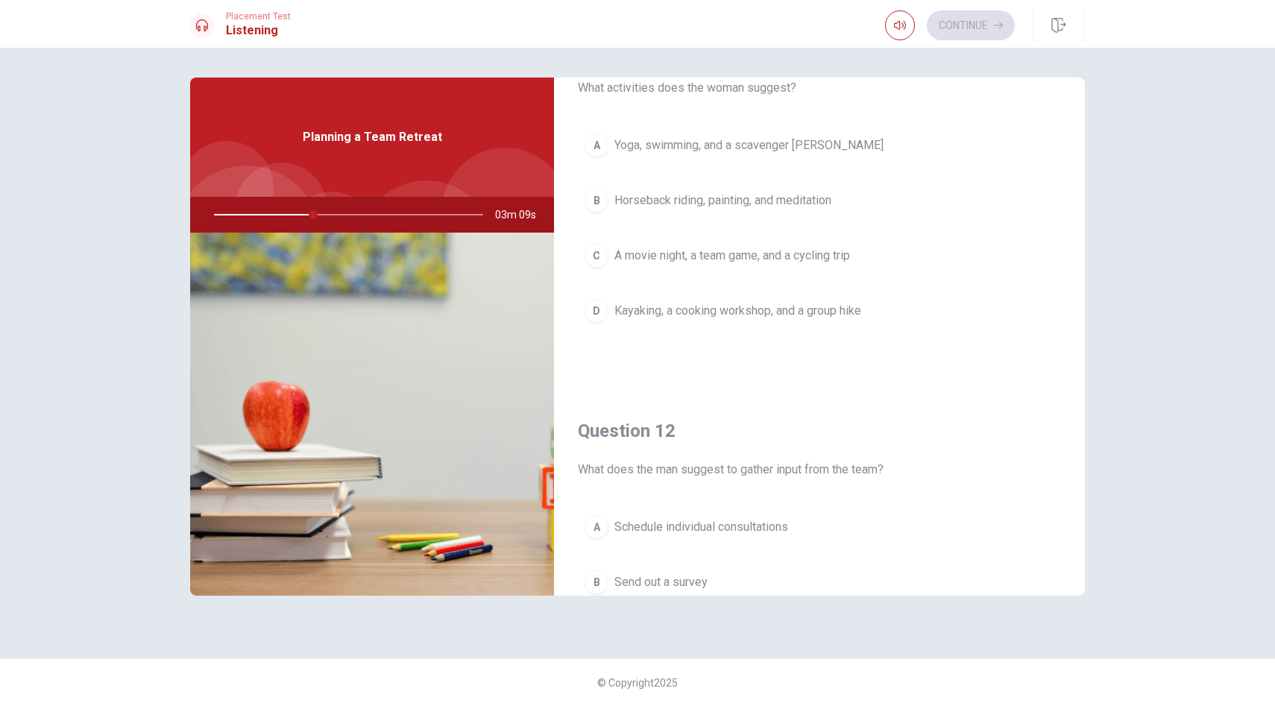
scroll to position [0, 0]
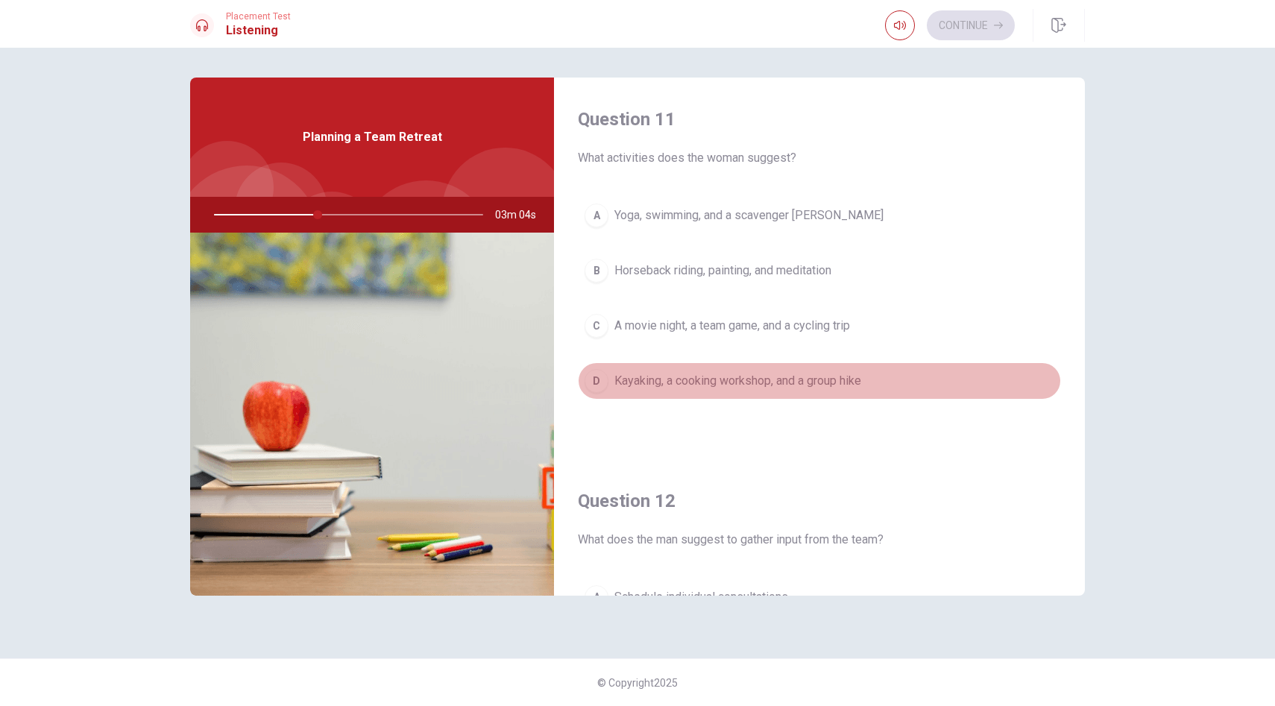
click at [687, 368] on button "D Kayaking, a cooking workshop, and a group hike" at bounding box center [819, 380] width 483 height 37
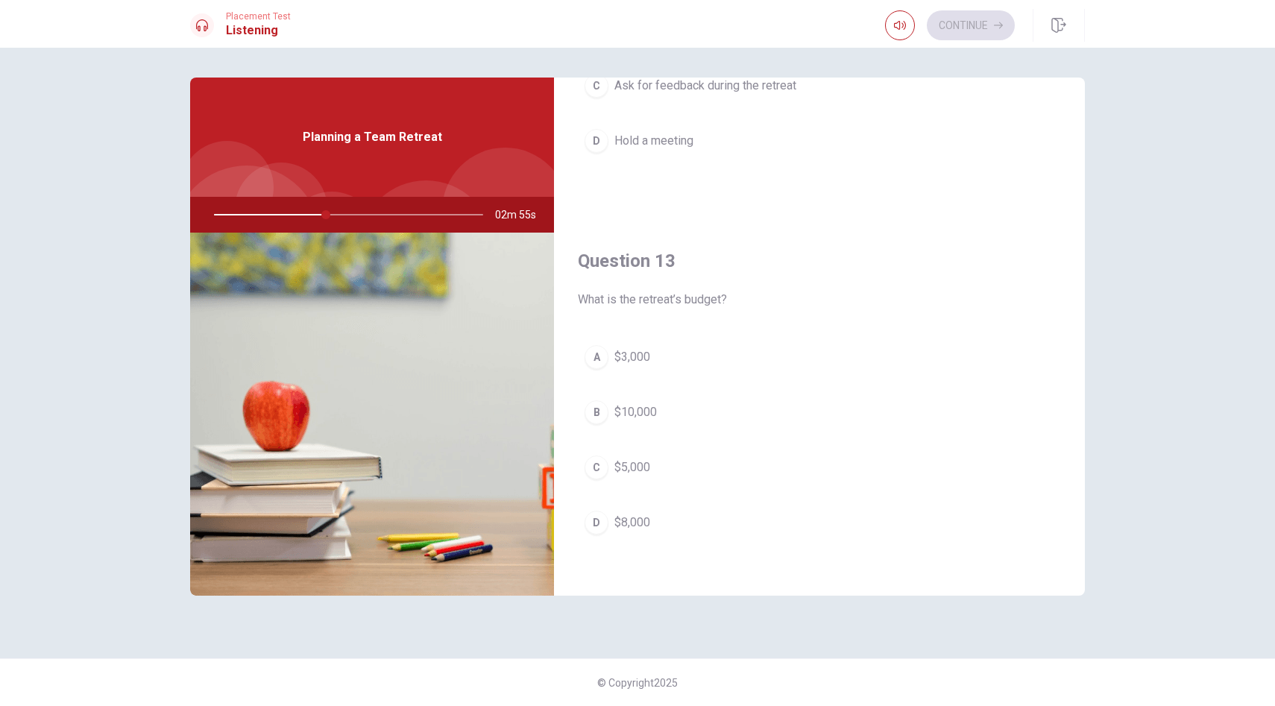
scroll to position [624, 0]
click at [616, 461] on span "$5,000" at bounding box center [632, 465] width 36 height 18
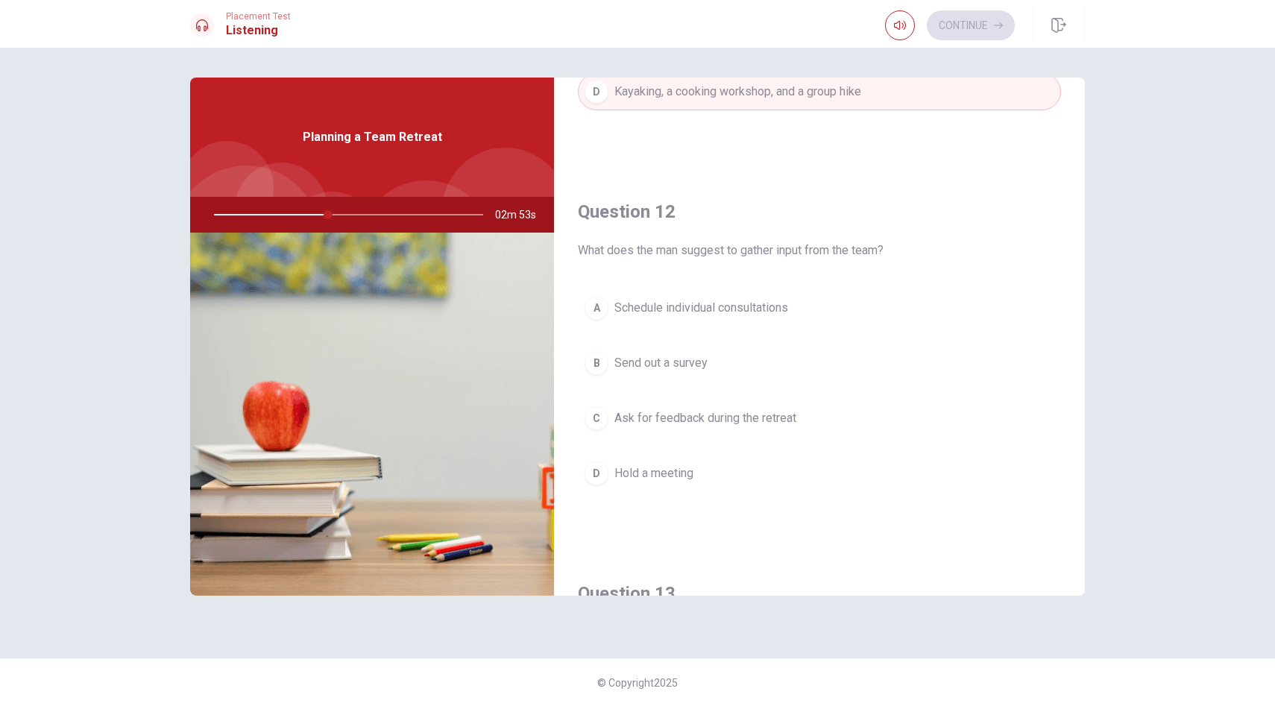
scroll to position [292, 0]
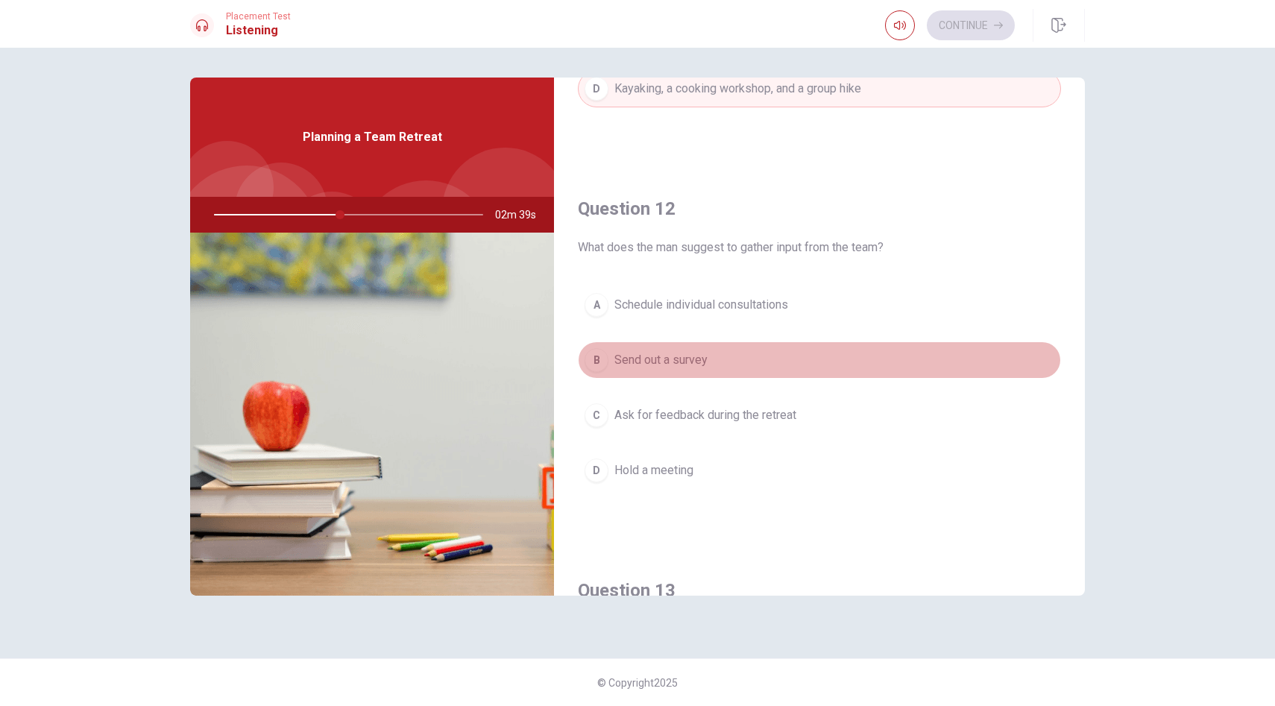
click at [659, 353] on span "Send out a survey" at bounding box center [660, 360] width 93 height 18
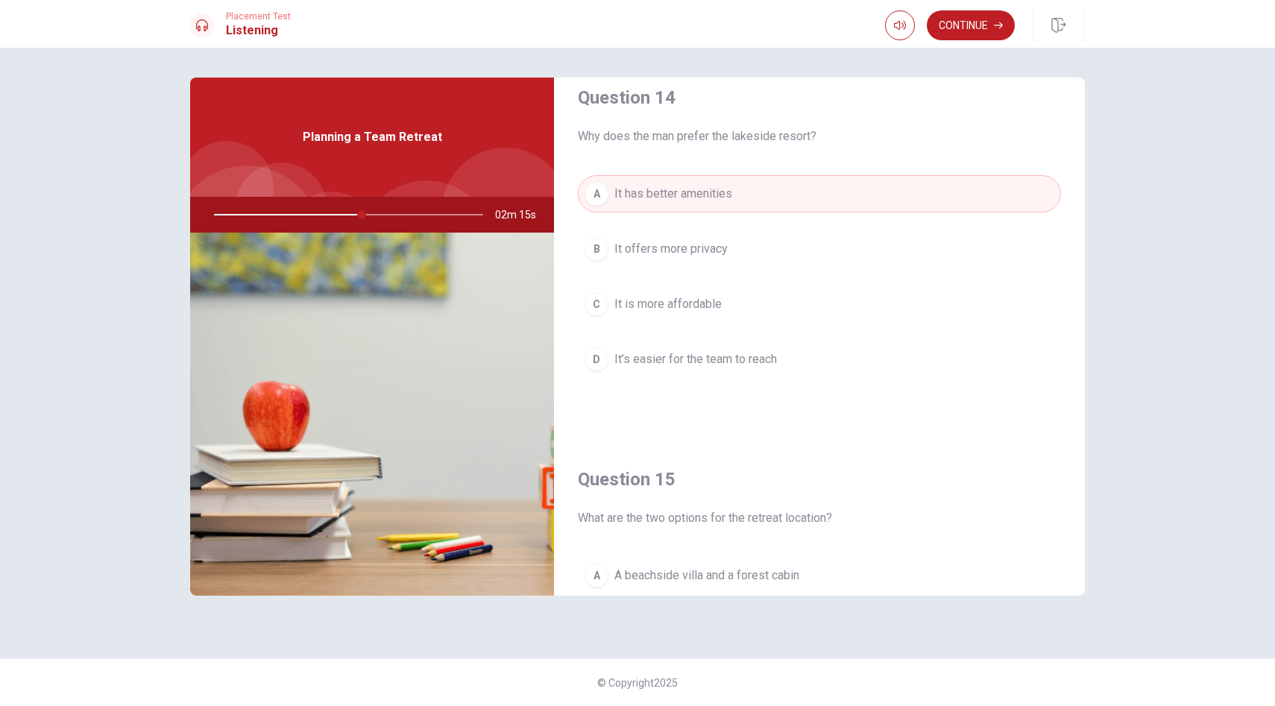
scroll to position [1157, 0]
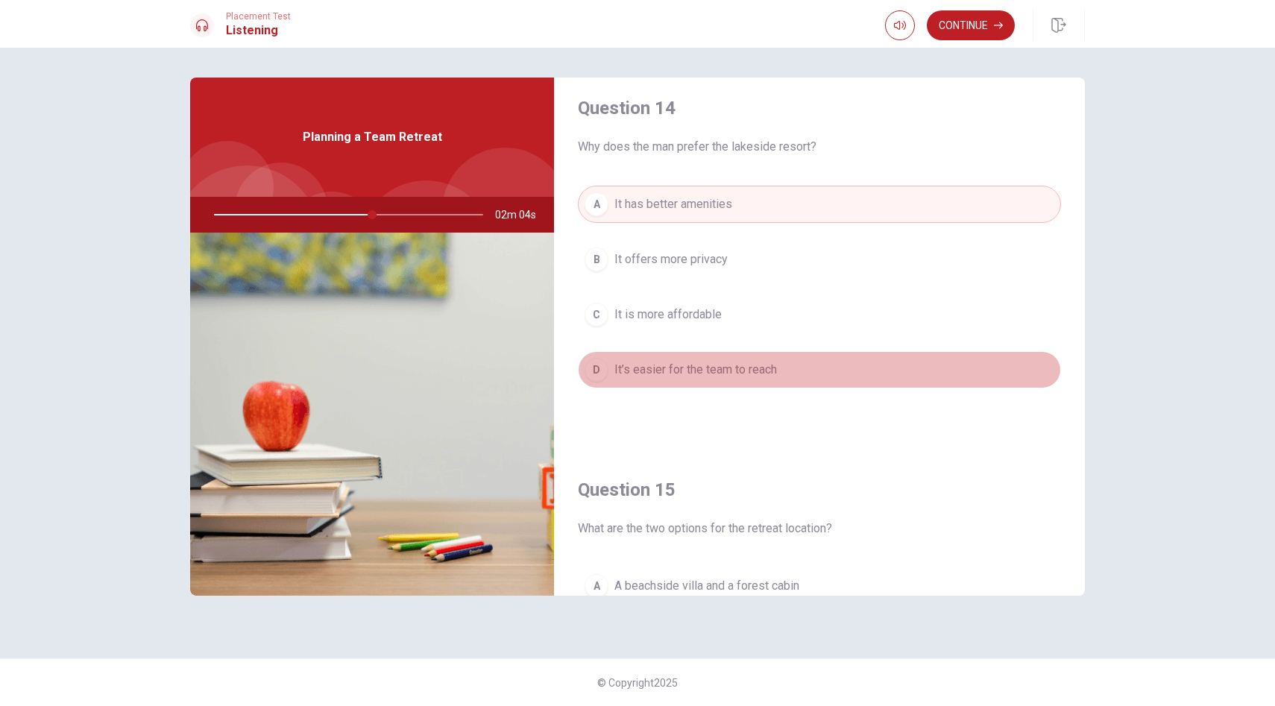
click at [658, 376] on span "It’s easier for the team to reach" at bounding box center [695, 370] width 163 height 18
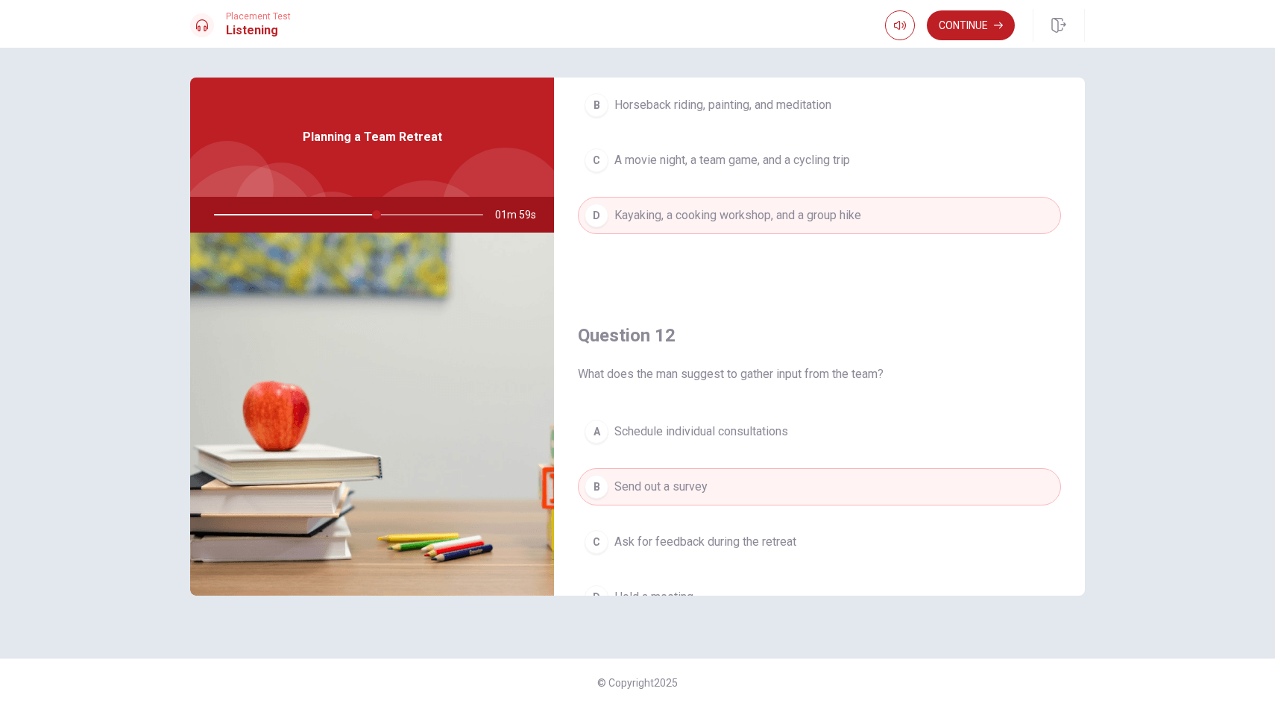
scroll to position [0, 0]
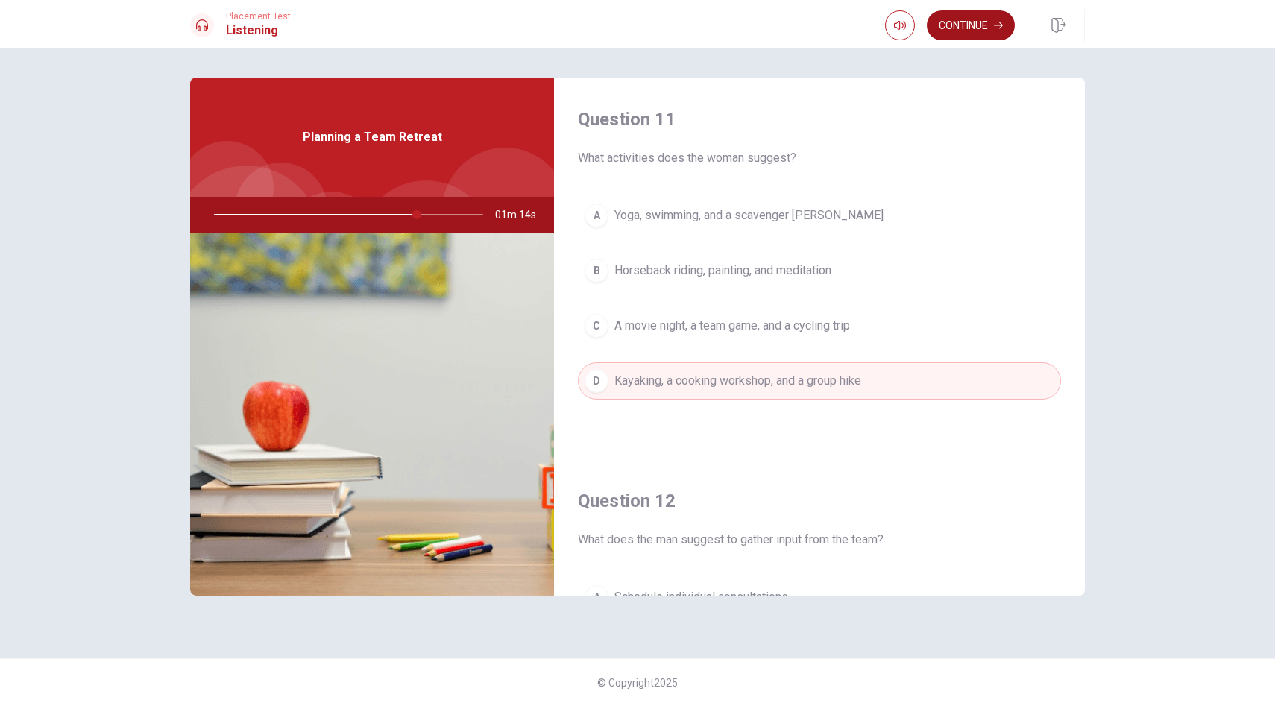
click at [989, 22] on button "Continue" at bounding box center [971, 25] width 88 height 30
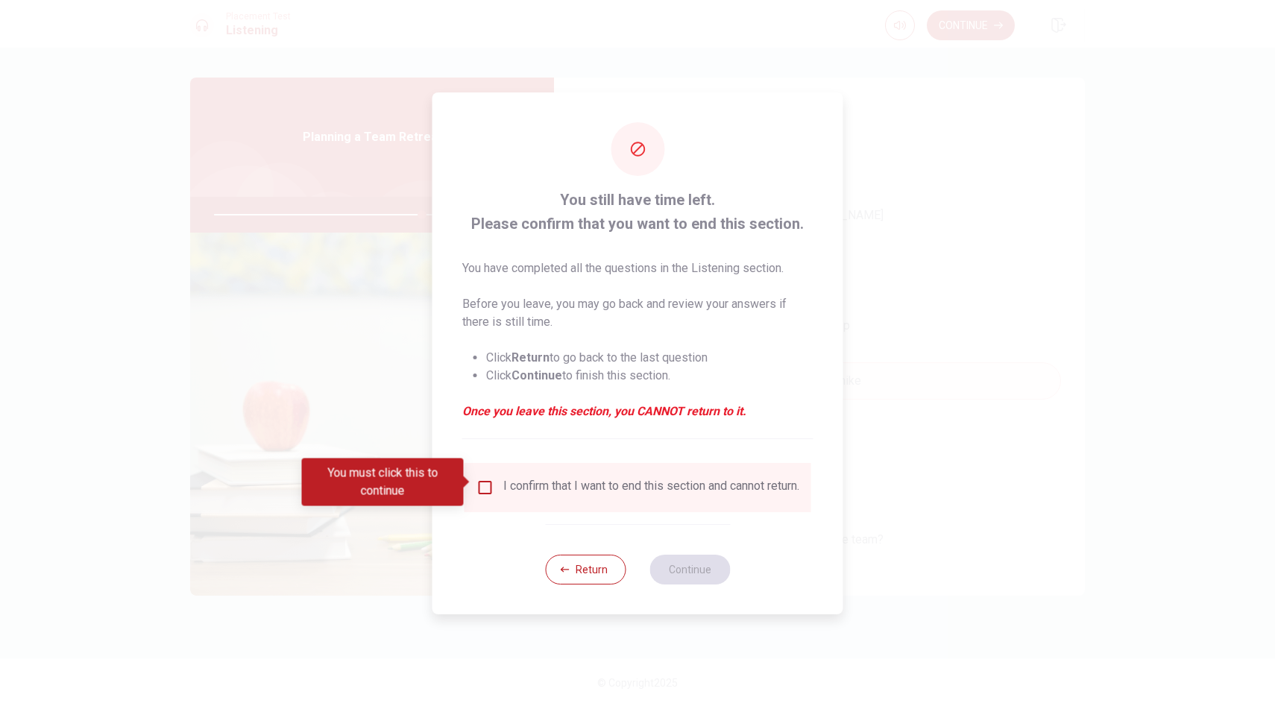
click at [468, 481] on span at bounding box center [468, 482] width 8 height 12
click at [479, 479] on input "You must click this to continue" at bounding box center [485, 488] width 18 height 18
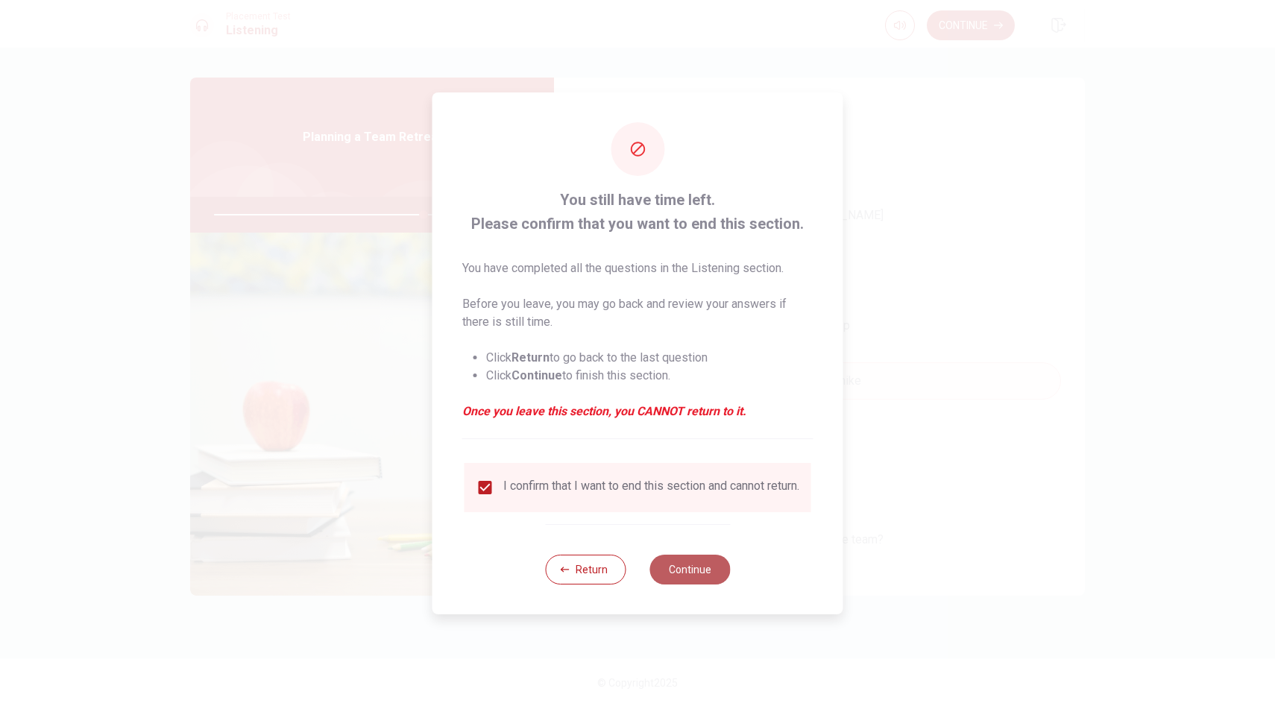
click at [669, 564] on button "Continue" at bounding box center [689, 570] width 81 height 30
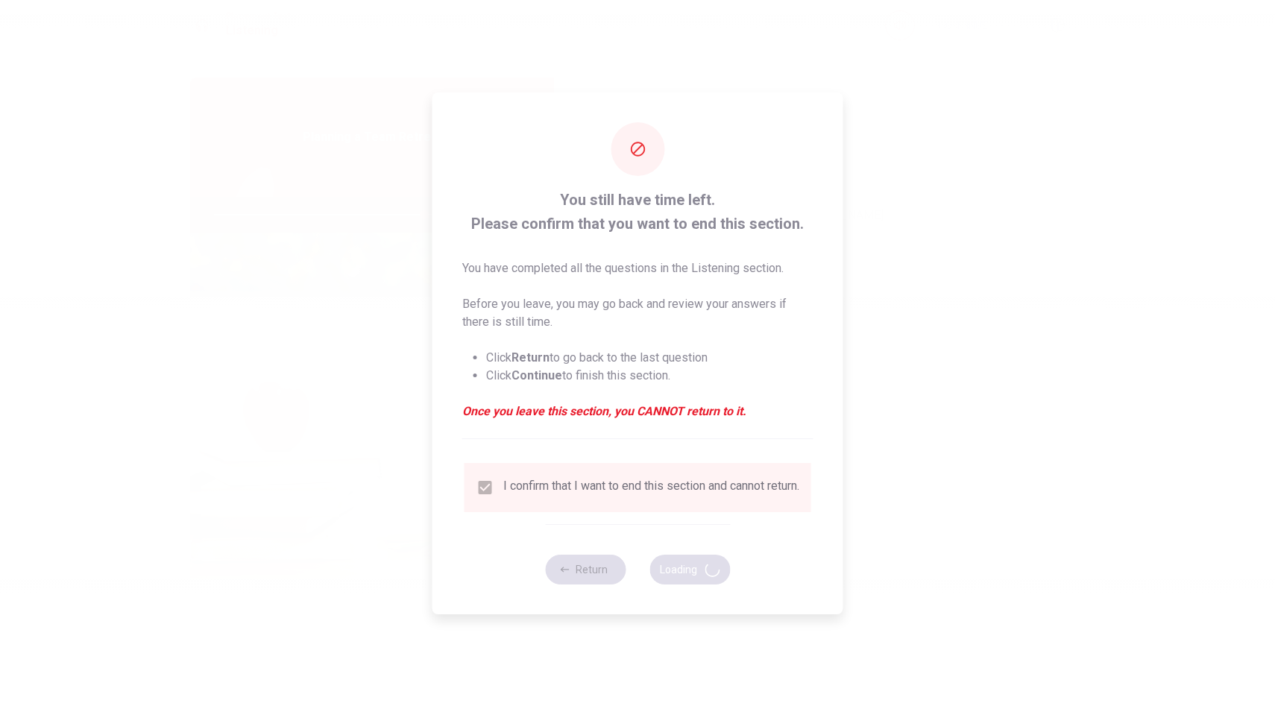
type input "79"
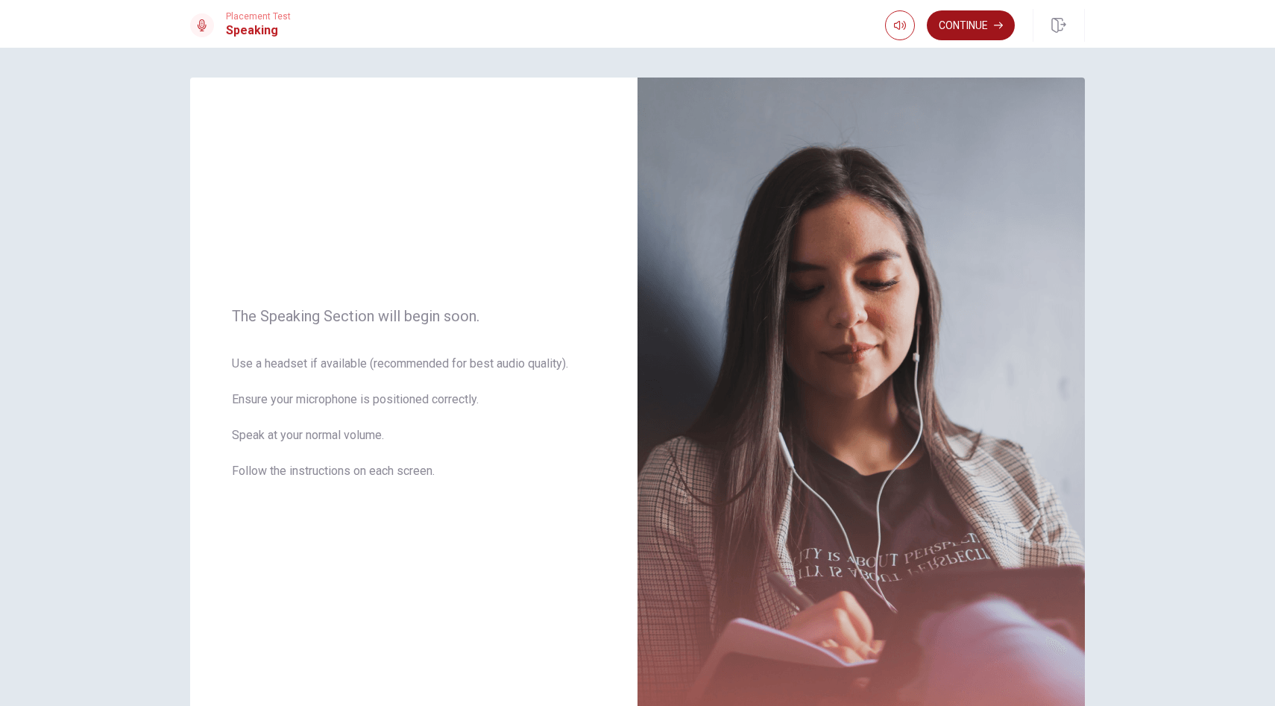
click at [989, 28] on button "Continue" at bounding box center [971, 25] width 88 height 30
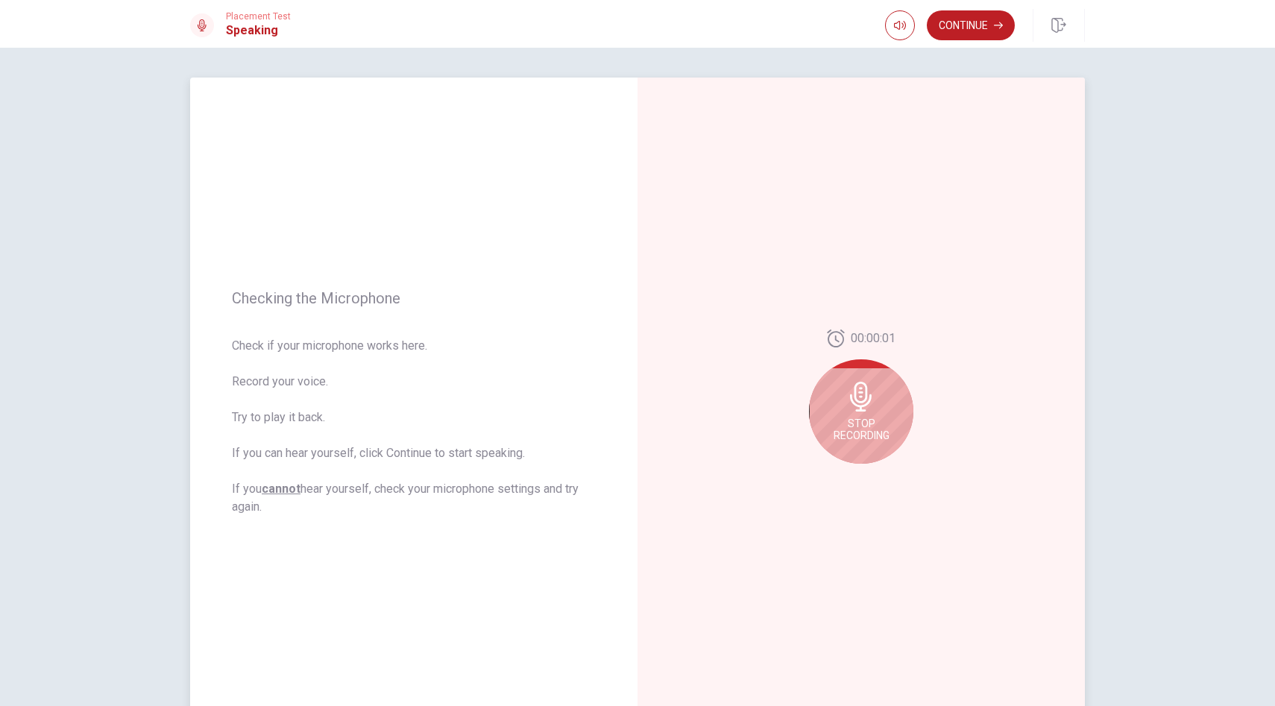
click at [864, 414] on div "Stop Recording" at bounding box center [861, 411] width 104 height 104
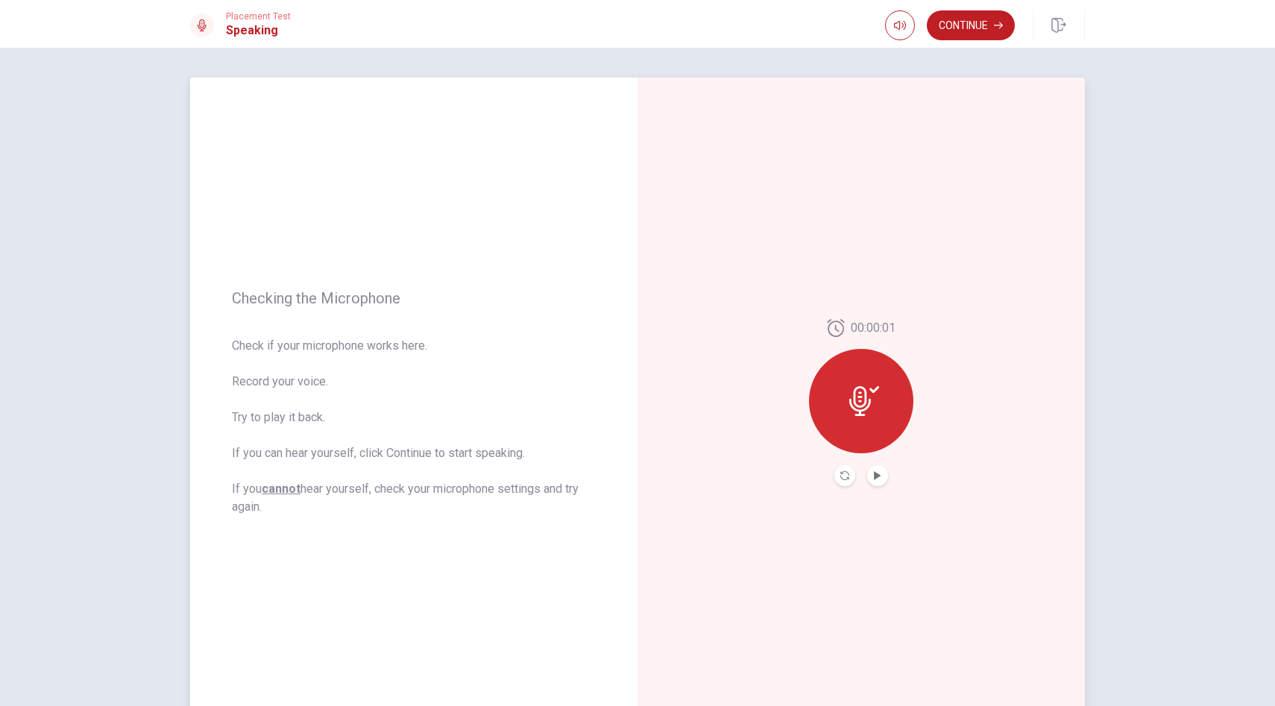
click at [876, 462] on div "00:00:01" at bounding box center [861, 402] width 104 height 167
click at [876, 465] on button "Play Audio" at bounding box center [877, 475] width 21 height 21
click at [974, 32] on button "Continue" at bounding box center [971, 25] width 88 height 30
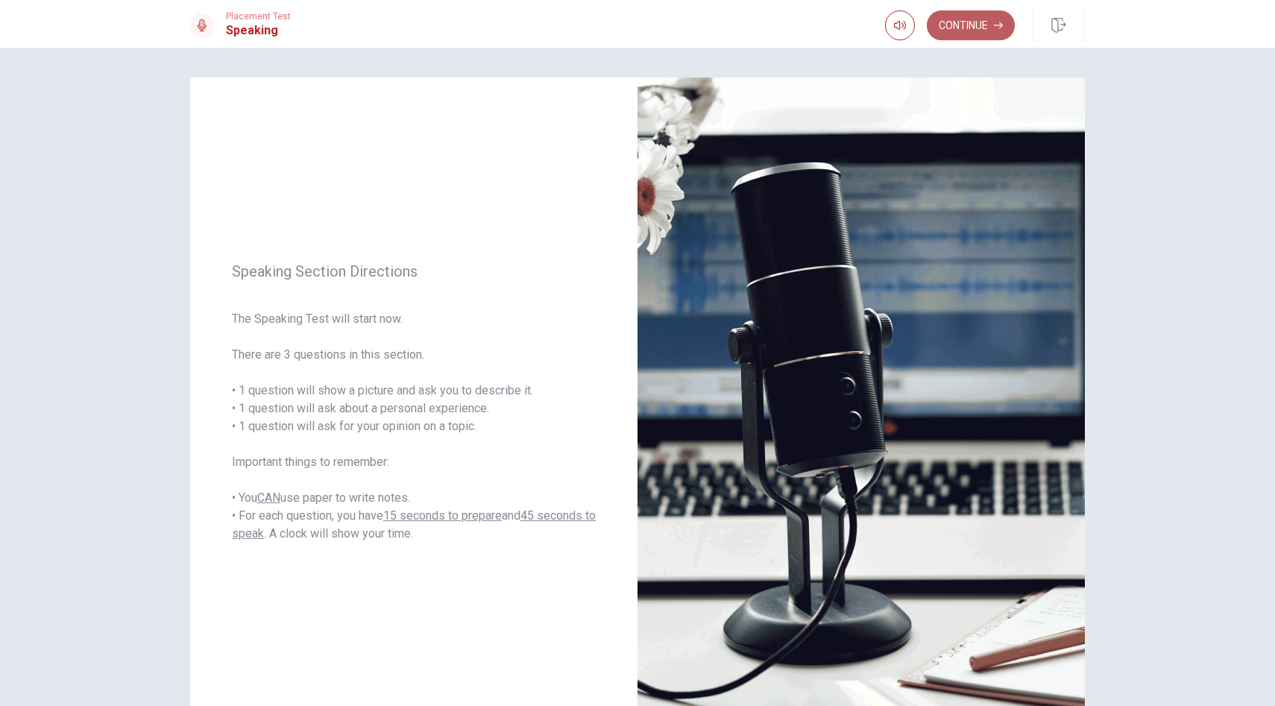
click at [984, 25] on button "Continue" at bounding box center [971, 25] width 88 height 30
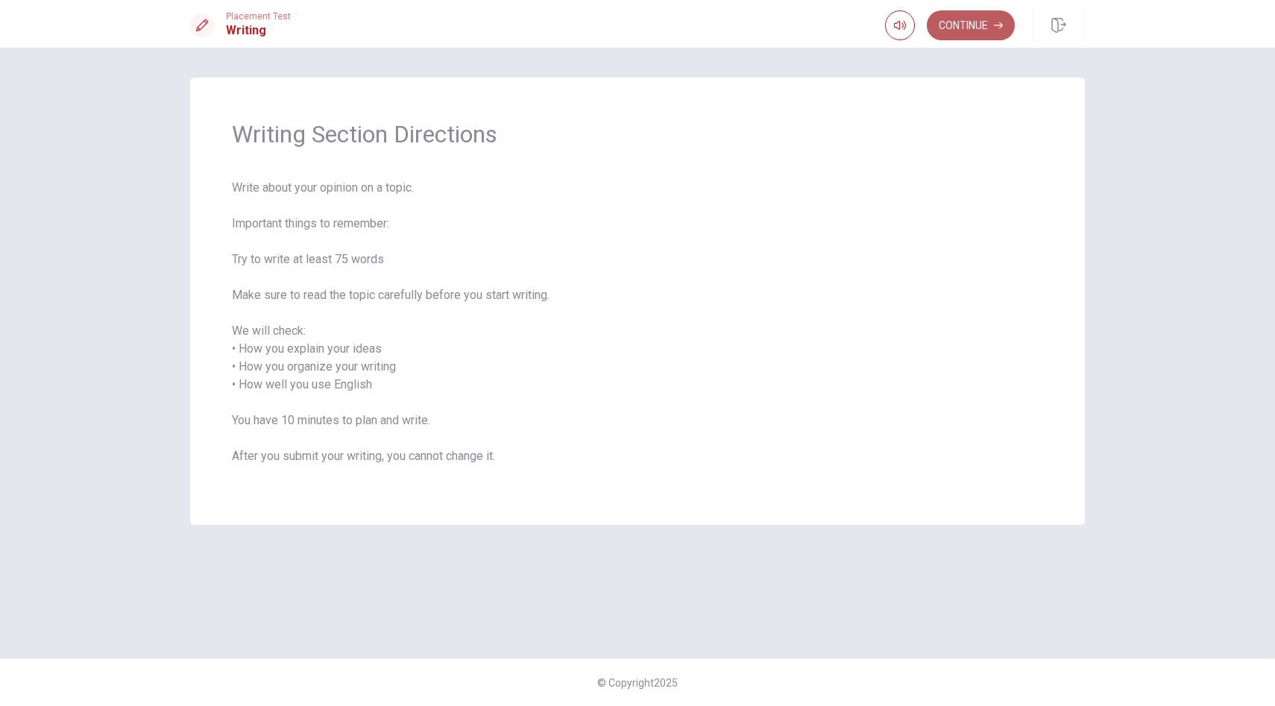
click at [984, 25] on button "Continue" at bounding box center [971, 25] width 88 height 30
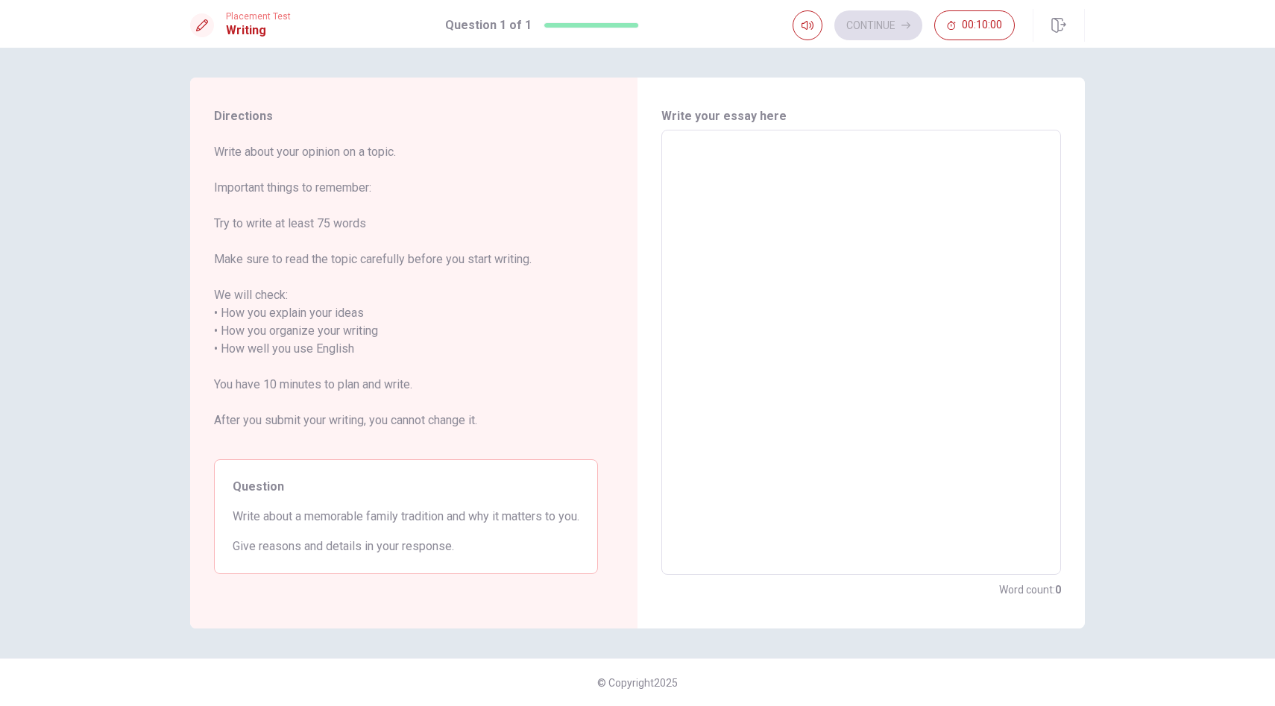
click at [928, 368] on textarea at bounding box center [861, 352] width 379 height 421
type textarea "A"
type textarea "x"
type textarea "A"
type textarea "x"
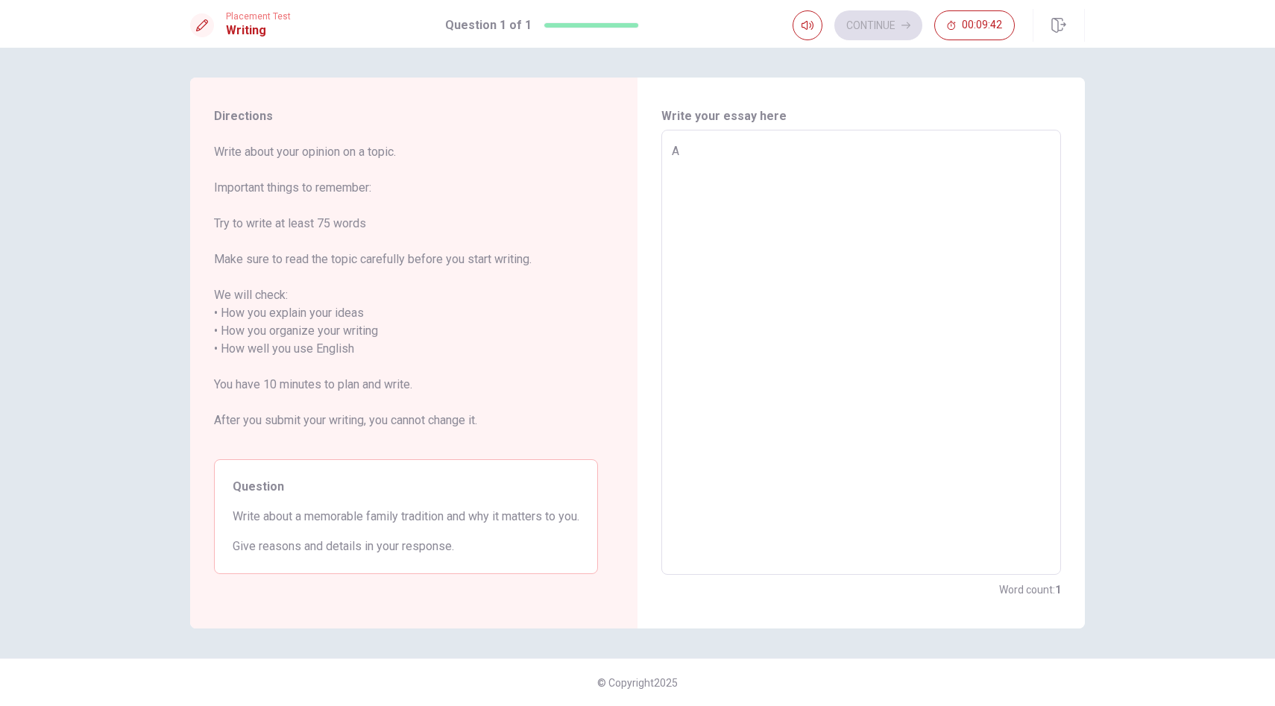
type textarea "A m"
type textarea "x"
type textarea "A me"
type textarea "x"
type textarea "A mem"
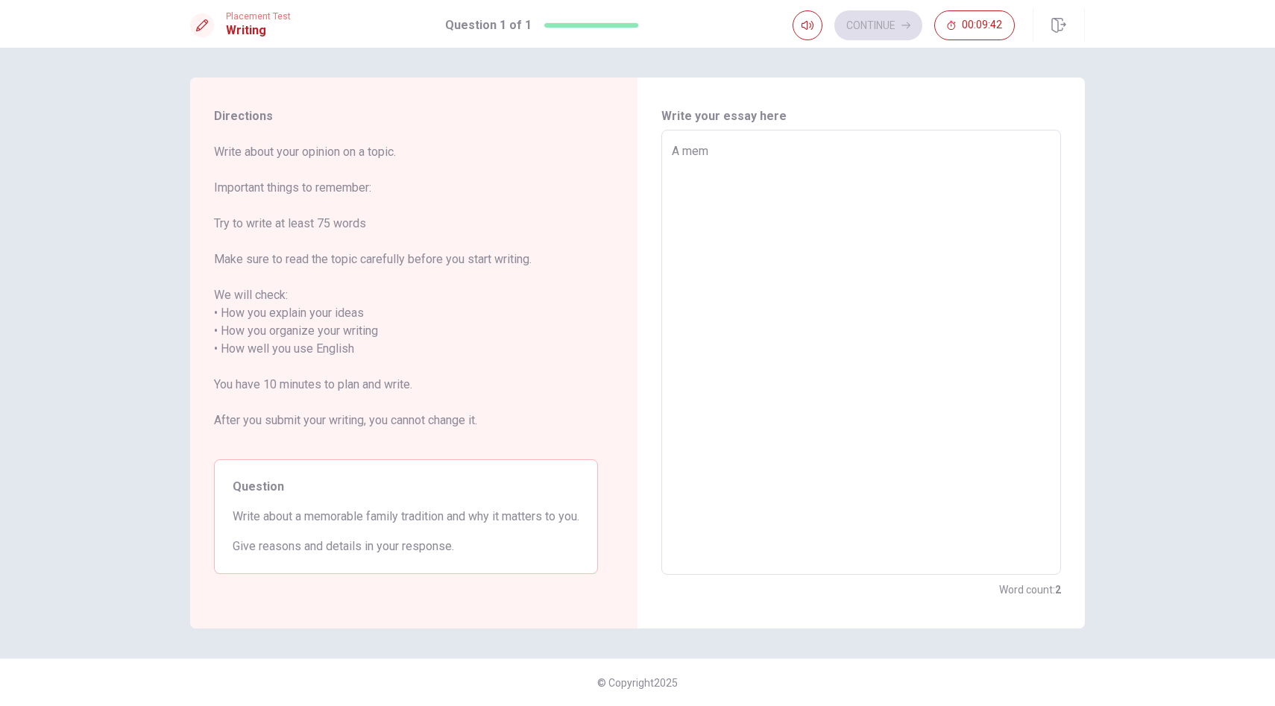
type textarea "x"
type textarea "A memo"
type textarea "x"
type textarea "A memor"
type textarea "x"
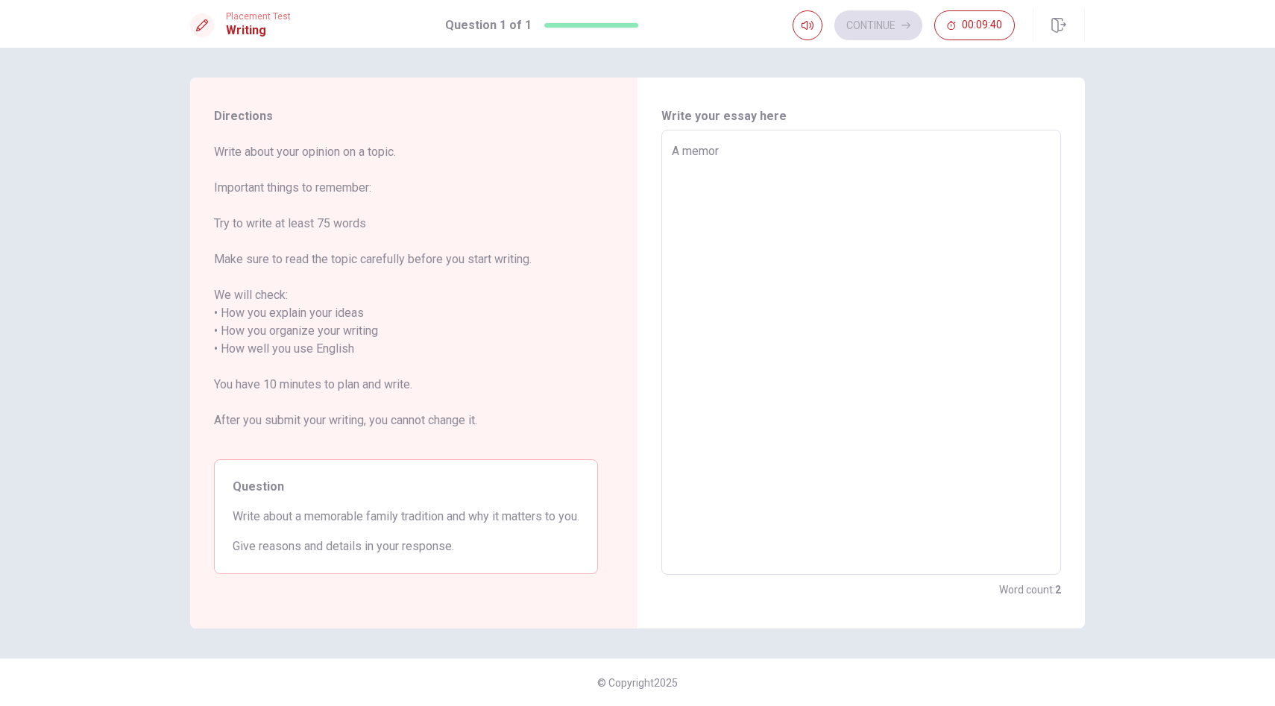
type textarea "A memora"
type textarea "x"
type textarea "A memorab"
type textarea "x"
type textarea "A memorabl"
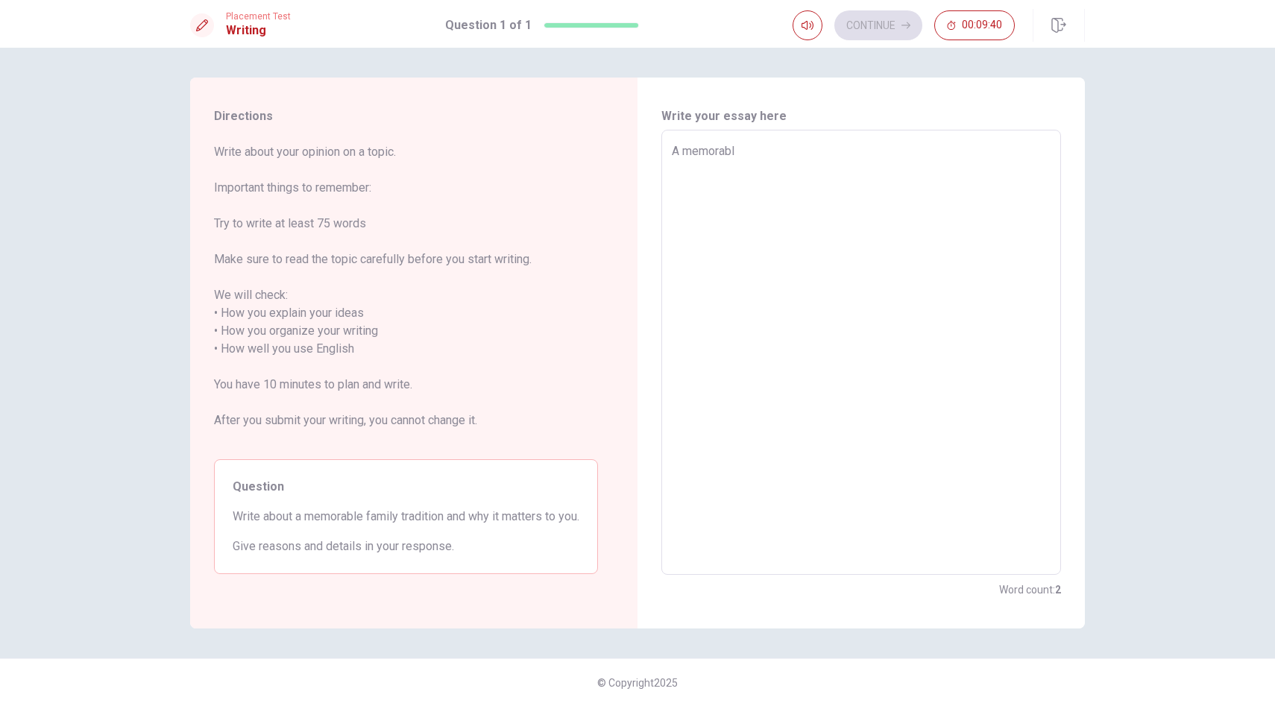
type textarea "x"
type textarea "A memorable"
type textarea "x"
type textarea "A memorable"
type textarea "x"
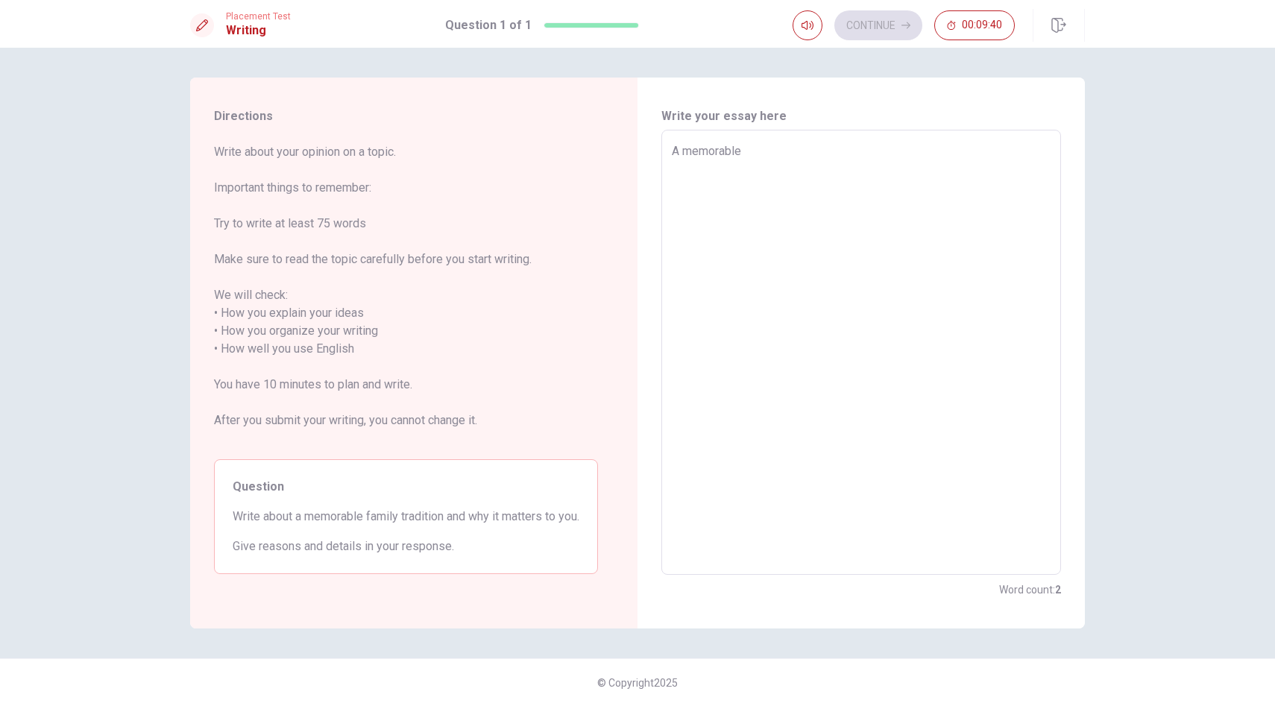
type textarea "A memorable t"
type textarea "x"
type textarea "A memorable tr"
type textarea "x"
type textarea "A memorable tra"
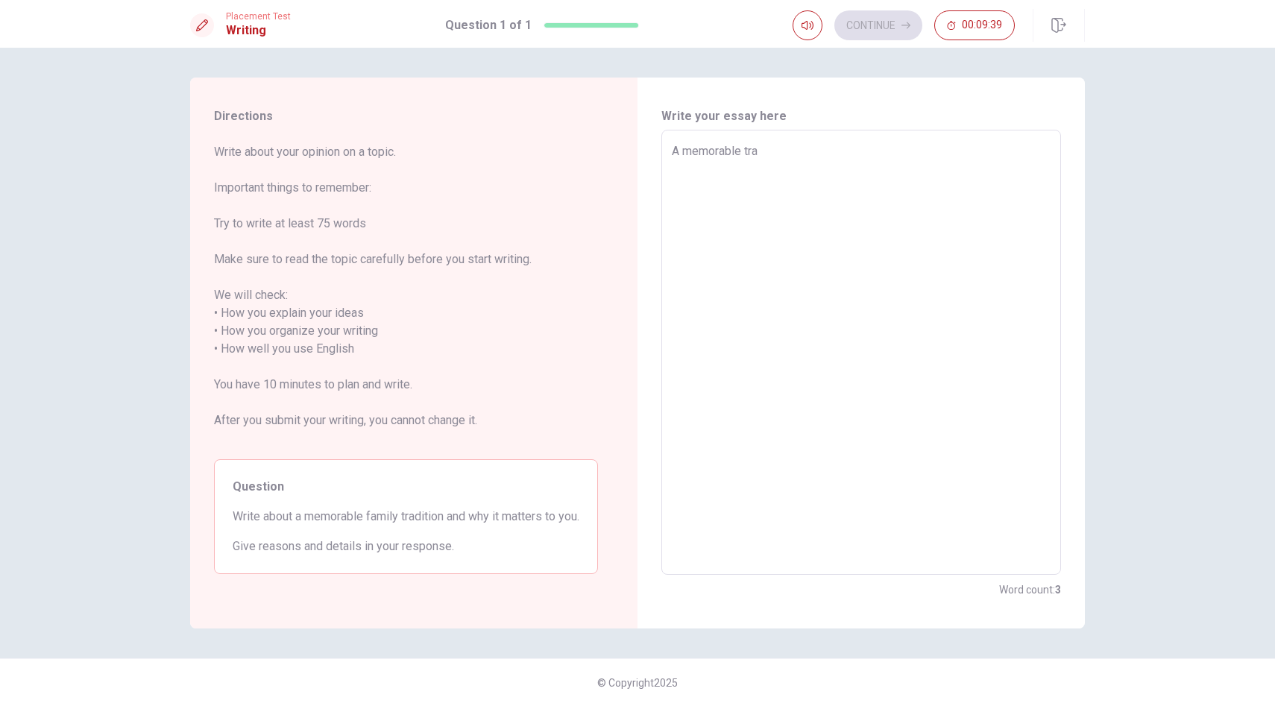
type textarea "x"
type textarea "A memorable trad"
type textarea "x"
type textarea "A memorable tradi"
type textarea "x"
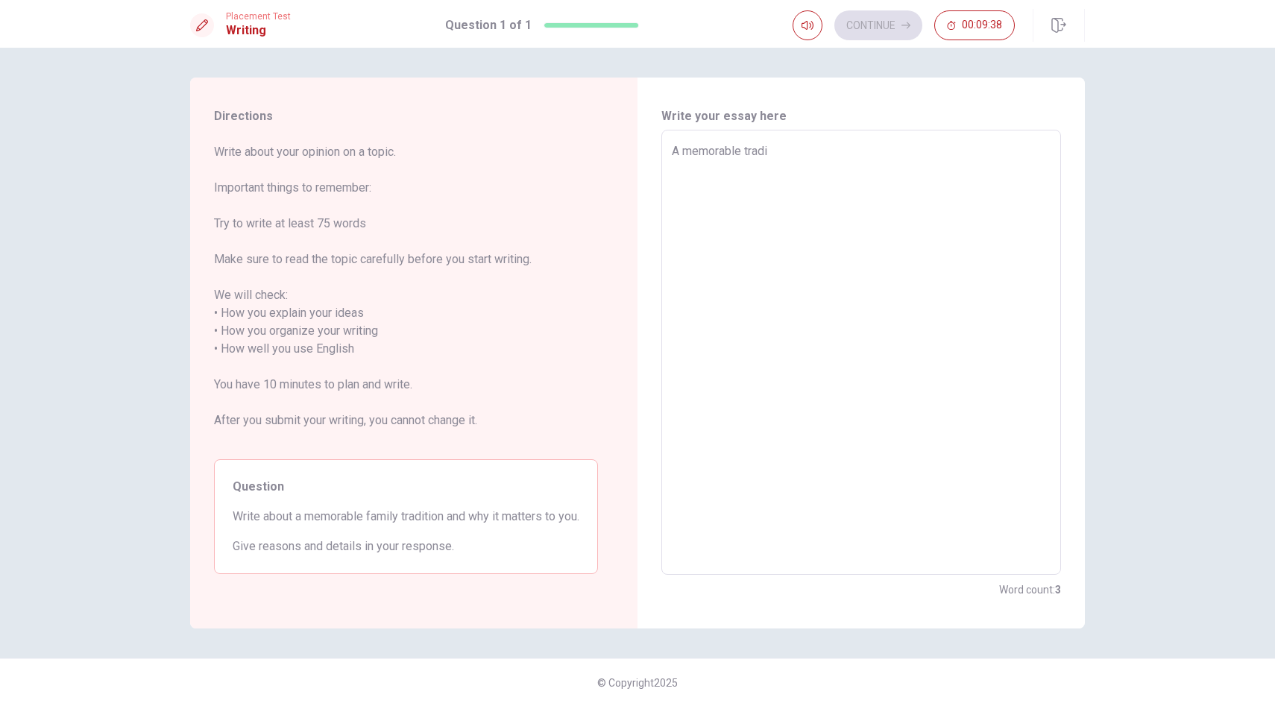
type textarea "A memorable tradit"
type textarea "x"
type textarea "A memorable traditi"
type textarea "x"
type textarea "A memorable traditio"
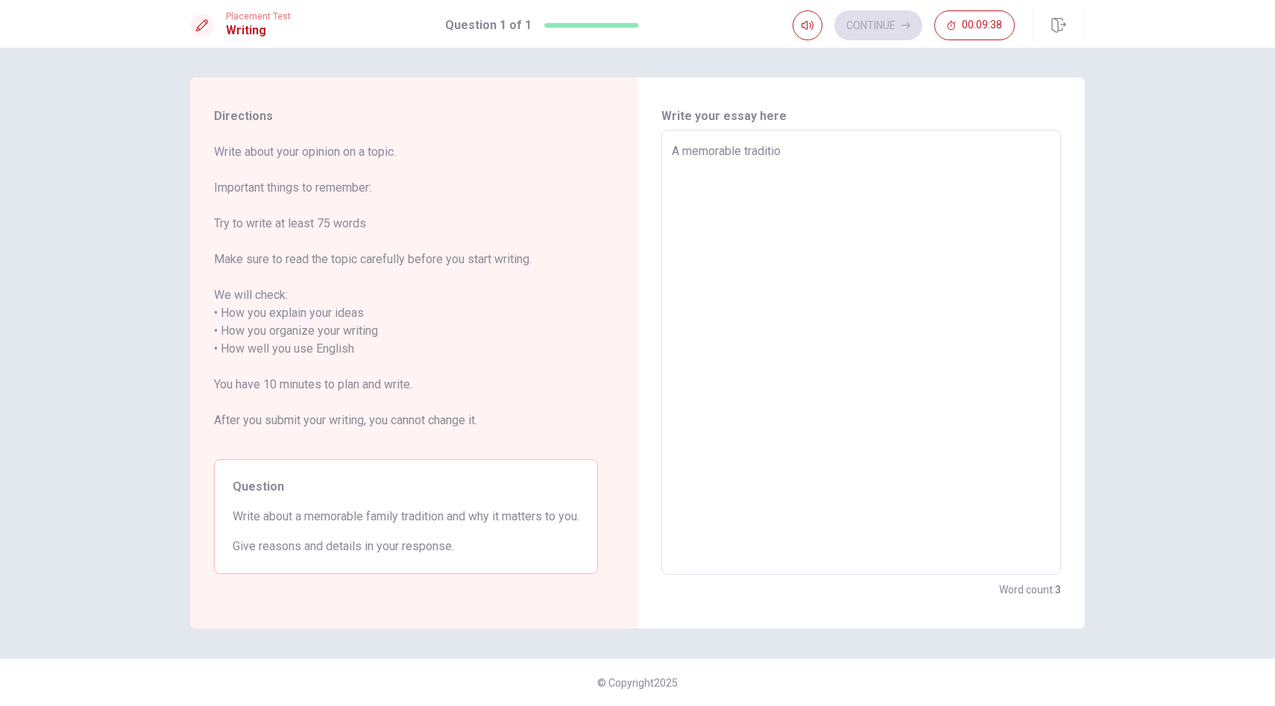
type textarea "x"
type textarea "A memorable tradition"
type textarea "x"
type textarea "A memorable tradition"
type textarea "x"
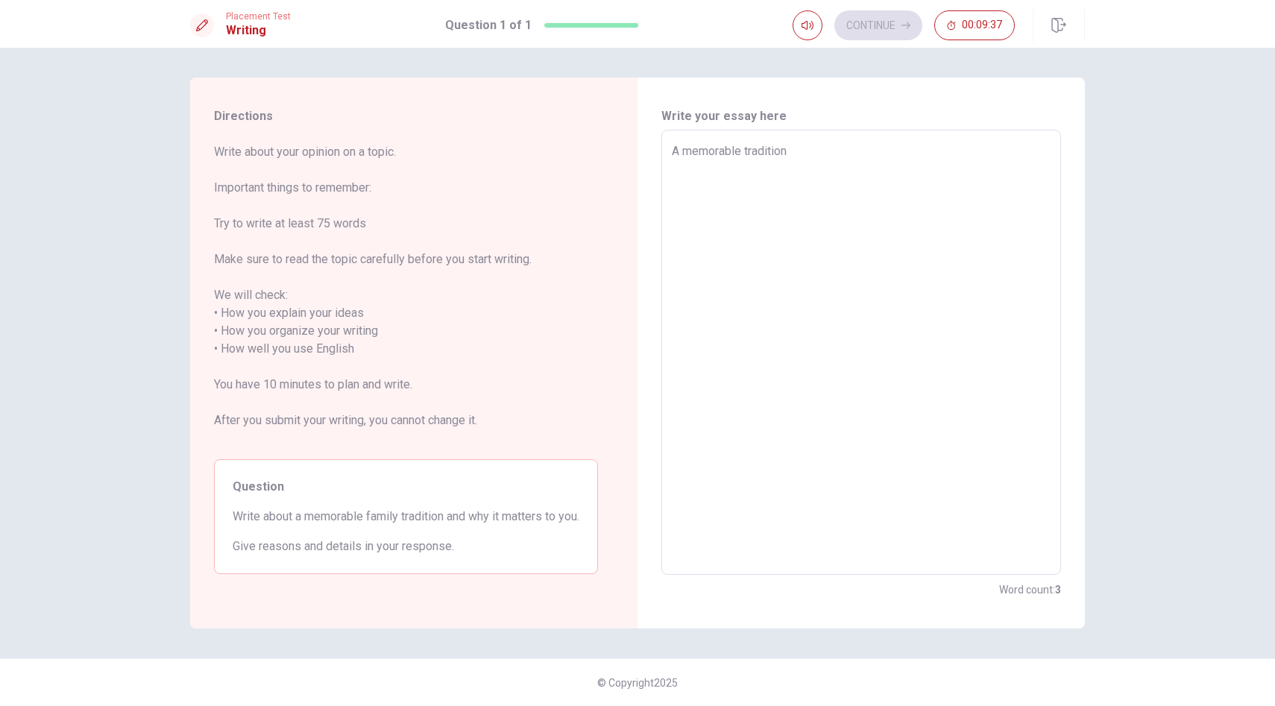
type textarea "A memorable tradition i"
type textarea "x"
type textarea "A memorable tradition in"
type textarea "x"
type textarea "A memorable tradition in"
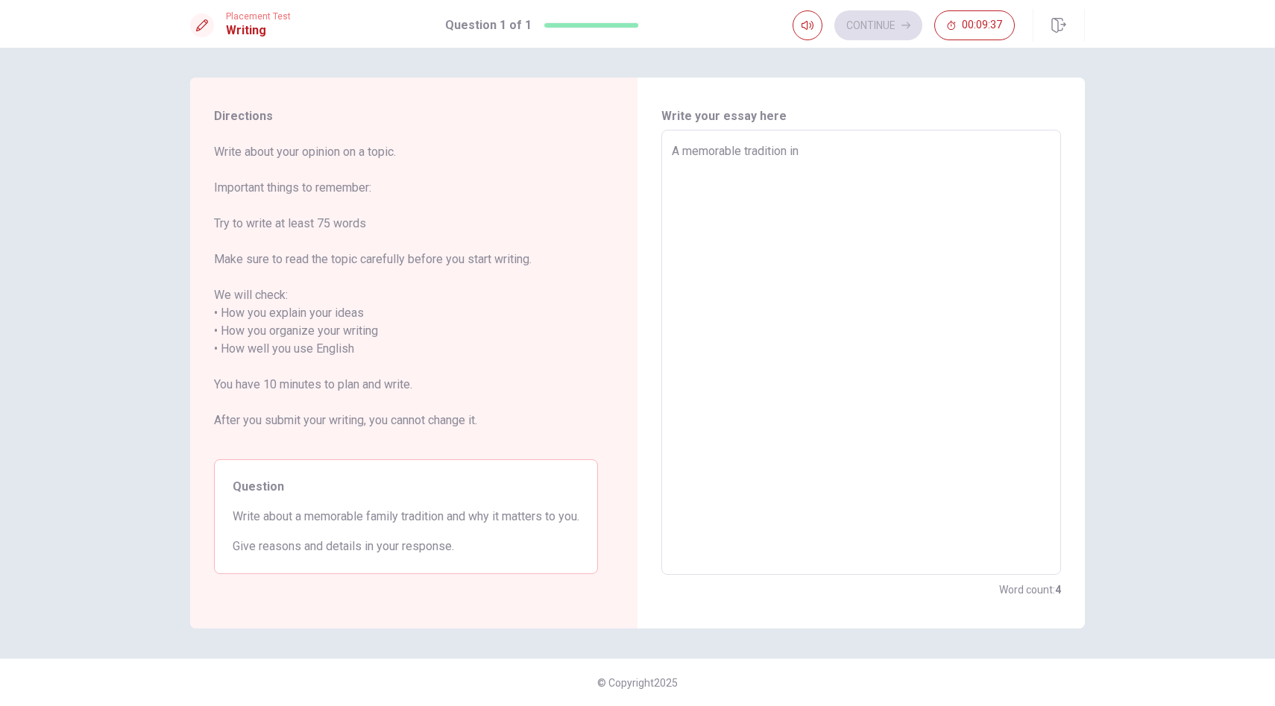
type textarea "x"
type textarea "A memorable tradition in m"
type textarea "x"
type textarea "A memorable tradition in my"
type textarea "x"
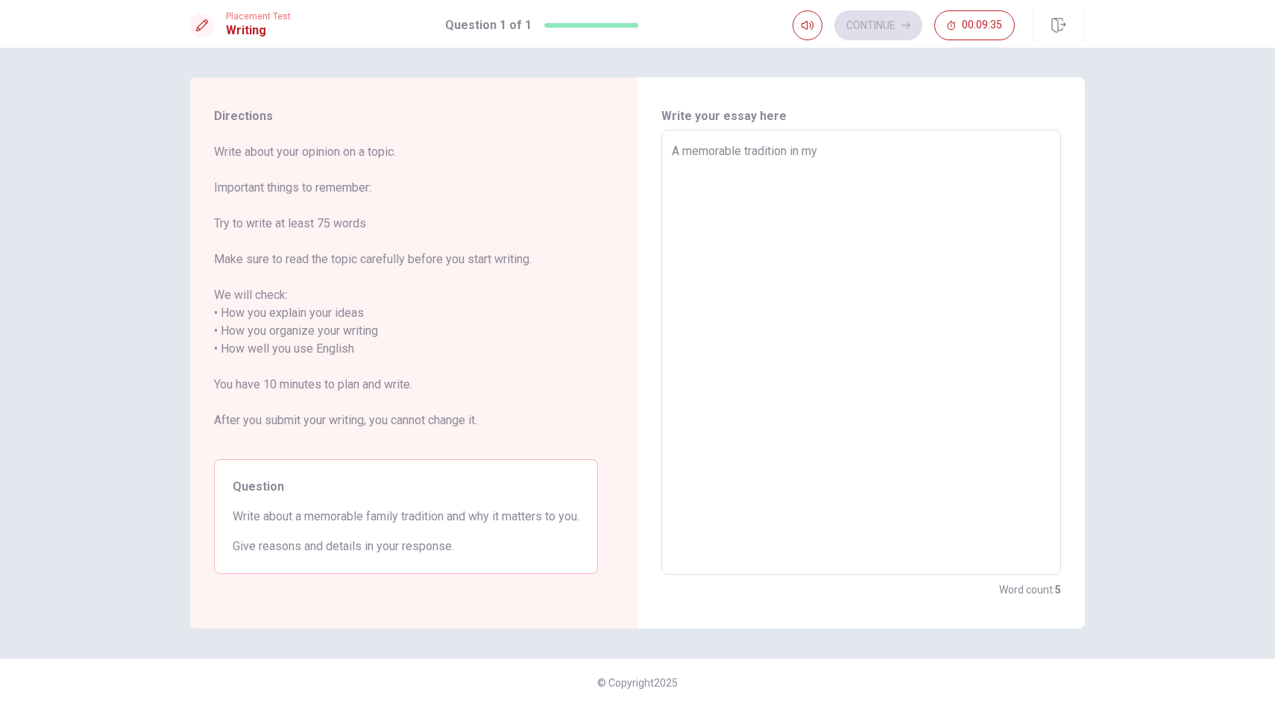
type textarea "A memorable tradition in my"
type textarea "x"
type textarea "A memorable tradition in my f"
type textarea "x"
type textarea "A memorable tradition in my fa"
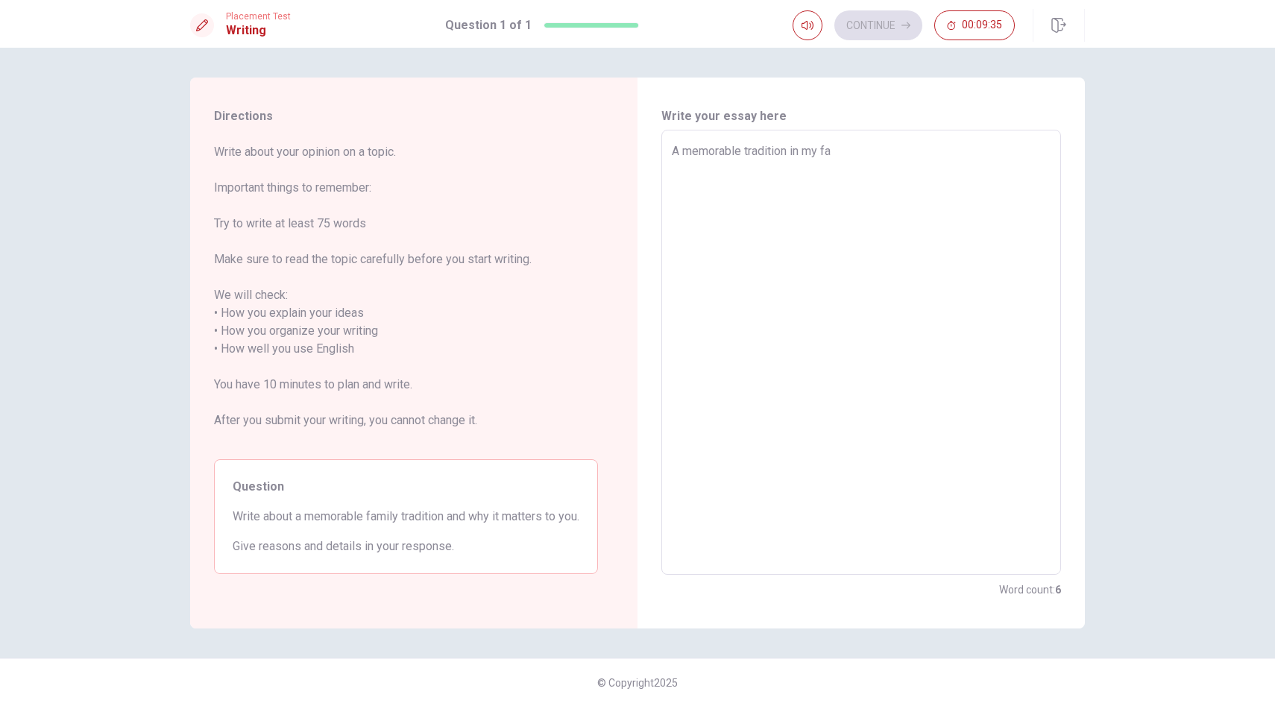
type textarea "x"
type textarea "A memorable tradition in my fam"
type textarea "x"
type textarea "A memorable tradition in my fami"
type textarea "x"
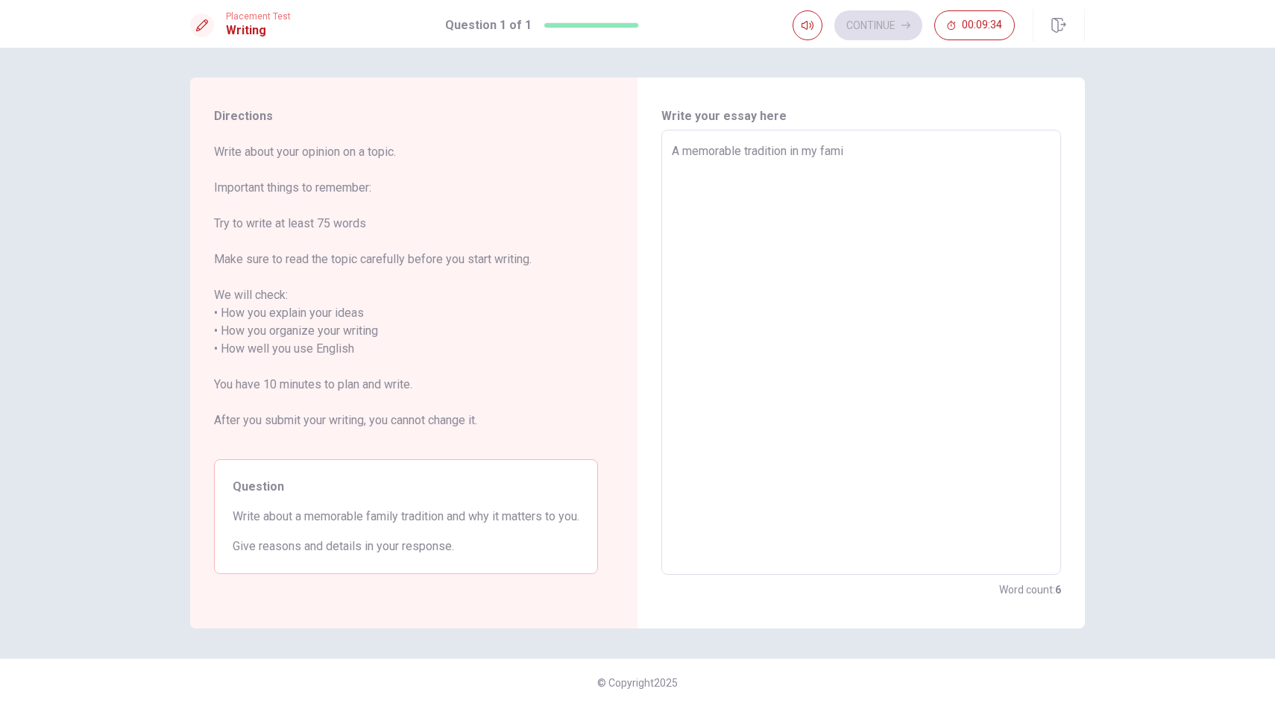
type textarea "A memorable tradition in my famil"
type textarea "x"
type textarea "A memorable tradition in my family"
type textarea "x"
type textarea "A memorable tradition in my family"
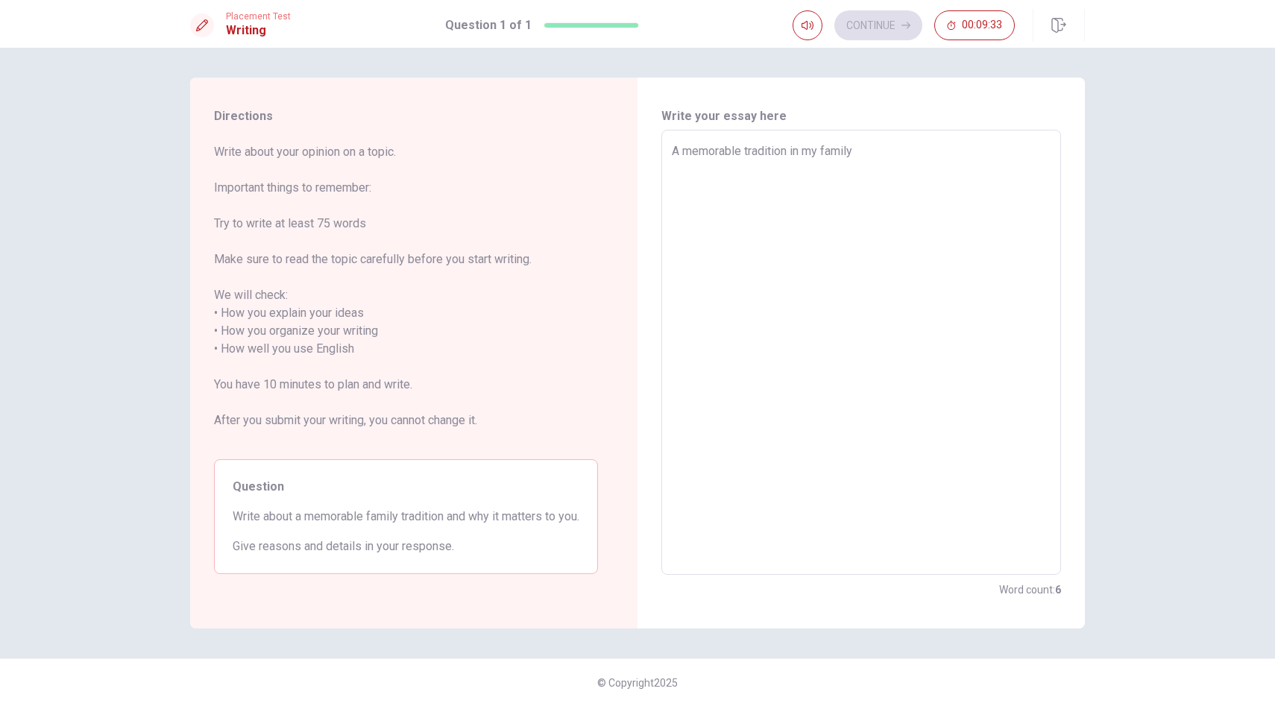
type textarea "x"
type textarea "A memorable tradition in my family i"
type textarea "x"
type textarea "A memorable tradition in my family is"
type textarea "x"
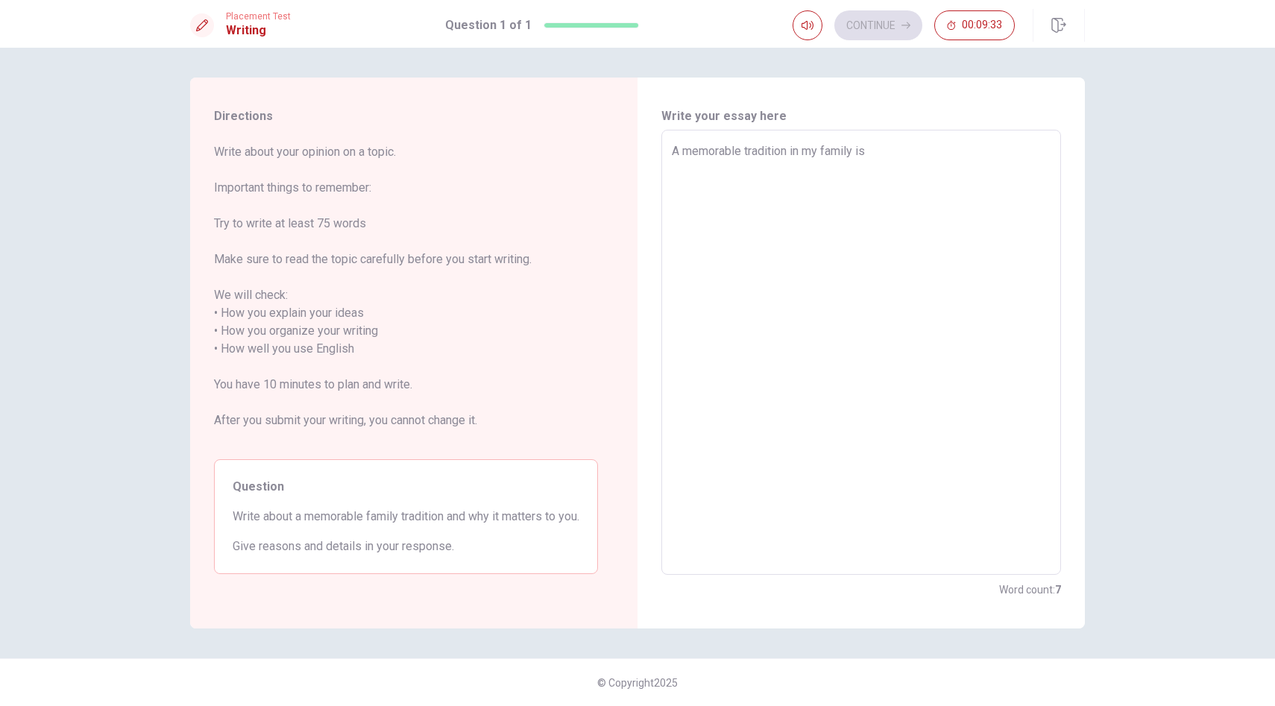
type textarea "A memorable tradition in my family is"
type textarea "x"
type textarea "A memorable tradition in my family is t"
type textarea "x"
type textarea "A memorable tradition in my family is th"
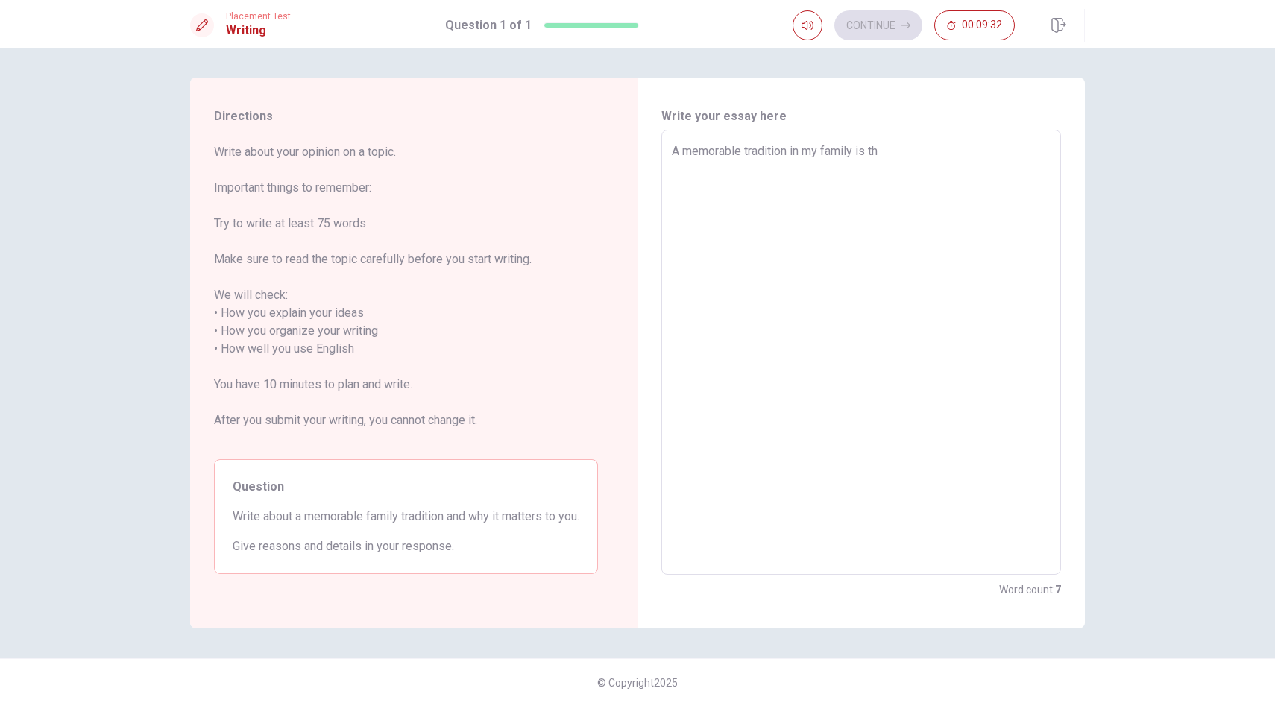
type textarea "x"
type textarea "A memorable tradition in my family is tha"
type textarea "x"
type textarea "A memorable tradition in my family is that"
type textarea "x"
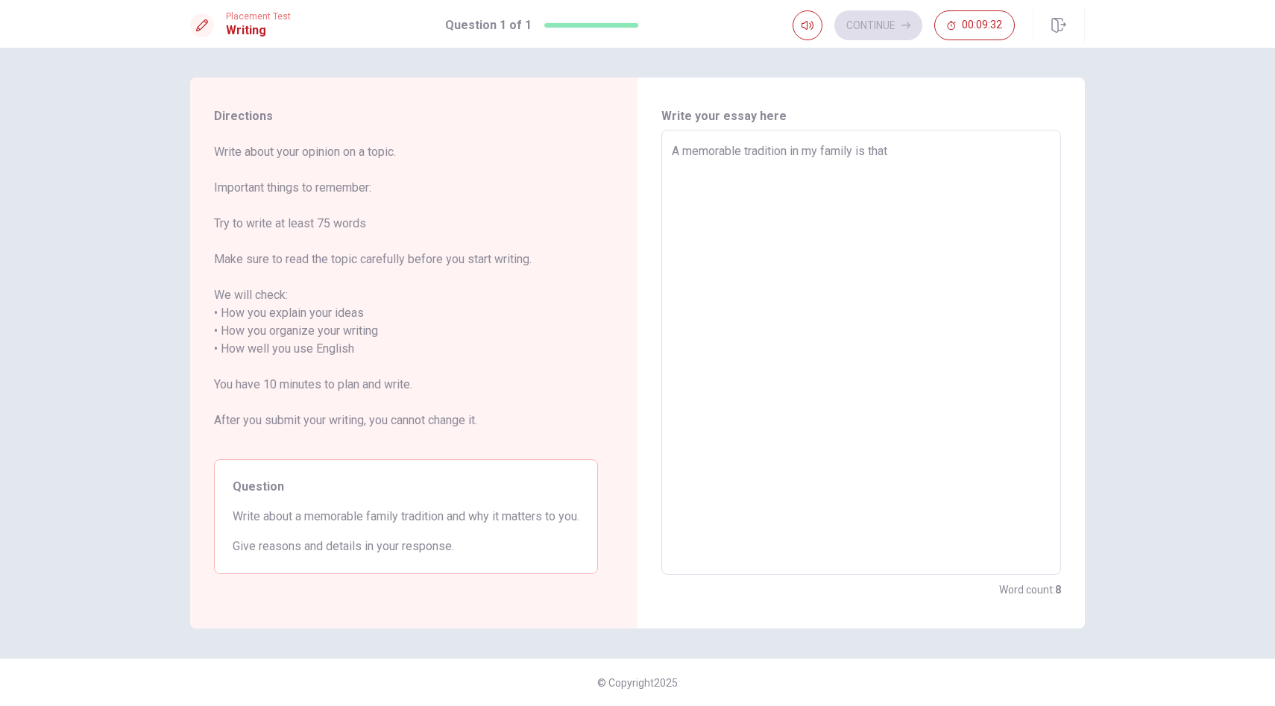
type textarea "A memorable tradition in my family is that"
type textarea "x"
type textarea "A memorable tradition in my family is that w"
type textarea "x"
type textarea "A memorable tradition in my family is that we"
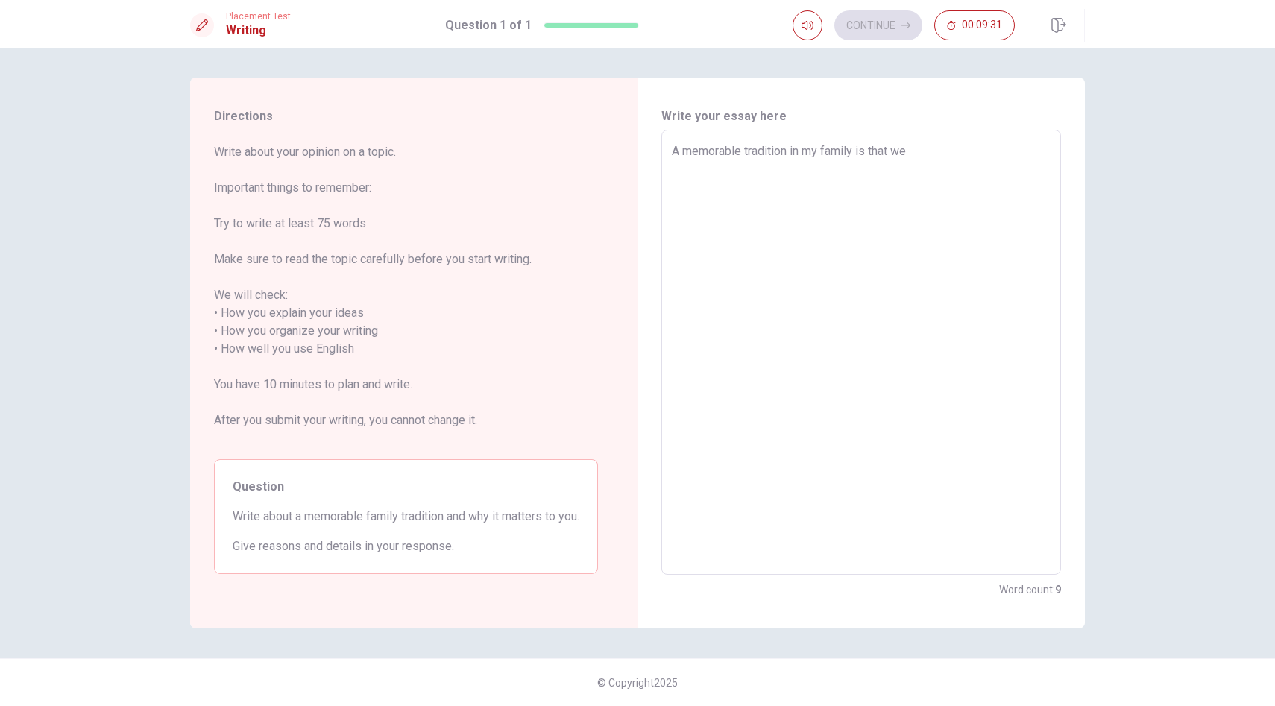
type textarea "x"
type textarea "A memorable tradition in my family is that we"
type textarea "x"
type textarea "A memorable tradition in my family is that we a"
type textarea "x"
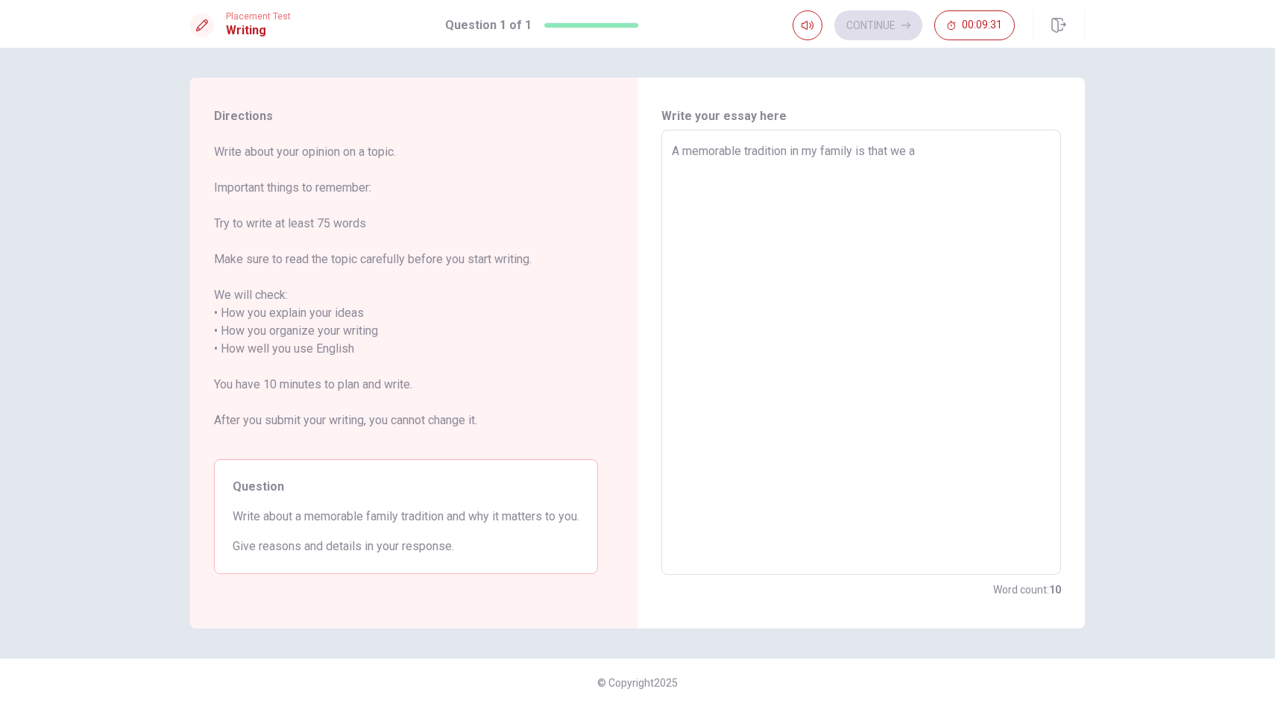
type textarea "A memorable tradition in my family is that we al"
type textarea "x"
type textarea "A memorable tradition in my family is that we alw"
type textarea "x"
type textarea "A memorable tradition in my family is that we alwa"
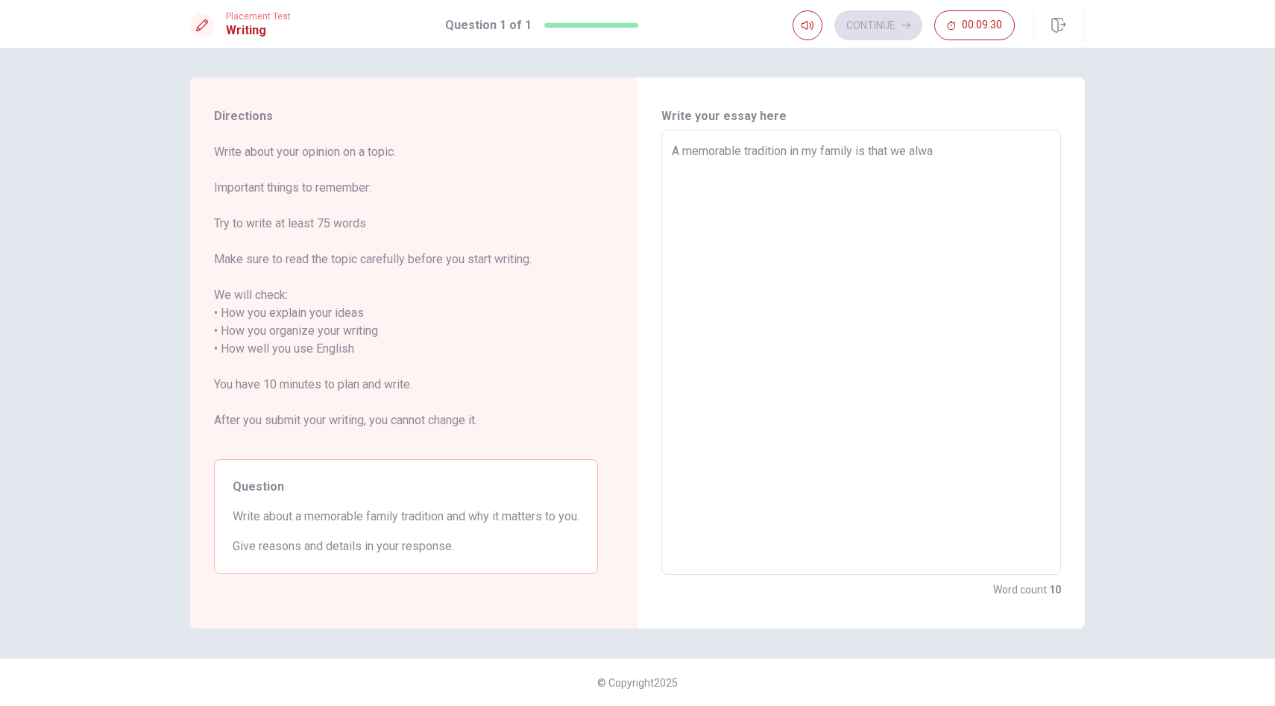
type textarea "x"
type textarea "A memorable tradition in my family is that we alway"
type textarea "x"
type textarea "A memorable tradition in my family is that we always"
type textarea "x"
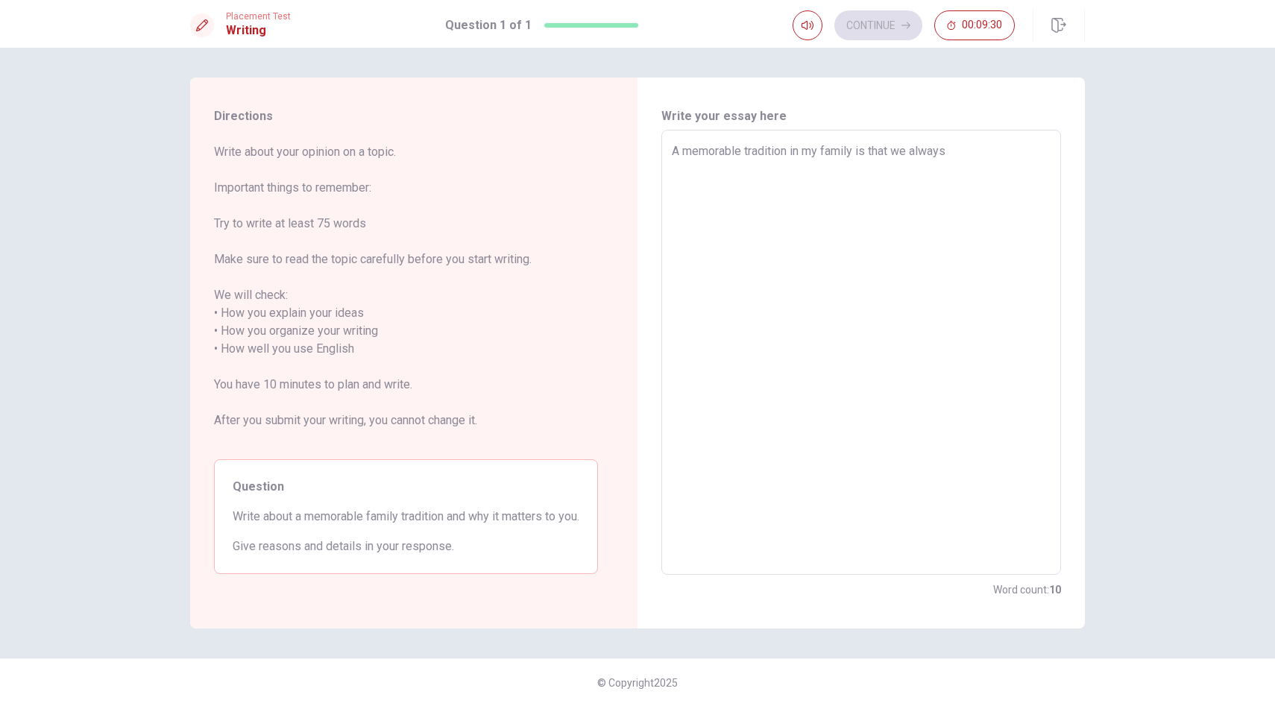
type textarea "A memorable tradition in my family is that we always"
type textarea "x"
type textarea "A memorable tradition in my family is that we always p"
type textarea "x"
type textarea "A memorable tradition in my family is that we always pa"
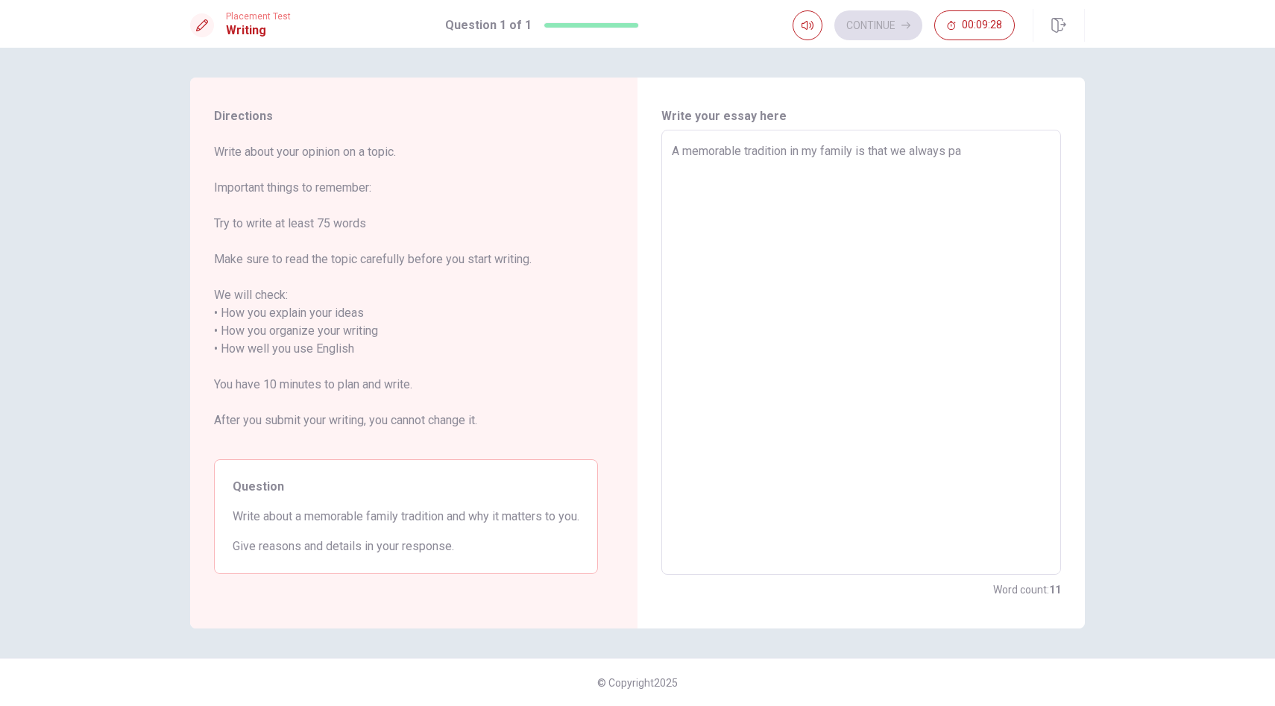
type textarea "x"
type textarea "A memorable tradition in my family is that we always pas"
type textarea "x"
type textarea "A memorable tradition in my family is that we always pass"
type textarea "x"
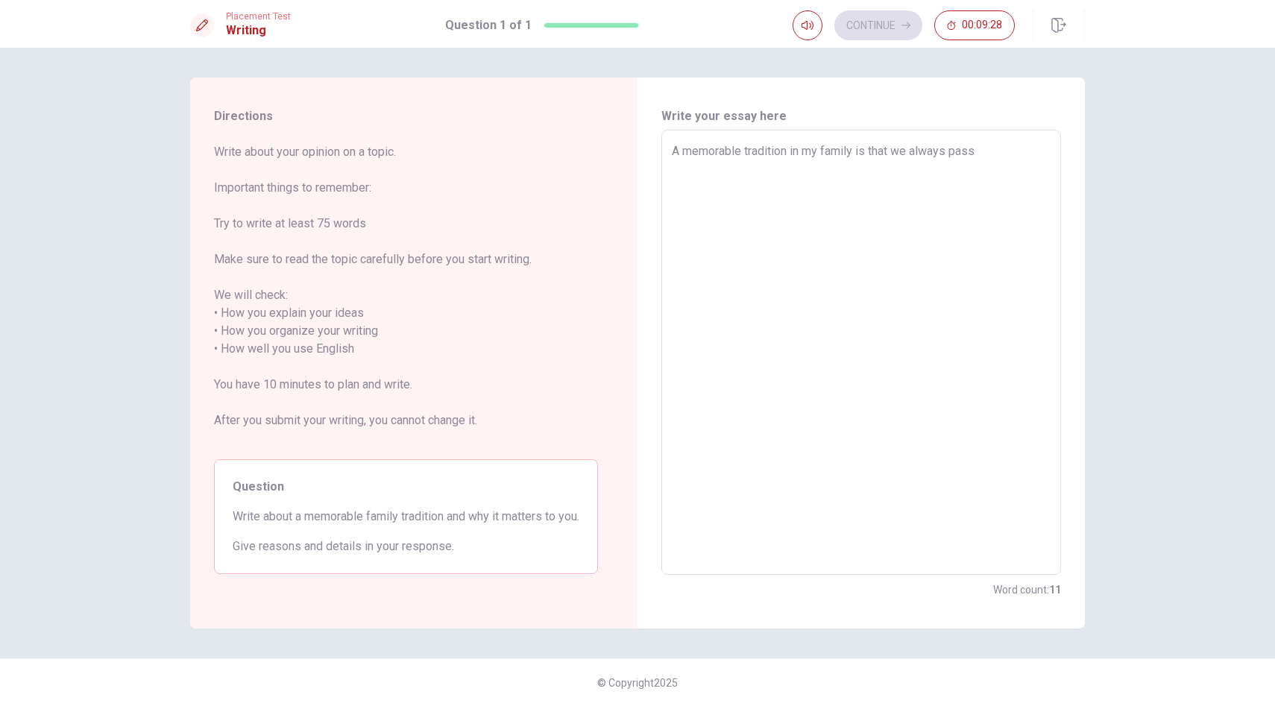
type textarea "A memorable tradition in my family is that we always pass"
type textarea "x"
type textarea "A memorable tradition in my family is that we always pass Ch"
type textarea "x"
type textarea "A memorable tradition in my family is that we always pass Chr"
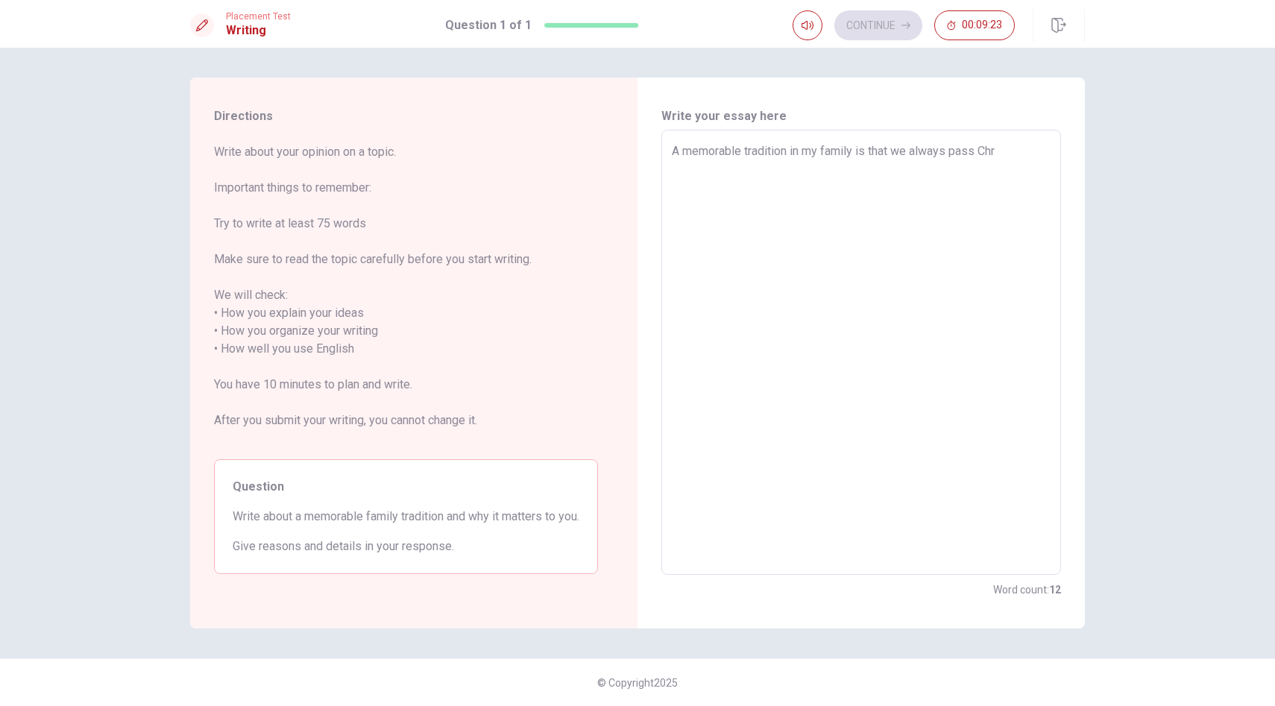
type textarea "x"
type textarea "A memorable tradition in my family is that we always pass Chri"
type textarea "x"
type textarea "A memorable tradition in my family is that we always pass [PERSON_NAME]"
type textarea "x"
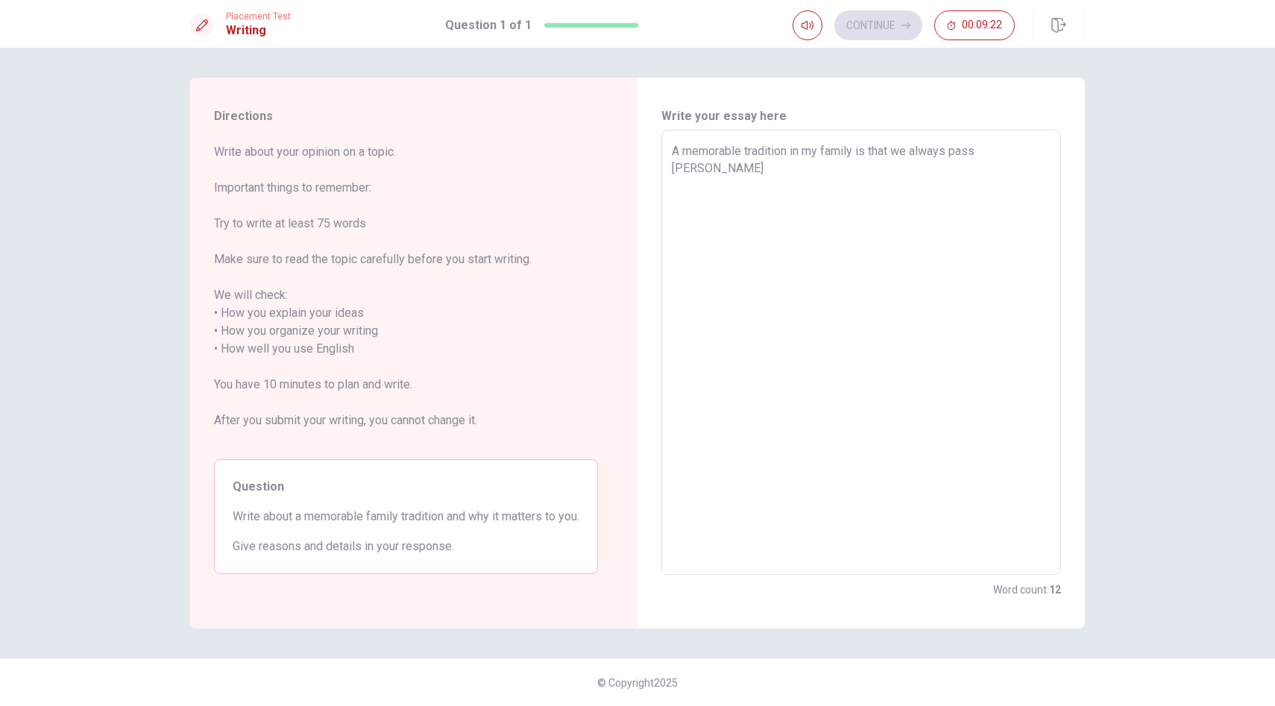
type textarea "A memorable tradition in my family is that we always pass [DEMOGRAPHIC_DATA]"
type textarea "x"
type textarea "A memorable tradition in my family is that we always pass [DEMOGRAPHIC_DATA]"
type textarea "x"
type textarea "A memorable tradition in my family is that we always pass [PERSON_NAME]"
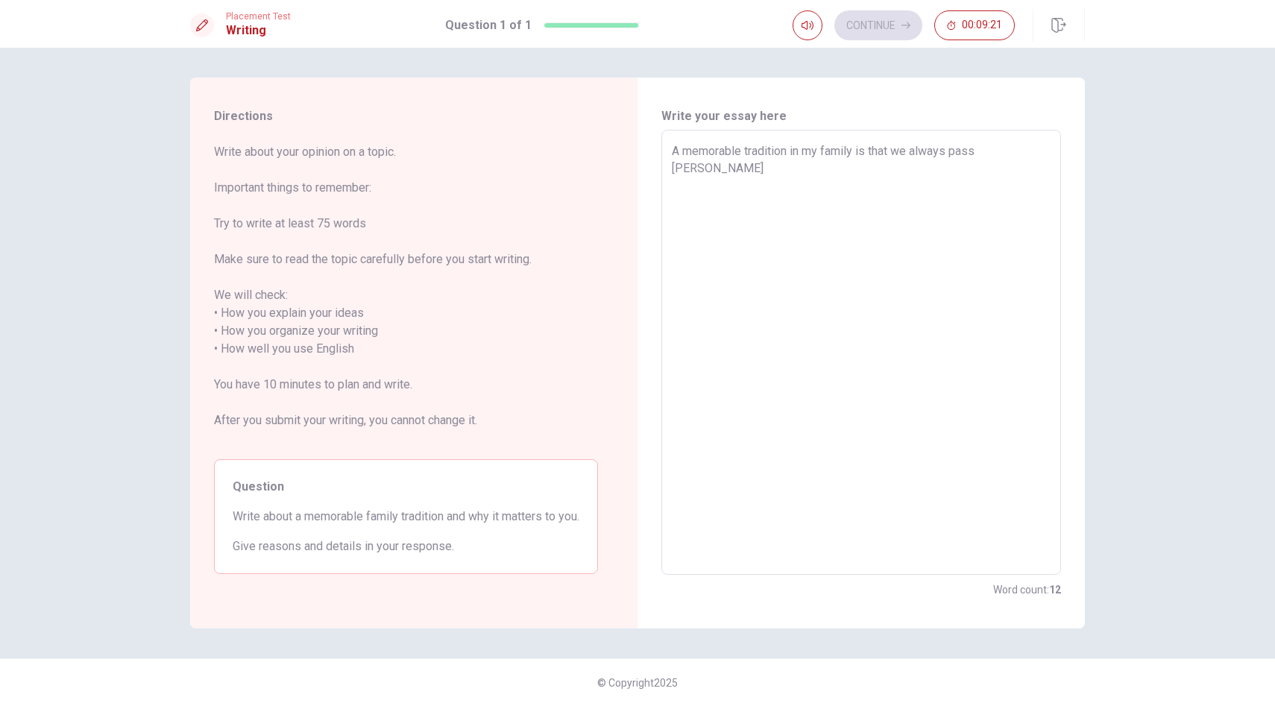
type textarea "x"
type textarea "A memorable tradition in my family is that we always pass Christmas"
type textarea "x"
type textarea "A memorable tradition in my family is that we always pass Christmas"
type textarea "x"
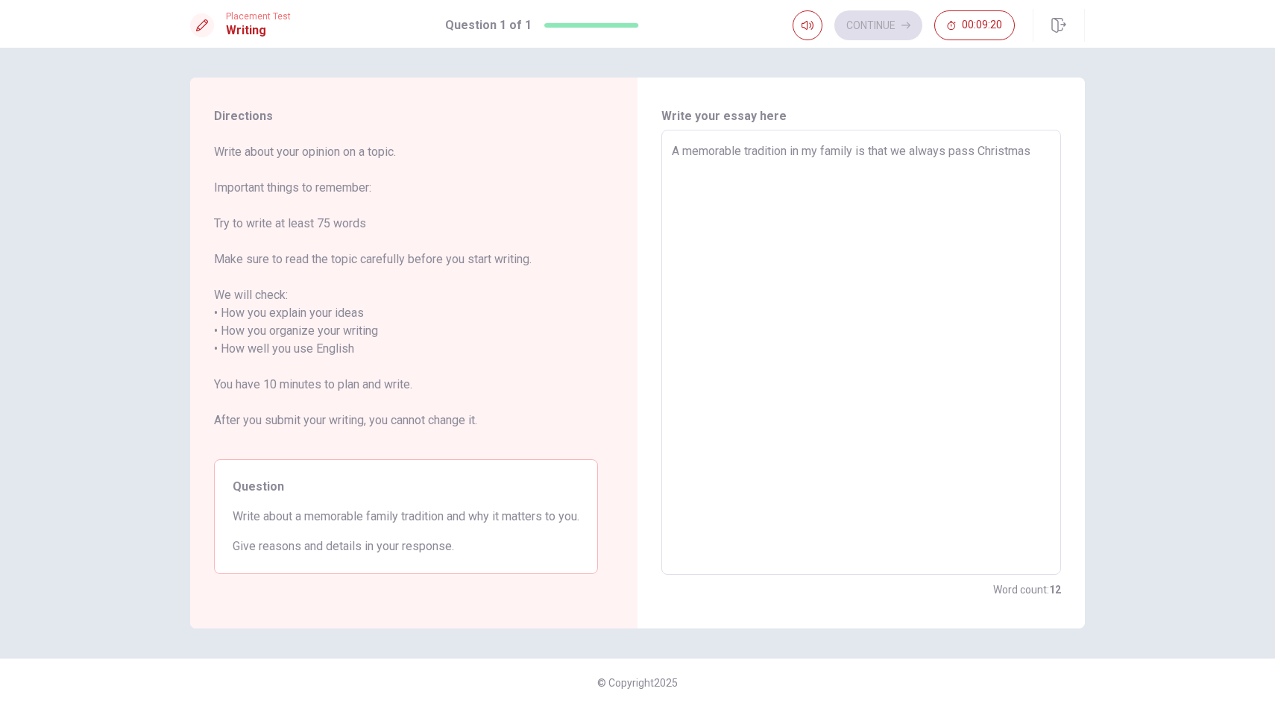
type textarea "A memorable tradition in my family is that we always pass Christmas"
type textarea "x"
type textarea "A memorable tradition in my family is that we always pass Christmas"
type textarea "x"
type textarea "A memorable tradition in my family is that we always pass Christmas i"
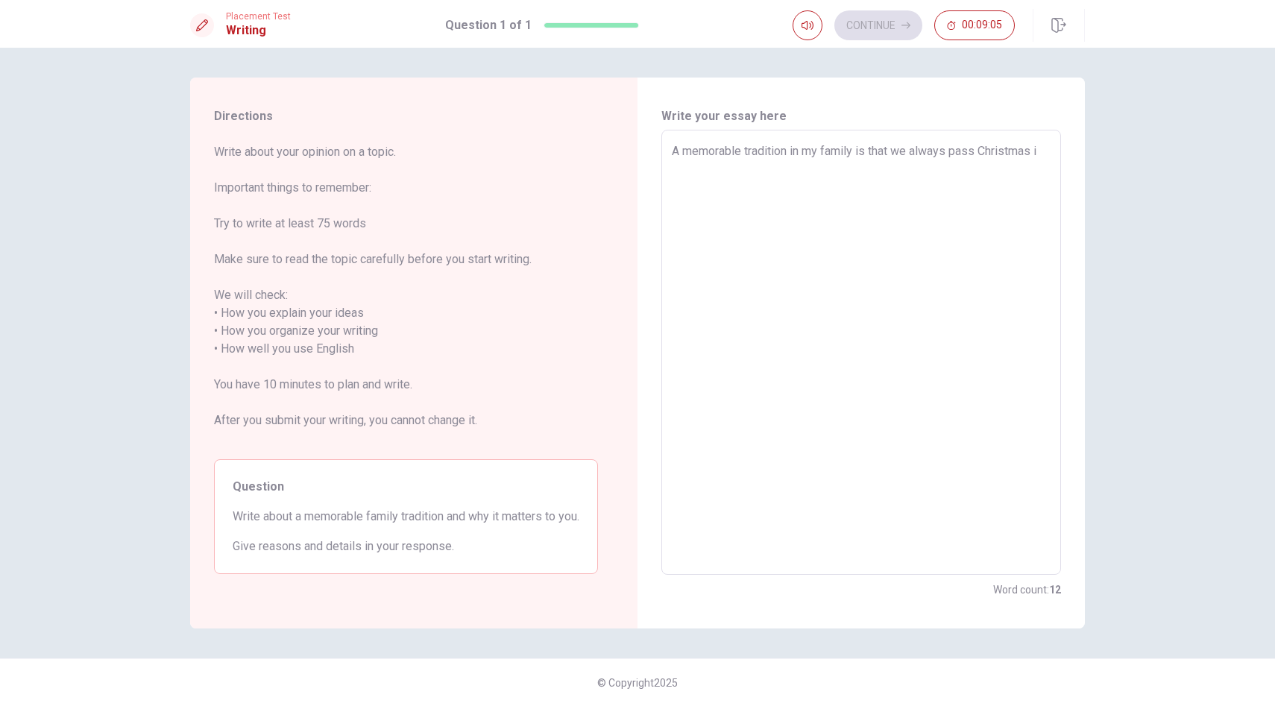
type textarea "x"
type textarea "A memorable tradition in my family is that we always pass Christmas im"
type textarea "x"
type textarea "A memorable tradition in my family is that we always pass Christmas im"
type textarea "x"
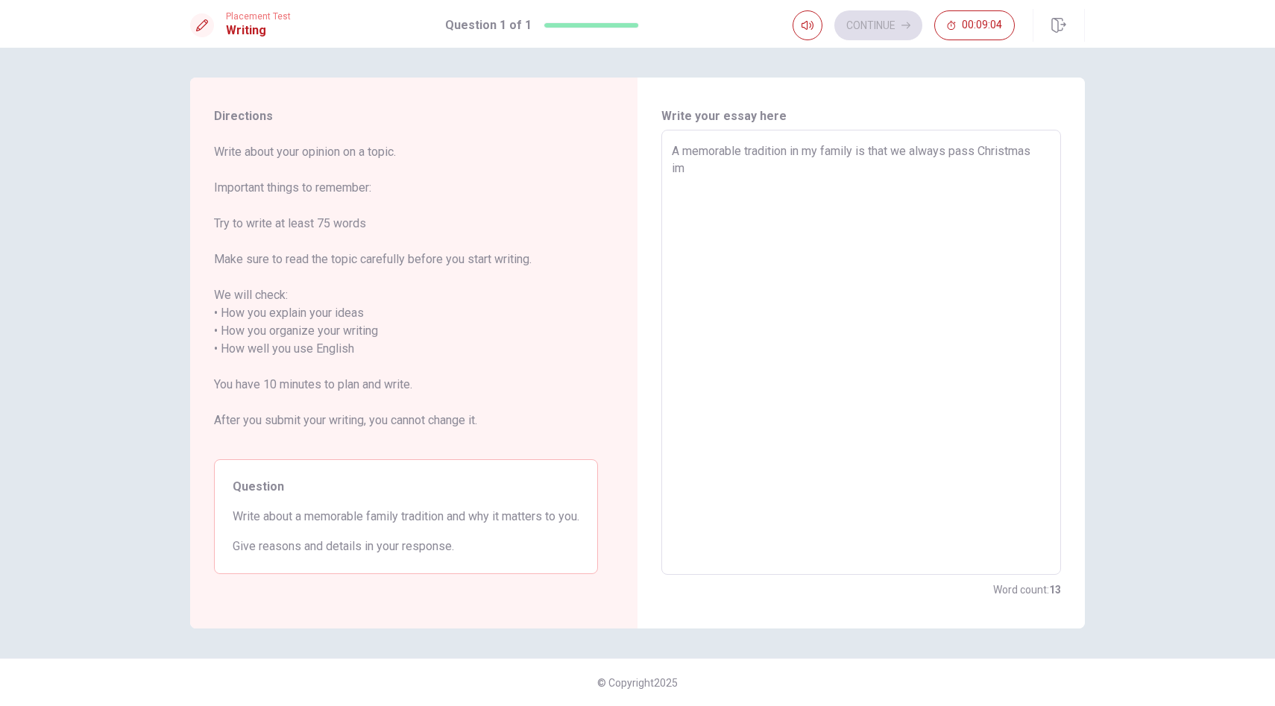
type textarea "A memorable tradition in my family is that we always pass Christmas im"
type textarea "x"
type textarea "A memorable tradition in my family is that we always pass Christmas i"
type textarea "x"
type textarea "A memorable tradition in my family is that we always pass Christmas in"
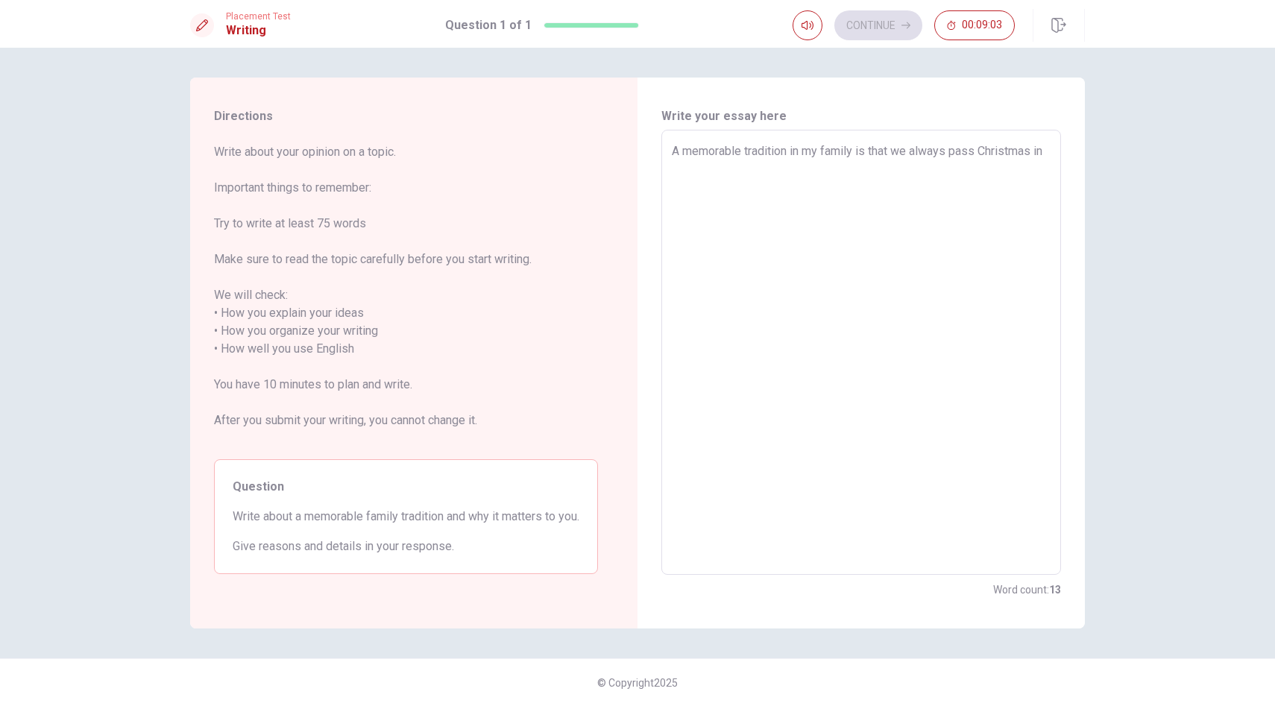
type textarea "x"
type textarea "A memorable tradition in my family is that we always pass Christmas in"
type textarea "x"
type textarea "A memorable tradition in my family is that we always pass Christmas in o"
type textarea "x"
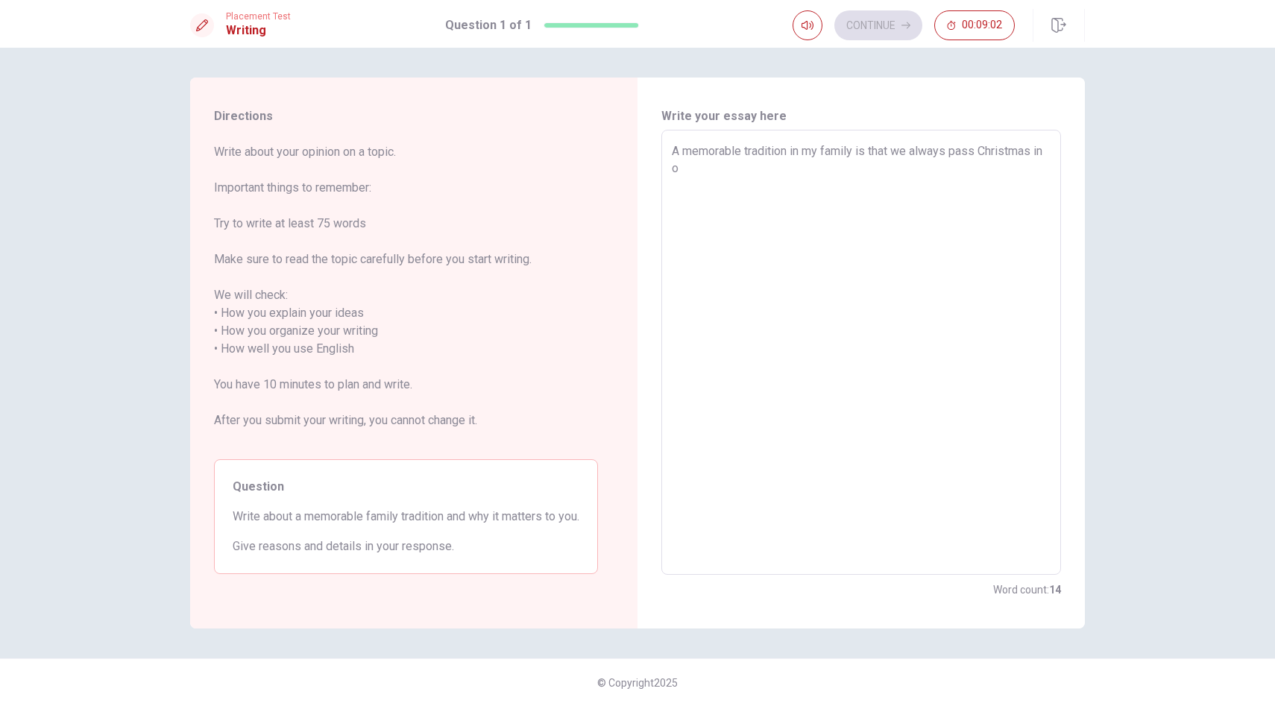
type textarea "A memorable tradition in my family is that we always pass Christmas in ou"
type textarea "x"
type textarea "A memorable tradition in my family is that we always pass Christmas in our"
type textarea "x"
type textarea "A memorable tradition in my family is that we always pass Christmas in our"
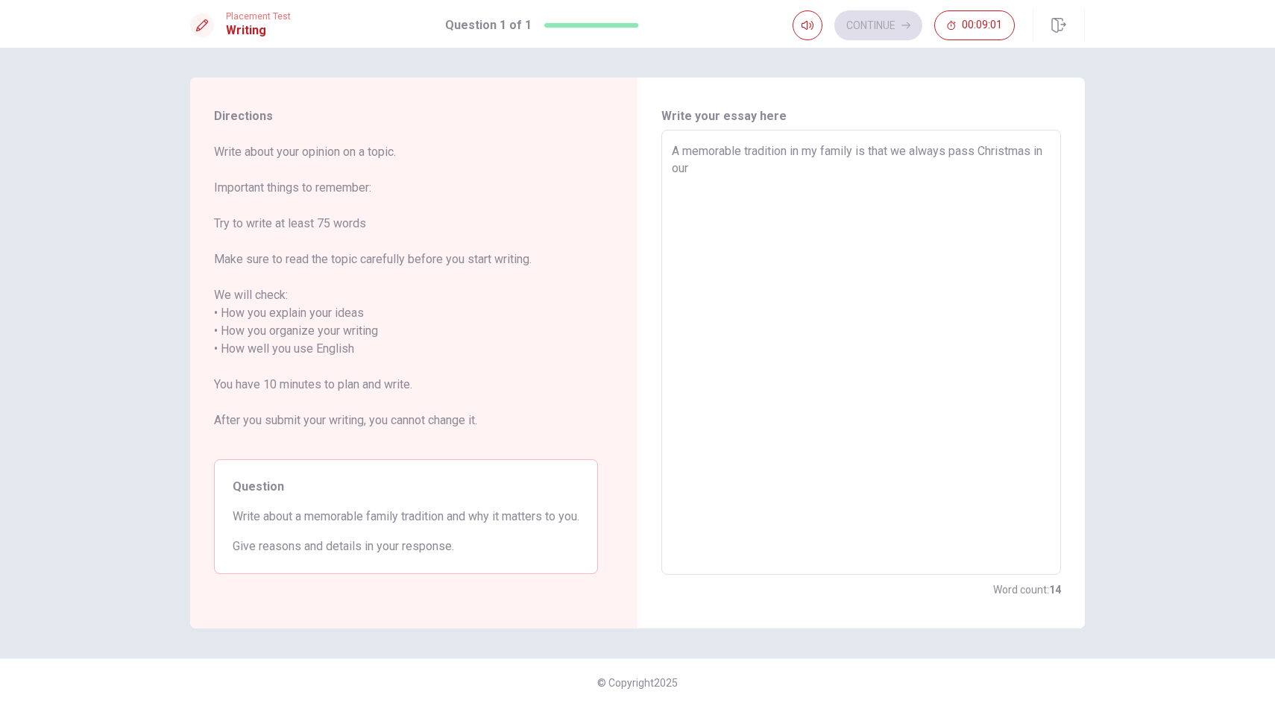
type textarea "x"
type textarea "A memorable tradition in my family is that we always pass Christmas in our h"
type textarea "x"
type textarea "A memorable tradition in my family is that we always pass Christmas in our ho"
type textarea "x"
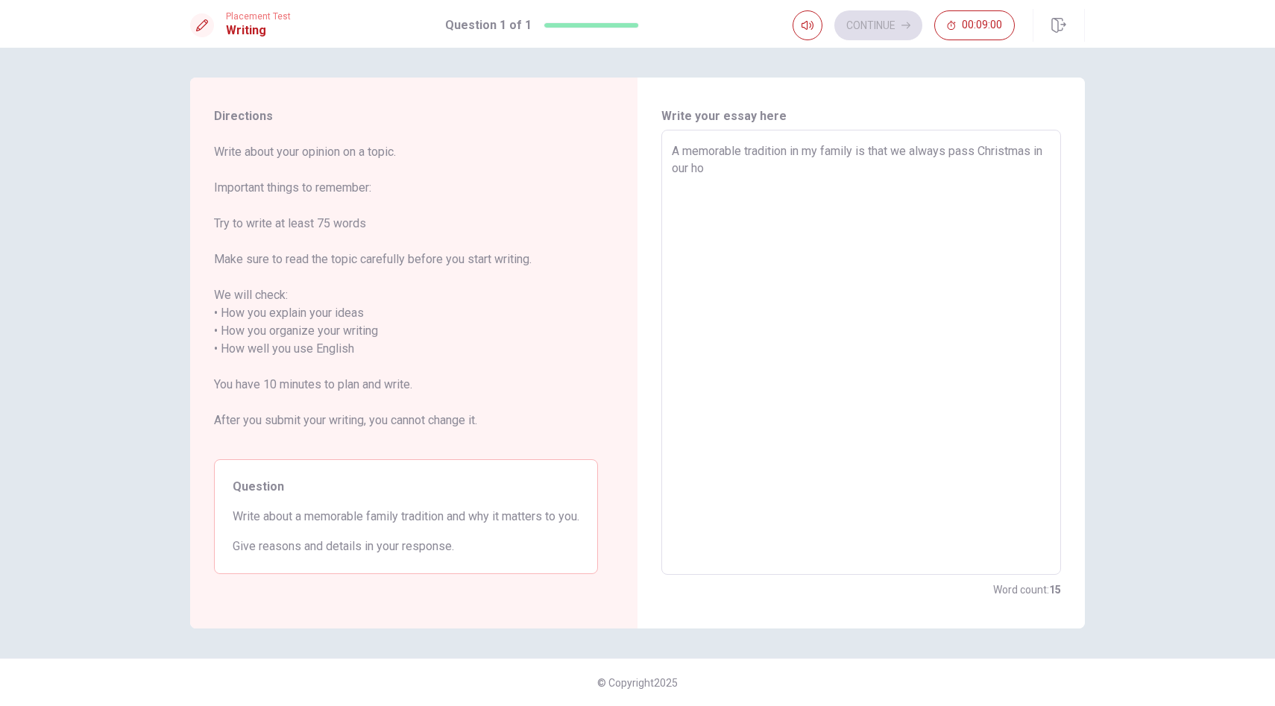
type textarea "A memorable tradition in my family is that we always pass Christmas in our hom"
type textarea "x"
type textarea "A memorable tradition in my family is that we always pass Christmas in our home"
type textarea "x"
type textarea "A memorable tradition in my family is that we always pass Christmas in our home,"
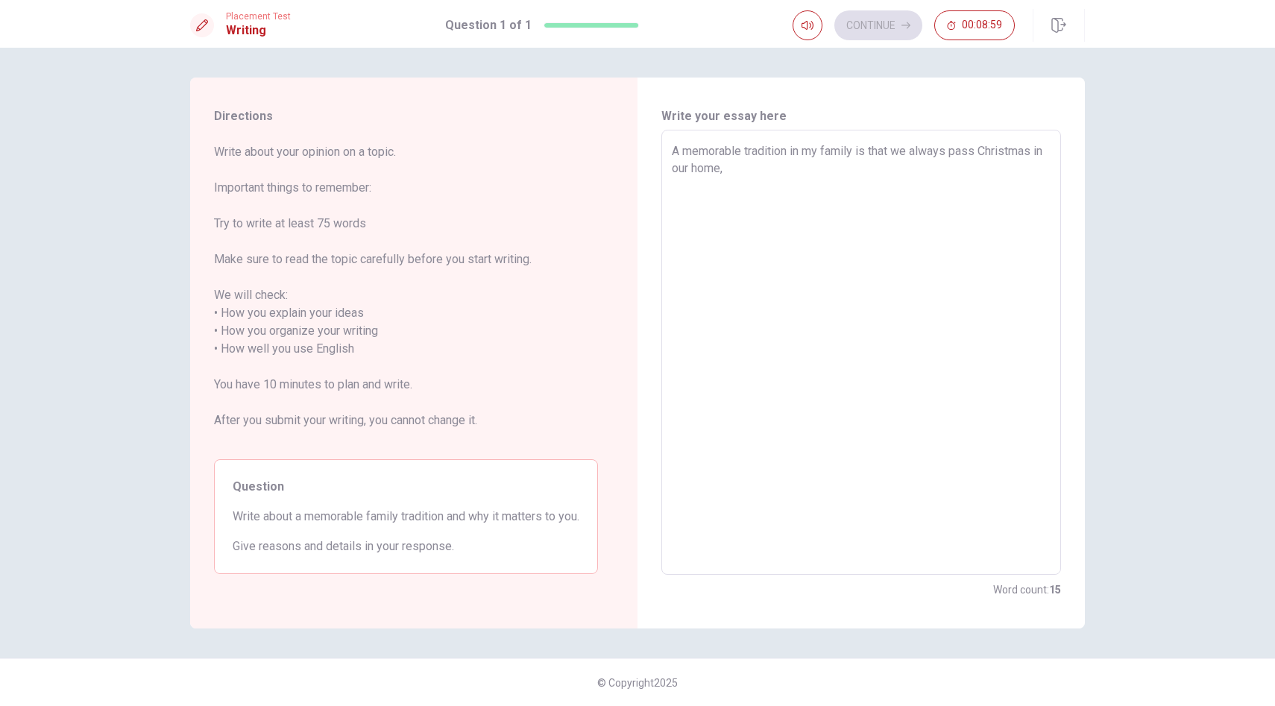
type textarea "x"
type textarea "A memorable tradition in my family is that we always pass Christmas in our home,"
type textarea "x"
type textarea "A memorable tradition in my family is that we always pass Christmas in our home…"
type textarea "x"
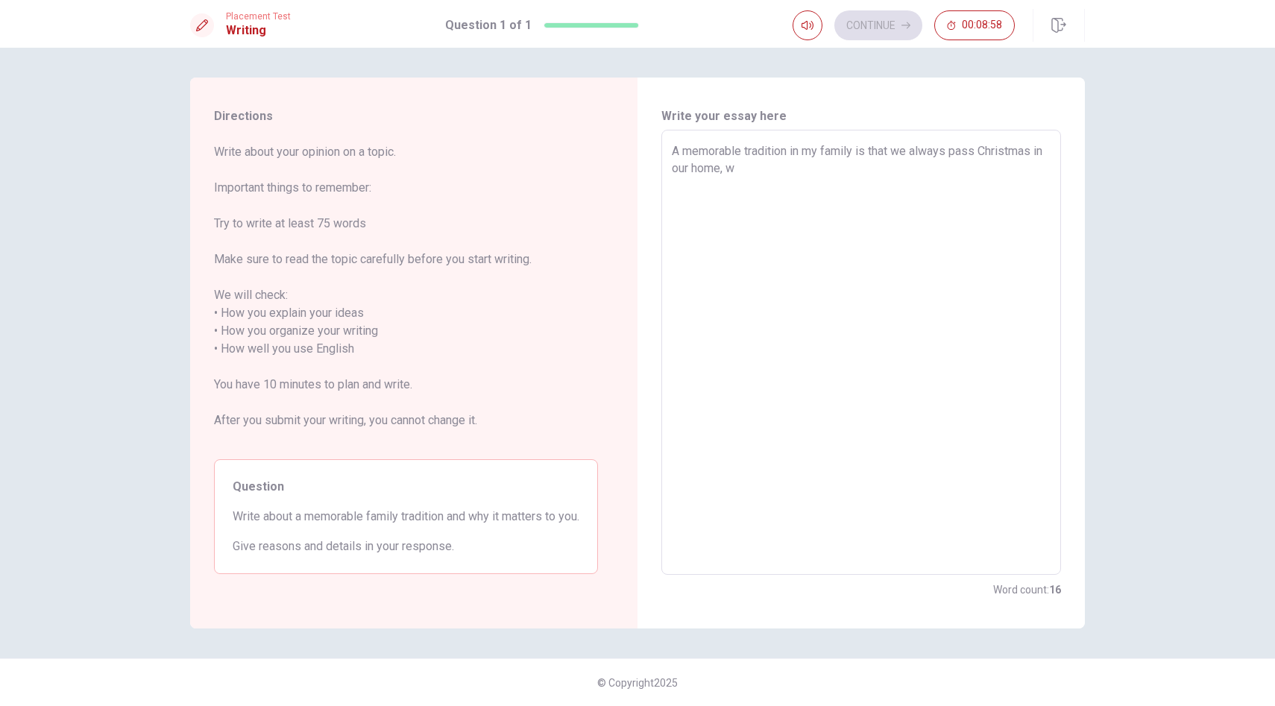
type textarea "A memorable tradition in my family is that we always pass Christmas in our home…"
type textarea "x"
type textarea "A memorable tradition in my family is that we always pass Christmas in our home…"
type textarea "x"
type textarea "A memorable tradition in my family is that we always pass Christmas in our home…"
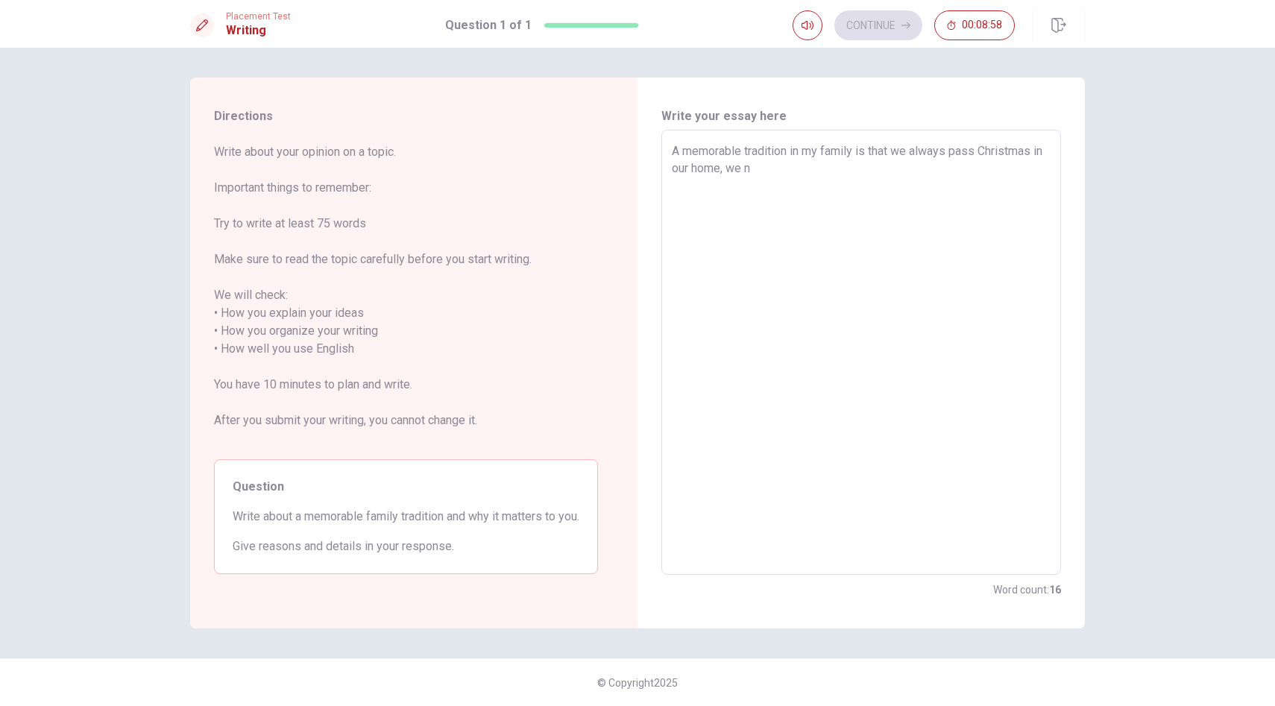
type textarea "x"
type textarea "A memorable tradition in my family is that we always pass Christmas in our home…"
type textarea "x"
type textarea "A memorable tradition in my family is that we always pass Christmas in our home…"
type textarea "x"
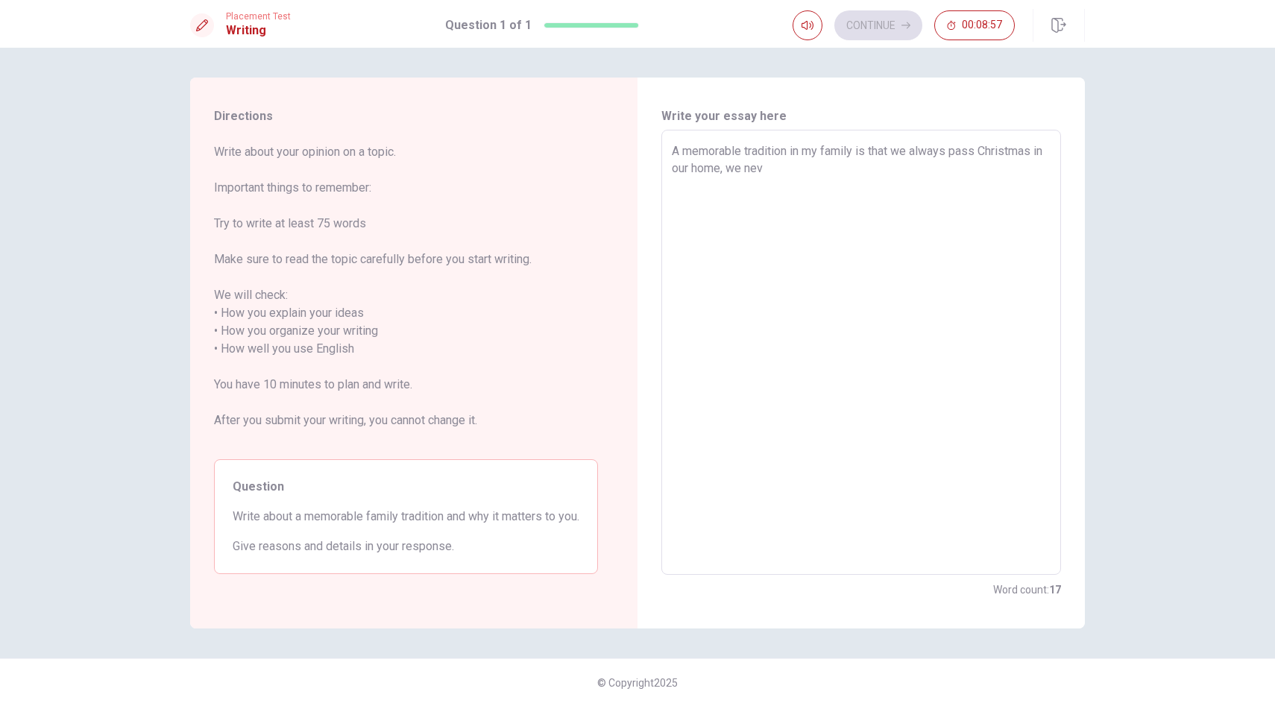
type textarea "A memorable tradition in my family is that we always pass Christmas in our home…"
type textarea "x"
type textarea "A memorable tradition in my family is that we always pass Christmas in our home…"
type textarea "x"
type textarea "A memorable tradition in my family is that we always pass Christmas in our home…"
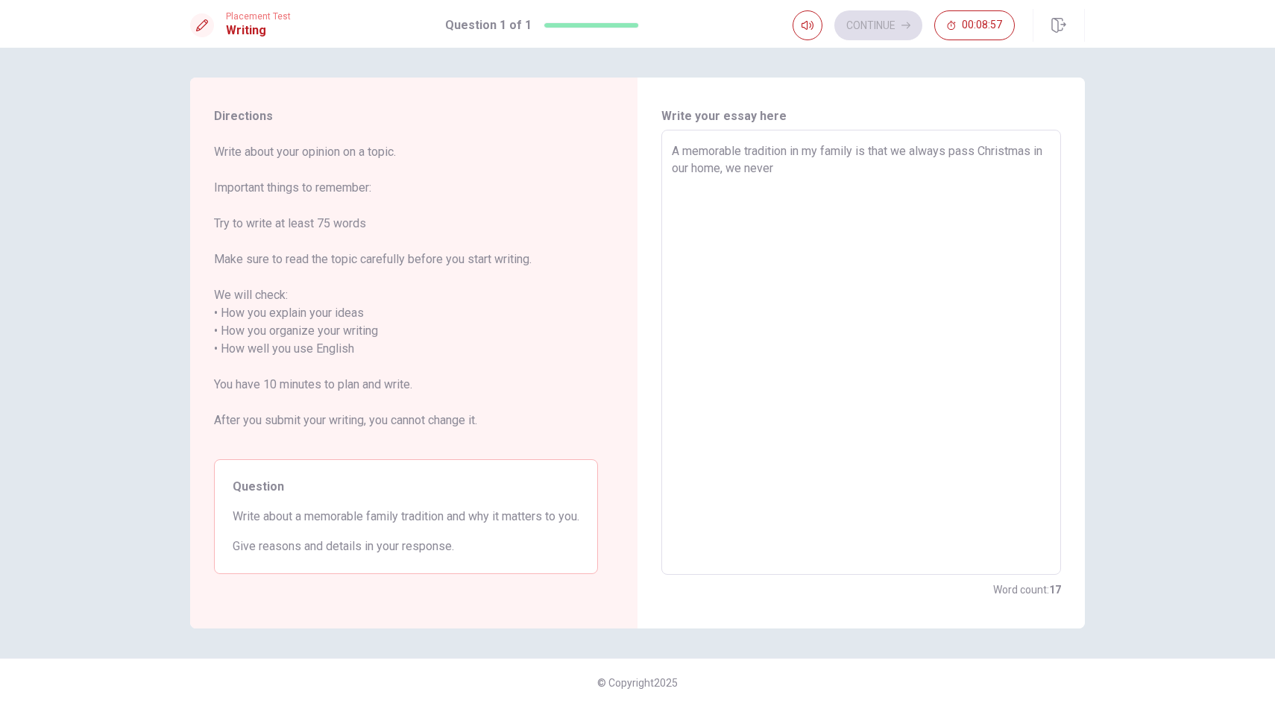
type textarea "x"
type textarea "A memorable tradition in my family is that we always pass Christmas in our home…"
type textarea "x"
type textarea "A memorable tradition in my family is that we always pass Christmas in our home…"
type textarea "x"
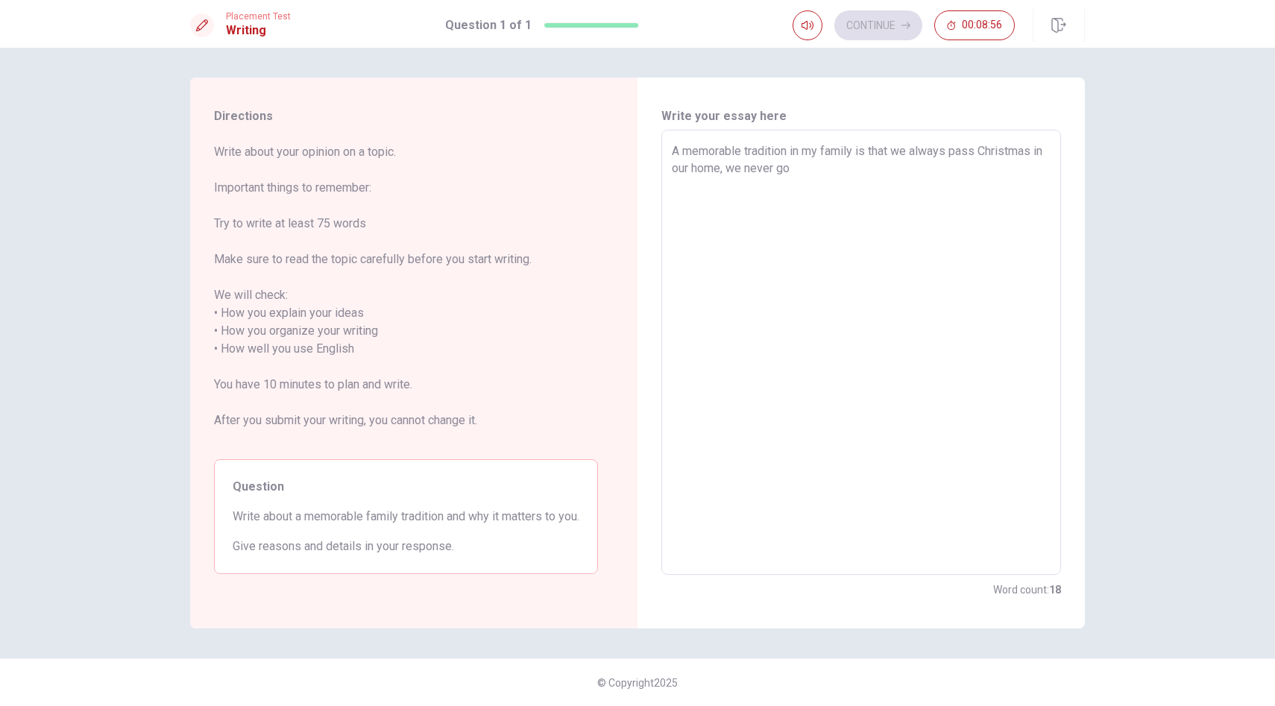
type textarea "A memorable tradition in my family is that we always pass Christmas in our home…"
type textarea "x"
type textarea "A memorable tradition in my family is that we always pass Christmas in our home…"
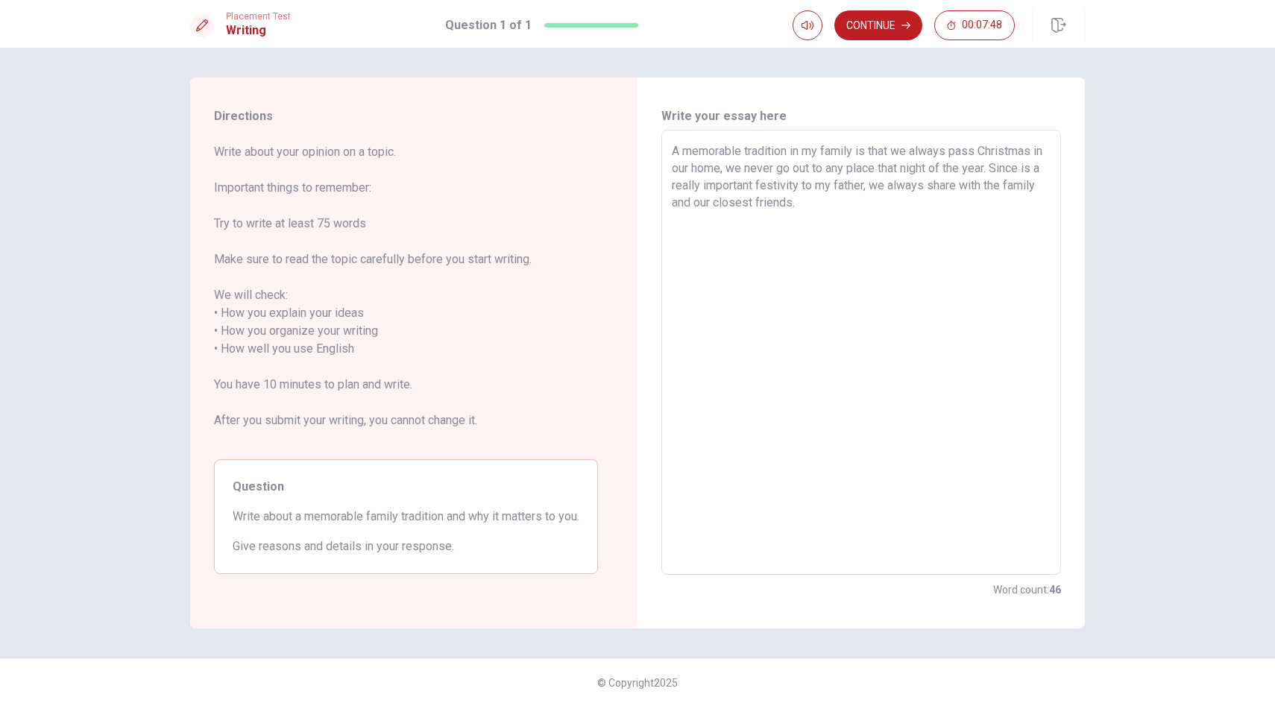
click at [1013, 166] on textarea "A memorable tradition in my family is that we always pass Christmas in our home…" at bounding box center [861, 352] width 379 height 421
click at [969, 203] on textarea "A memorable tradition in my family is that we always pass Christmas in our home…" at bounding box center [861, 352] width 379 height 421
click at [1011, 167] on textarea "A memorable tradition in my family is that we always pass Christmas in our home…" at bounding box center [861, 352] width 379 height 421
click at [1003, 168] on textarea "A memorable tradition in my family is that we always pass Christmas in our home…" at bounding box center [861, 352] width 379 height 421
click at [1009, 169] on textarea "A memorable tradition in my family is that we always pass Christmas in our home…" at bounding box center [861, 352] width 379 height 421
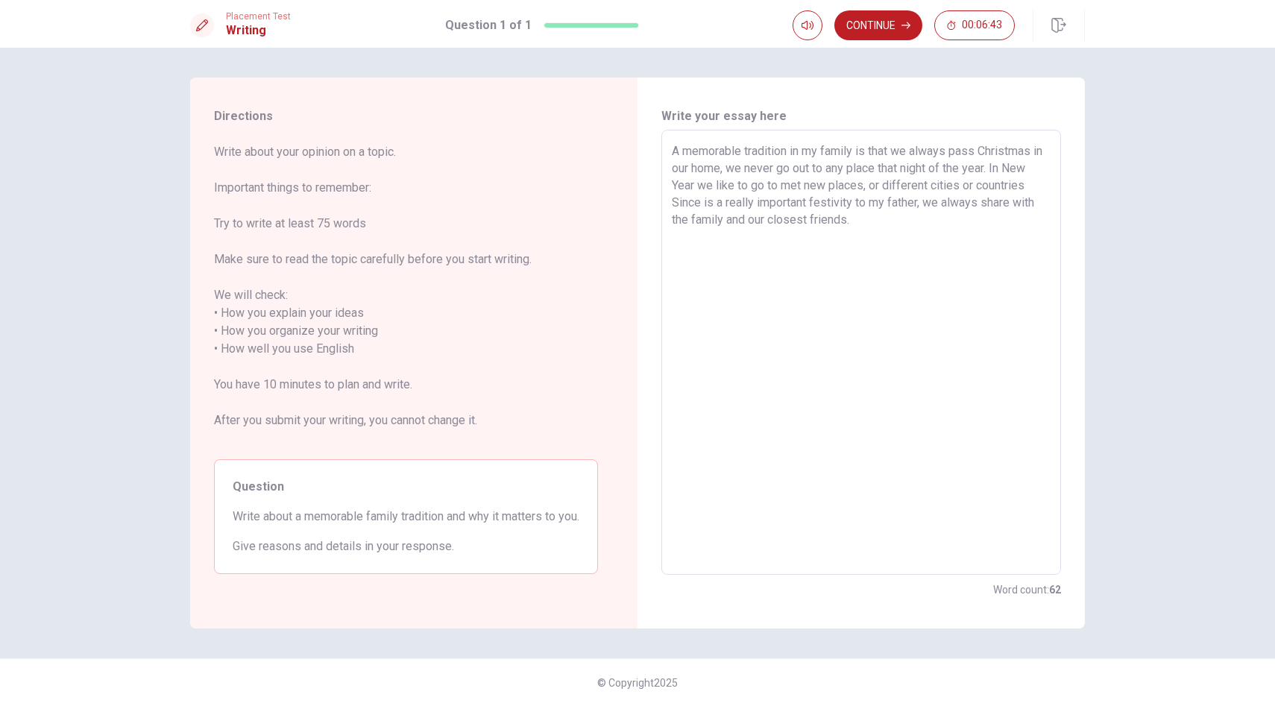
click at [749, 202] on textarea "A memorable tradition in my family is that we always pass Christmas in our home…" at bounding box center [861, 352] width 379 height 421
click at [752, 201] on textarea "A memorable tradition in my family is that we always pass Christmas in our home…" at bounding box center [861, 352] width 379 height 421
click at [957, 217] on textarea "A memorable tradition in my family is that we always pass Christmas in our home…" at bounding box center [861, 352] width 379 height 421
click at [734, 221] on textarea "A memorable tradition in my family is that we always pass Christmas in our home…" at bounding box center [861, 352] width 379 height 421
click at [740, 219] on textarea "A memorable tradition in my family is that we always pass Christmas in our home…" at bounding box center [861, 352] width 379 height 421
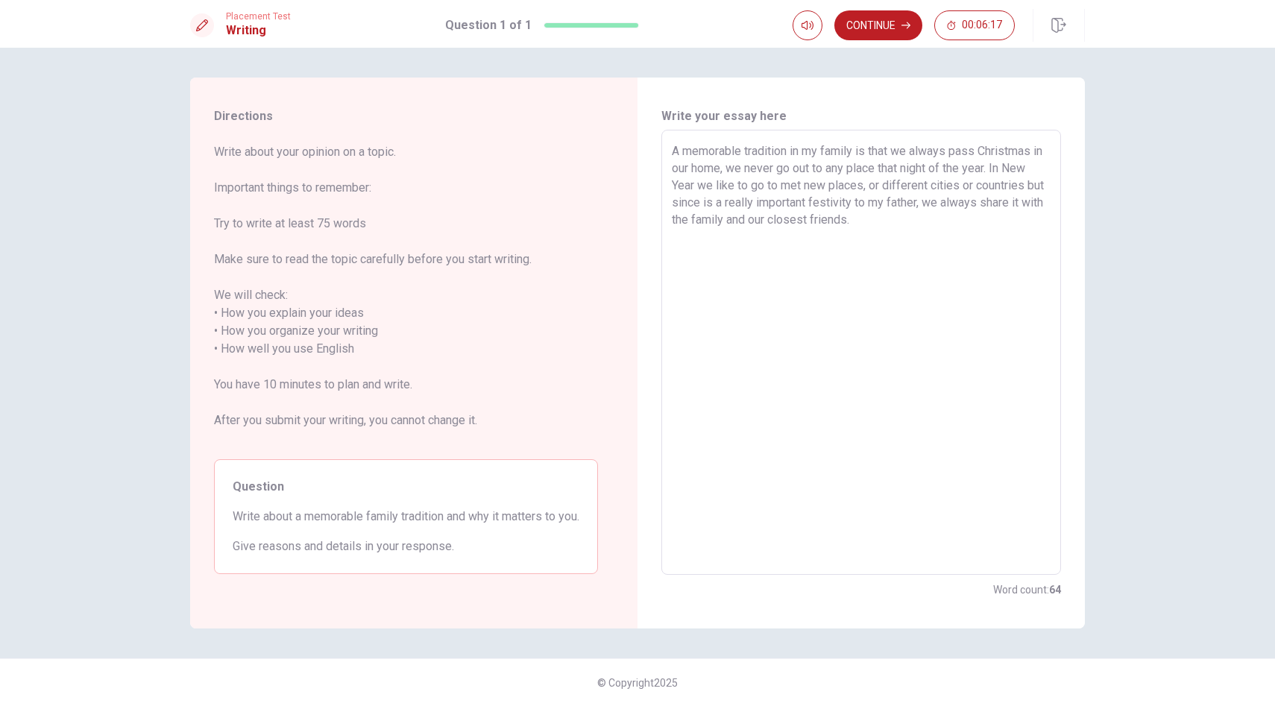
click at [969, 221] on textarea "A memorable tradition in my family is that we always pass Christmas in our home…" at bounding box center [861, 352] width 379 height 421
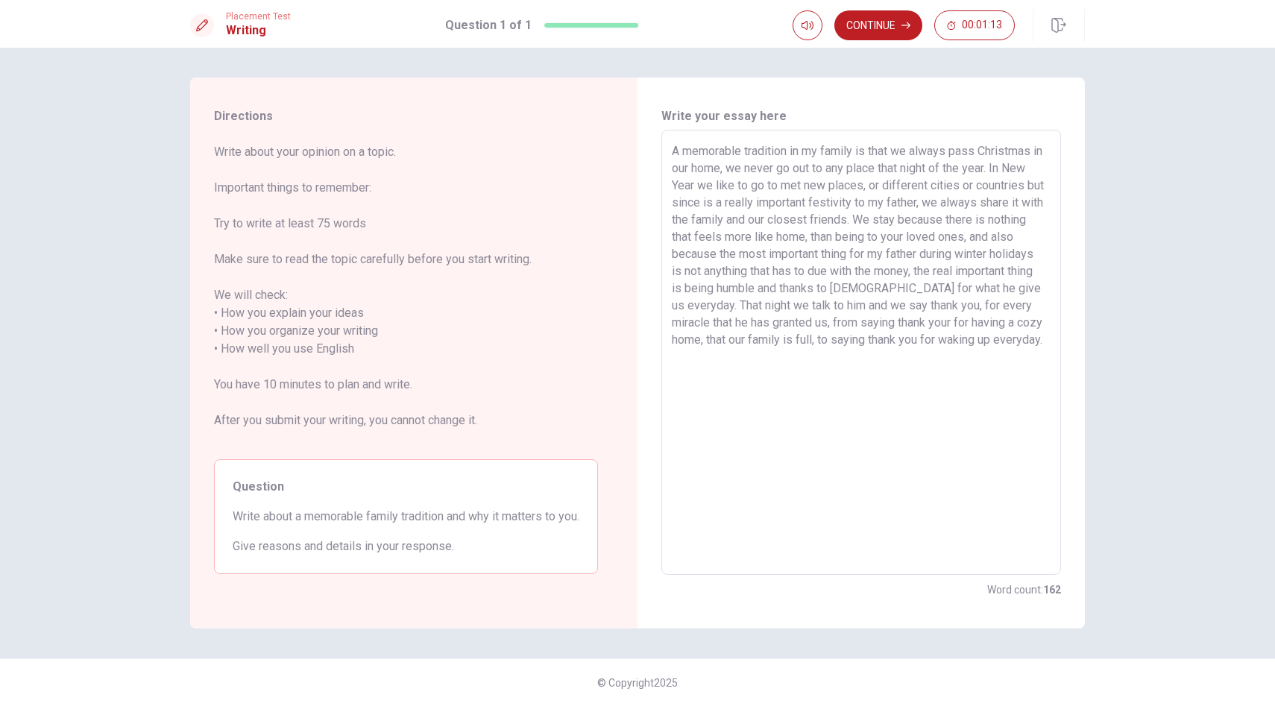
click at [774, 198] on textarea "A memorable tradition in my family is that we always pass Christmas in our home…" at bounding box center [861, 352] width 379 height 421
click at [976, 150] on textarea "A memorable tradition in my family is that we always pass Christmas in our home…" at bounding box center [861, 352] width 379 height 421
click at [682, 172] on textarea "A memorable tradition in my family is that we always spend Christmas in our hom…" at bounding box center [861, 352] width 379 height 421
click at [1015, 169] on textarea "A memorable tradition in my family is that we always spend Christmas at our hom…" at bounding box center [861, 352] width 379 height 421
click at [720, 187] on textarea "A memorable tradition in my family is that we always spend Christmas at our hom…" at bounding box center [861, 352] width 379 height 421
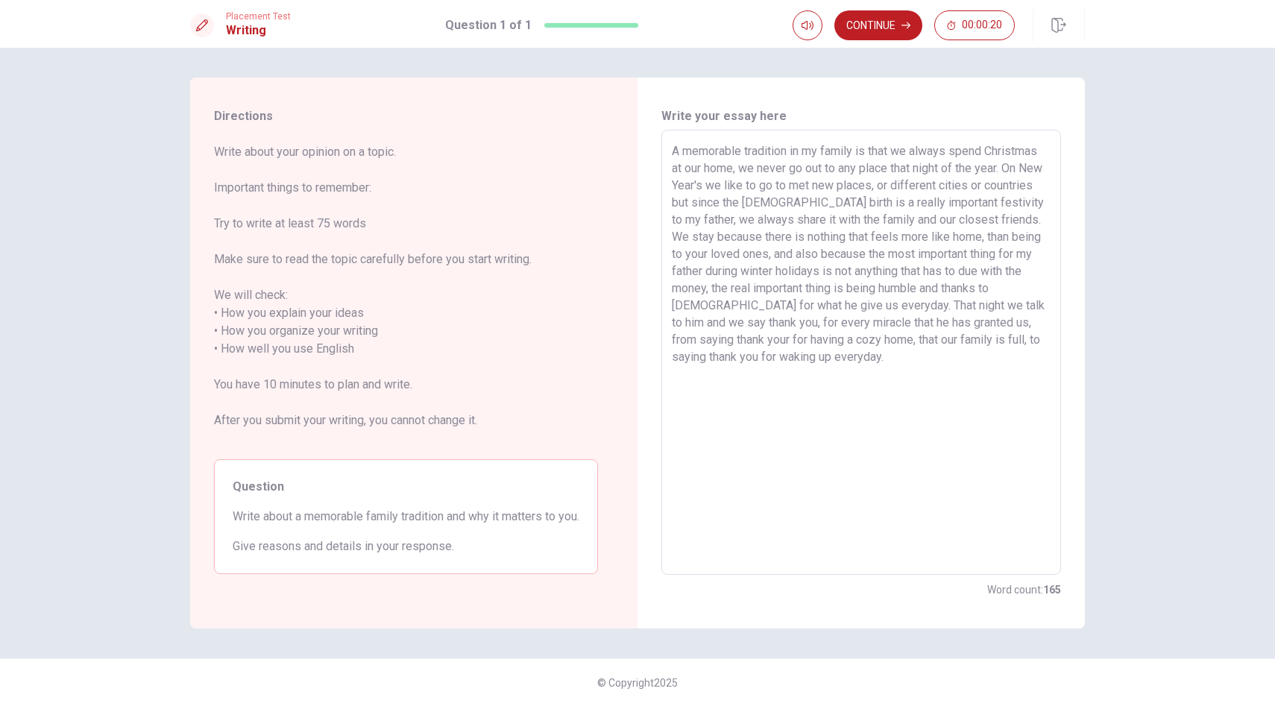
click at [834, 389] on textarea "A memorable tradition in my family is that we always spend Christmas at our hom…" at bounding box center [861, 352] width 379 height 421
click at [781, 285] on textarea "A memorable tradition in my family is that we always spend Christmas at our hom…" at bounding box center [861, 352] width 379 height 421
click at [859, 218] on textarea "A memorable tradition in my family is that we always spend Christmas at our hom…" at bounding box center [861, 352] width 379 height 421
click at [837, 183] on textarea "A memorable tradition in my family is that we always spend Christmas at our hom…" at bounding box center [861, 352] width 379 height 421
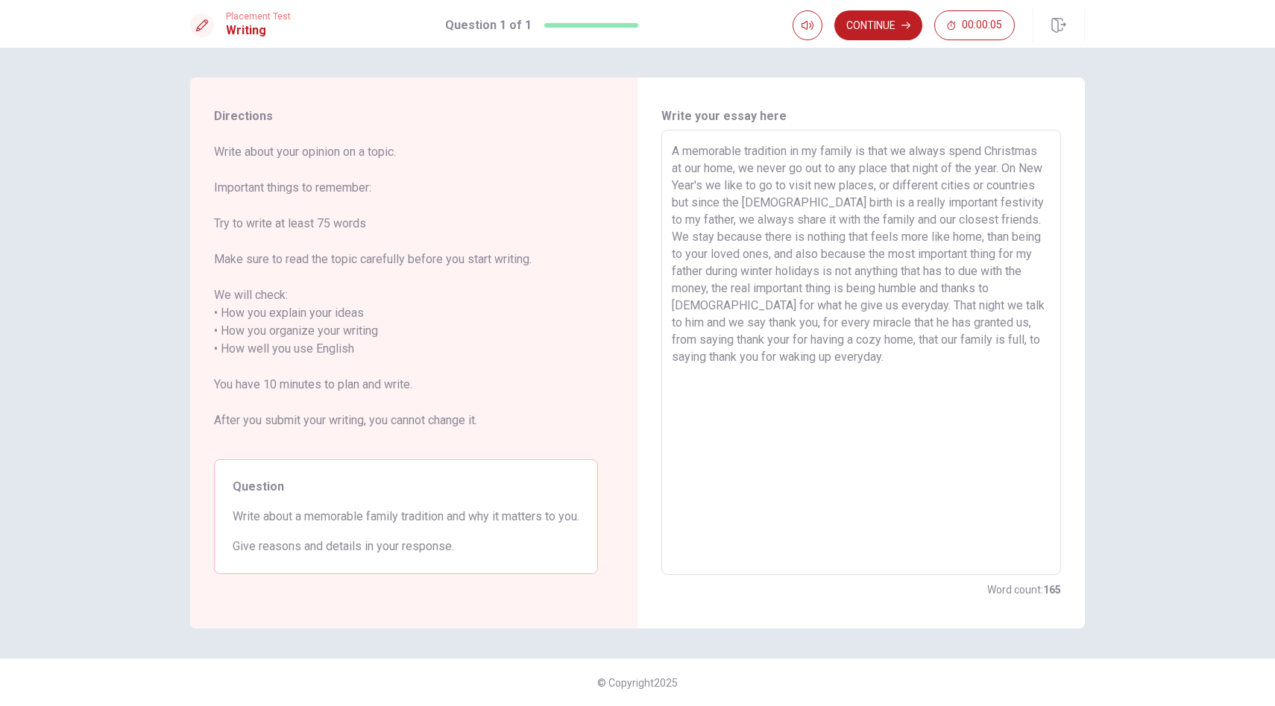
click at [832, 373] on textarea "A memorable tradition in my family is that we always spend Christmas at our hom…" at bounding box center [861, 352] width 379 height 421
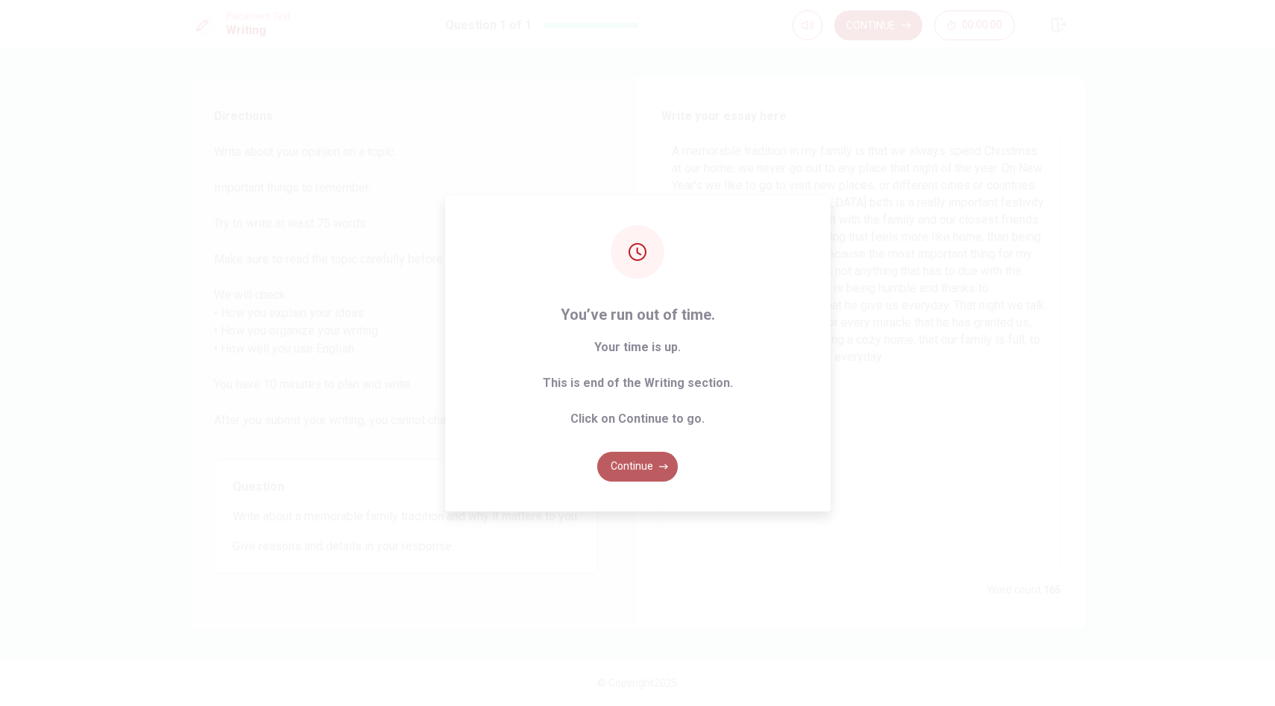
click at [649, 475] on button "Continue" at bounding box center [637, 467] width 81 height 30
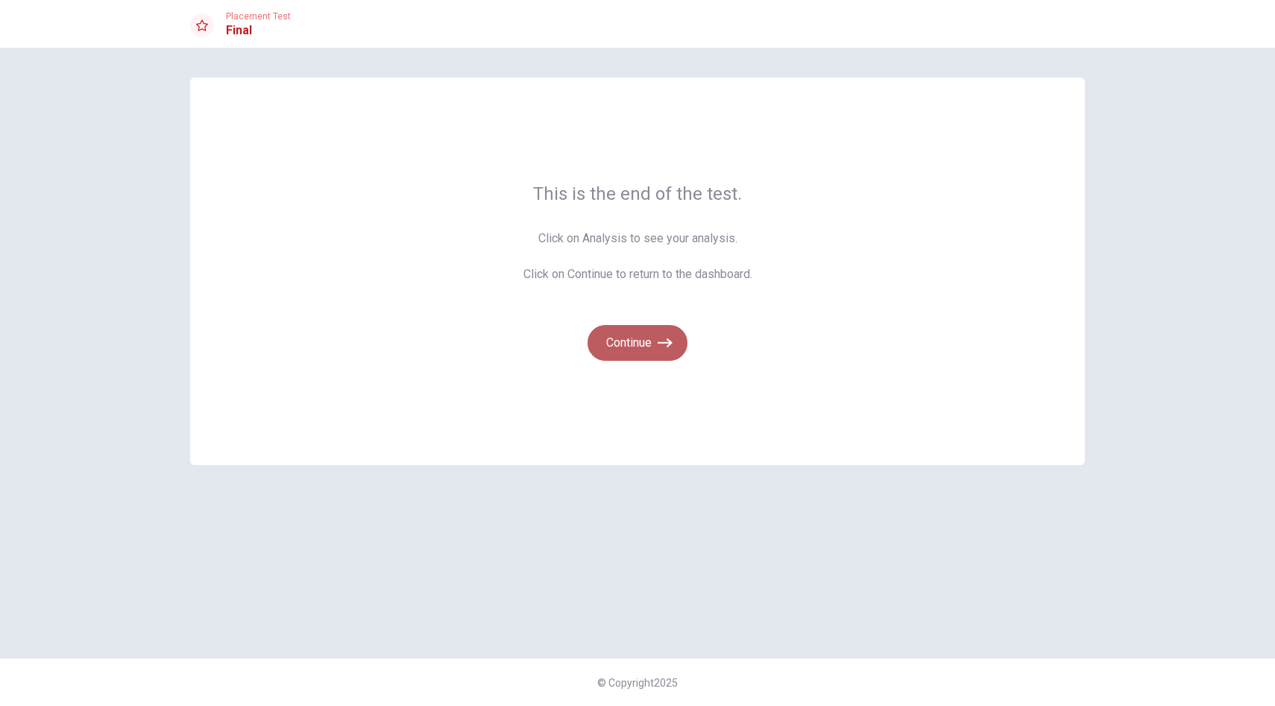
click at [655, 348] on button "Continue" at bounding box center [638, 343] width 100 height 36
